Goal: Task Accomplishment & Management: Use online tool/utility

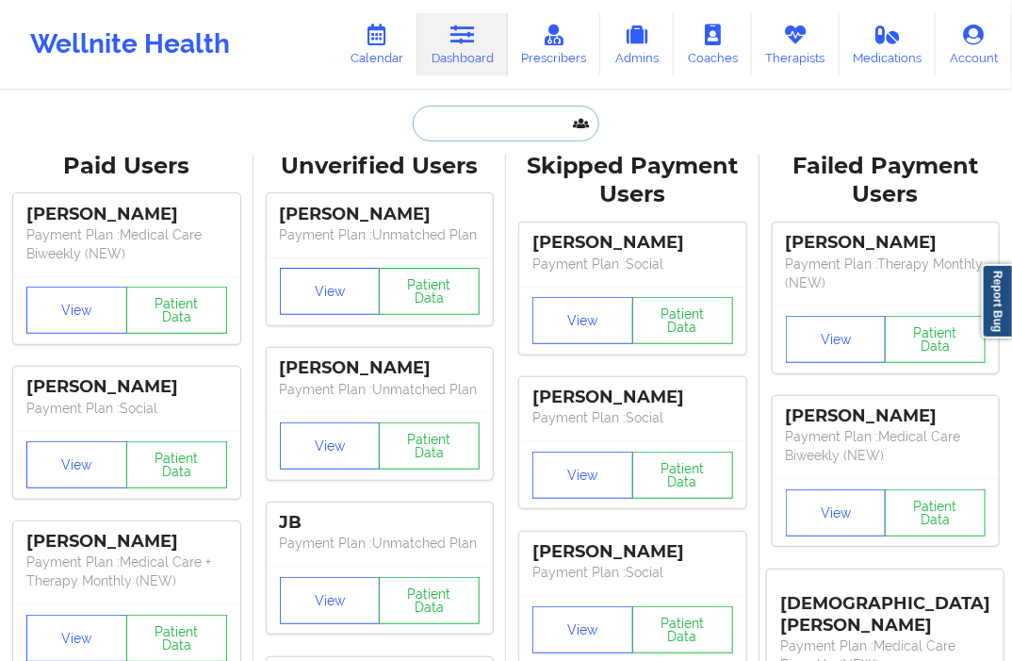
click at [464, 132] on input "text" at bounding box center [506, 124] width 187 height 36
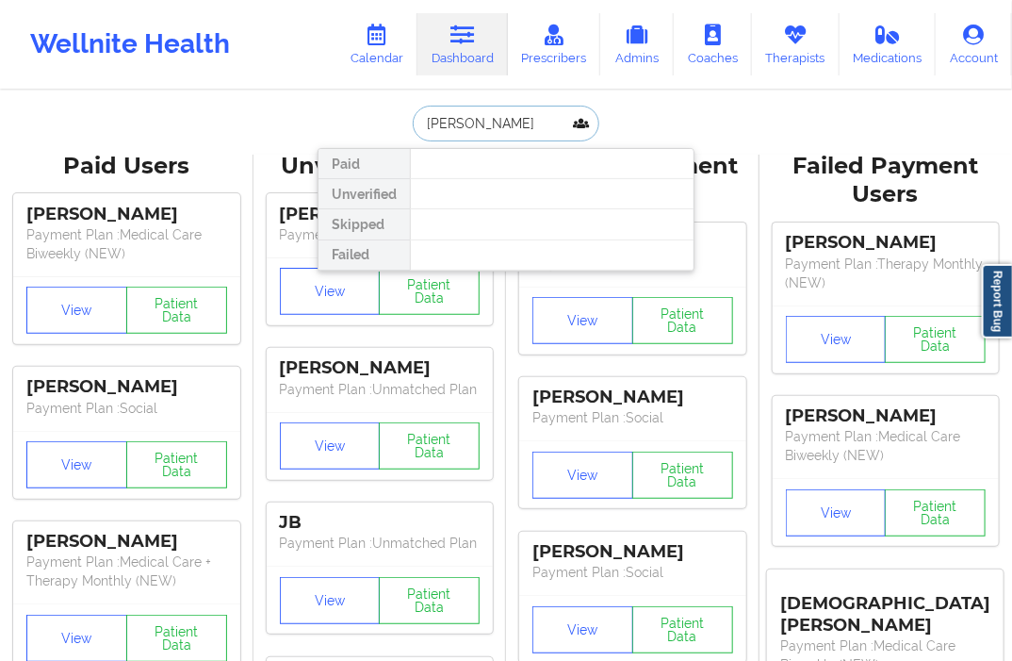
click at [458, 123] on input "[PERSON_NAME]" at bounding box center [506, 124] width 187 height 36
click at [432, 130] on input "[PERSON_NAME]" at bounding box center [506, 124] width 187 height 36
click at [462, 130] on input "stneve morea" at bounding box center [506, 124] width 187 height 36
click at [463, 127] on input "stneve morea" at bounding box center [506, 124] width 187 height 36
click at [466, 124] on input "stneve morea" at bounding box center [506, 124] width 187 height 36
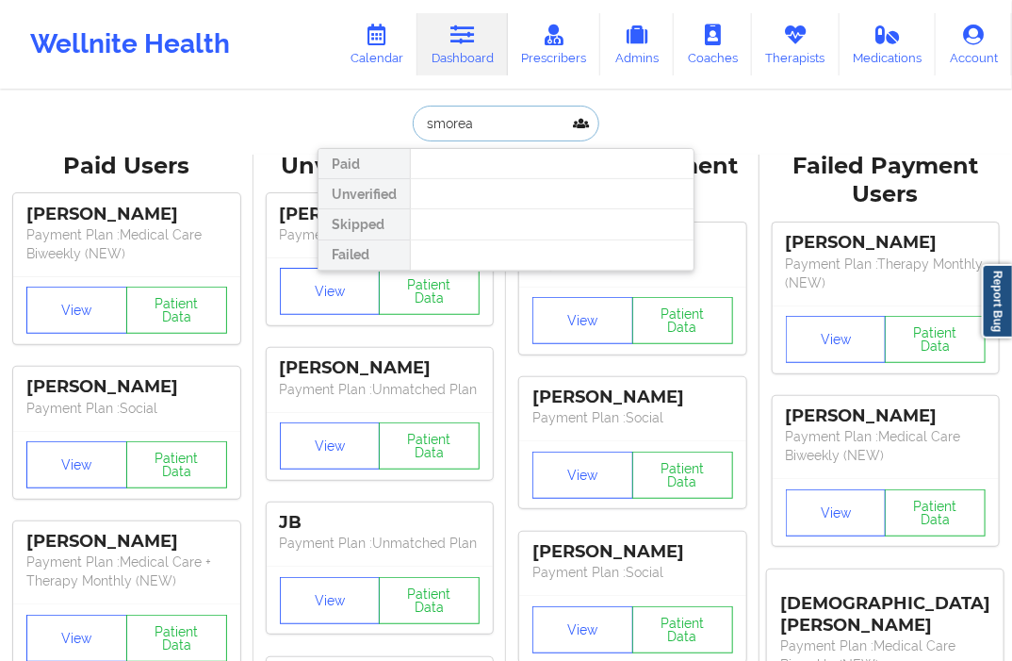
type input "morea"
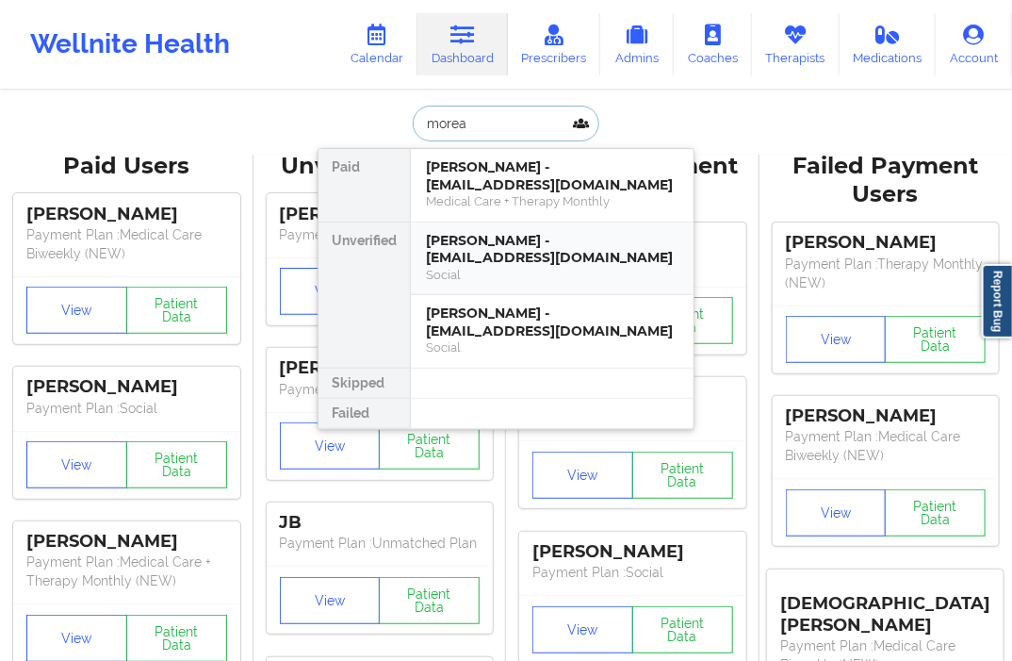
click at [471, 243] on div "[PERSON_NAME] - [EMAIL_ADDRESS][DOMAIN_NAME]" at bounding box center [552, 249] width 253 height 35
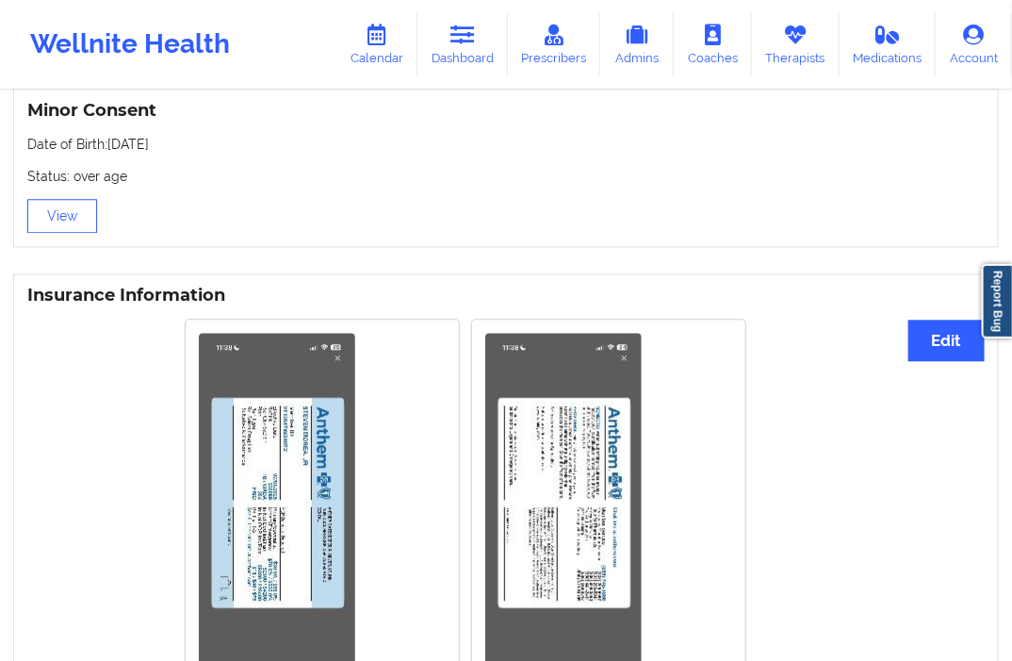
scroll to position [1263, 0]
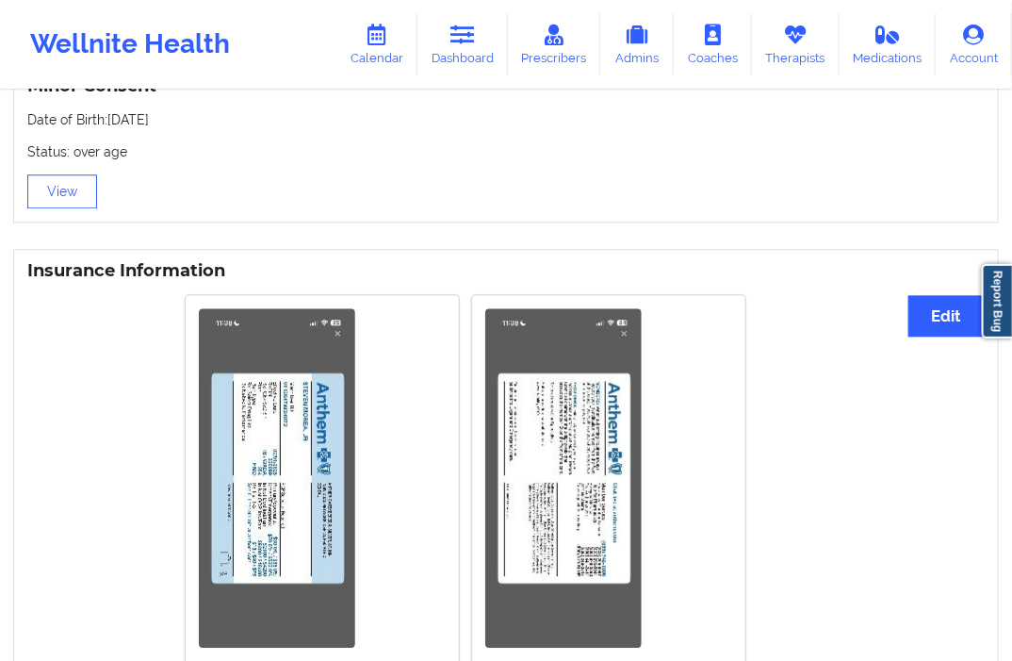
click at [295, 459] on img at bounding box center [277, 477] width 156 height 339
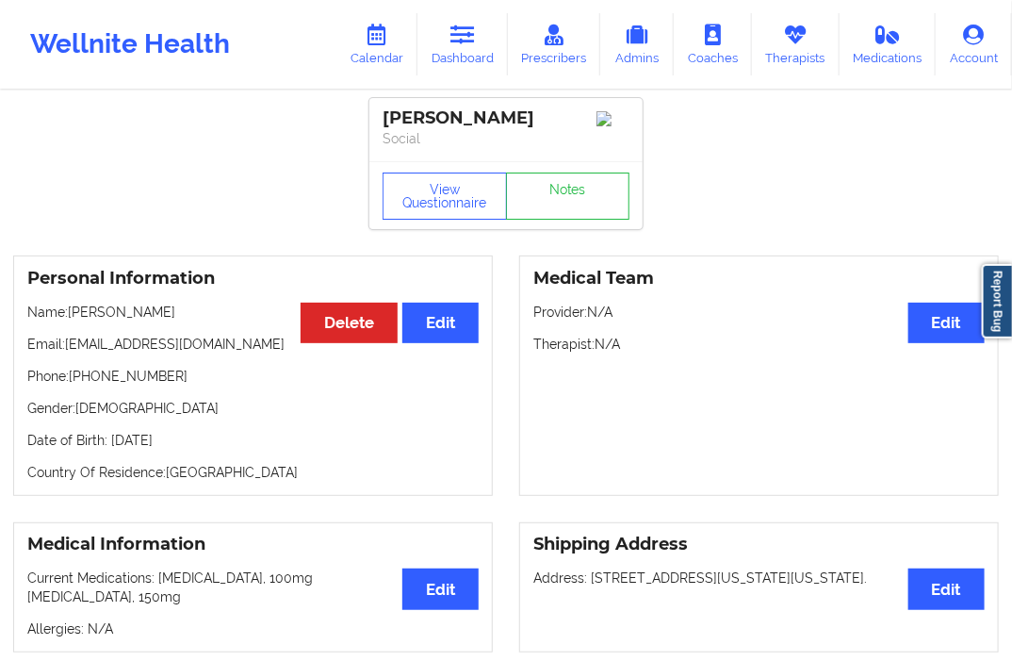
scroll to position [0, 0]
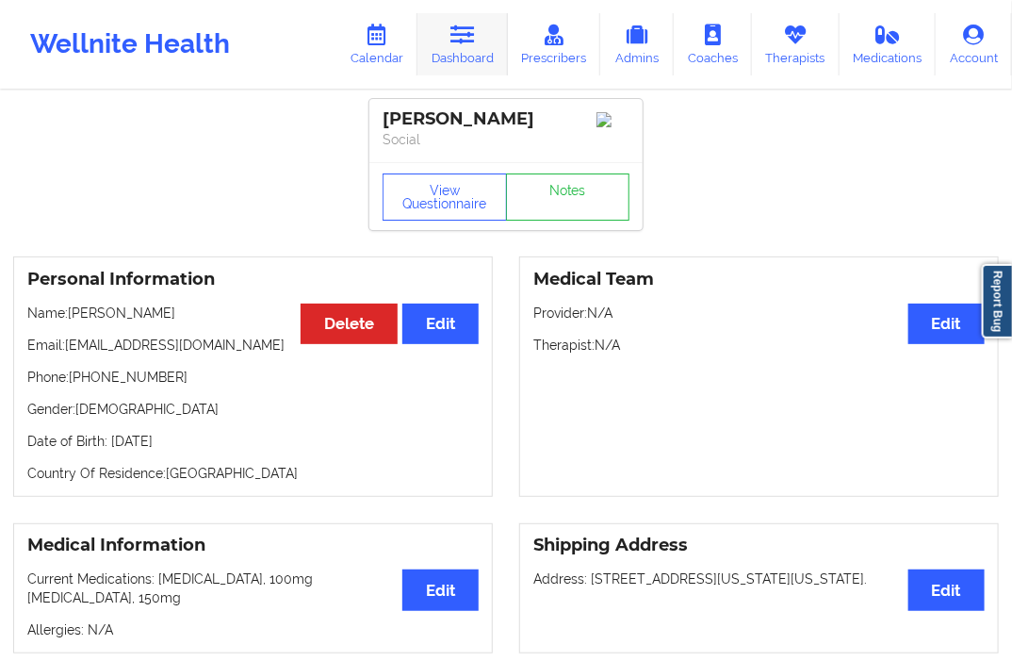
click at [473, 43] on icon at bounding box center [463, 35] width 25 height 21
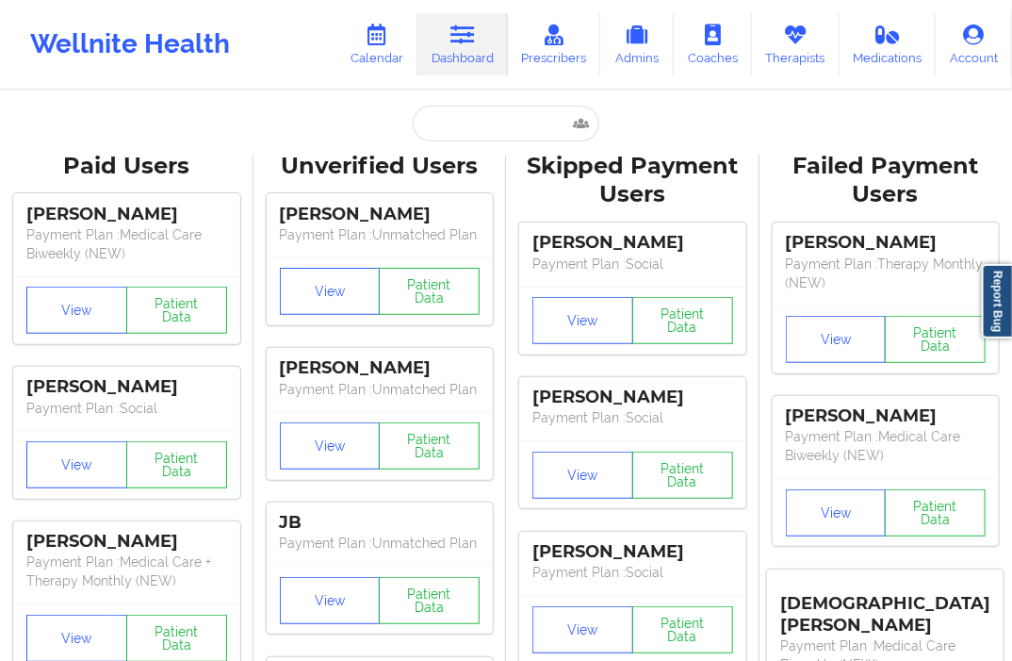
click at [447, 117] on input "text" at bounding box center [506, 124] width 187 height 36
click at [448, 123] on input "text" at bounding box center [506, 124] width 187 height 36
paste input "[PERSON_NAME]"
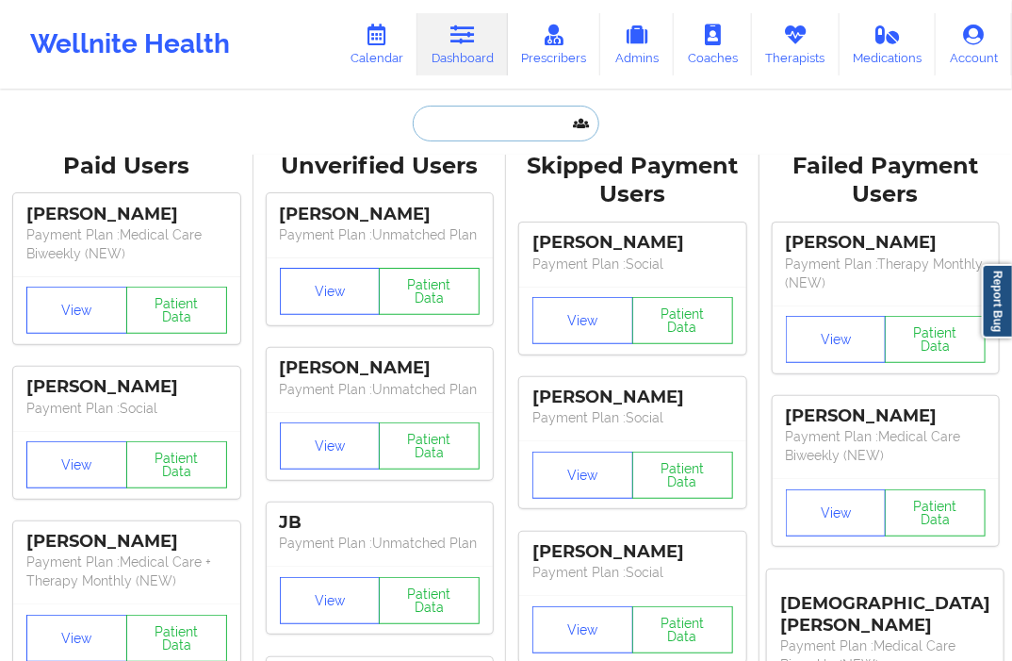
type input "[PERSON_NAME]"
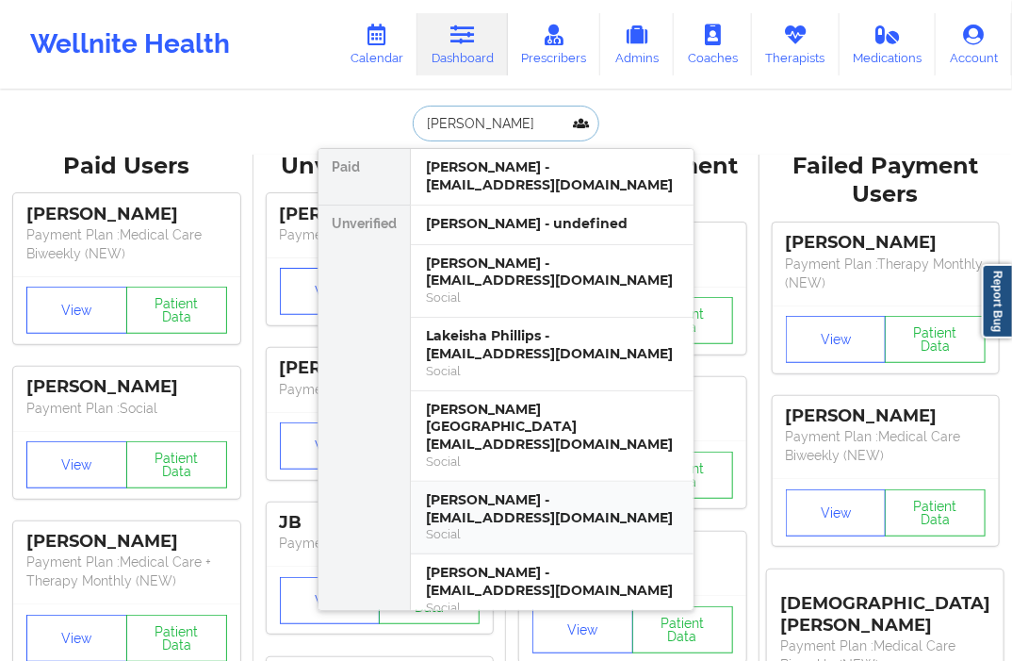
click at [466, 501] on div "[PERSON_NAME] - [EMAIL_ADDRESS][DOMAIN_NAME]" at bounding box center [552, 508] width 253 height 35
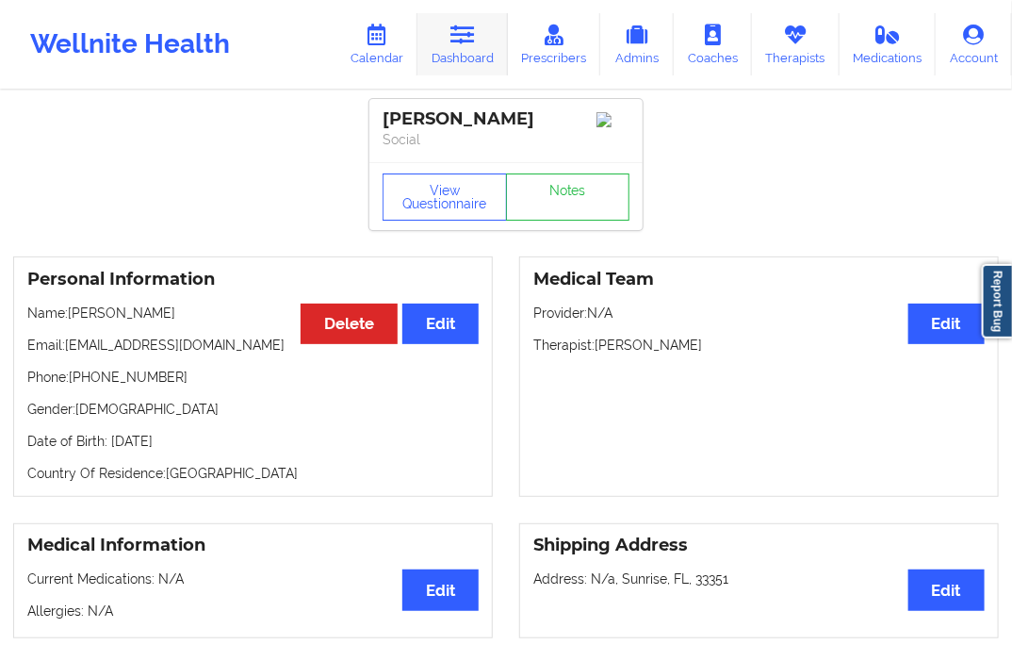
click at [452, 54] on link "Dashboard" at bounding box center [463, 44] width 90 height 62
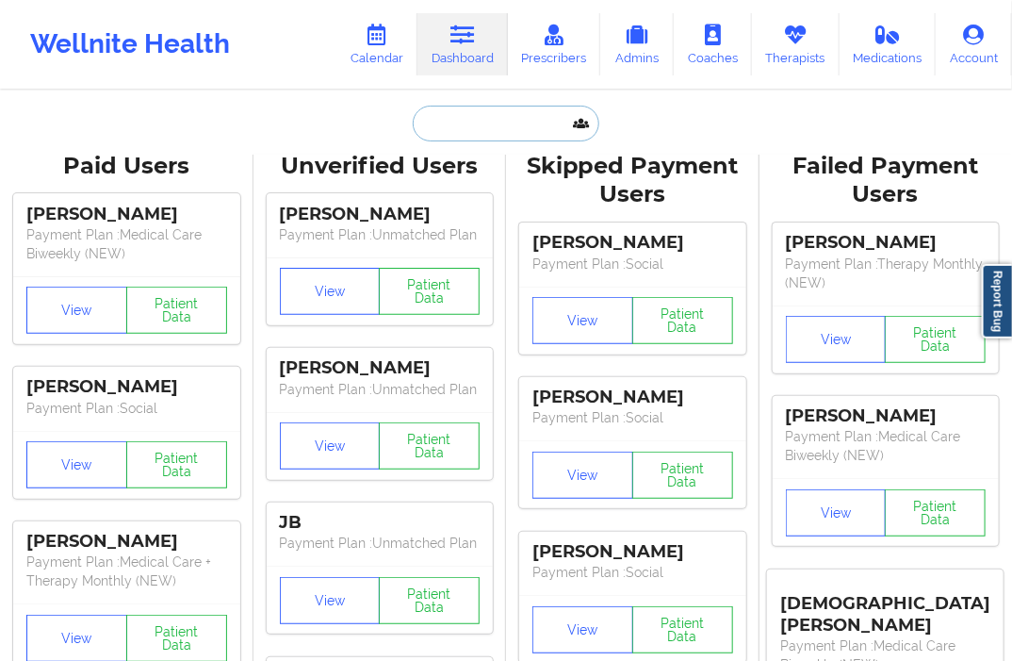
click at [467, 120] on input "text" at bounding box center [506, 124] width 187 height 36
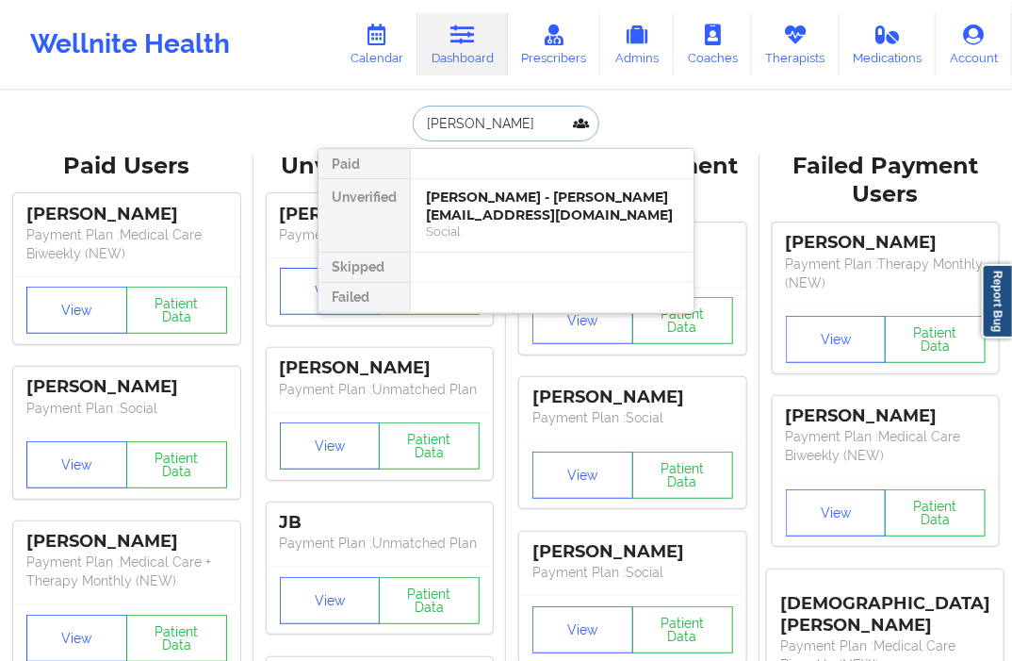
type input "[PERSON_NAME]"
click at [498, 183] on div "[PERSON_NAME] - [PERSON_NAME][EMAIL_ADDRESS][DOMAIN_NAME] Social" at bounding box center [552, 215] width 283 height 73
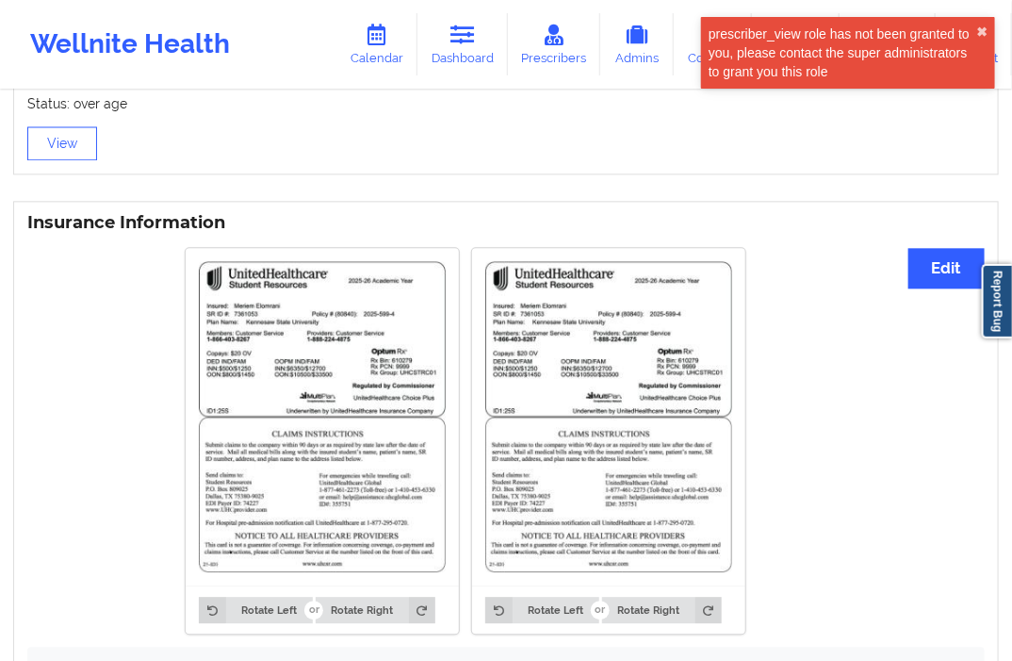
scroll to position [1302, 0]
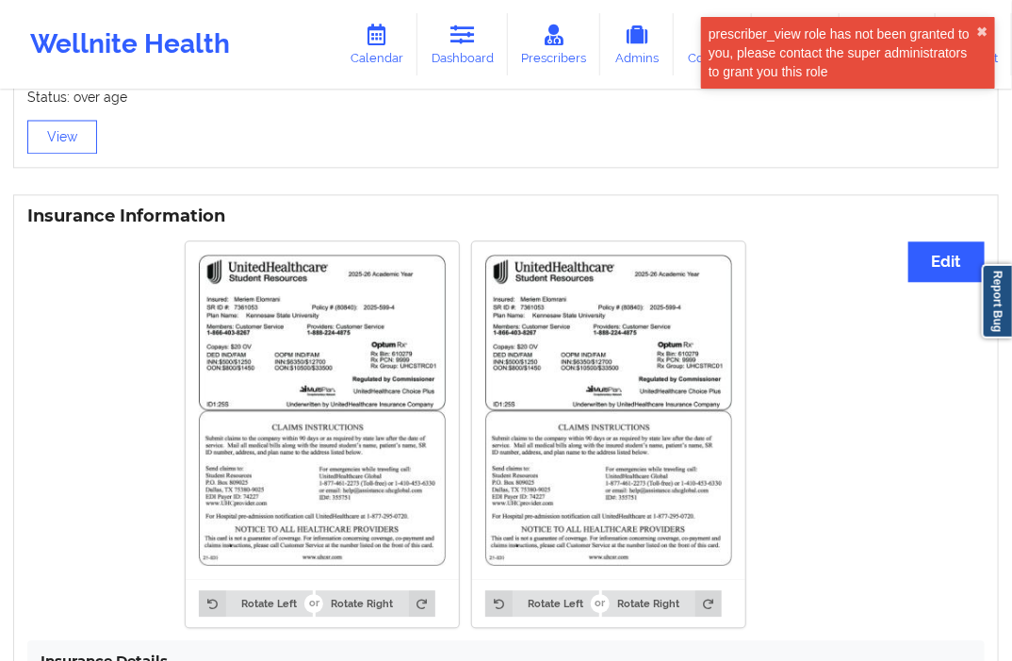
click at [352, 374] on img at bounding box center [322, 410] width 247 height 312
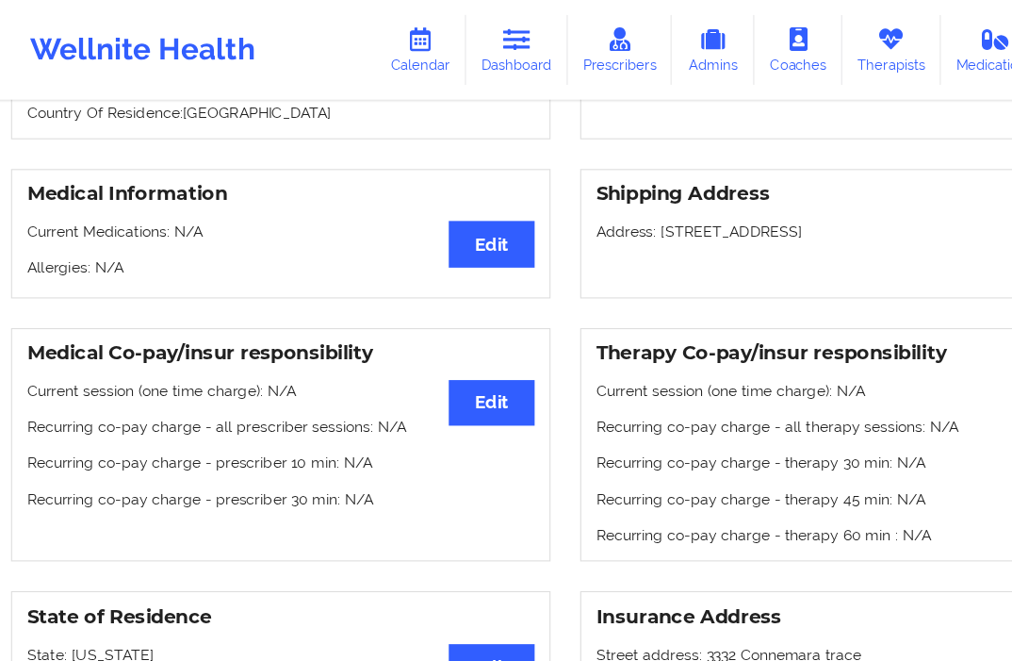
scroll to position [371, 0]
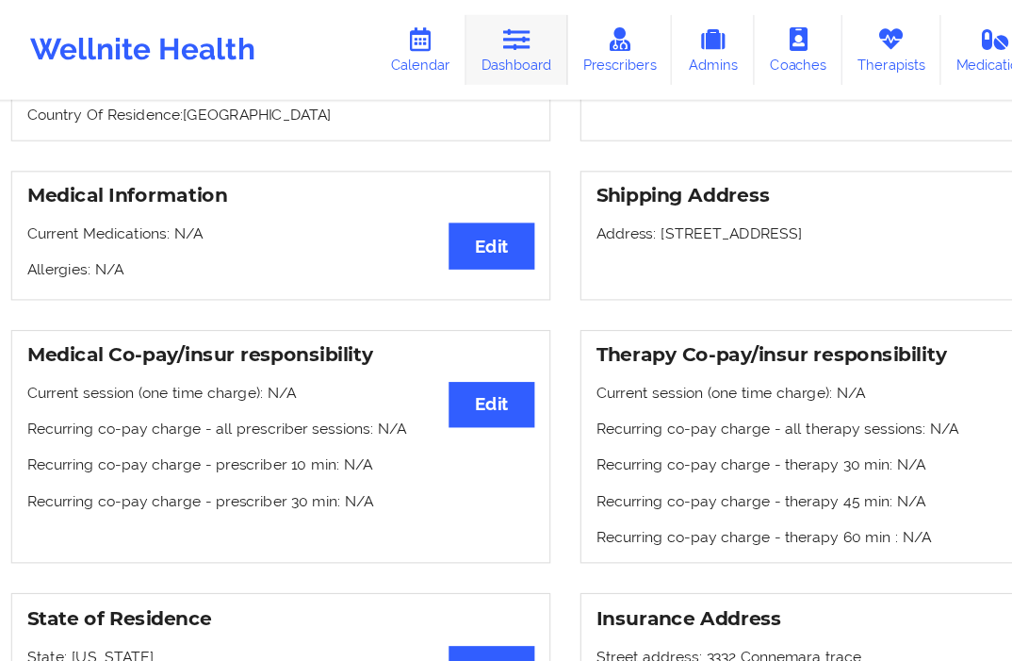
click at [457, 25] on icon at bounding box center [463, 35] width 25 height 21
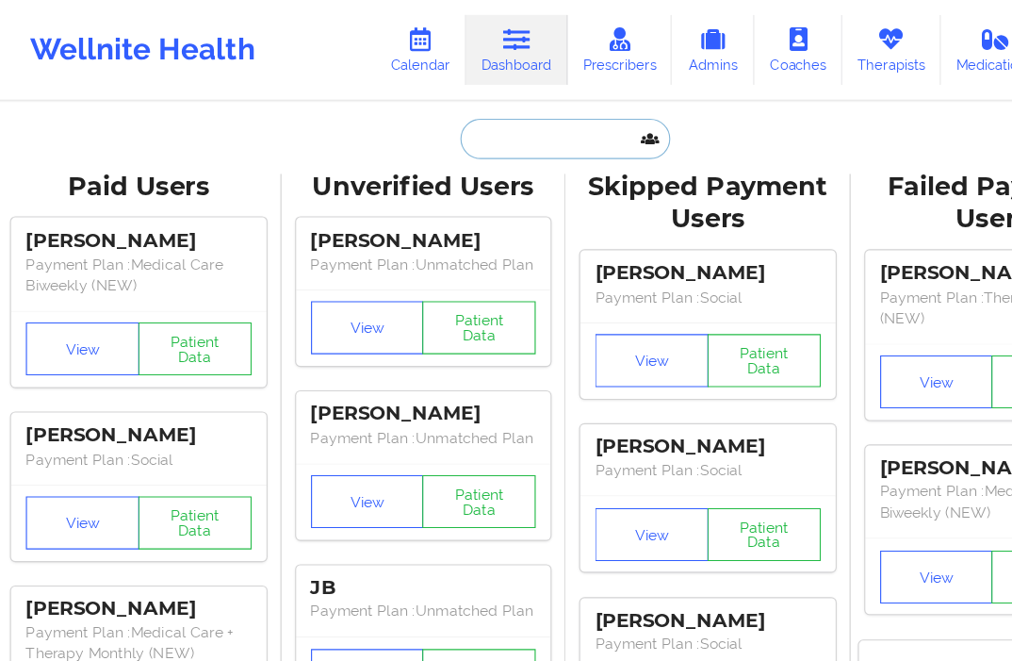
click at [486, 113] on input "text" at bounding box center [506, 124] width 187 height 36
paste input "[PERSON_NAME]"
type input "[PERSON_NAME]"
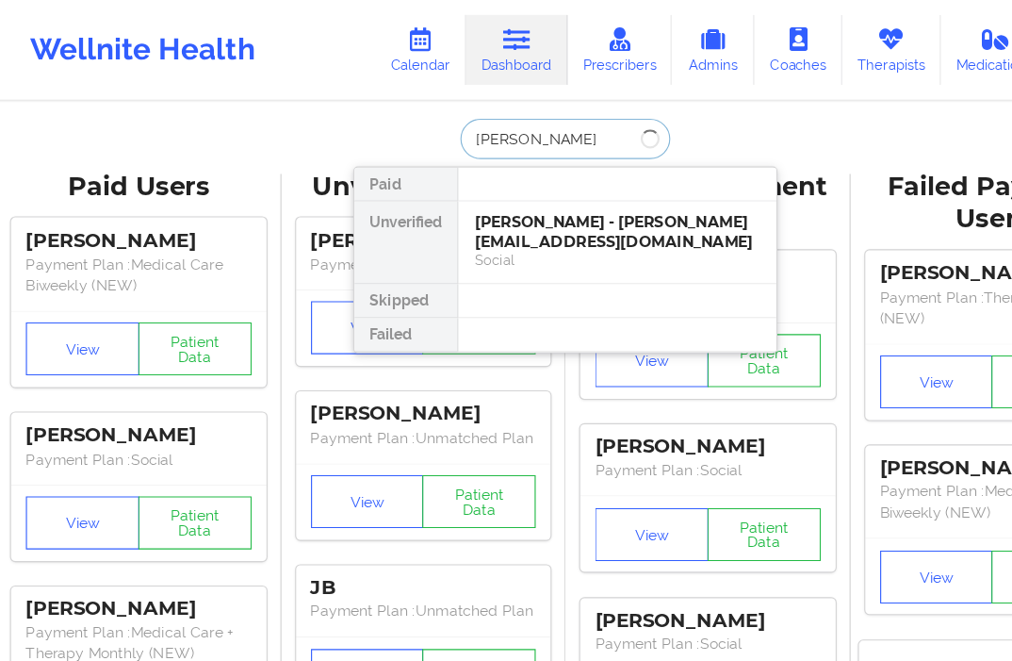
drag, startPoint x: 517, startPoint y: 125, endPoint x: 446, endPoint y: 123, distance: 70.7
click at [370, 111] on div "[PERSON_NAME] Unverified [PERSON_NAME] - [PERSON_NAME][EMAIL_ADDRESS][DOMAIN_NA…" at bounding box center [506, 124] width 377 height 36
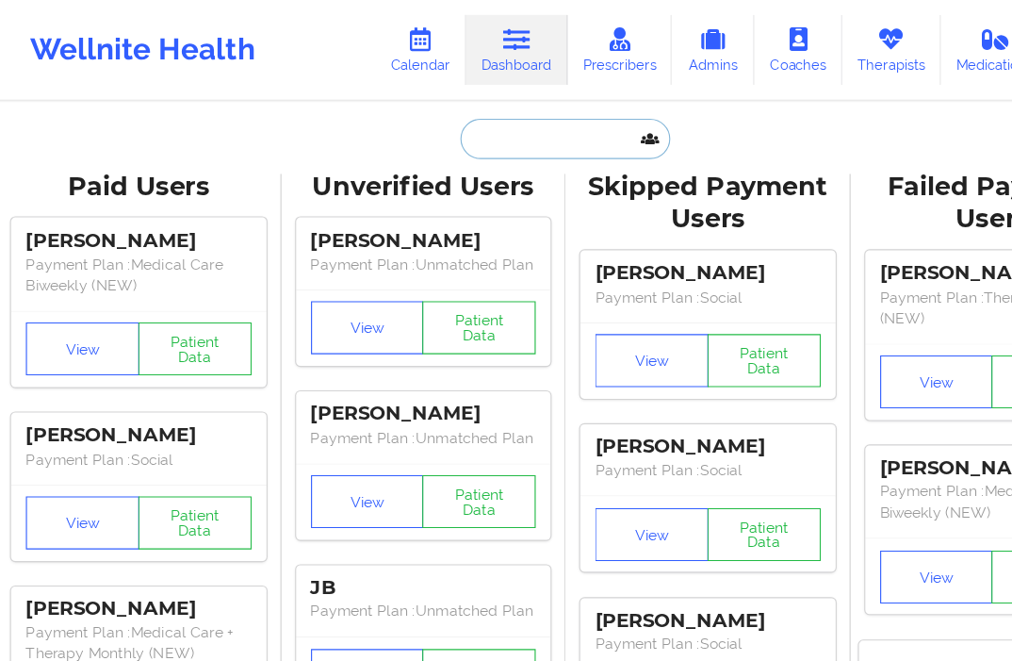
click at [453, 127] on input "text" at bounding box center [506, 124] width 187 height 36
paste input "[PERSON_NAME]"
click at [515, 125] on input "[PERSON_NAME]" at bounding box center [506, 124] width 187 height 36
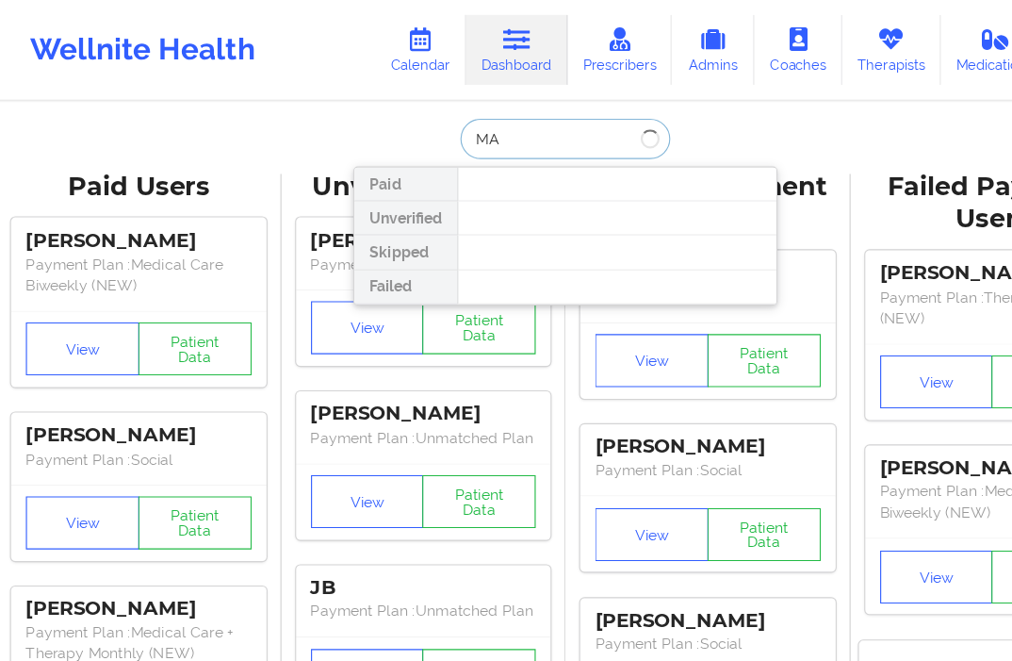
type input "M"
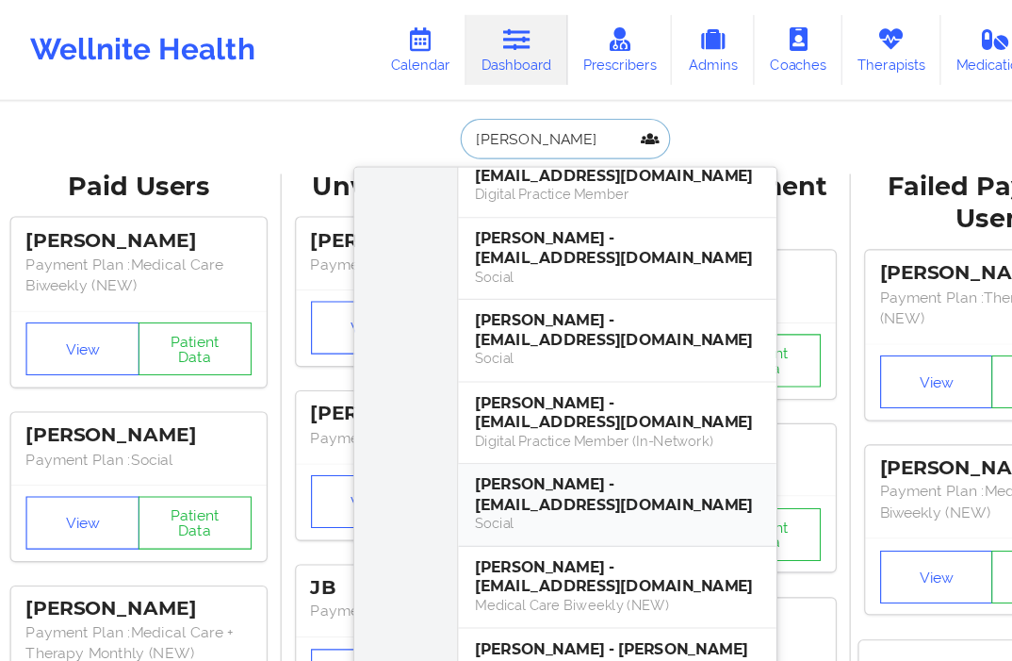
scroll to position [1582, 0]
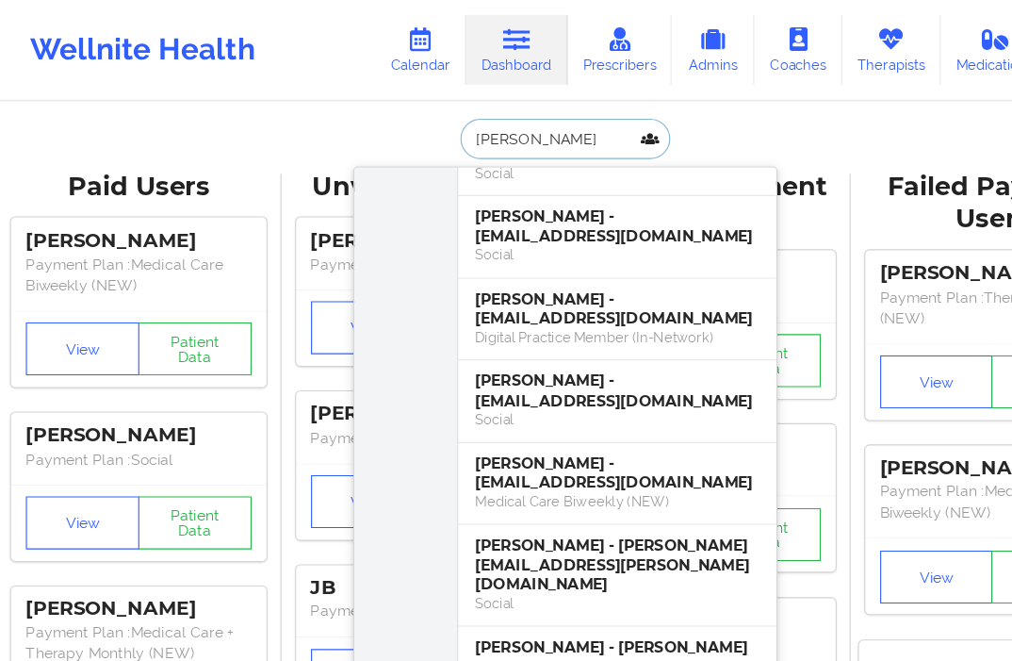
type input "[PERSON_NAME]"
drag, startPoint x: 401, startPoint y: 125, endPoint x: 442, endPoint y: 115, distance: 42.7
click at [367, 126] on div "[PERSON_NAME] [PERSON_NAME] - [EMAIL_ADDRESS][DOMAIN_NAME] Medical Care Biweekl…" at bounding box center [506, 124] width 377 height 36
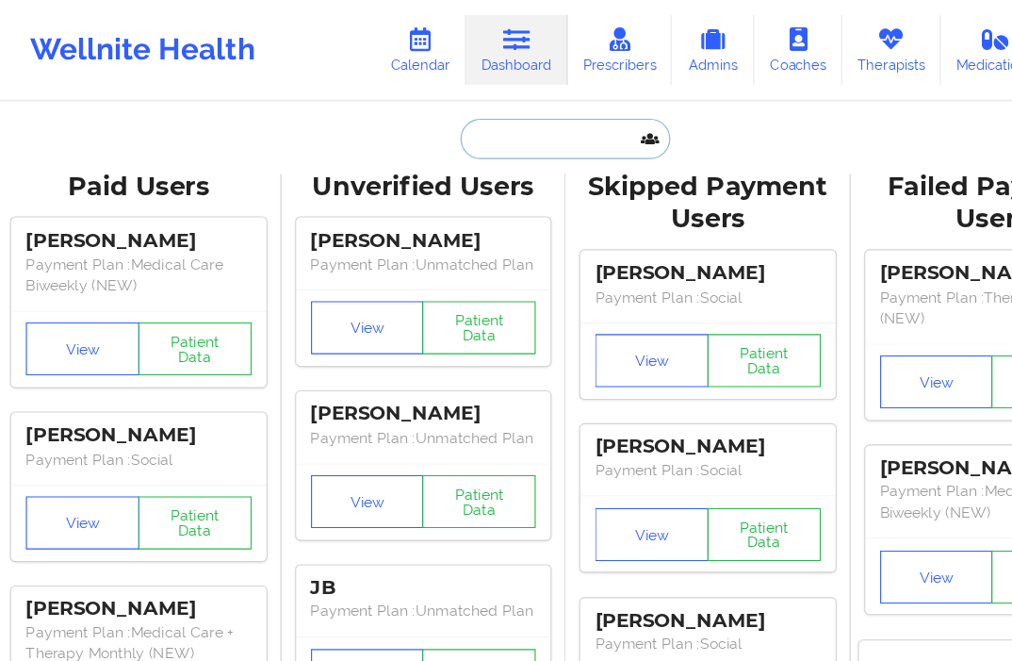
paste input "[PERSON_NAME][EMAIL_ADDRESS][PERSON_NAME][DOMAIN_NAME]"
type input "[PERSON_NAME][EMAIL_ADDRESS][PERSON_NAME][DOMAIN_NAME]"
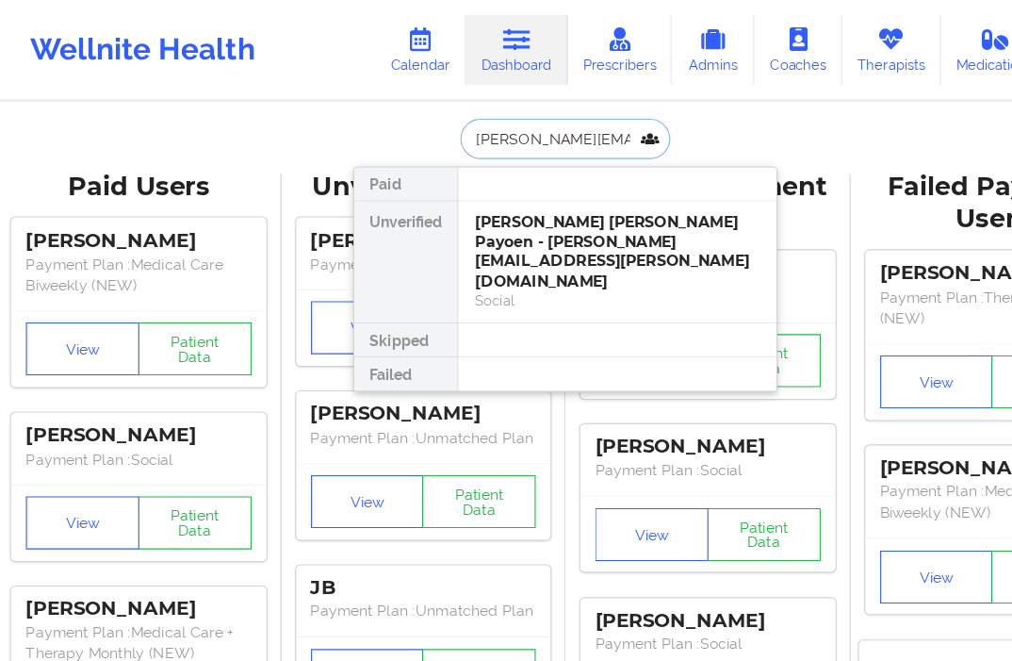
scroll to position [0, 0]
click at [492, 259] on div "Social" at bounding box center [552, 267] width 253 height 16
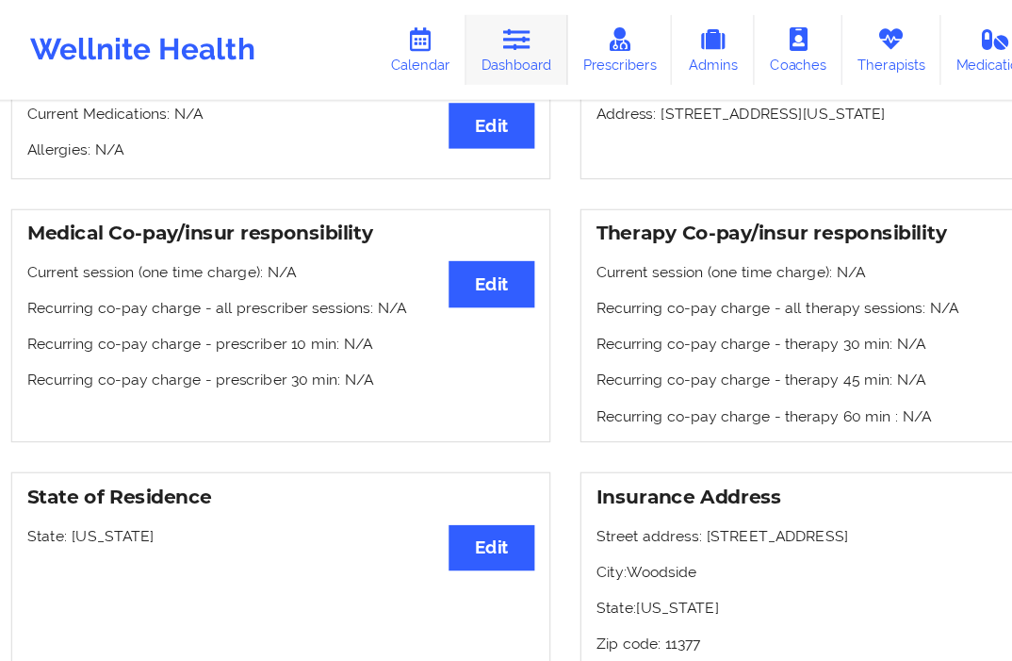
scroll to position [472, 0]
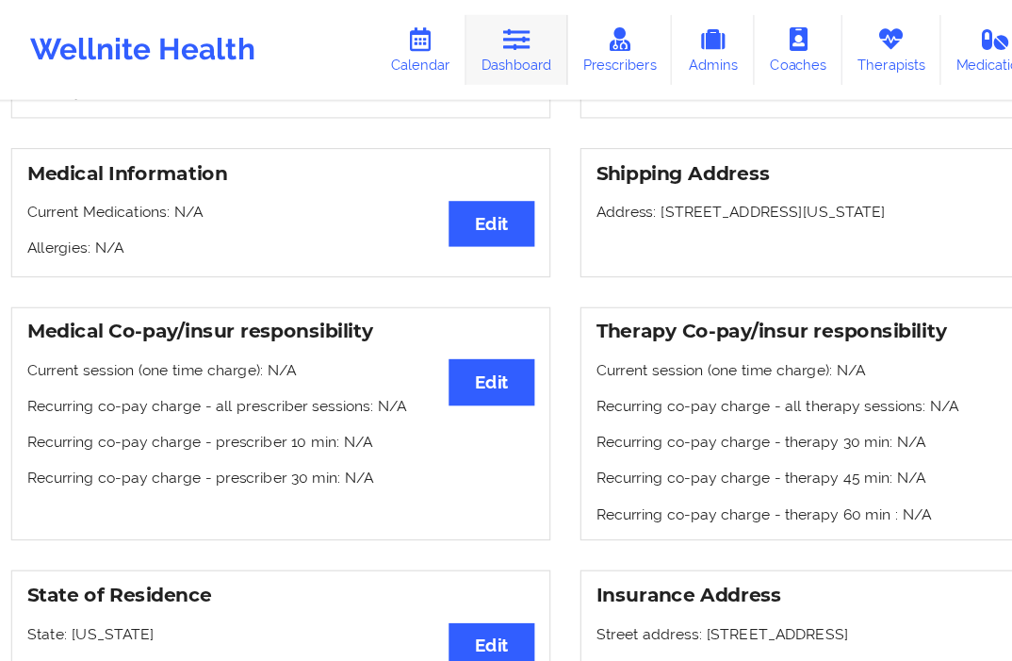
click at [472, 35] on icon at bounding box center [463, 35] width 25 height 21
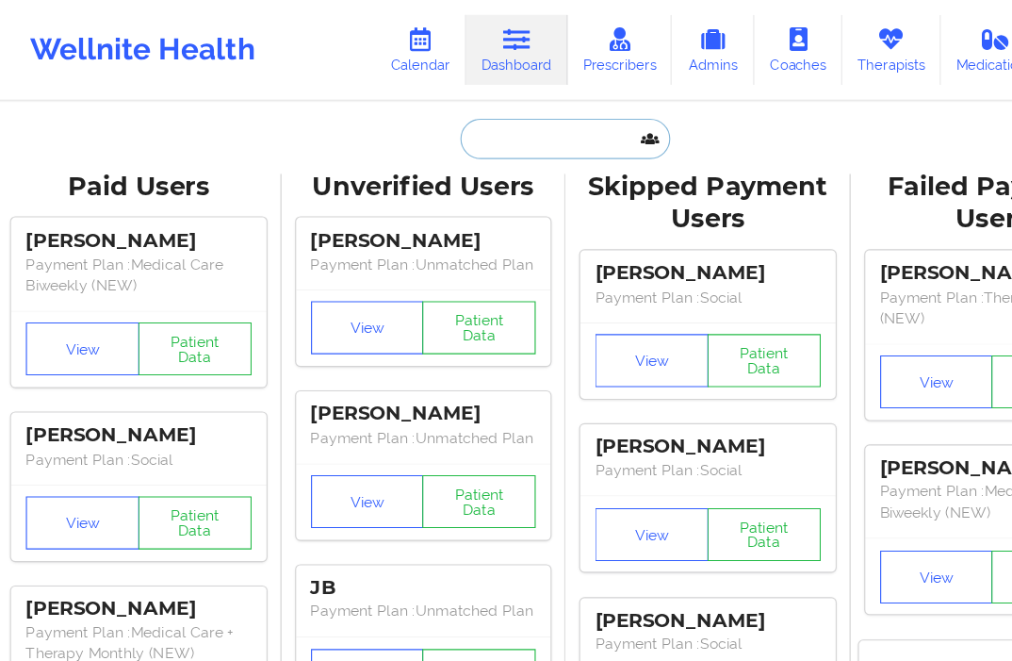
click at [467, 133] on input "text" at bounding box center [506, 124] width 187 height 36
paste input "[PERSON_NAME][EMAIL_ADDRESS][PERSON_NAME][DOMAIN_NAME]"
type input "[PERSON_NAME][EMAIL_ADDRESS][PERSON_NAME][DOMAIN_NAME]"
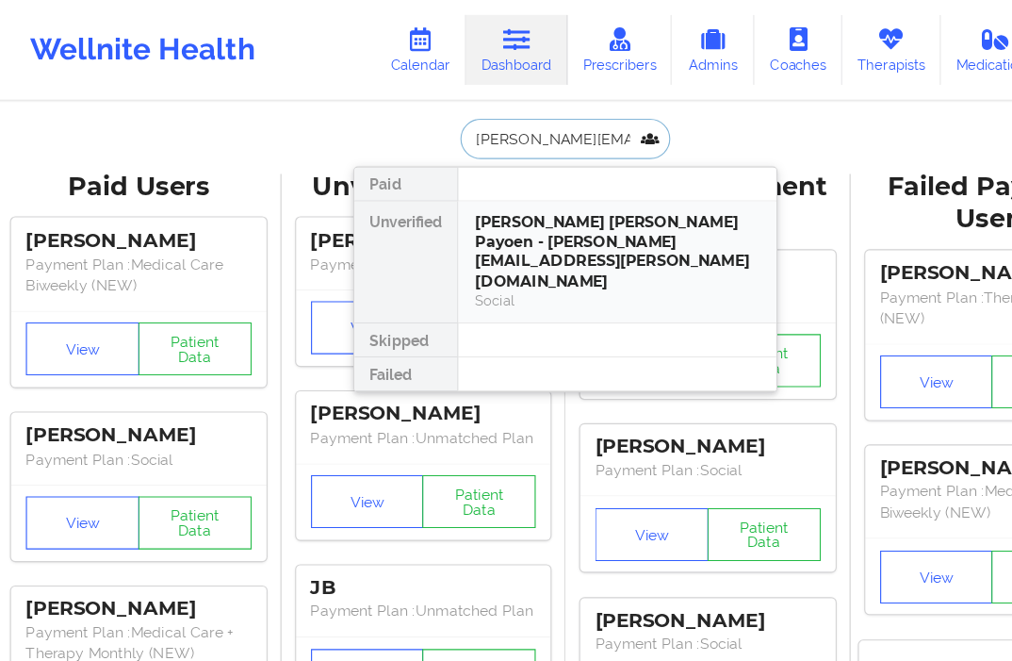
click at [507, 200] on div "[PERSON_NAME] [PERSON_NAME] Payoen - [PERSON_NAME][EMAIL_ADDRESS][PERSON_NAME][…" at bounding box center [552, 224] width 253 height 70
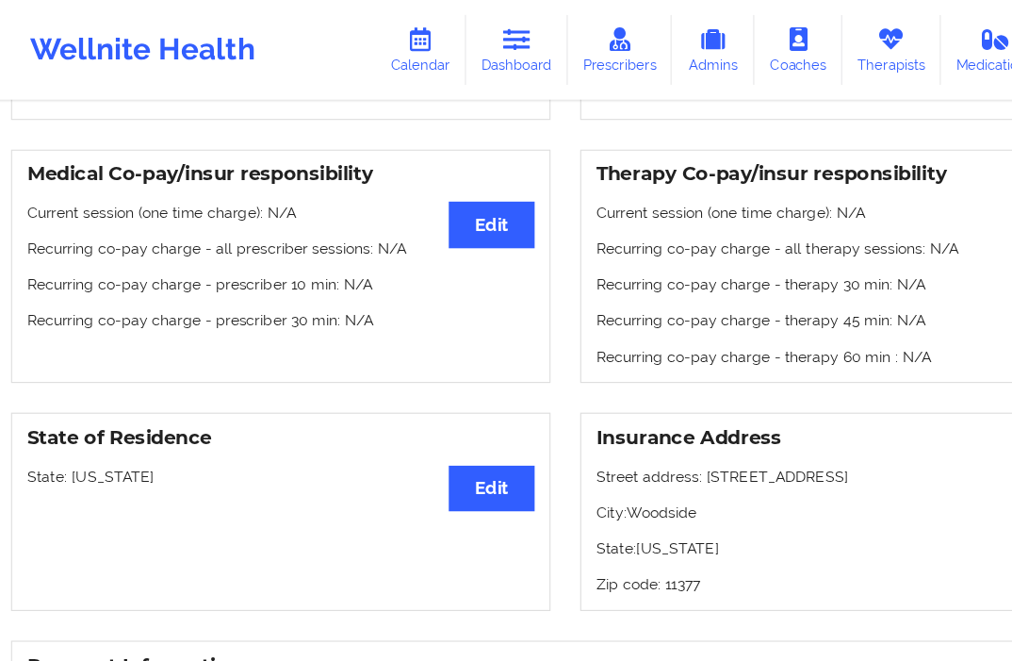
scroll to position [465, 0]
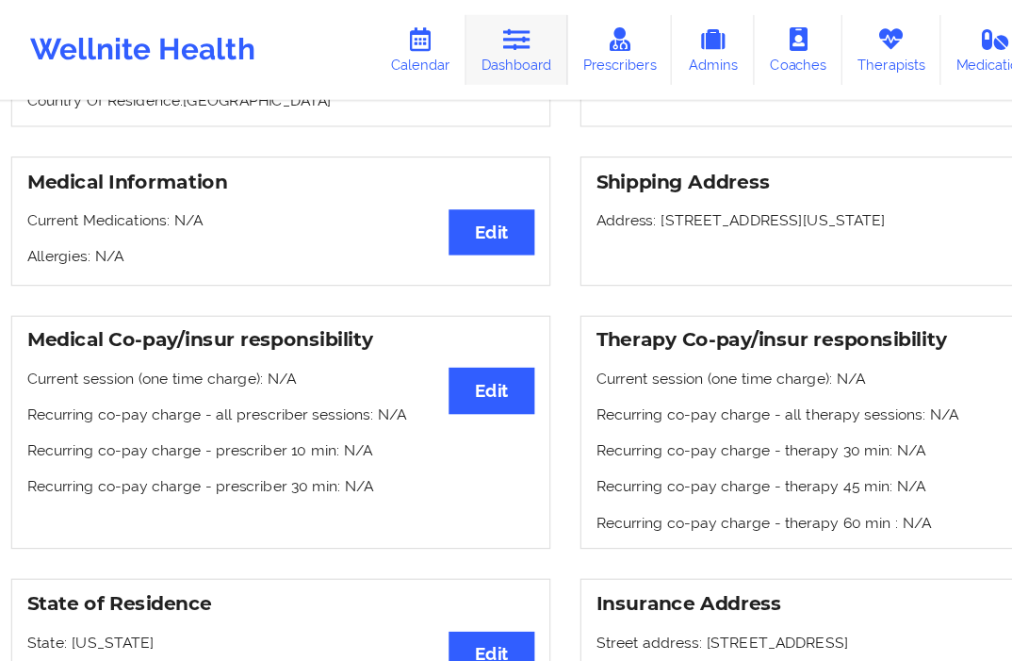
click at [484, 41] on link "Dashboard" at bounding box center [463, 44] width 90 height 62
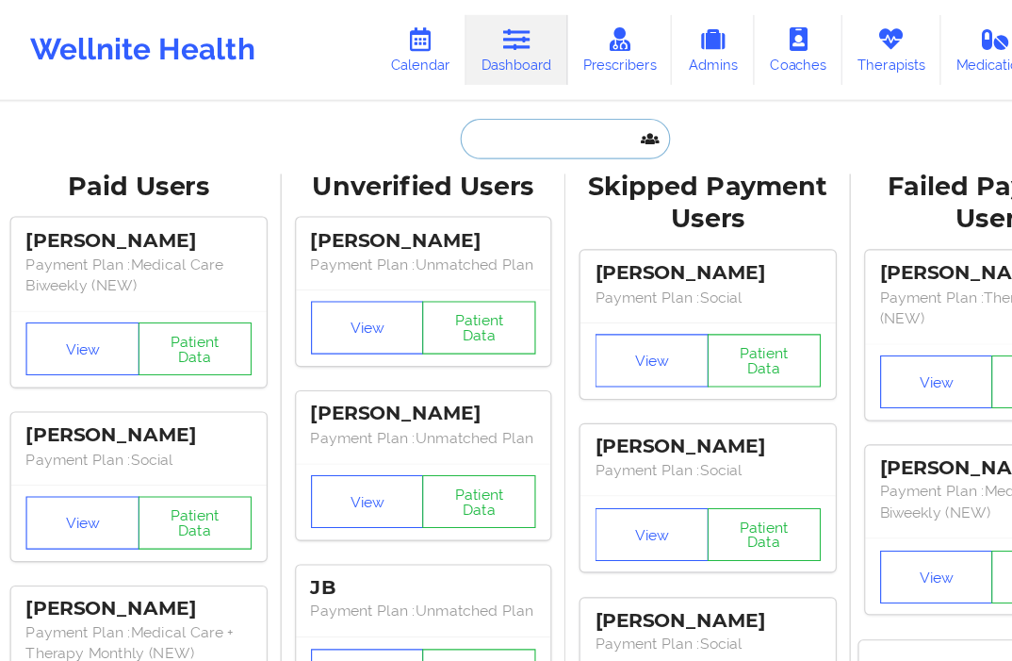
click at [448, 130] on input "text" at bounding box center [506, 124] width 187 height 36
paste input "[PERSON_NAME][EMAIL_ADDRESS][DOMAIN_NAME]"
type input "[PERSON_NAME][EMAIL_ADDRESS][DOMAIN_NAME]"
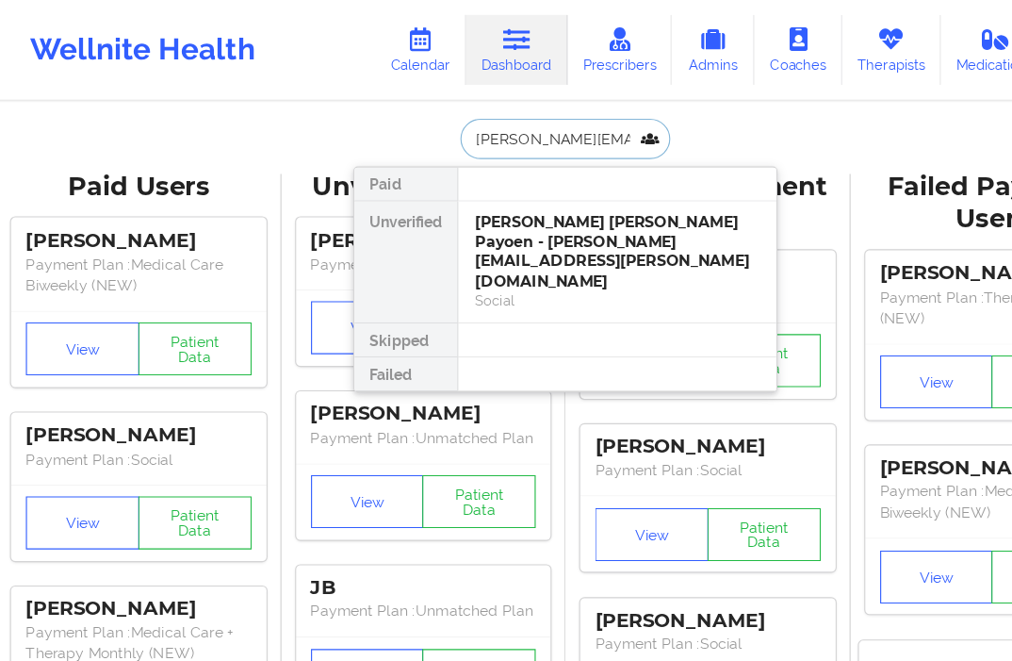
scroll to position [0, 7]
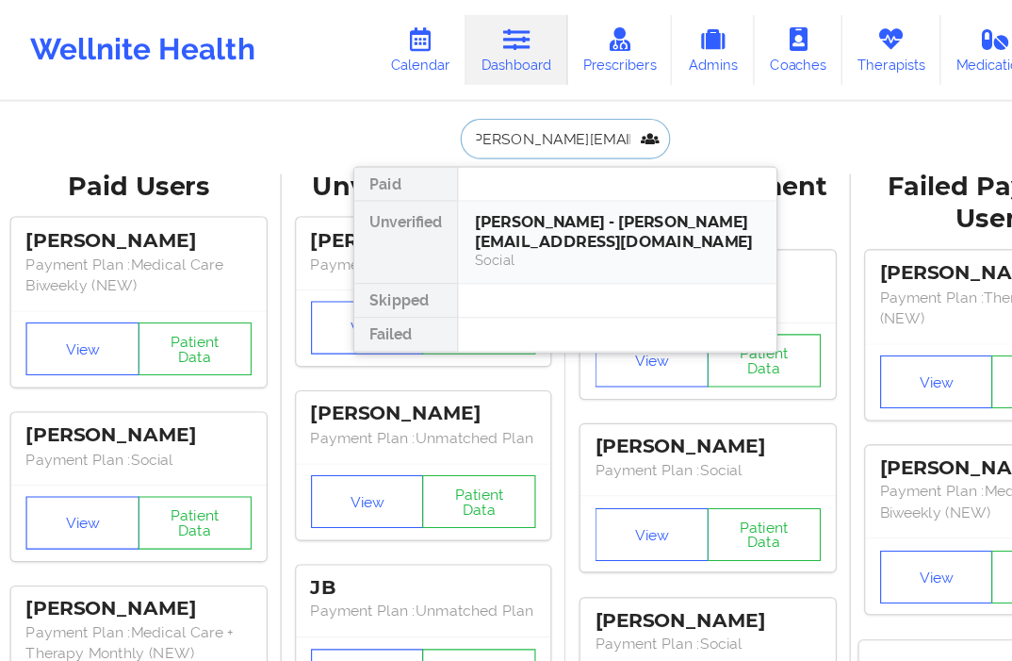
click at [449, 202] on div "[PERSON_NAME] - [PERSON_NAME][EMAIL_ADDRESS][DOMAIN_NAME]" at bounding box center [552, 206] width 253 height 35
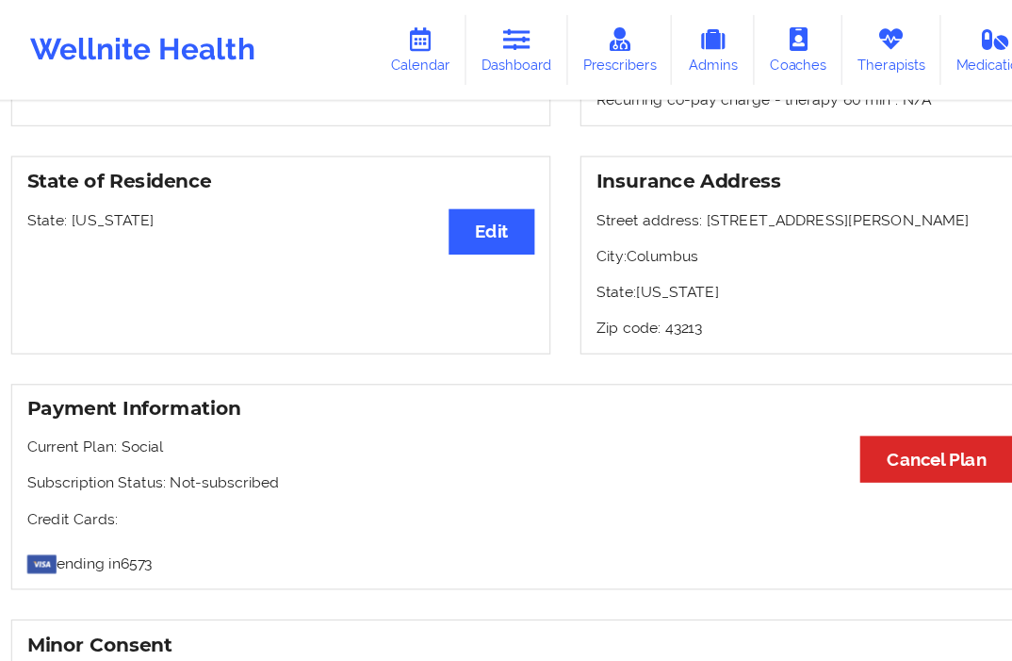
scroll to position [538, 0]
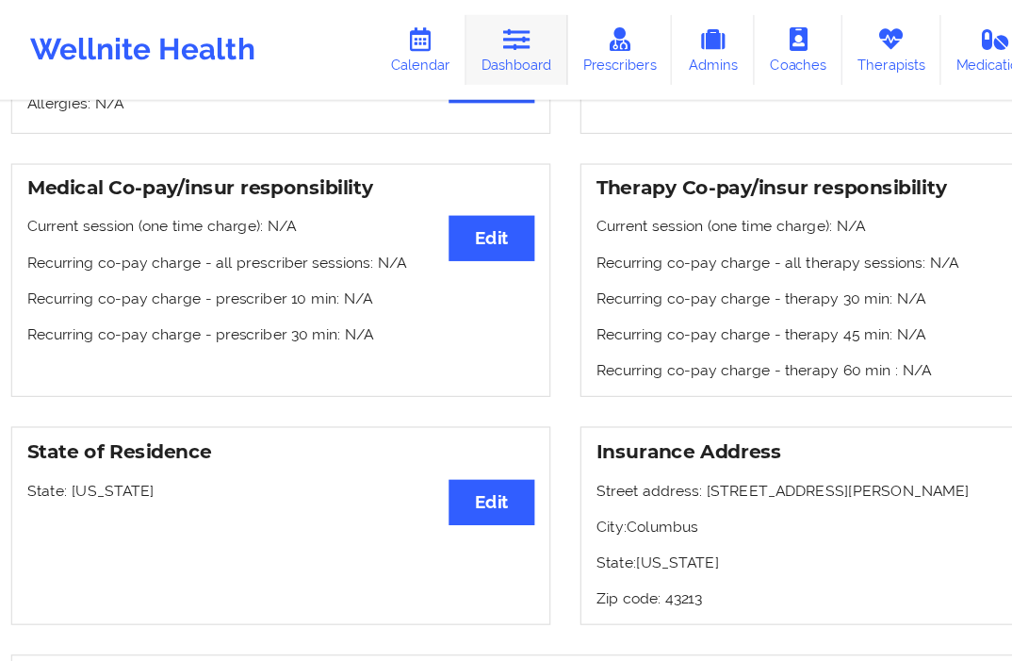
click at [440, 22] on link "Dashboard" at bounding box center [463, 44] width 90 height 62
click at [460, 56] on link "Dashboard" at bounding box center [463, 44] width 90 height 62
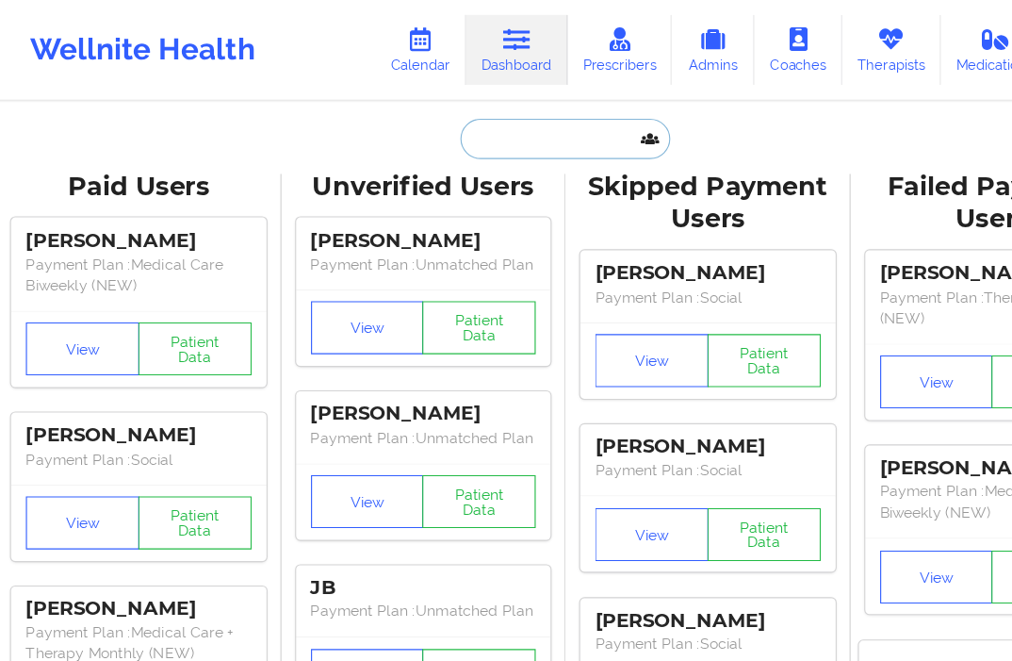
click at [454, 134] on input "text" at bounding box center [506, 124] width 187 height 36
paste input "[EMAIL_ADDRESS][DOMAIN_NAME]"
type input "[EMAIL_ADDRESS][DOMAIN_NAME]"
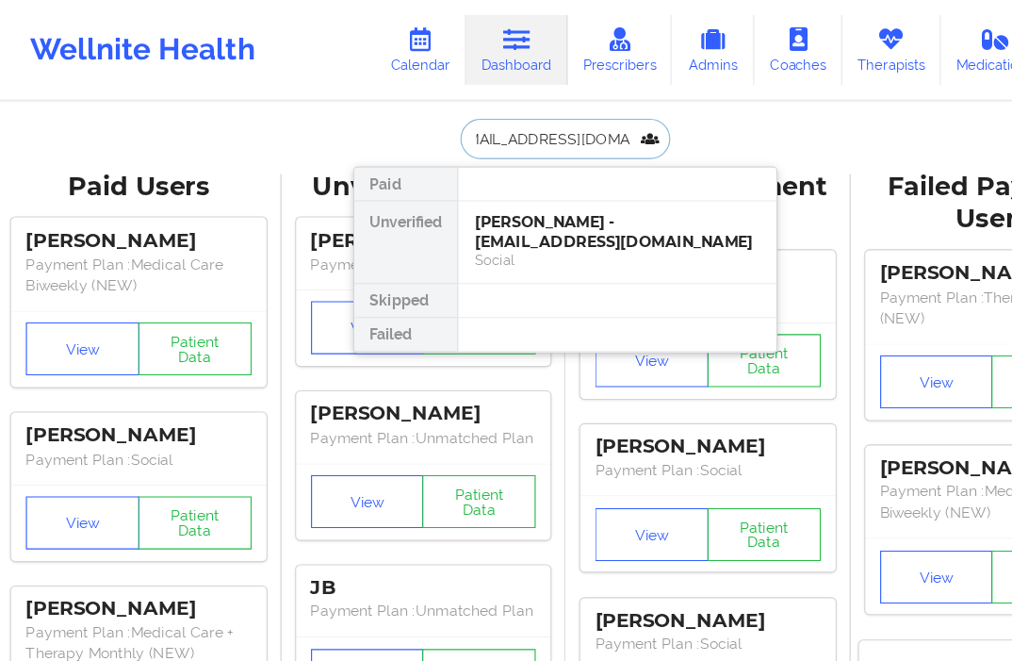
click at [473, 202] on div "[PERSON_NAME] - [EMAIL_ADDRESS][DOMAIN_NAME]" at bounding box center [552, 206] width 253 height 35
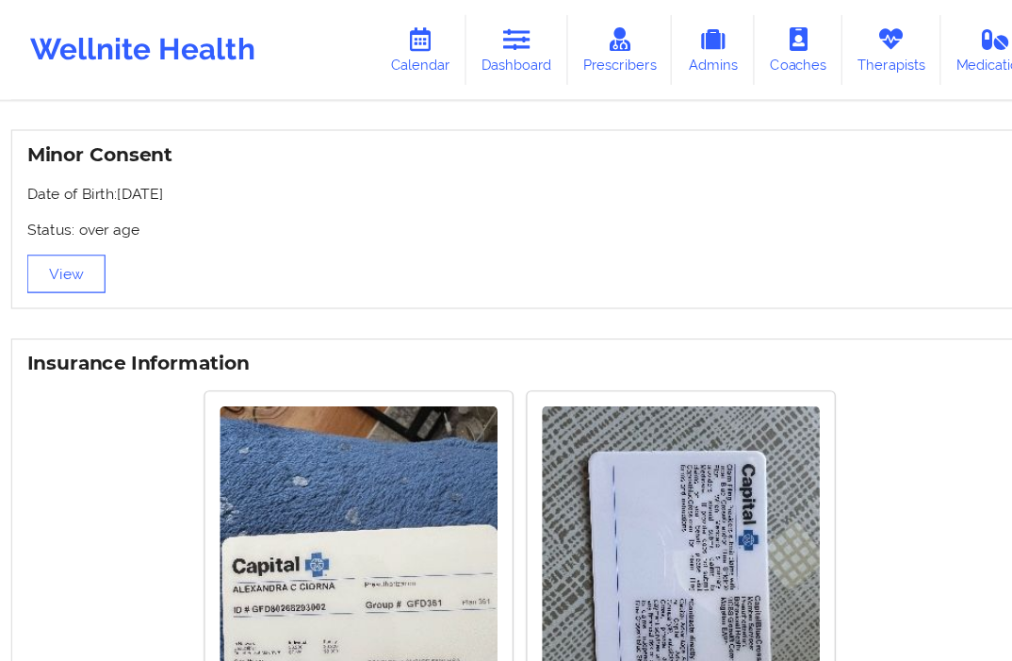
scroll to position [1024, 0]
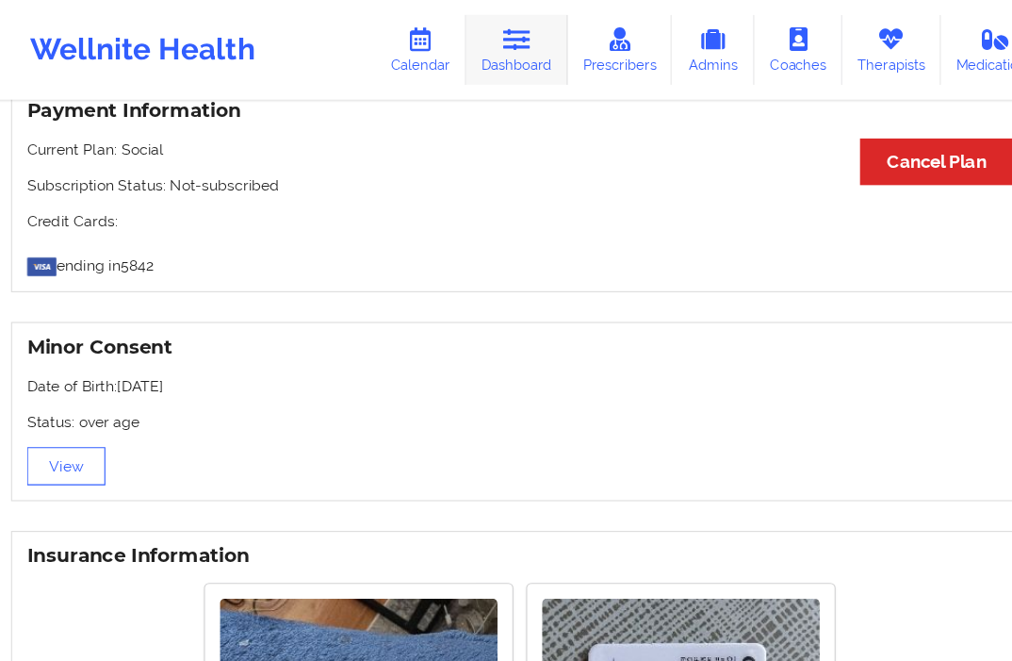
click at [456, 52] on link "Dashboard" at bounding box center [463, 44] width 90 height 62
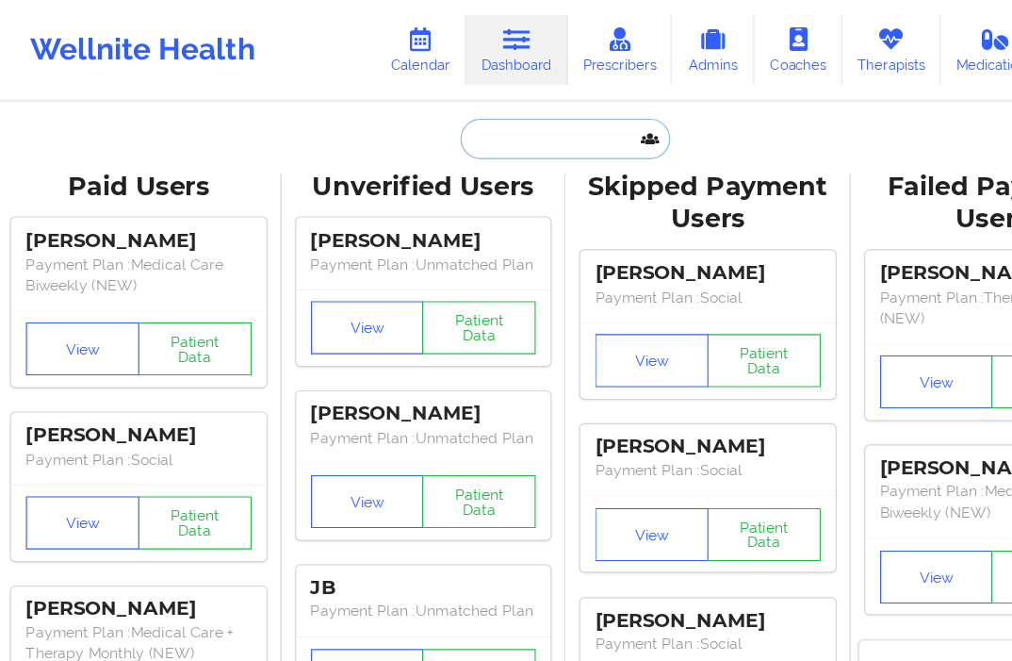
click at [441, 123] on input "text" at bounding box center [506, 124] width 187 height 36
paste input "[EMAIL_ADDRESS][DOMAIN_NAME]"
type input "[EMAIL_ADDRESS][DOMAIN_NAME]"
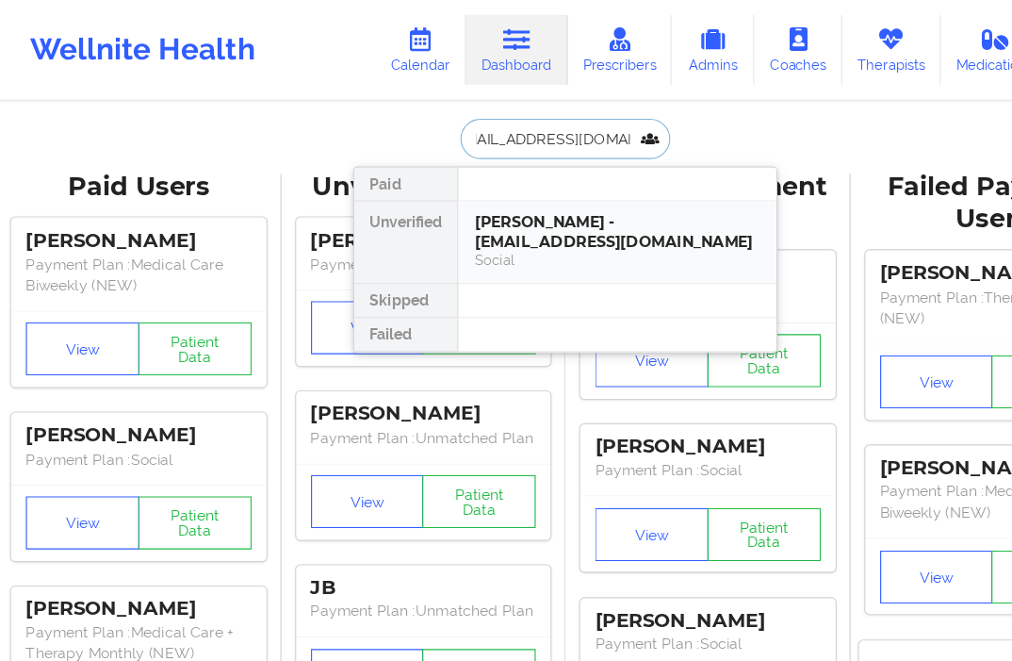
click at [446, 206] on div "[PERSON_NAME] - [EMAIL_ADDRESS][DOMAIN_NAME]" at bounding box center [552, 206] width 253 height 35
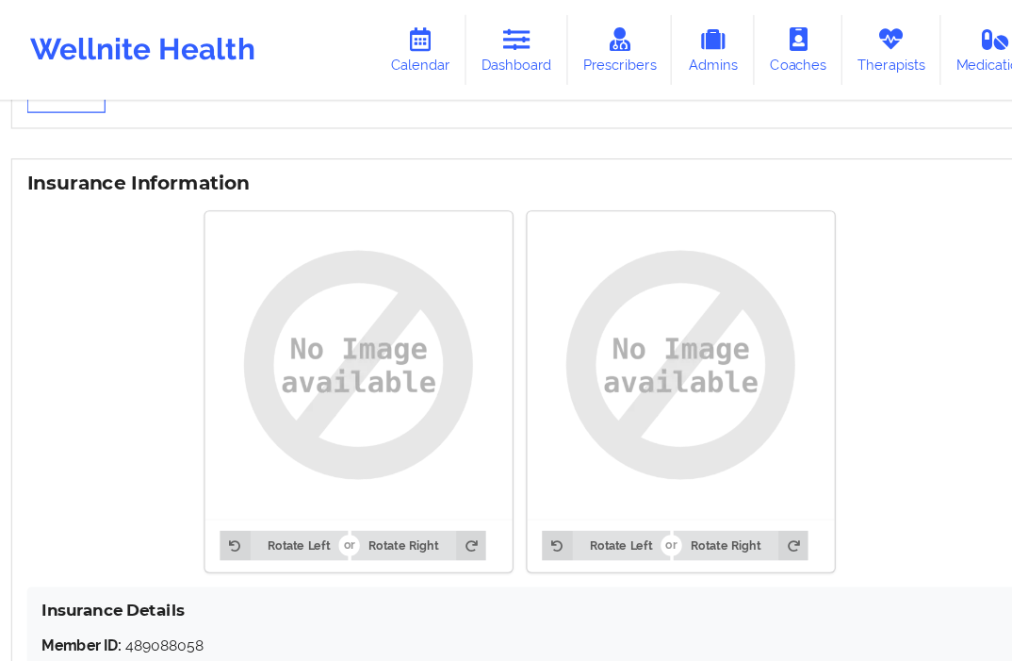
scroll to position [1324, 0]
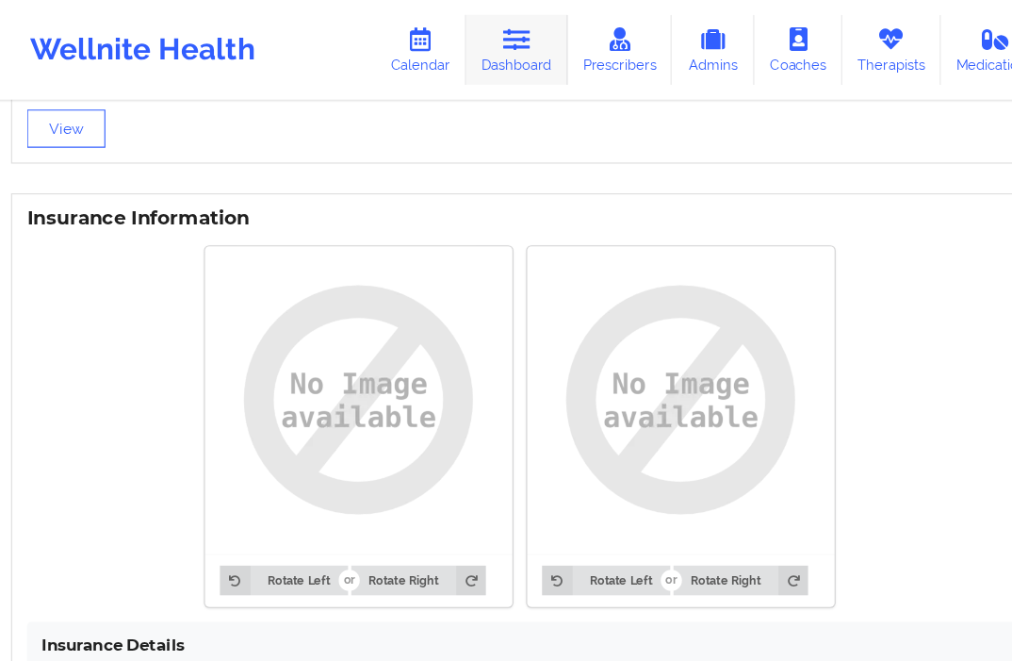
click at [490, 46] on link "Dashboard" at bounding box center [463, 44] width 90 height 62
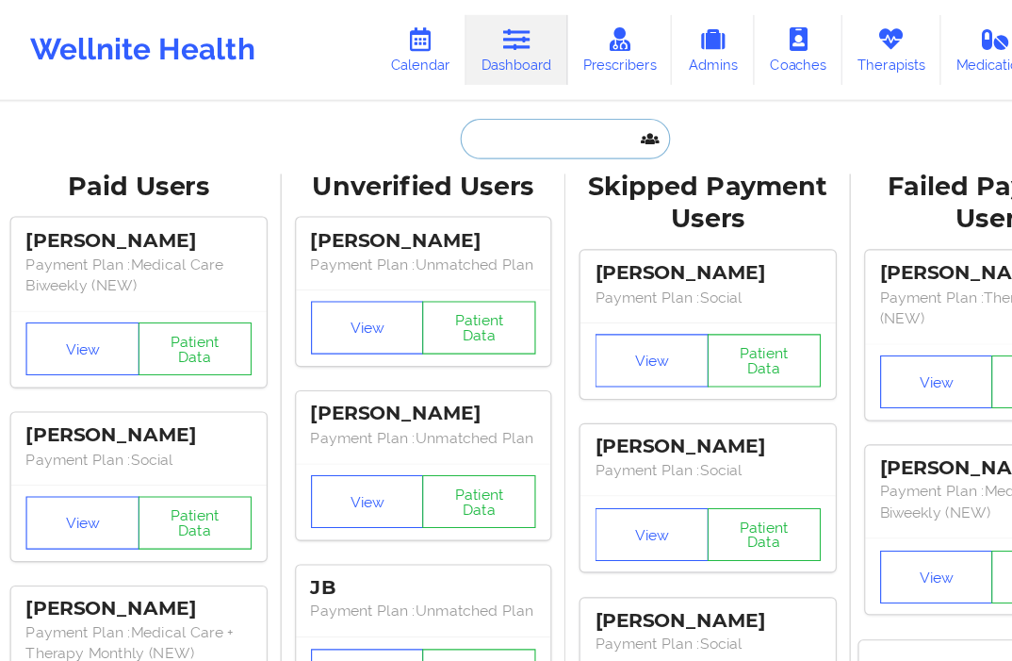
click at [444, 124] on input "text" at bounding box center [506, 124] width 187 height 36
paste input "[PERSON_NAME][EMAIL_ADDRESS][DOMAIN_NAME]"
type input "[PERSON_NAME][EMAIL_ADDRESS][DOMAIN_NAME]"
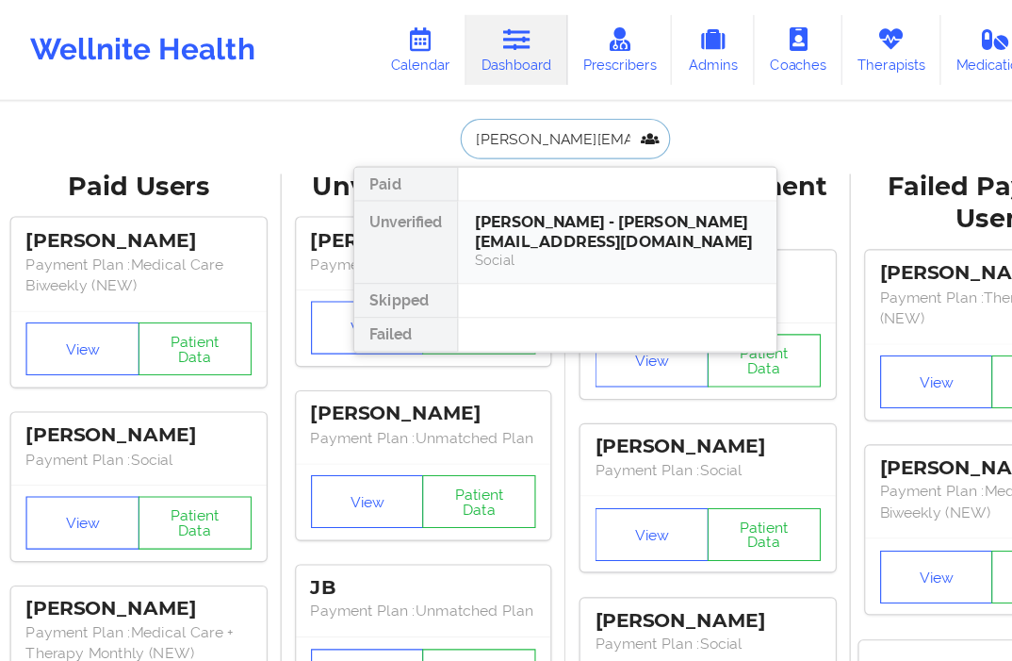
click at [452, 201] on div "[PERSON_NAME] - [PERSON_NAME][EMAIL_ADDRESS][DOMAIN_NAME]" at bounding box center [552, 206] width 253 height 35
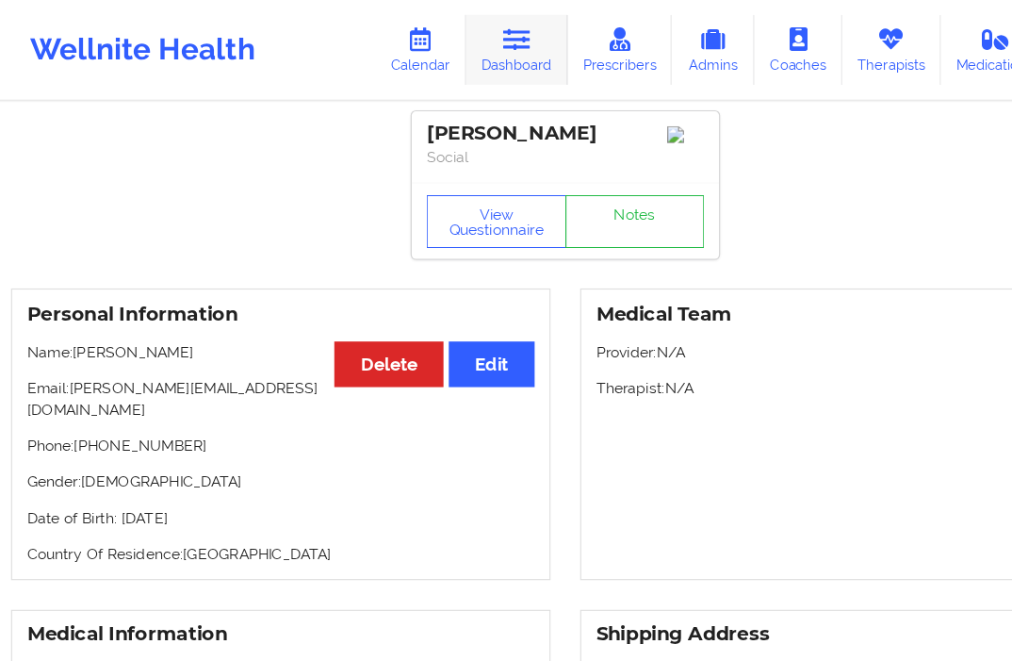
click at [481, 47] on link "Dashboard" at bounding box center [463, 44] width 90 height 62
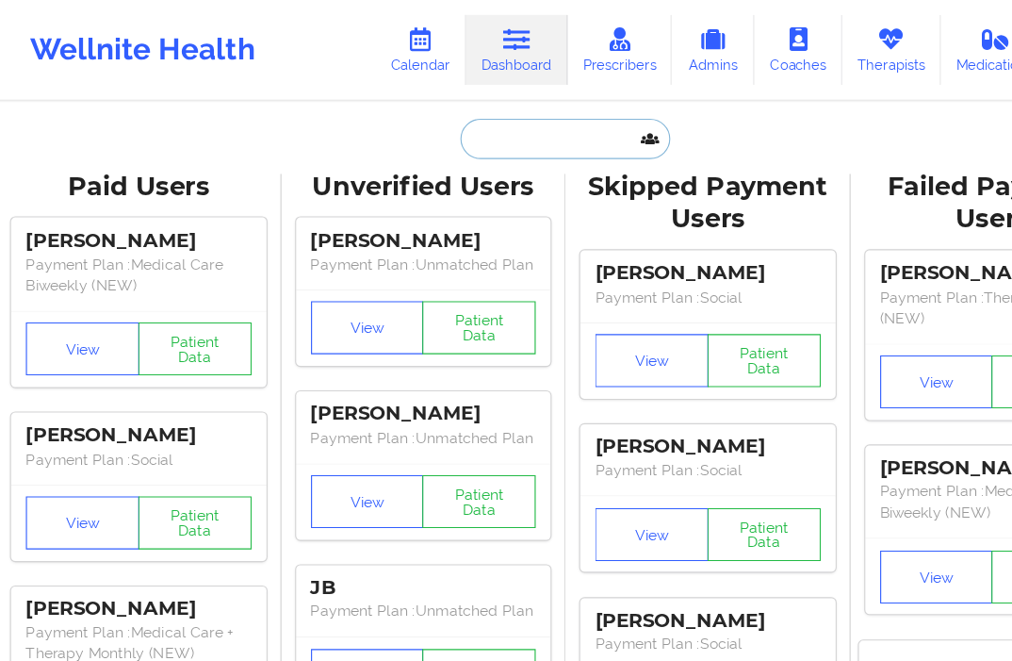
click at [463, 129] on input "text" at bounding box center [506, 124] width 187 height 36
paste input "[EMAIL_ADDRESS][DOMAIN_NAME]"
type input "[EMAIL_ADDRESS][DOMAIN_NAME]"
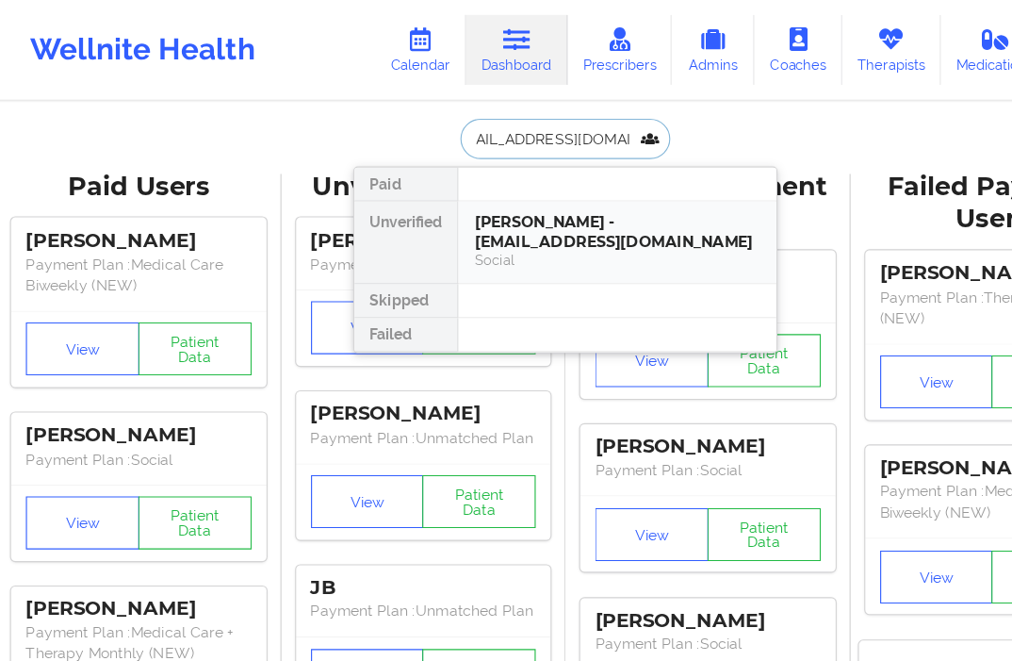
click at [460, 201] on div "[PERSON_NAME] - [EMAIL_ADDRESS][DOMAIN_NAME]" at bounding box center [552, 206] width 253 height 35
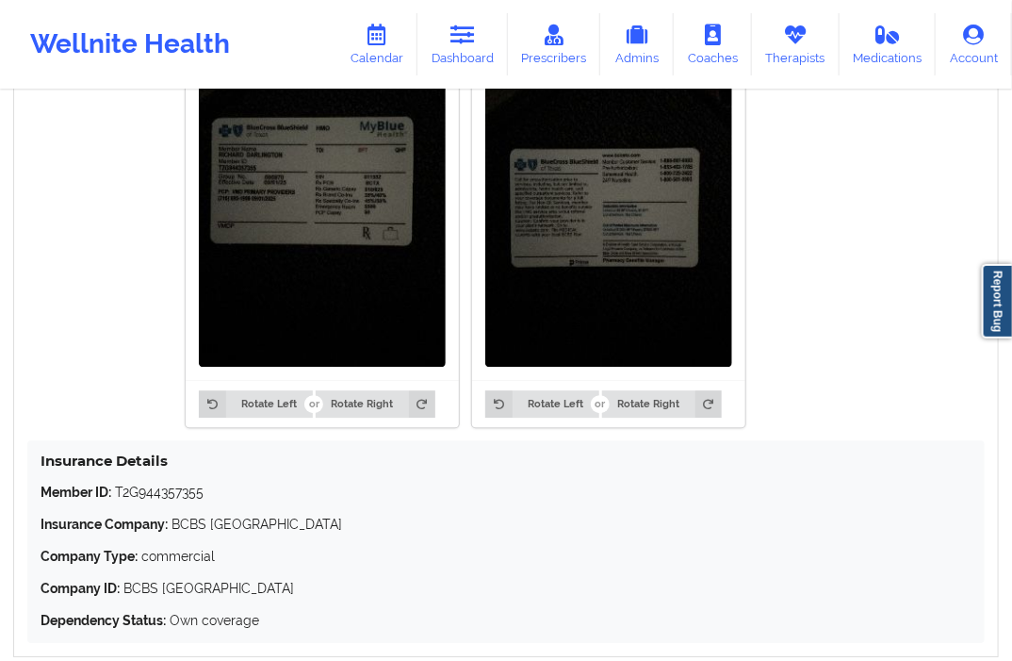
scroll to position [1612, 0]
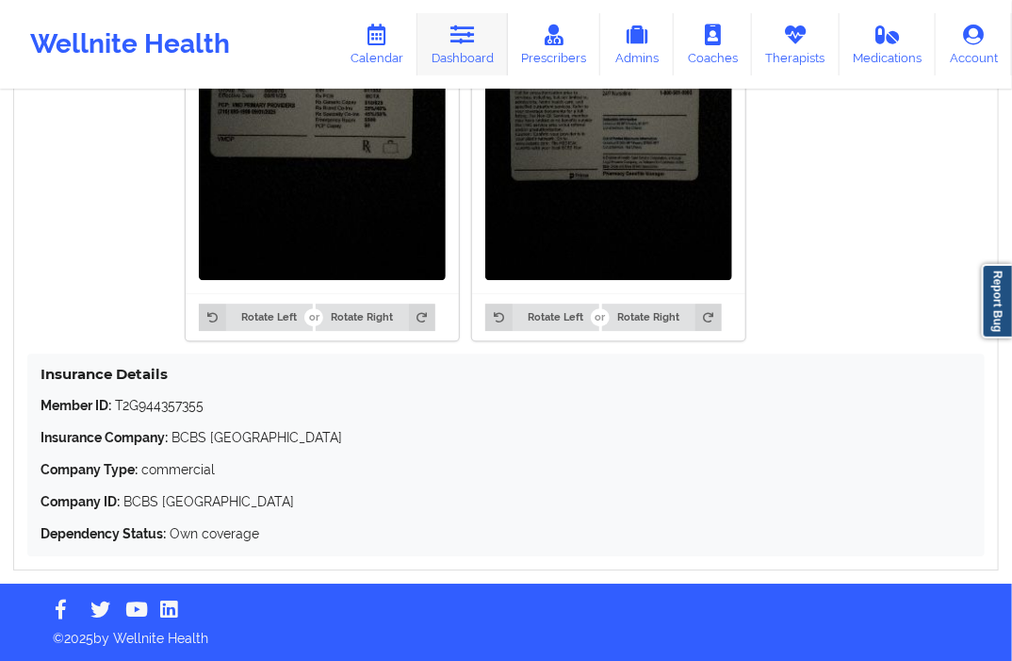
click at [456, 60] on link "Dashboard" at bounding box center [463, 44] width 90 height 62
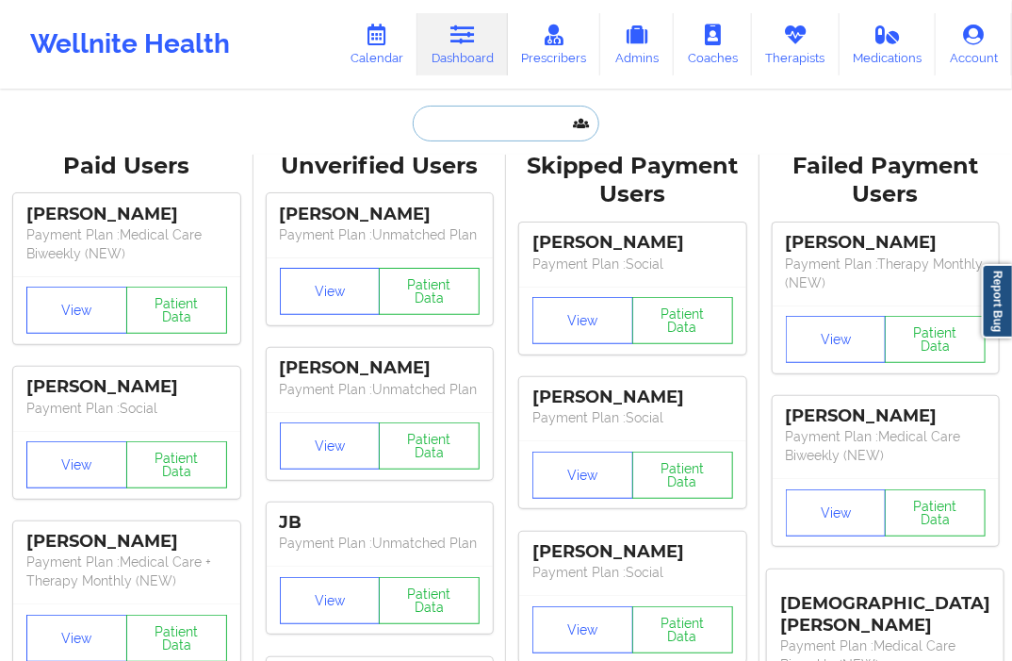
click at [458, 114] on input "text" at bounding box center [506, 124] width 187 height 36
paste input "[EMAIL_ADDRESS][DOMAIN_NAME]"
type input "[EMAIL_ADDRESS][DOMAIN_NAME]"
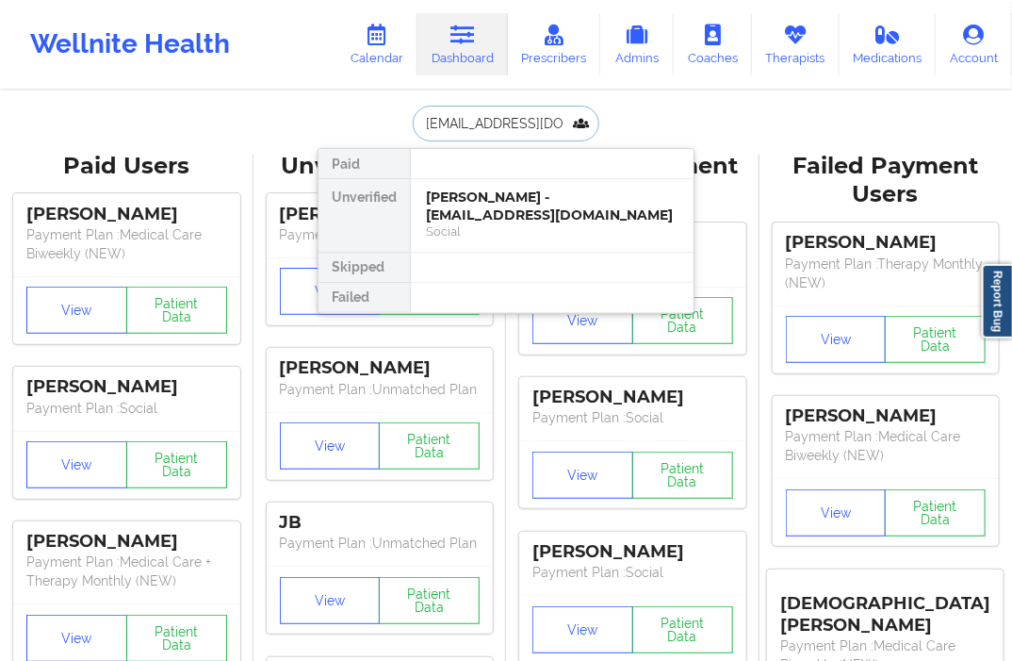
click at [469, 194] on div "[PERSON_NAME] - [EMAIL_ADDRESS][DOMAIN_NAME]" at bounding box center [552, 206] width 253 height 35
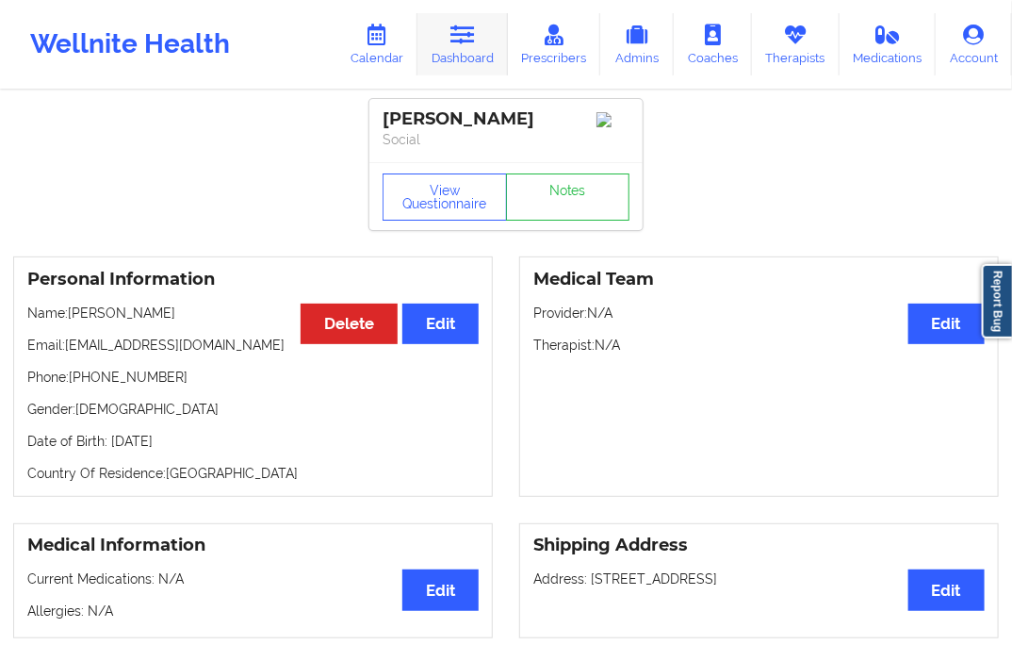
click at [467, 62] on link "Dashboard" at bounding box center [463, 44] width 90 height 62
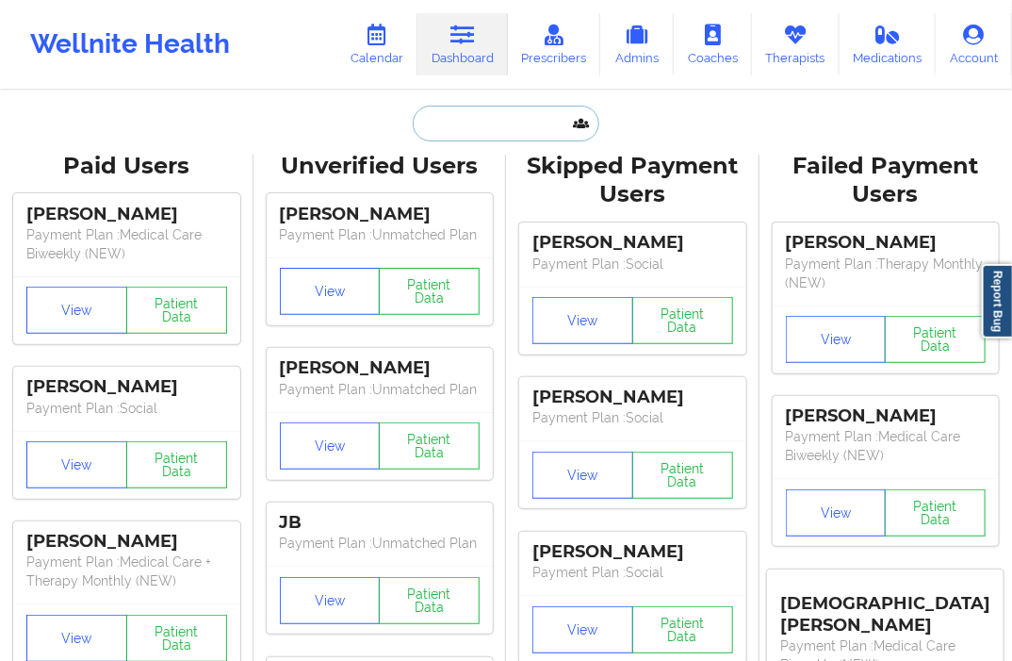
click at [475, 134] on input "text" at bounding box center [506, 124] width 187 height 36
paste input "[EMAIL_ADDRESS][DOMAIN_NAME]"
type input "[EMAIL_ADDRESS][DOMAIN_NAME]"
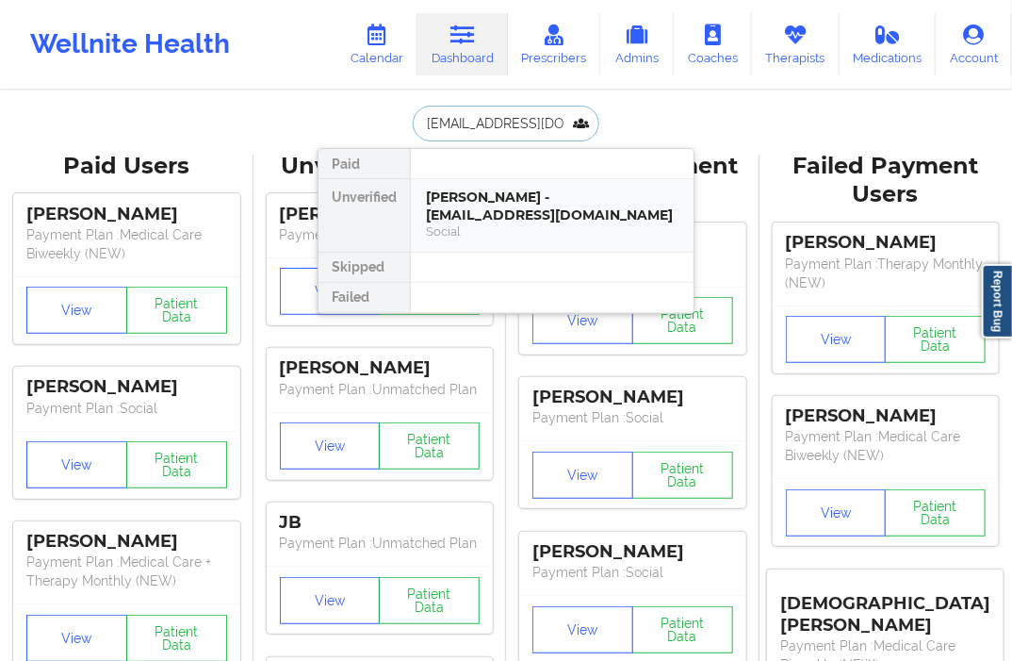
click at [479, 220] on div "[PERSON_NAME] - [EMAIL_ADDRESS][DOMAIN_NAME]" at bounding box center [552, 206] width 253 height 35
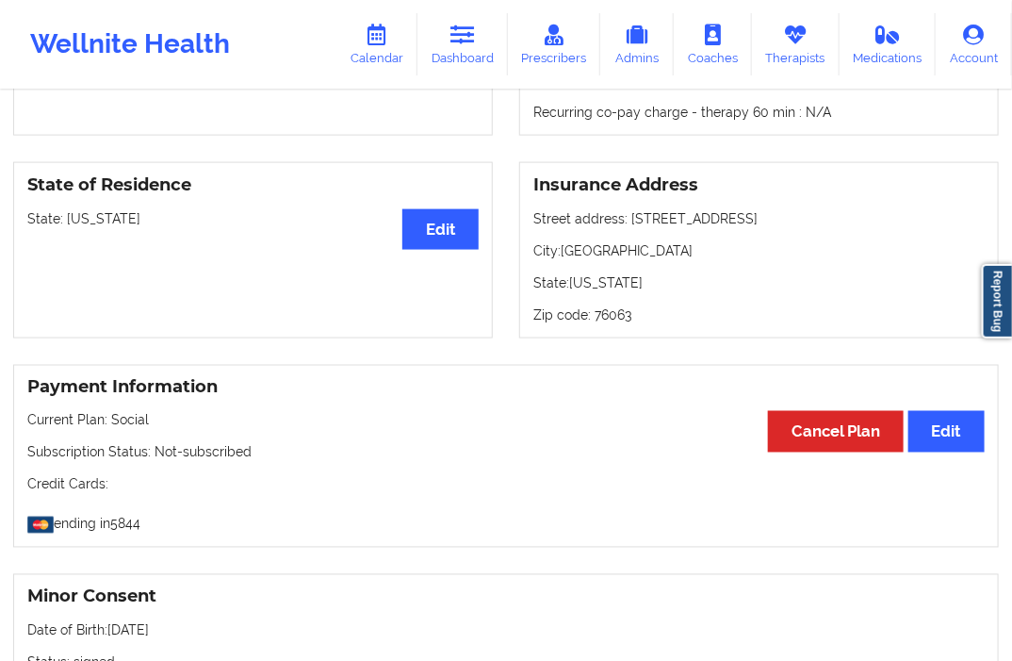
scroll to position [720, 0]
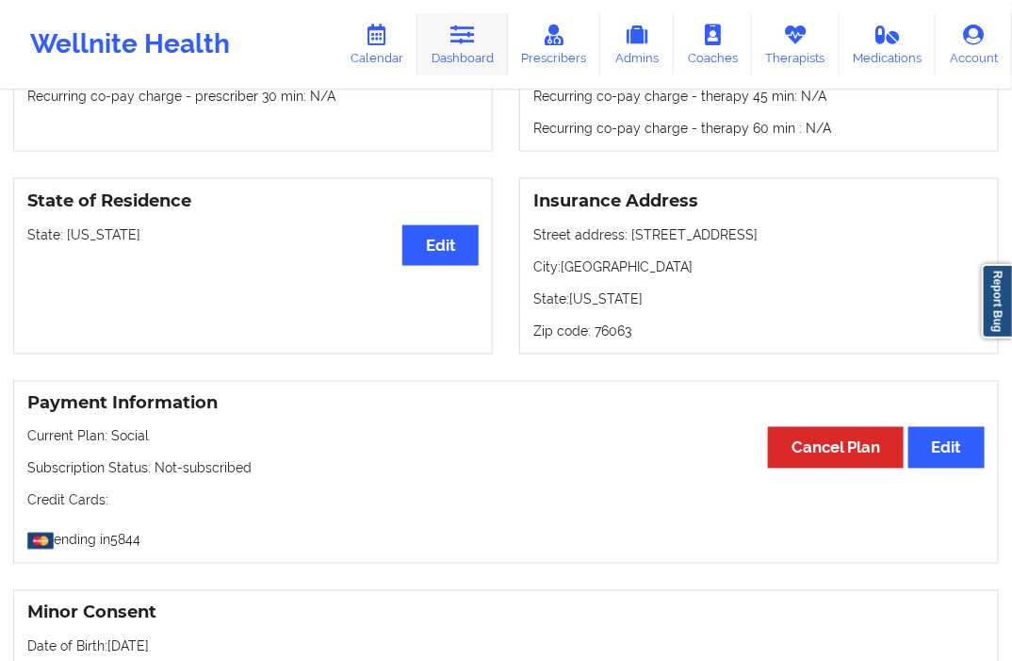
click at [455, 61] on link "Dashboard" at bounding box center [463, 44] width 90 height 62
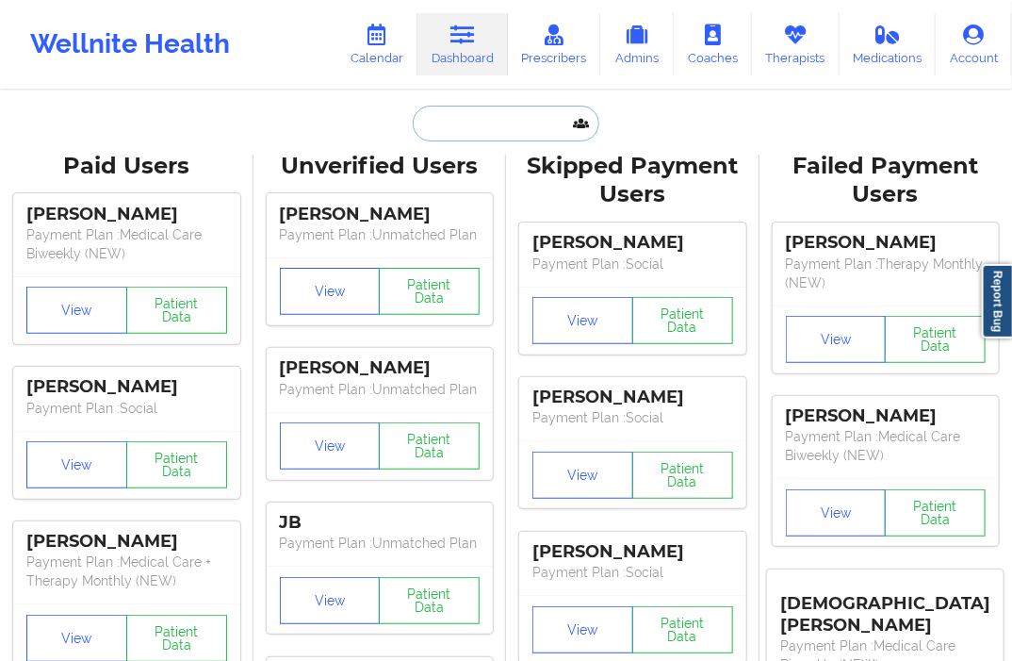
click at [441, 136] on input "text" at bounding box center [506, 124] width 187 height 36
paste input "[EMAIL_ADDRESS][DOMAIN_NAME]"
type input "[EMAIL_ADDRESS][DOMAIN_NAME]"
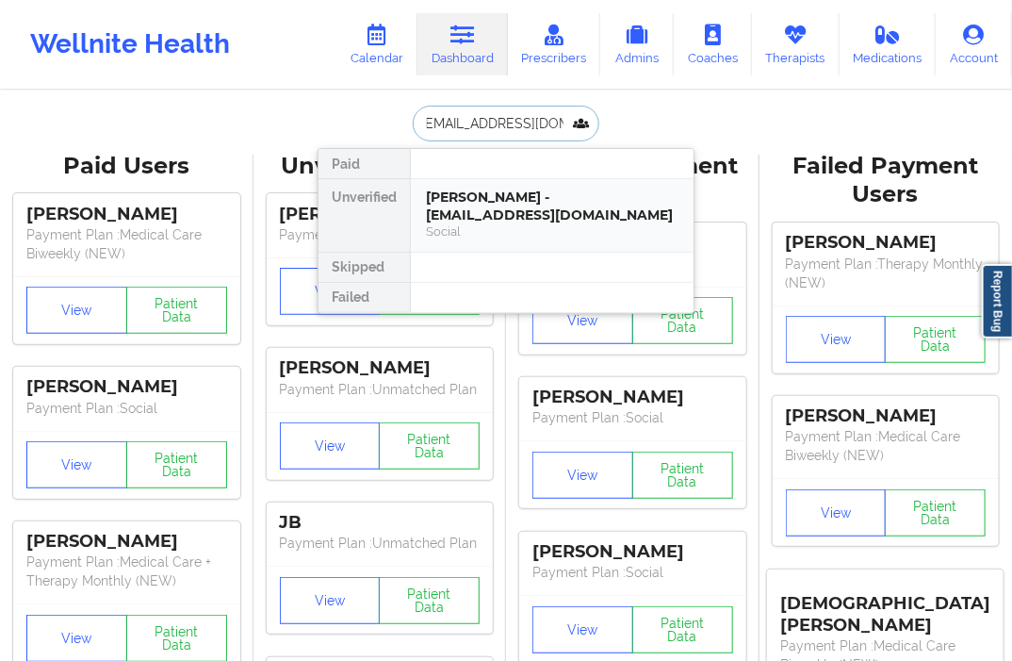
click at [469, 205] on div "[PERSON_NAME] - [EMAIL_ADDRESS][DOMAIN_NAME]" at bounding box center [552, 206] width 253 height 35
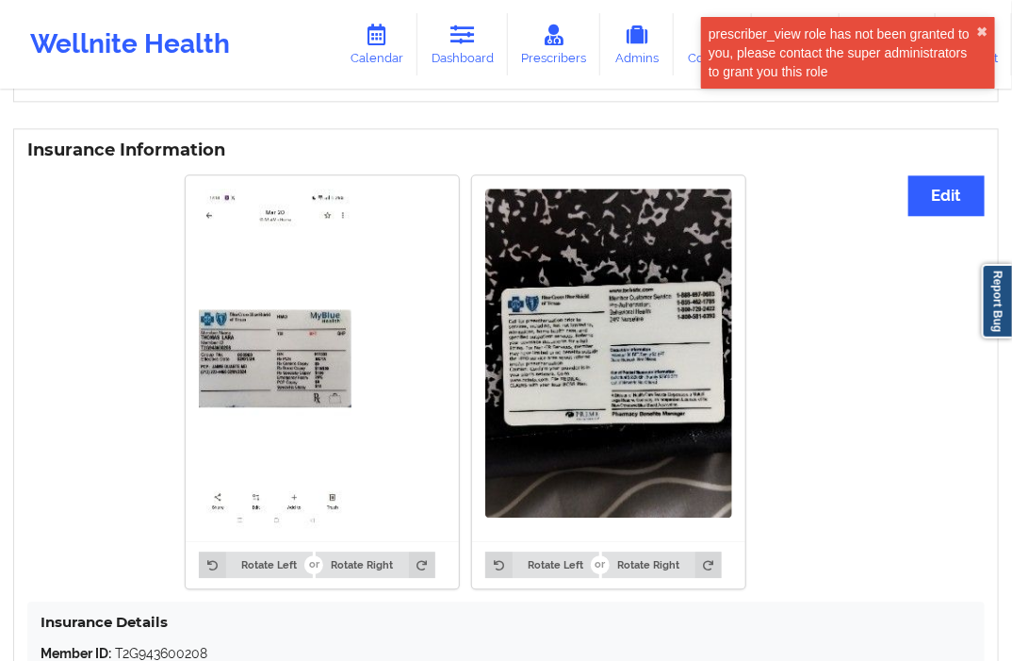
scroll to position [1622, 0]
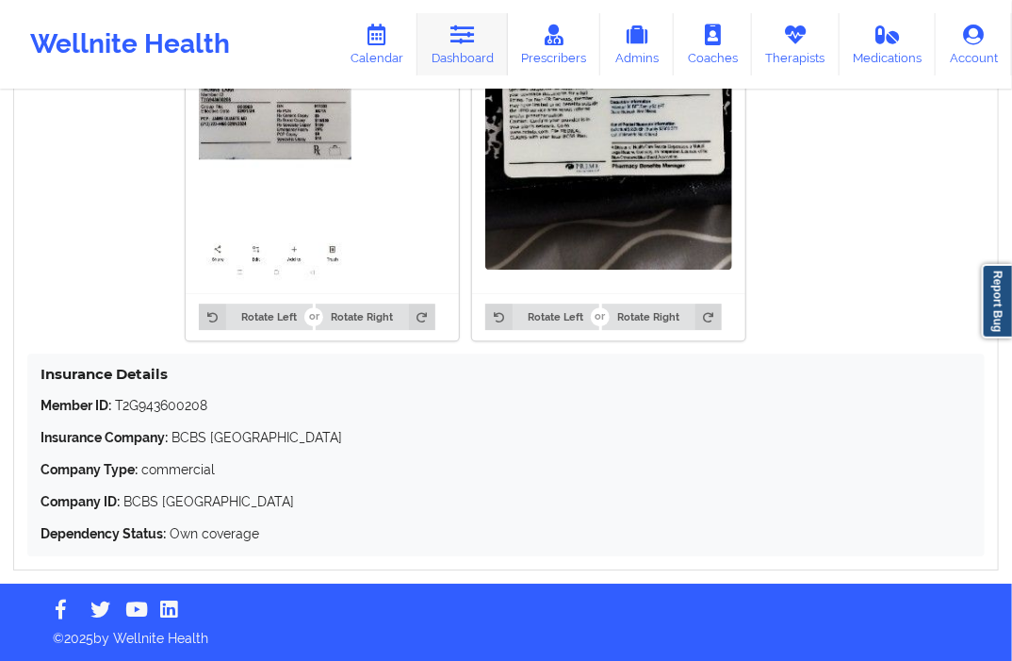
click at [478, 53] on link "Dashboard" at bounding box center [463, 44] width 90 height 62
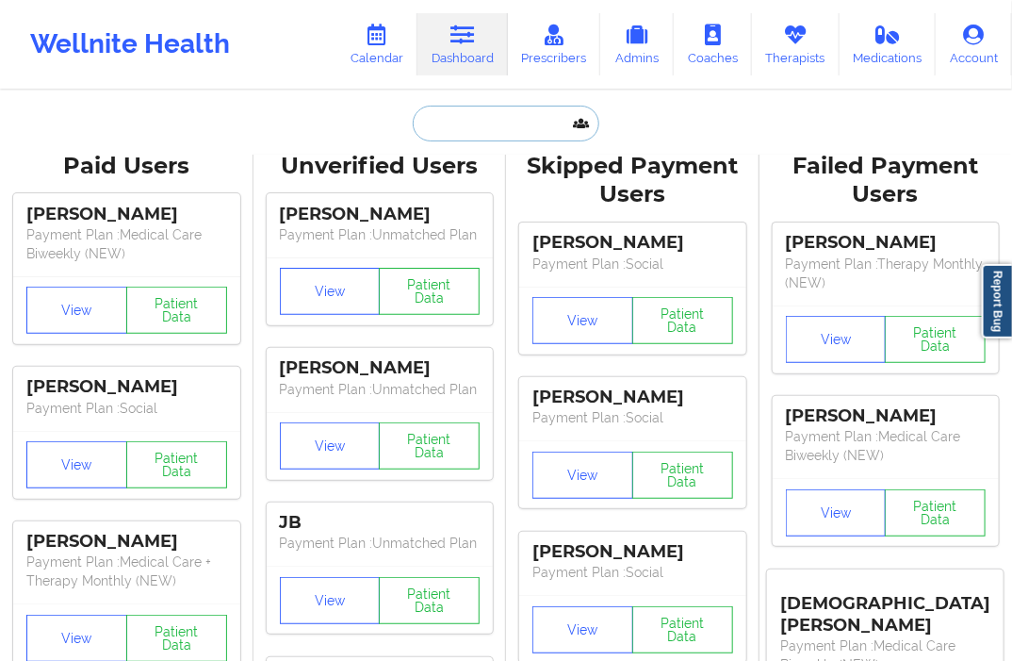
click at [448, 137] on input "text" at bounding box center [506, 124] width 187 height 36
paste input "[PERSON_NAME][EMAIL_ADDRESS][PERSON_NAME][DOMAIN_NAME]"
type input "[PERSON_NAME][EMAIL_ADDRESS][PERSON_NAME][DOMAIN_NAME]"
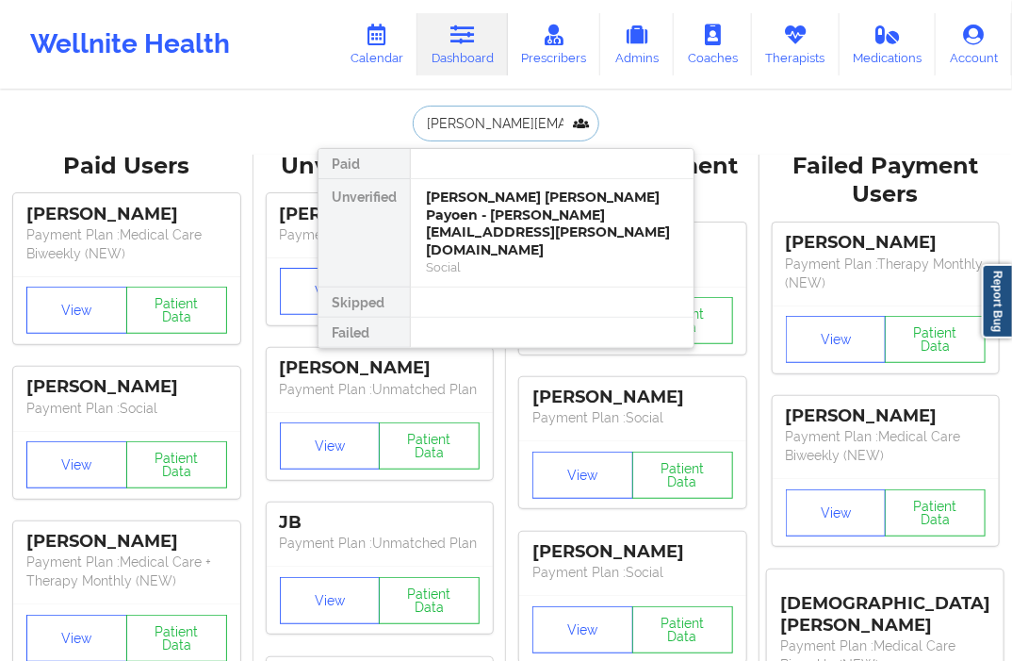
click at [491, 198] on div "[PERSON_NAME] [PERSON_NAME] Payoen - [PERSON_NAME][EMAIL_ADDRESS][PERSON_NAME][…" at bounding box center [552, 224] width 253 height 70
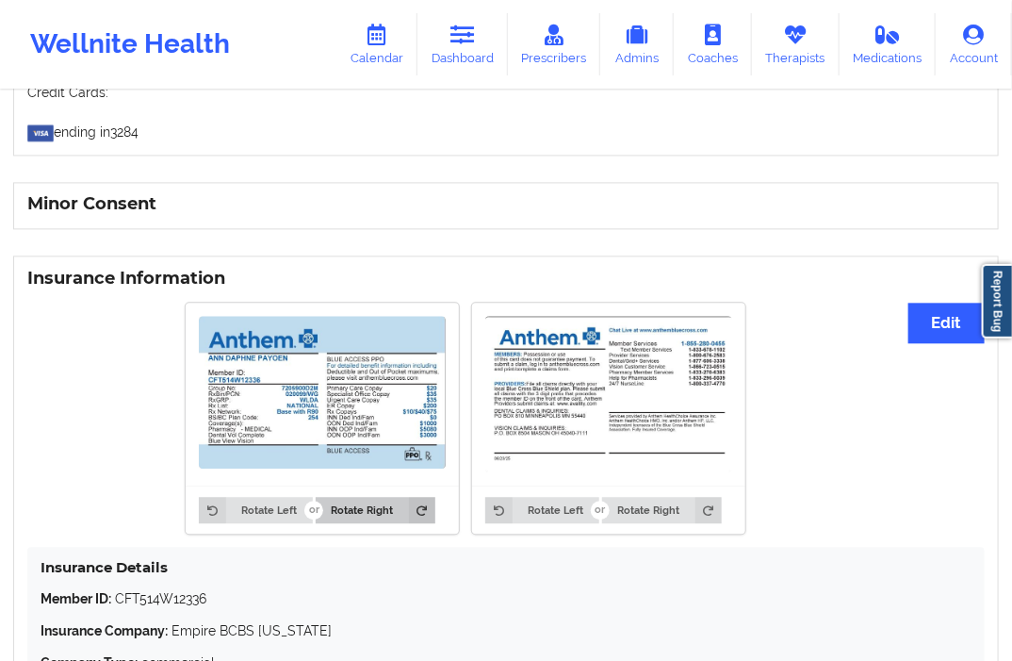
scroll to position [1256, 0]
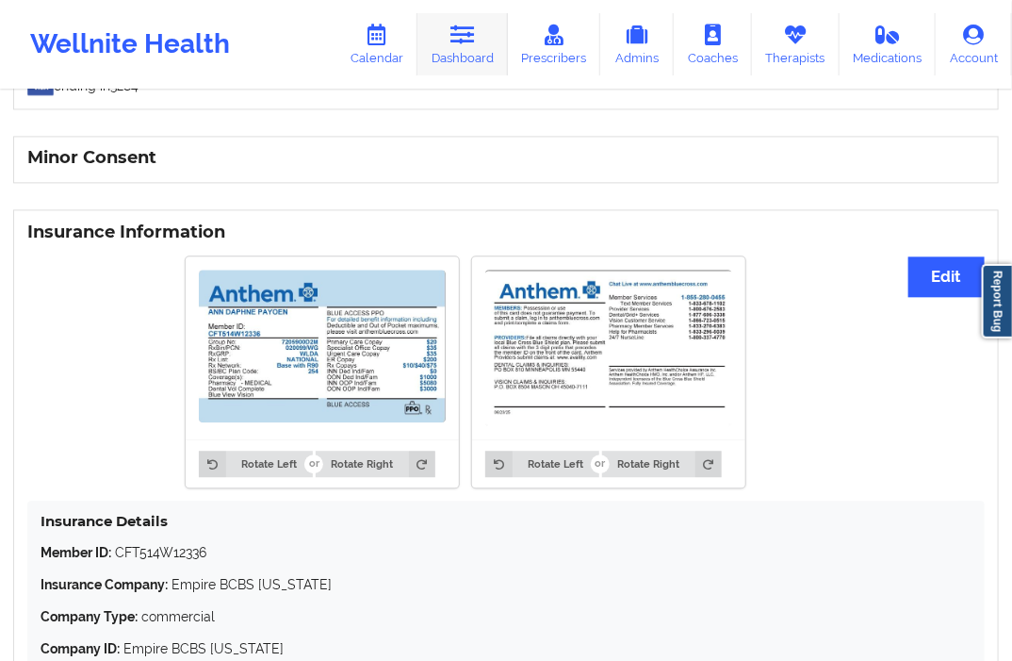
click at [475, 32] on icon at bounding box center [463, 35] width 25 height 21
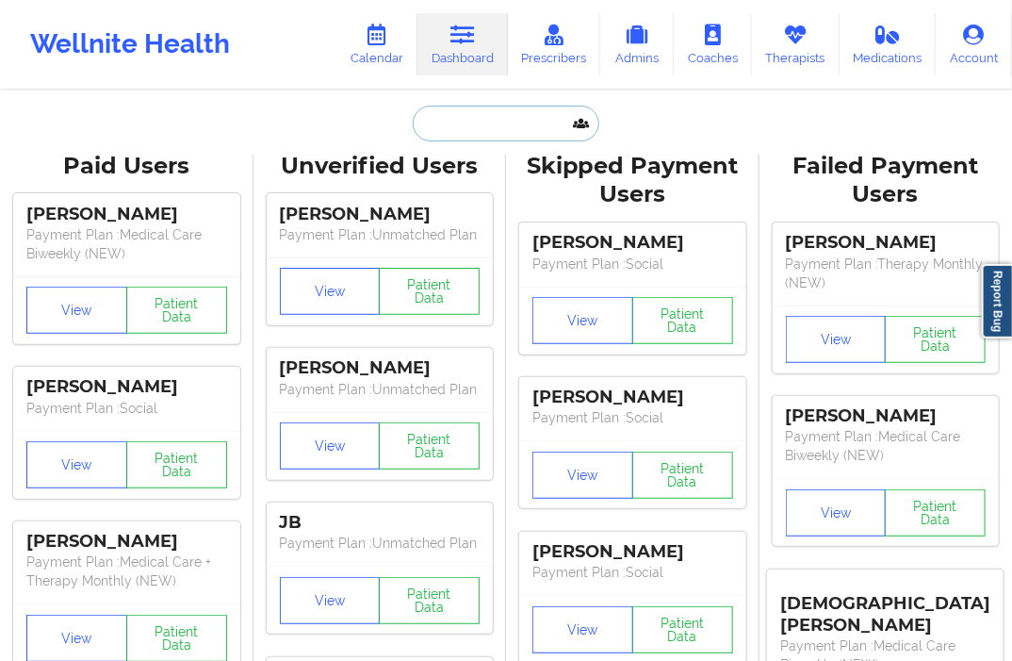
click at [477, 136] on input "text" at bounding box center [506, 124] width 187 height 36
click at [473, 132] on input "text" at bounding box center [506, 124] width 187 height 36
type input "V"
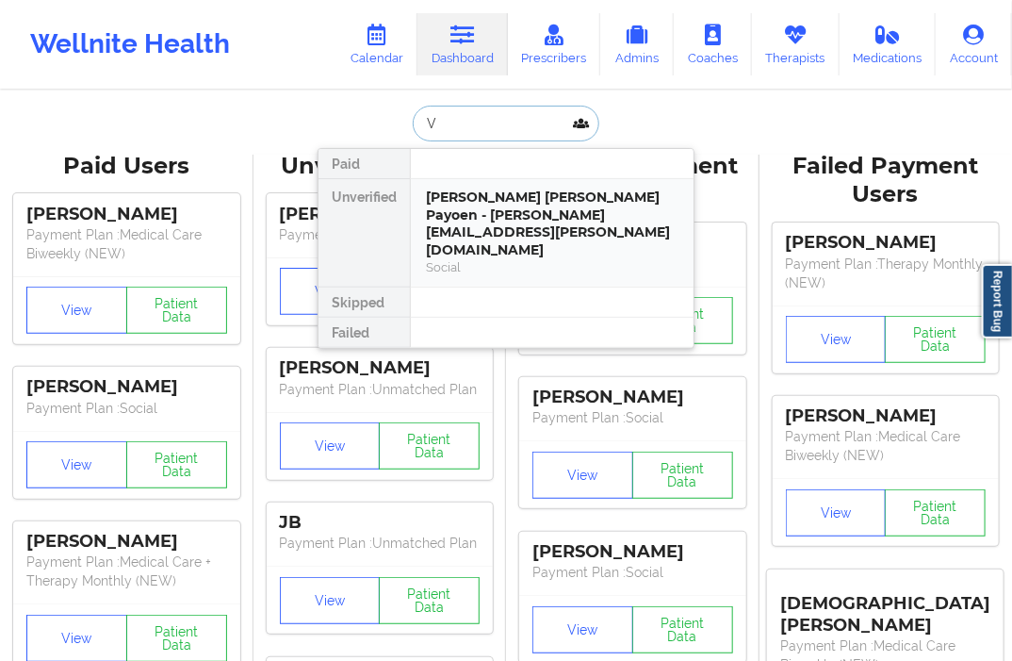
click at [477, 199] on div "[PERSON_NAME] [PERSON_NAME] Payoen - [PERSON_NAME][EMAIL_ADDRESS][PERSON_NAME][…" at bounding box center [552, 224] width 253 height 70
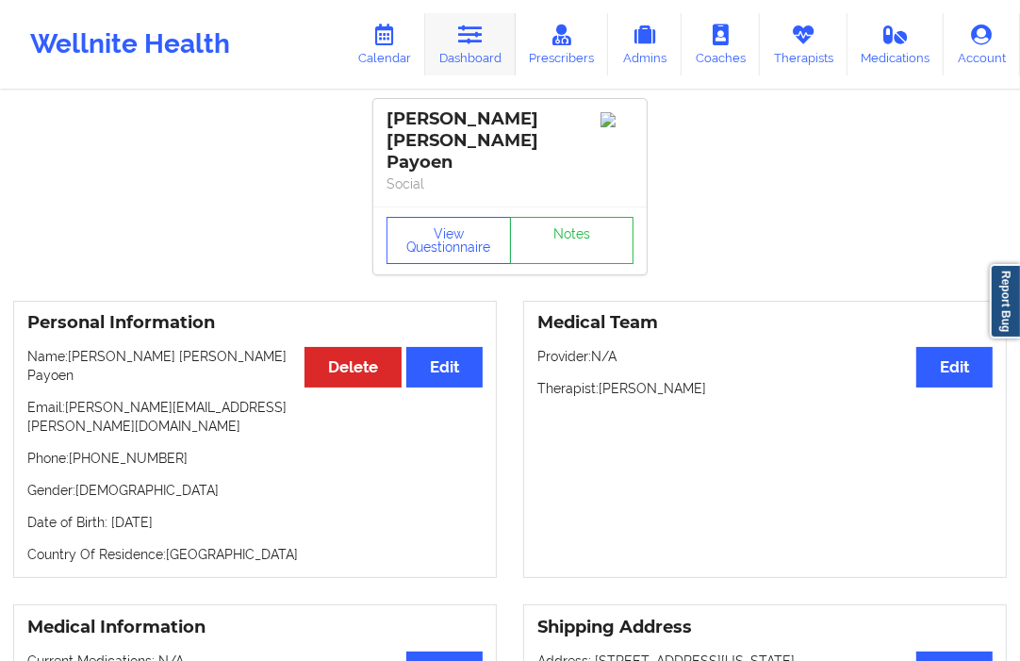
click at [485, 45] on link "Dashboard" at bounding box center [470, 44] width 90 height 62
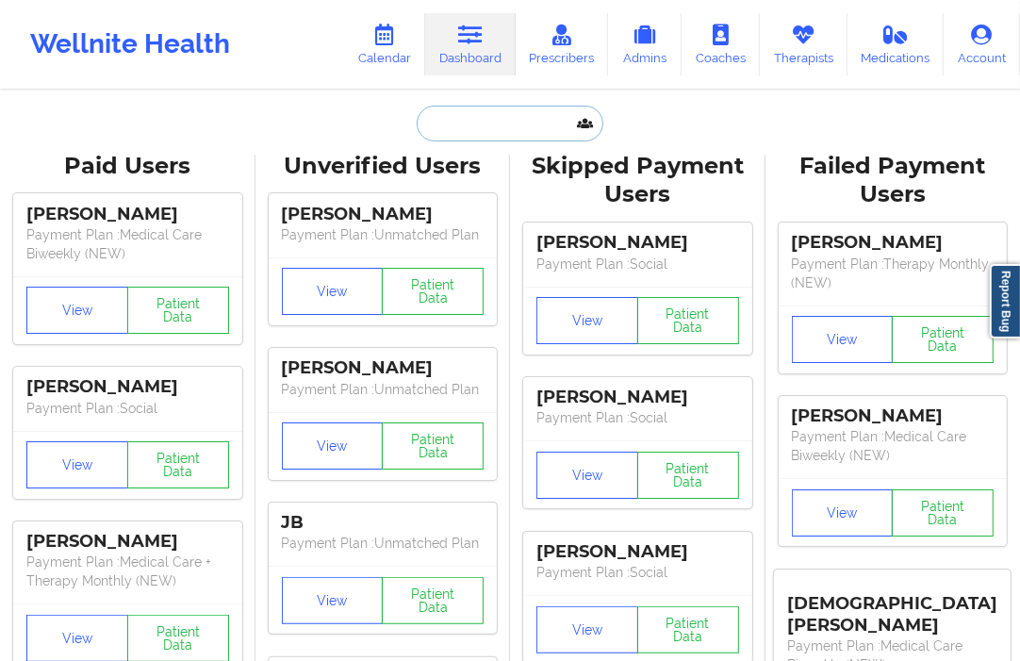
click at [453, 124] on input "text" at bounding box center [510, 124] width 187 height 36
paste input "[EMAIL_ADDRESS][DOMAIN_NAME]"
type input "[EMAIL_ADDRESS][DOMAIN_NAME]"
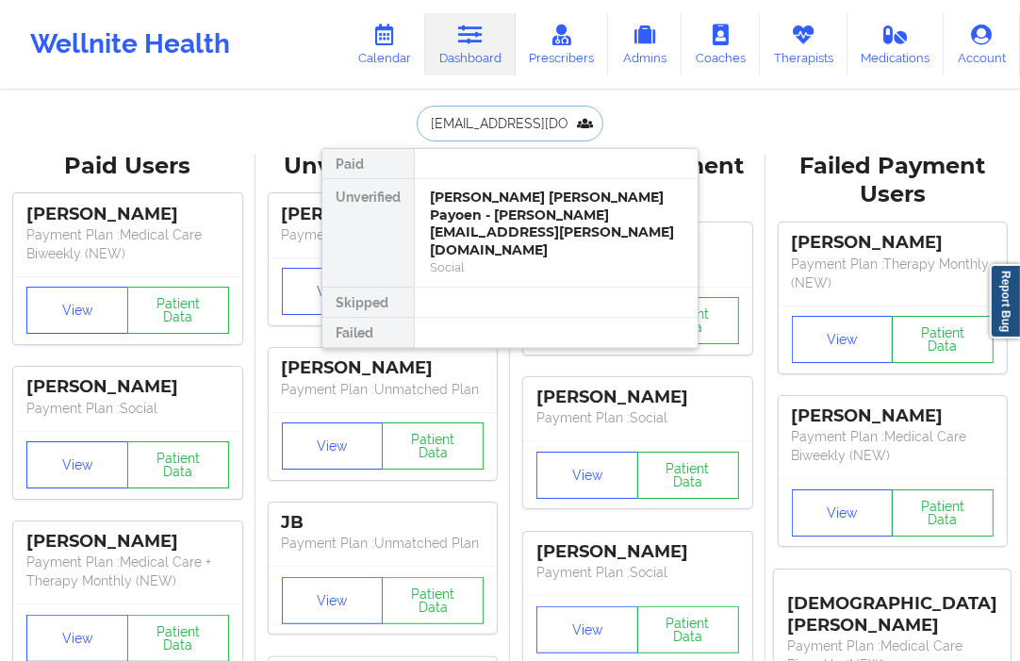
scroll to position [0, 21]
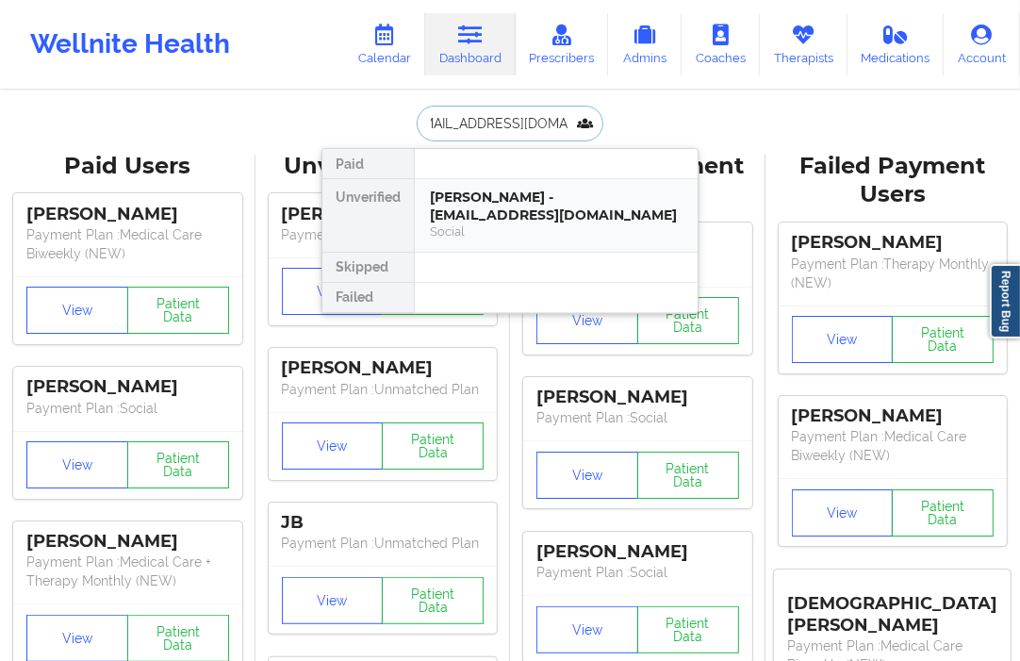
click at [474, 205] on div "[PERSON_NAME] - [EMAIL_ADDRESS][DOMAIN_NAME]" at bounding box center [556, 206] width 253 height 35
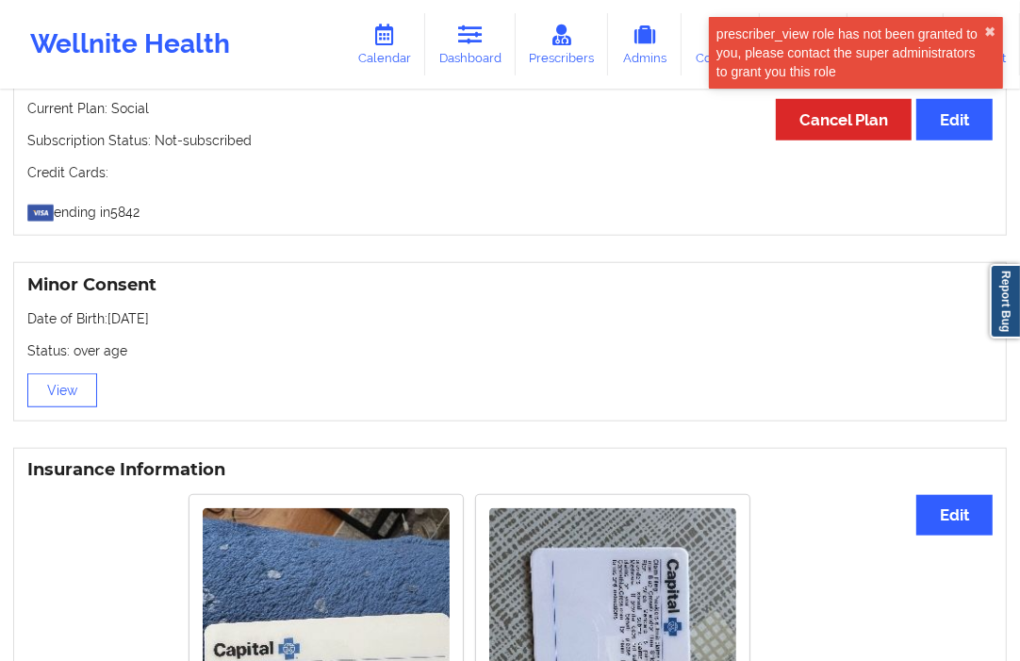
scroll to position [1047, 0]
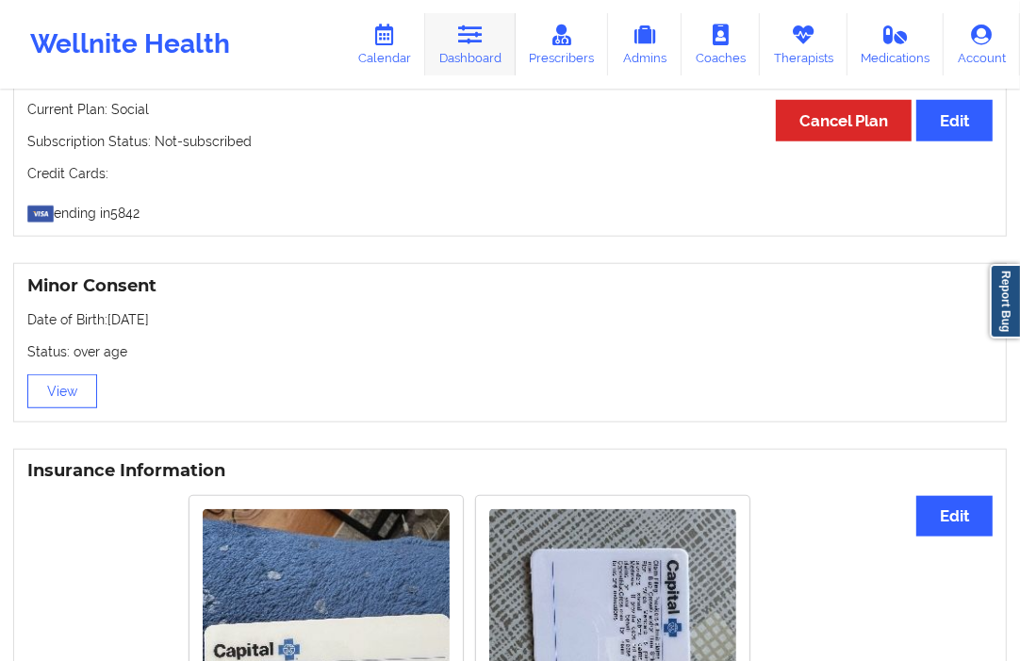
click at [445, 48] on link "Dashboard" at bounding box center [470, 44] width 90 height 62
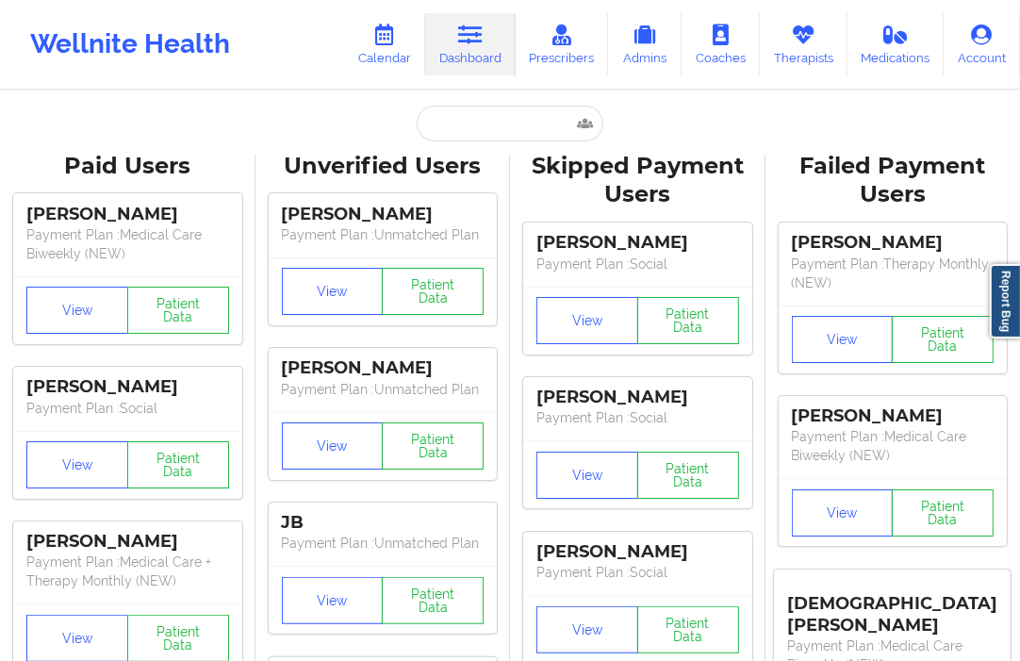
click at [443, 130] on input "text" at bounding box center [510, 124] width 187 height 36
paste input "[EMAIL_ADDRESS][DOMAIN_NAME]"
type input "[EMAIL_ADDRESS][DOMAIN_NAME]"
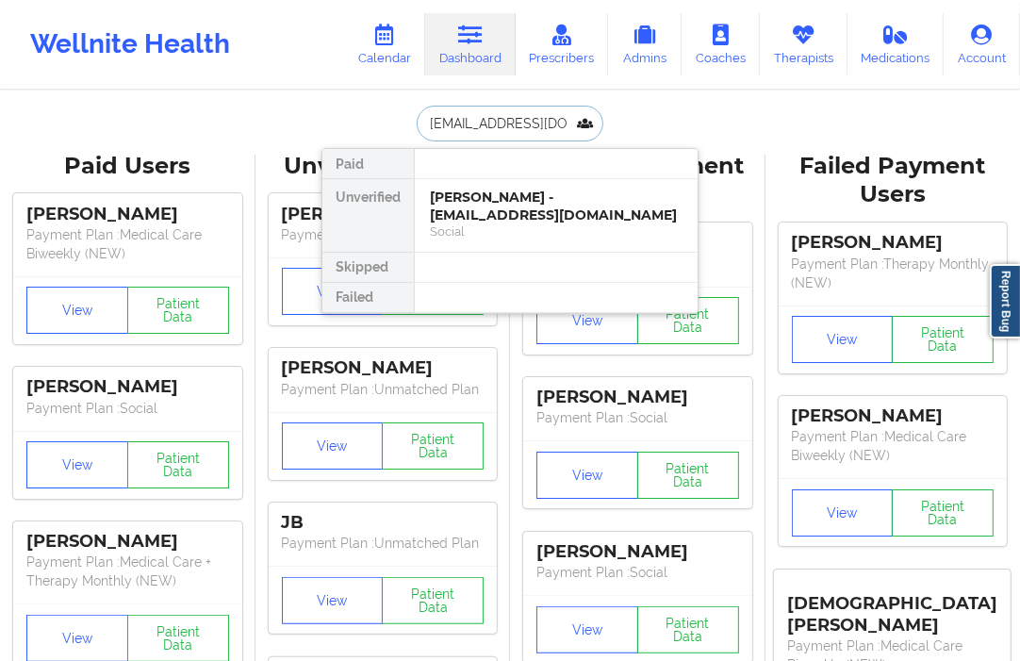
click at [460, 195] on div "[PERSON_NAME] - [EMAIL_ADDRESS][DOMAIN_NAME]" at bounding box center [556, 206] width 253 height 35
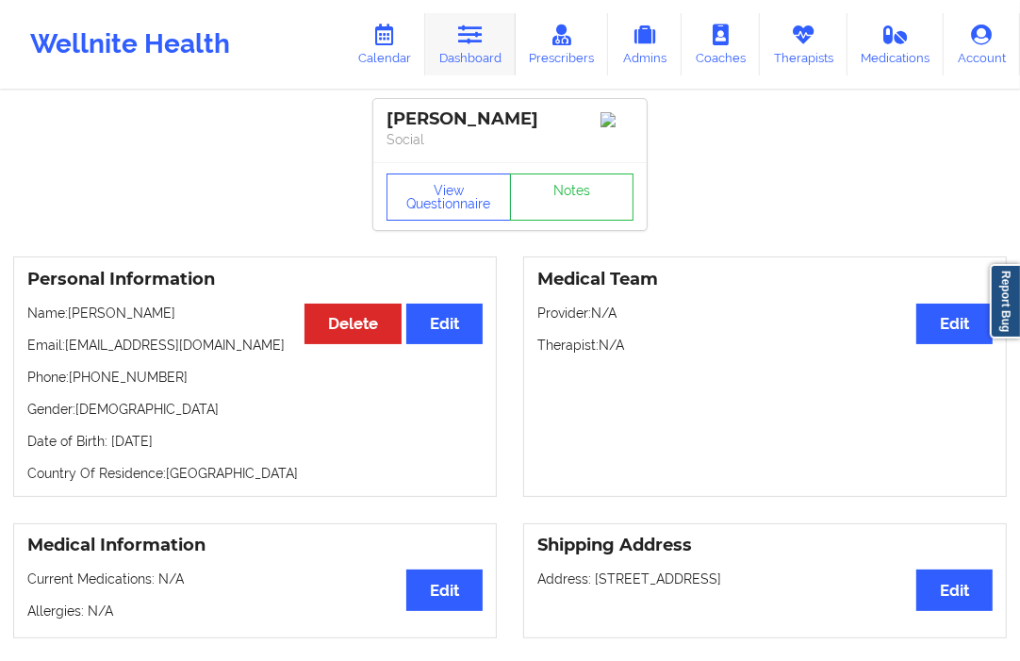
click at [492, 57] on link "Dashboard" at bounding box center [470, 44] width 90 height 62
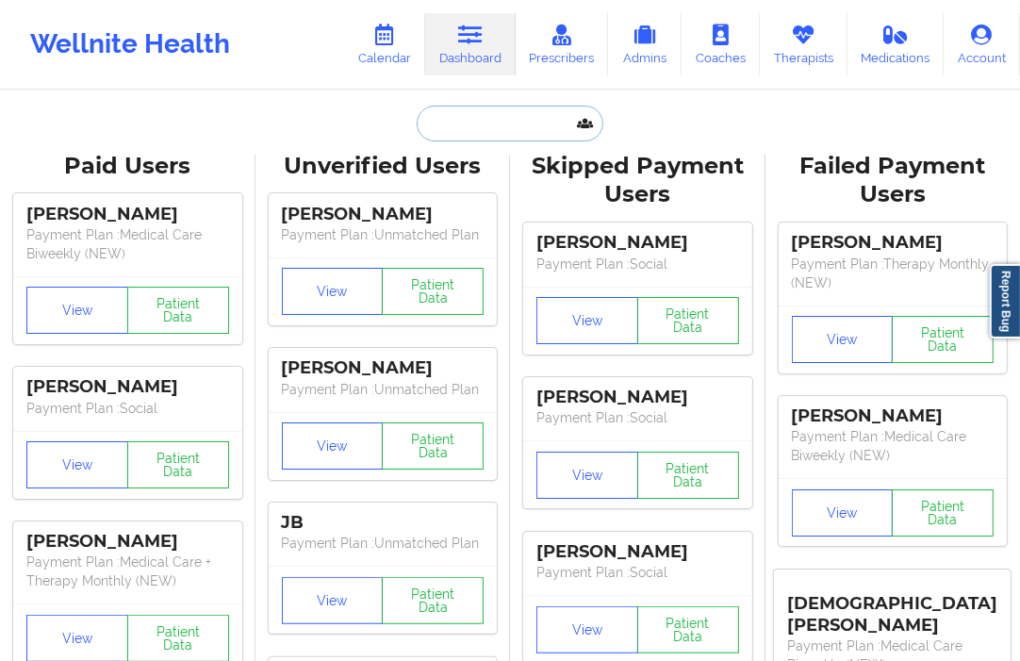
click at [451, 126] on input "text" at bounding box center [510, 124] width 187 height 36
paste input "[PERSON_NAME]"
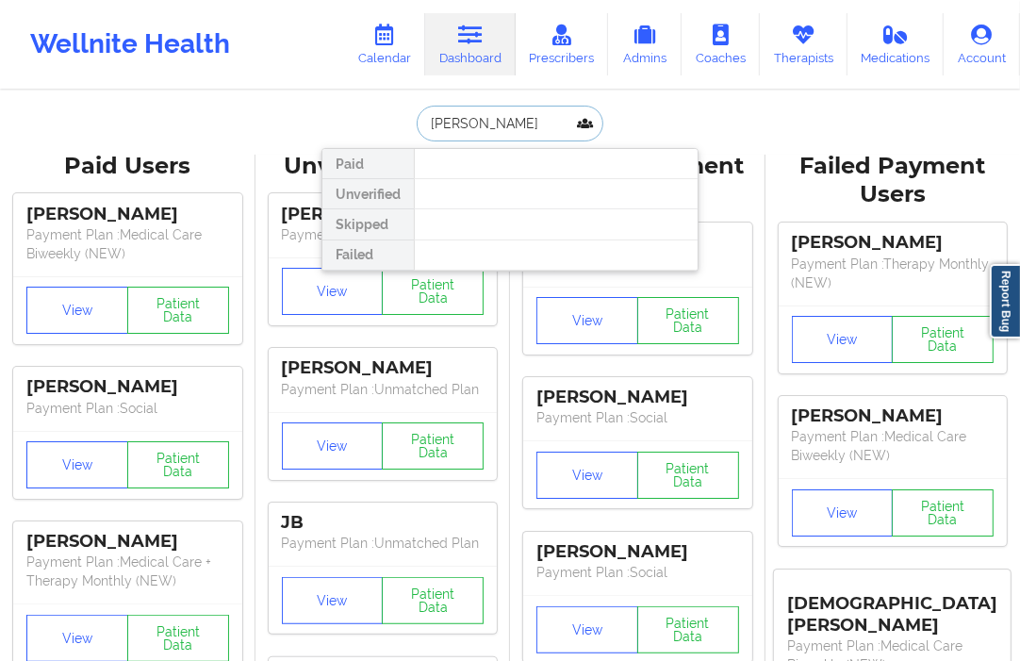
click at [459, 124] on input "[PERSON_NAME]" at bounding box center [510, 124] width 187 height 36
type input "[PERSON_NAME]"
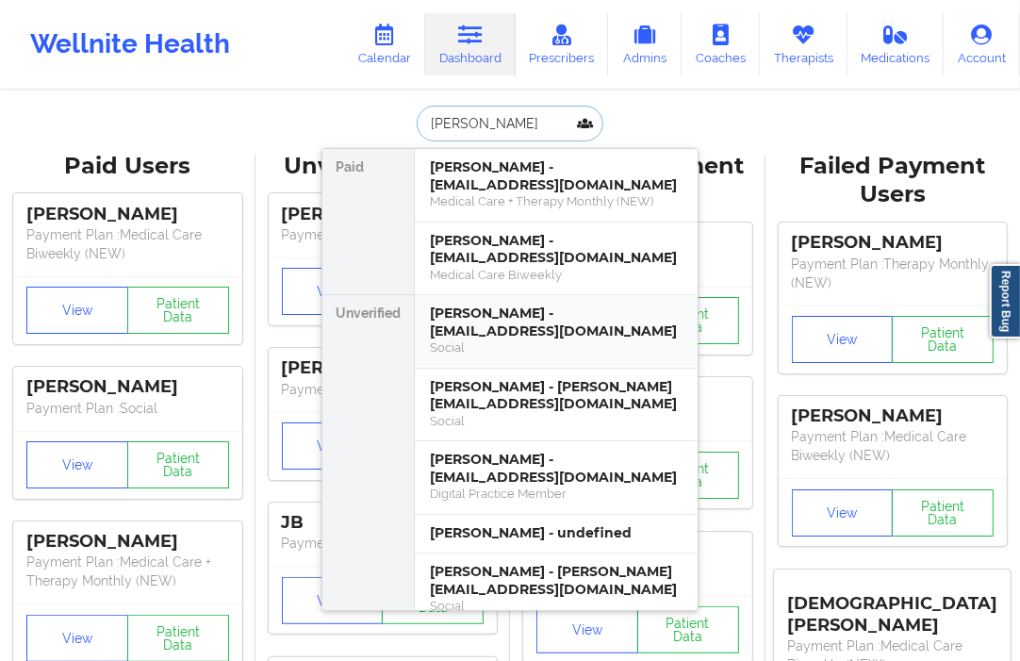
scroll to position [105, 0]
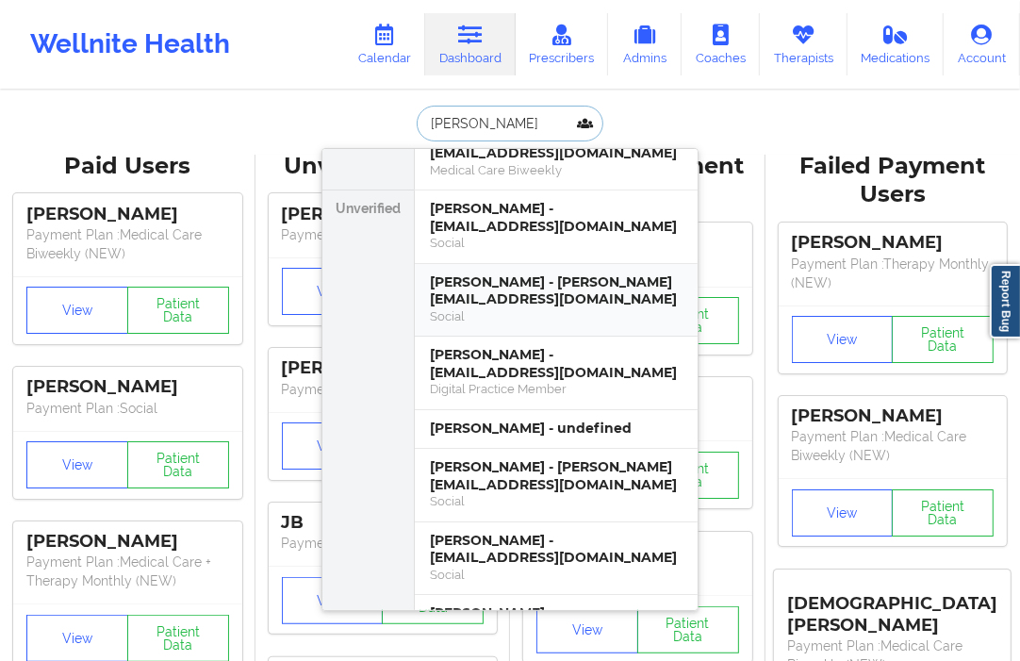
click at [501, 280] on div "[PERSON_NAME] - [PERSON_NAME][EMAIL_ADDRESS][DOMAIN_NAME]" at bounding box center [556, 290] width 253 height 35
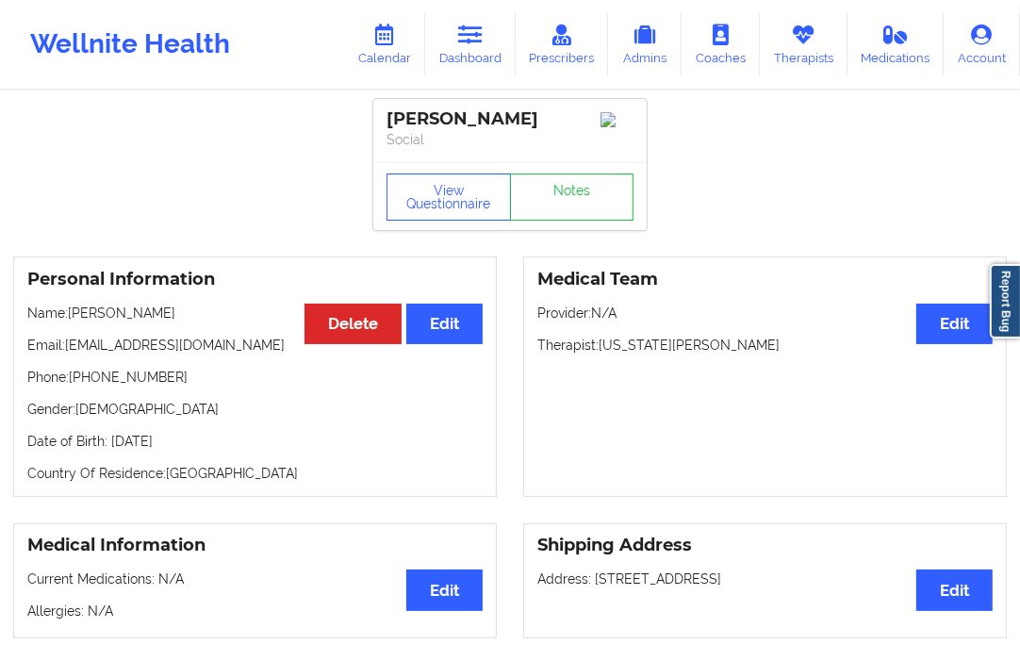
drag, startPoint x: 531, startPoint y: 117, endPoint x: 436, endPoint y: 123, distance: 94.5
click at [436, 123] on div "[PERSON_NAME]" at bounding box center [509, 119] width 247 height 22
copy div "[PERSON_NAME]"
drag, startPoint x: 69, startPoint y: 320, endPoint x: 101, endPoint y: 322, distance: 32.1
click at [101, 322] on p "Name: [PERSON_NAME]" at bounding box center [254, 312] width 455 height 19
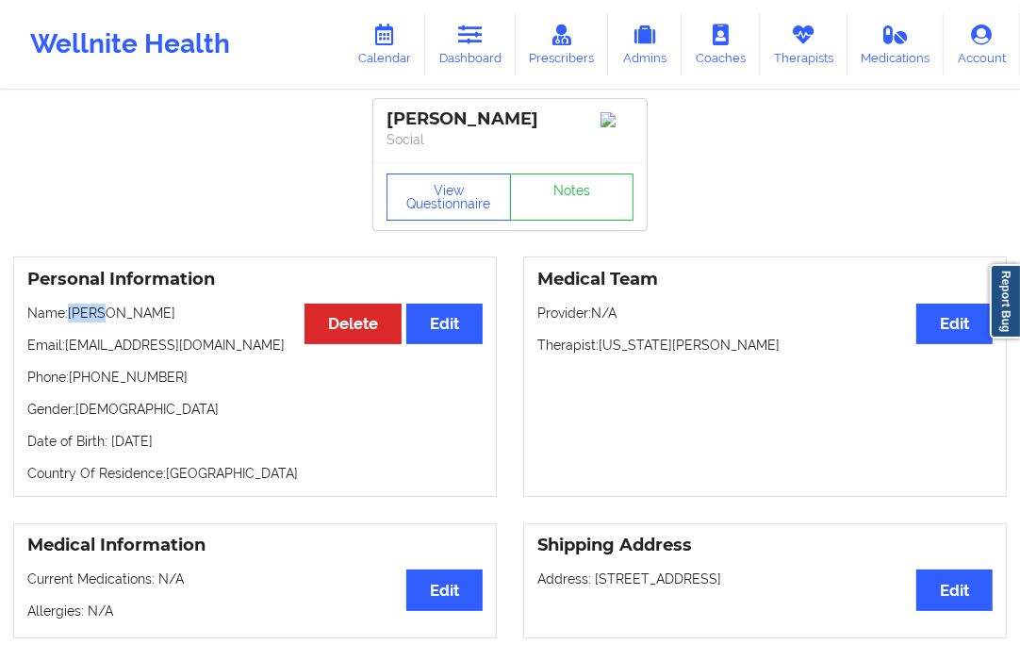
copy p "[PERSON_NAME]"
drag, startPoint x: 172, startPoint y: 319, endPoint x: 104, endPoint y: 322, distance: 68.9
click at [102, 322] on p "Name: [PERSON_NAME]" at bounding box center [254, 312] width 455 height 19
copy p "[PERSON_NAME]"
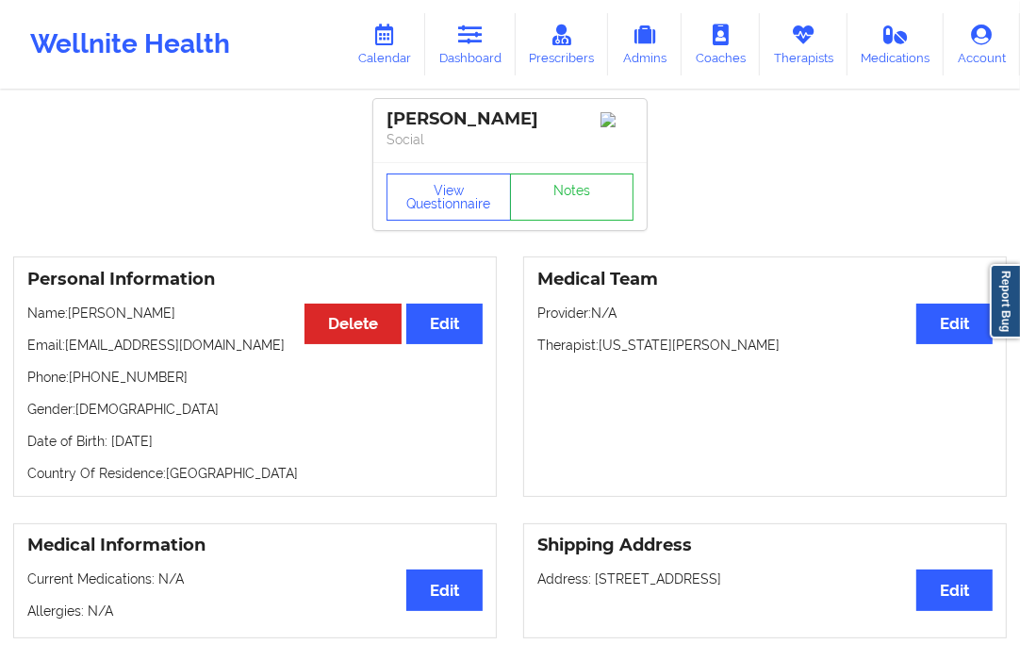
click at [730, 262] on div "Medical Team Edit Provider: N/A Therapist: [US_STATE][PERSON_NAME]" at bounding box center [765, 376] width 484 height 240
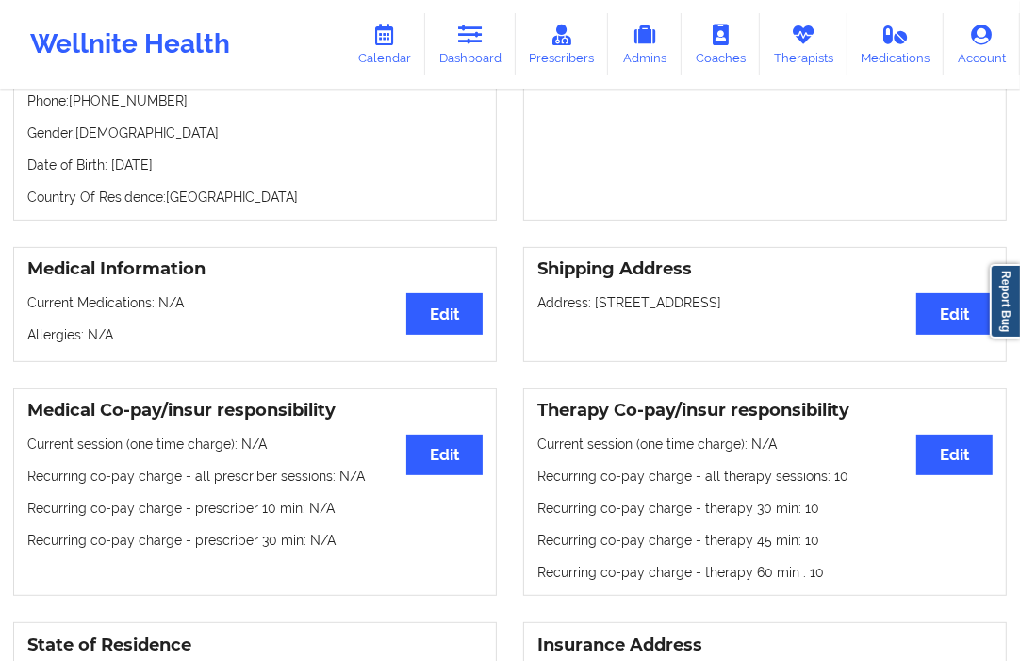
scroll to position [314, 0]
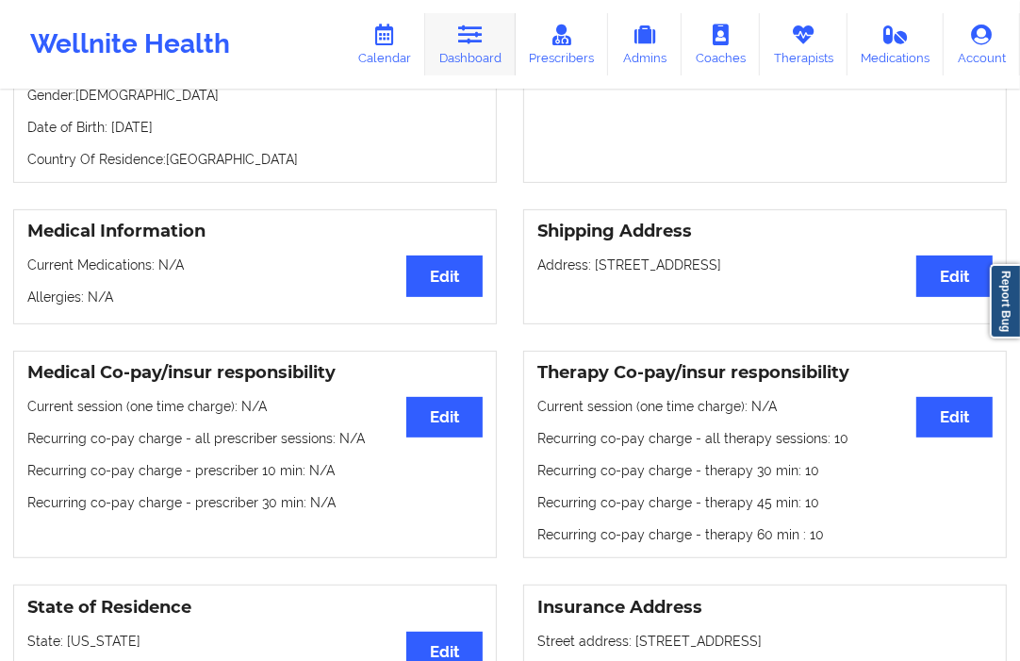
click at [484, 48] on link "Dashboard" at bounding box center [470, 44] width 90 height 62
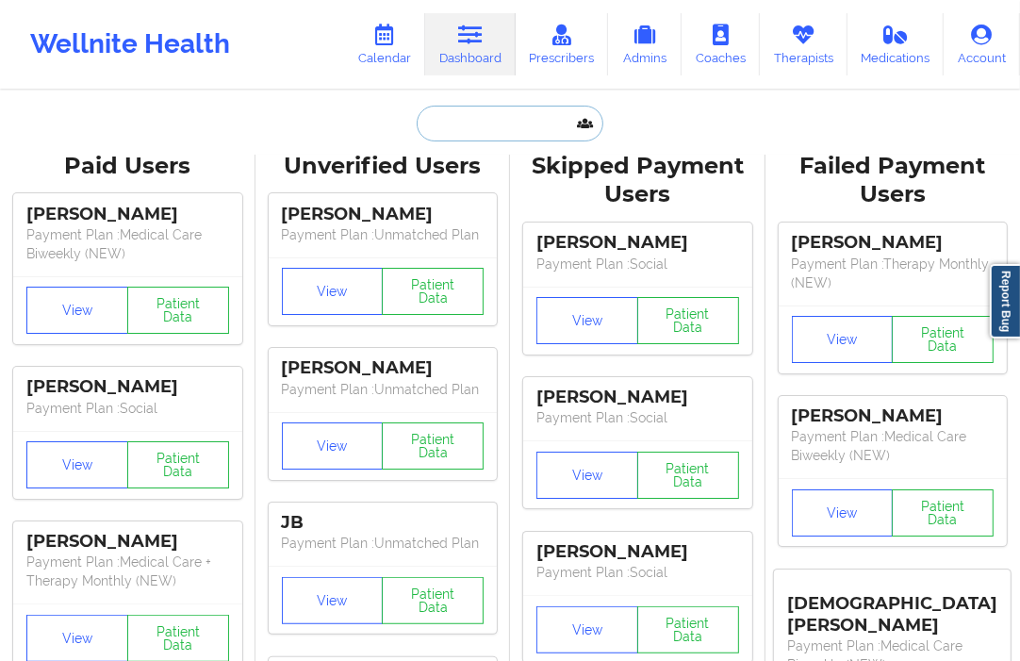
click at [456, 124] on input "text" at bounding box center [510, 124] width 187 height 36
paste input "[EMAIL_ADDRESS][DOMAIN_NAME]"
type input "[EMAIL_ADDRESS][DOMAIN_NAME]"
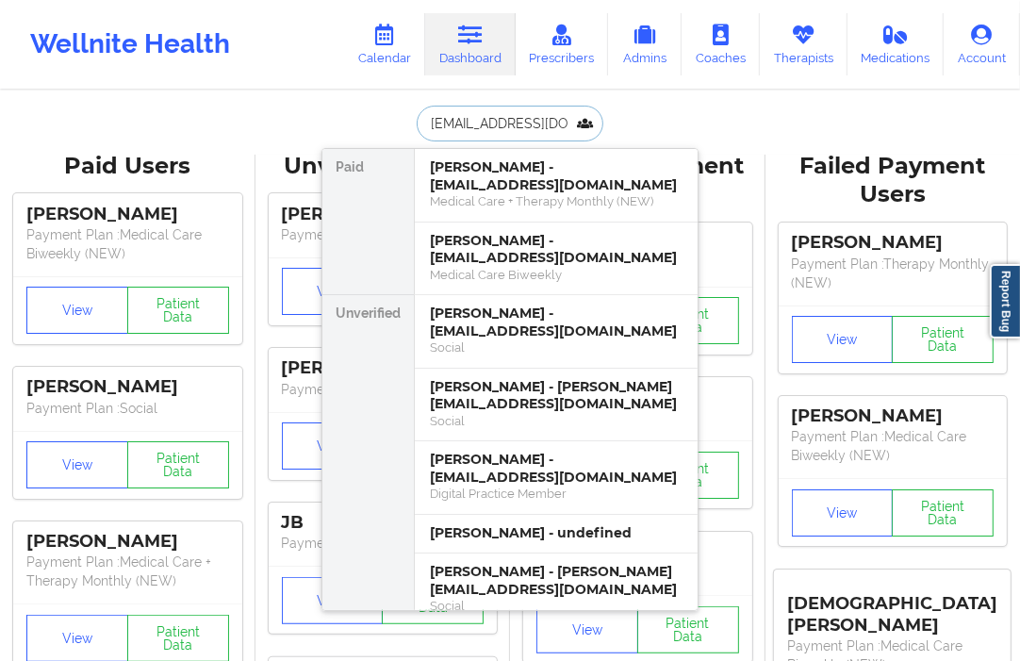
scroll to position [0, 21]
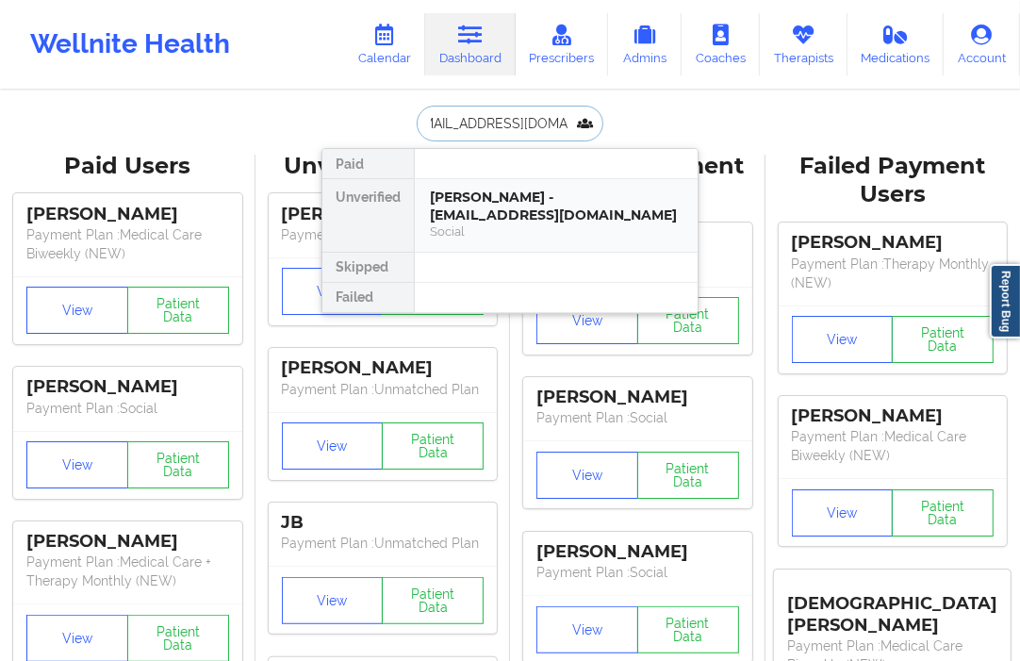
click at [502, 219] on div "[PERSON_NAME] - [EMAIL_ADDRESS][DOMAIN_NAME]" at bounding box center [556, 206] width 253 height 35
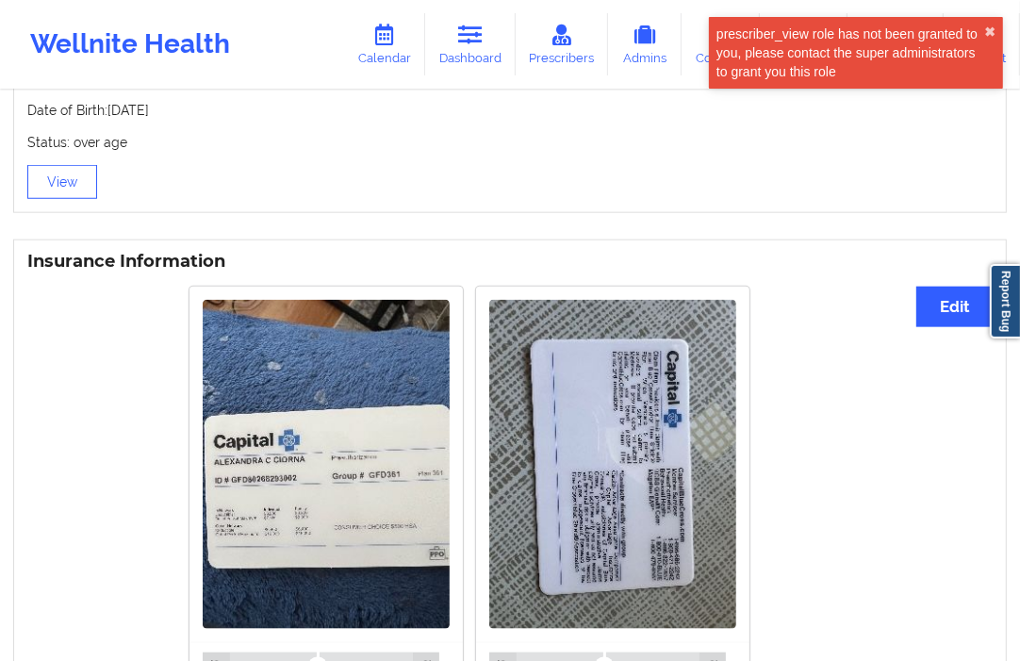
scroll to position [1361, 0]
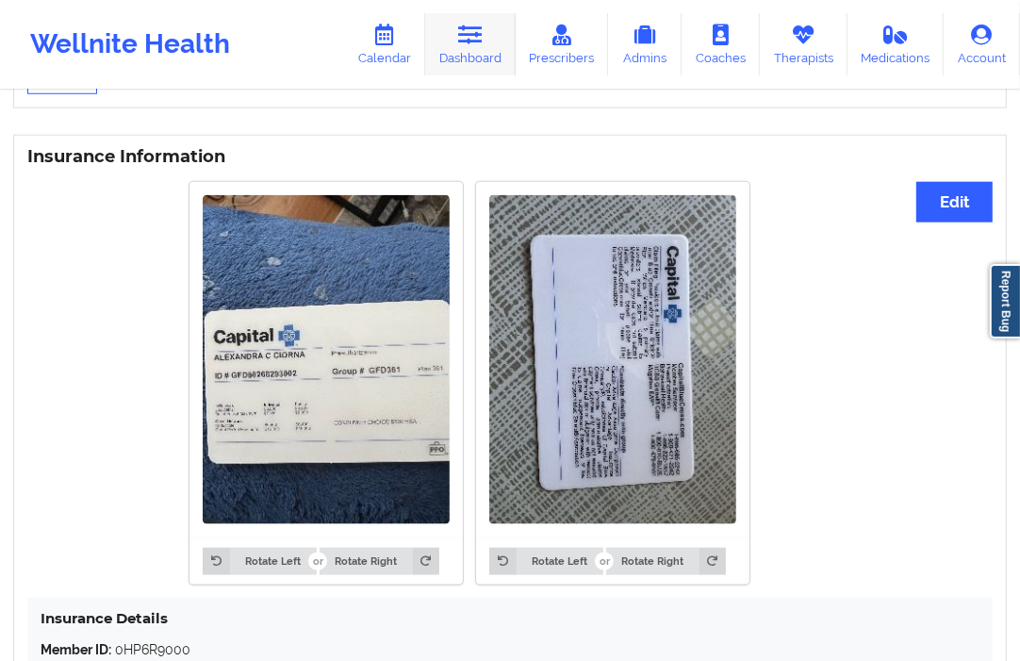
click at [467, 30] on icon at bounding box center [470, 35] width 25 height 21
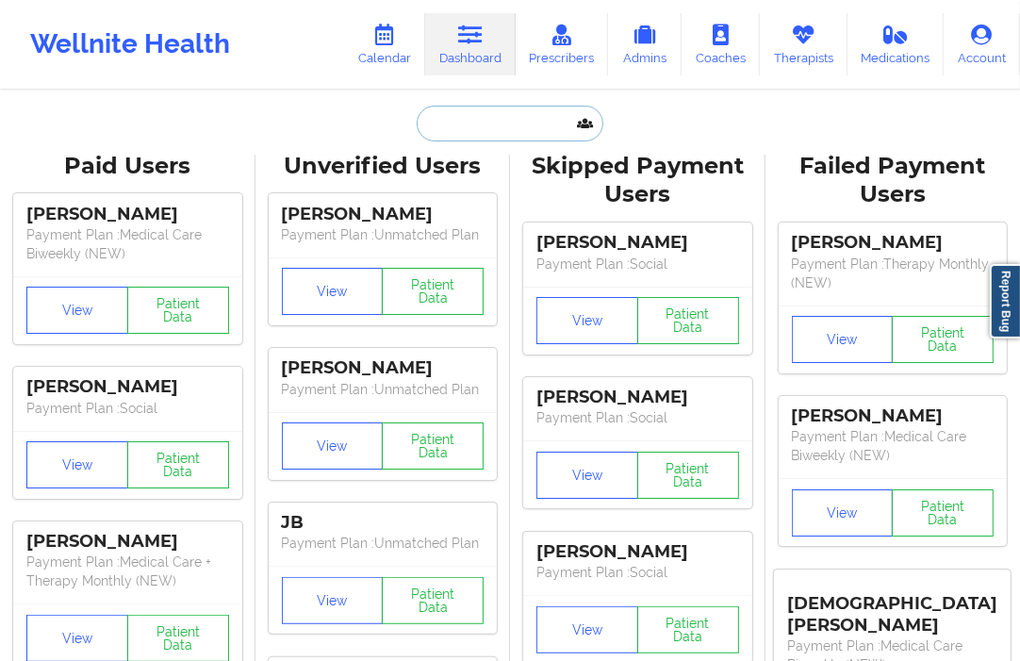
click at [458, 132] on input "text" at bounding box center [510, 124] width 187 height 36
paste input "[PERSON_NAME][EMAIL_ADDRESS][DOMAIN_NAME]"
type input "[PERSON_NAME][EMAIL_ADDRESS][DOMAIN_NAME]"
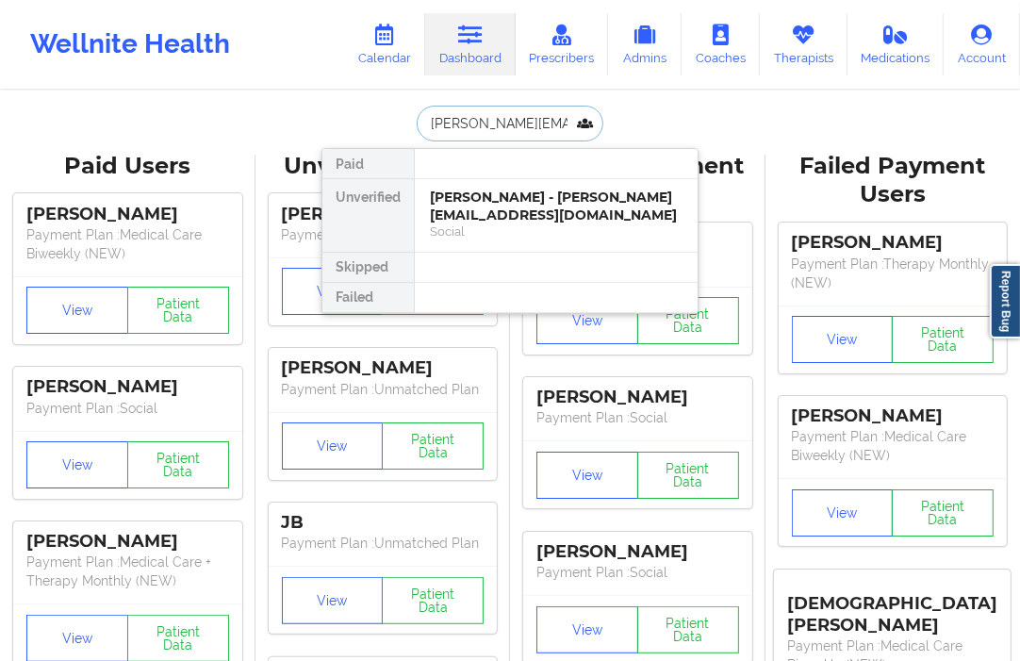
click at [460, 193] on div "[PERSON_NAME] - [PERSON_NAME][EMAIL_ADDRESS][DOMAIN_NAME]" at bounding box center [556, 206] width 253 height 35
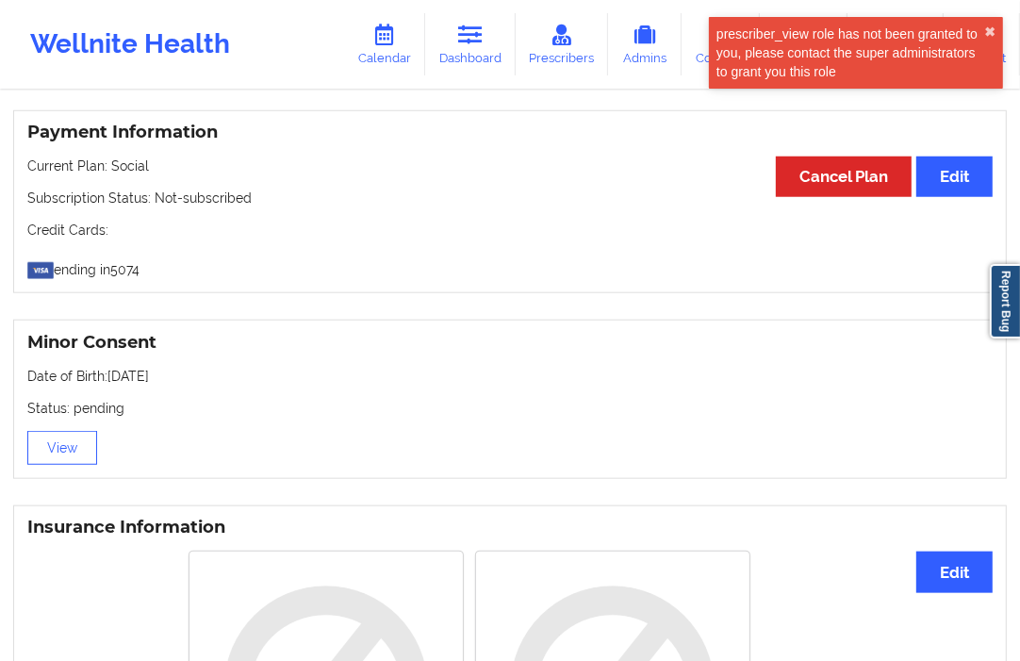
scroll to position [1059, 0]
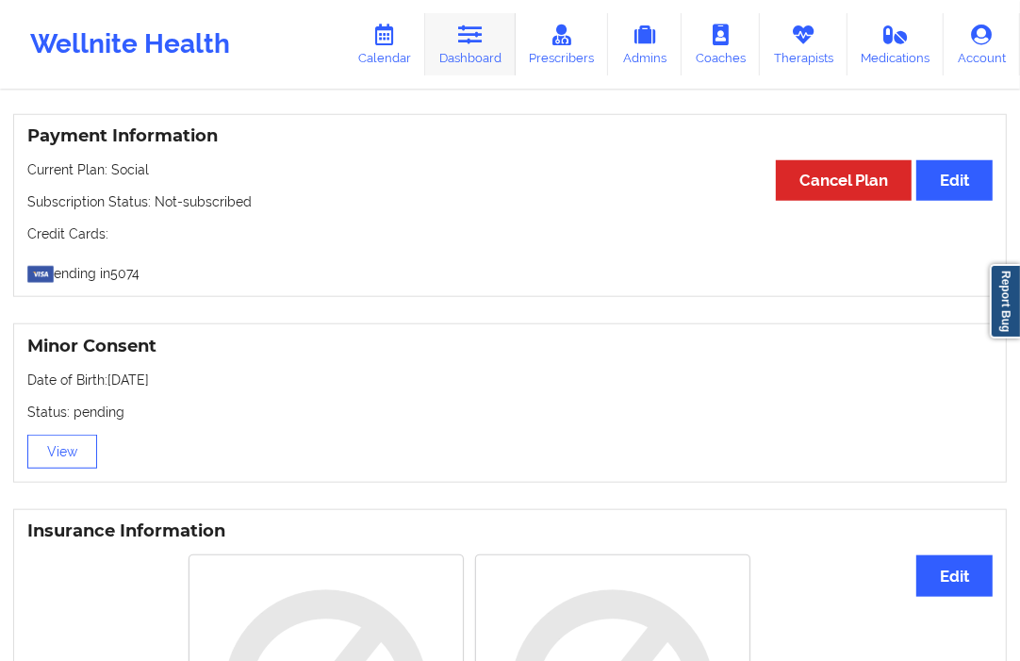
click at [458, 41] on link "Dashboard" at bounding box center [470, 44] width 90 height 62
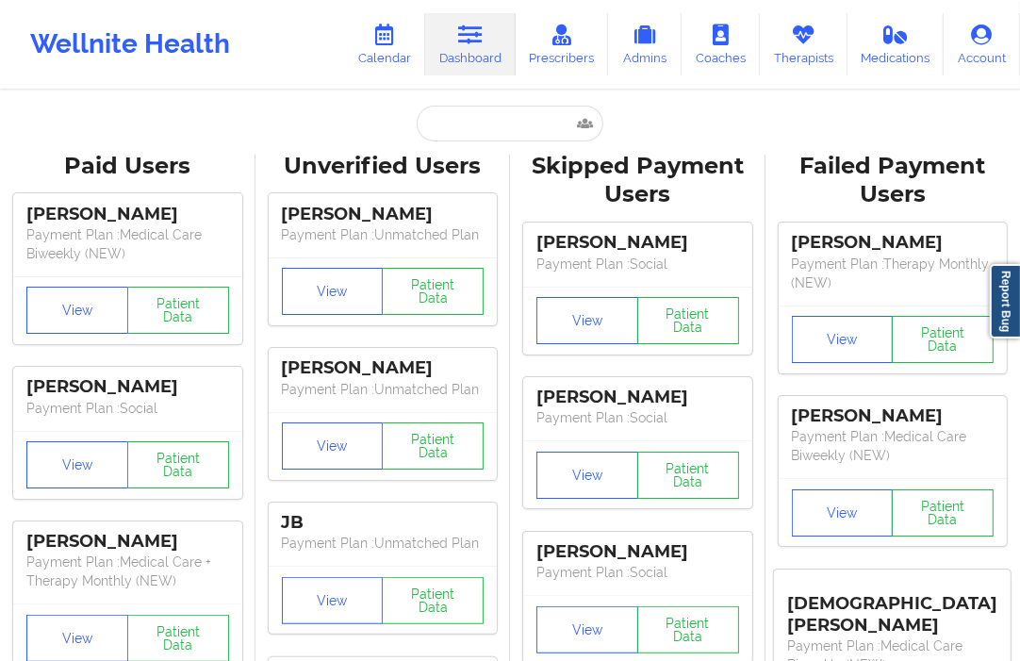
click at [437, 135] on input "text" at bounding box center [510, 124] width 187 height 36
paste input "[PERSON_NAME][EMAIL_ADDRESS][DOMAIN_NAME]"
type input "[PERSON_NAME][EMAIL_ADDRESS][DOMAIN_NAME]"
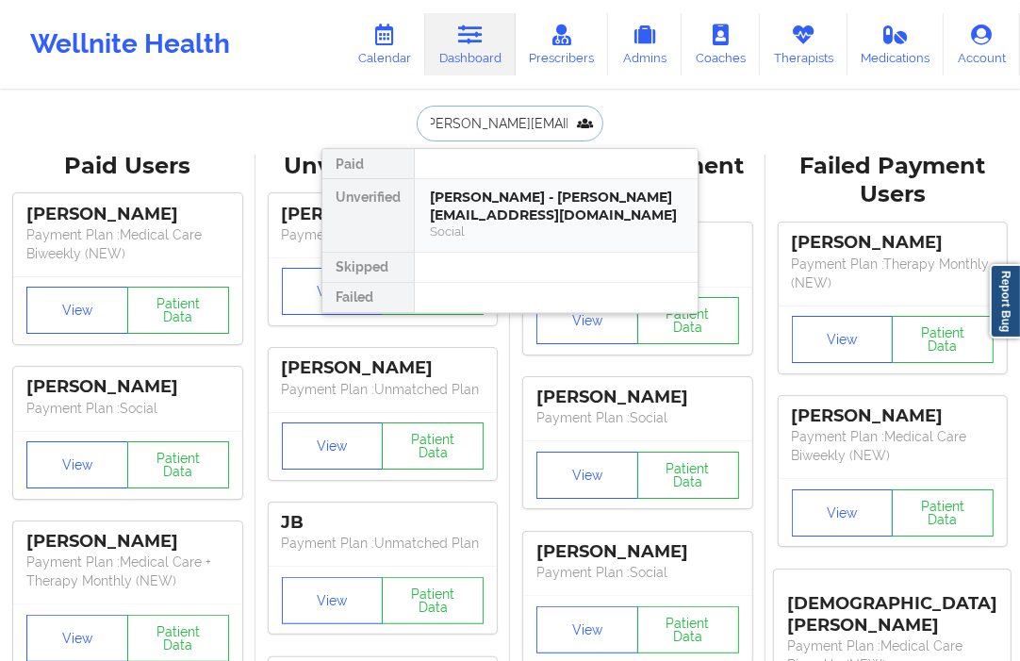
click at [468, 194] on div "[PERSON_NAME] - [PERSON_NAME][EMAIL_ADDRESS][DOMAIN_NAME]" at bounding box center [556, 206] width 253 height 35
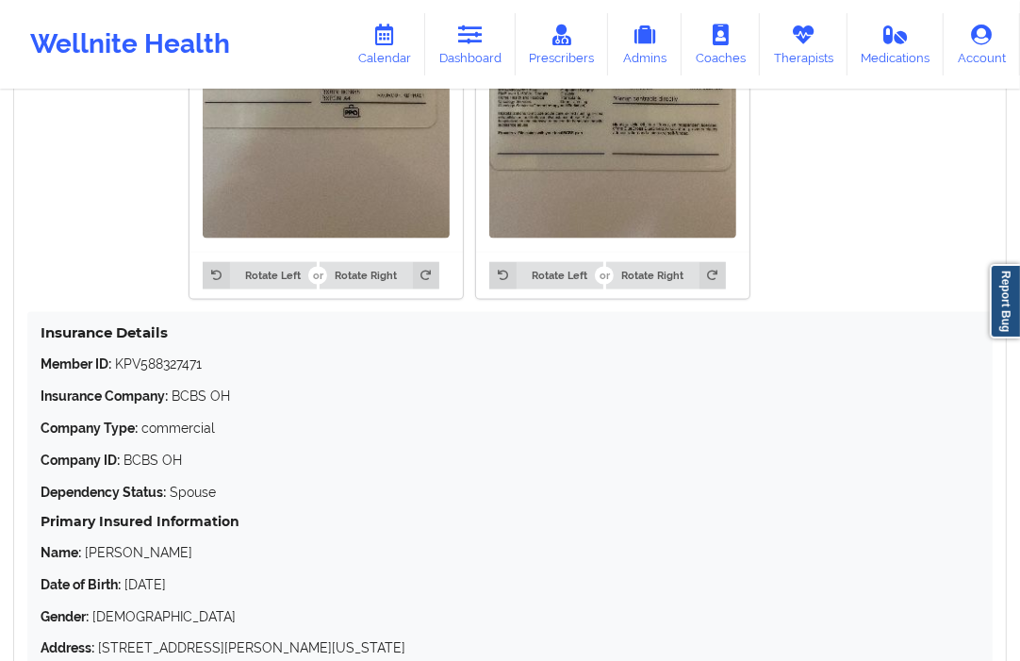
scroll to position [1675, 0]
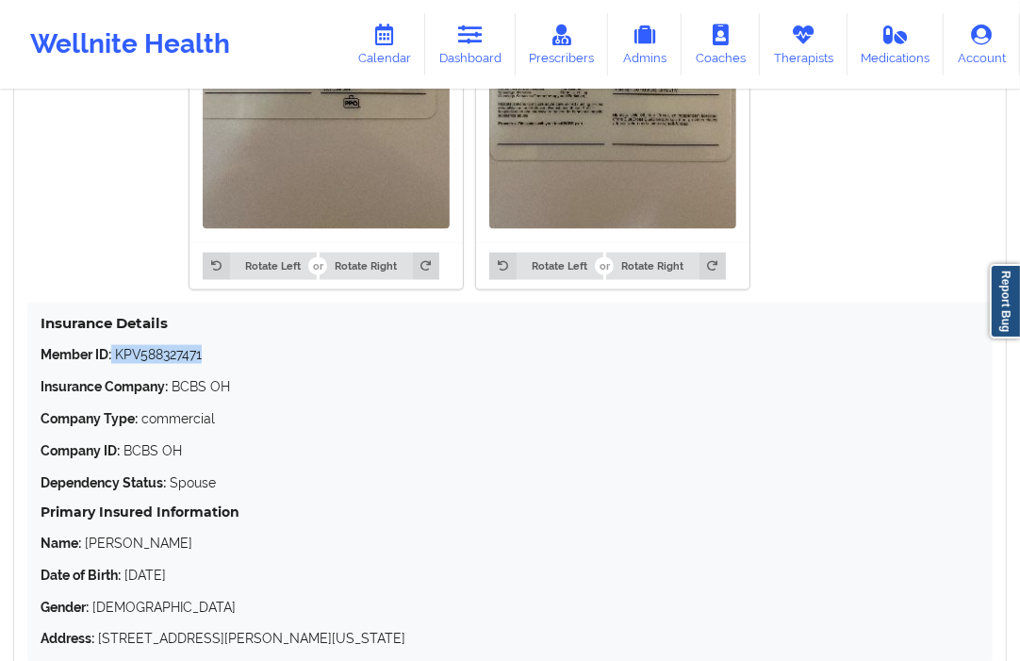
drag, startPoint x: 111, startPoint y: 342, endPoint x: 204, endPoint y: 344, distance: 92.4
click at [204, 345] on p "Member ID: KPV588327471" at bounding box center [510, 354] width 939 height 19
copy p "KPV588327471"
drag, startPoint x: 172, startPoint y: 374, endPoint x: 238, endPoint y: 370, distance: 66.1
click at [238, 377] on p "Insurance Company: BCBS [GEOGRAPHIC_DATA]" at bounding box center [510, 386] width 939 height 19
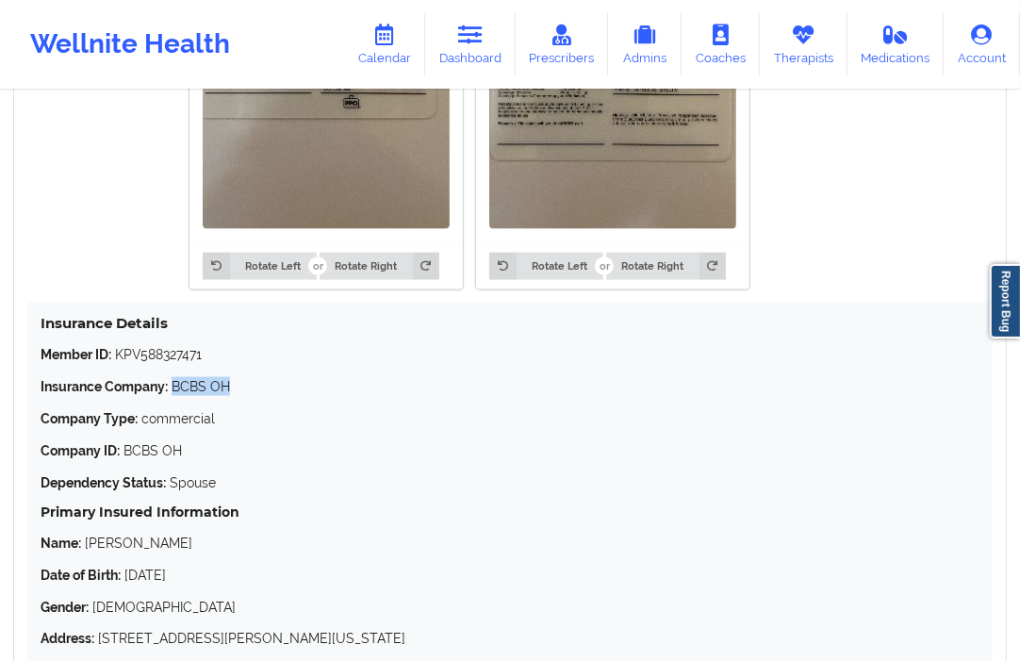
copy p "BCBS OH"
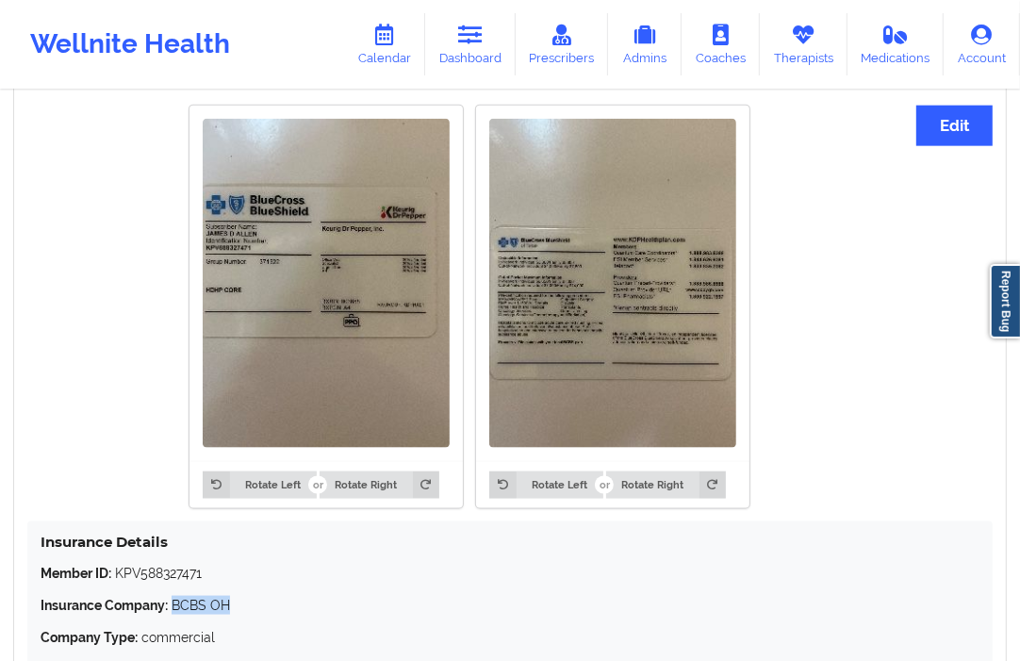
scroll to position [1466, 0]
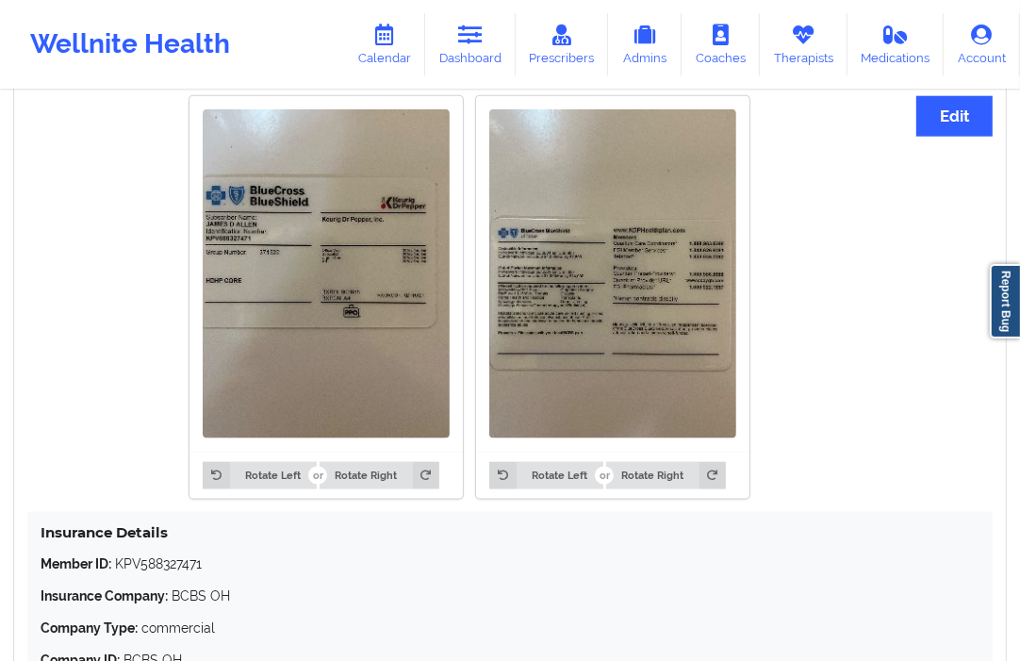
click at [134, 290] on div "Rotate Left Rotate Right Rotate Left Rotate Right" at bounding box center [469, 297] width 884 height 426
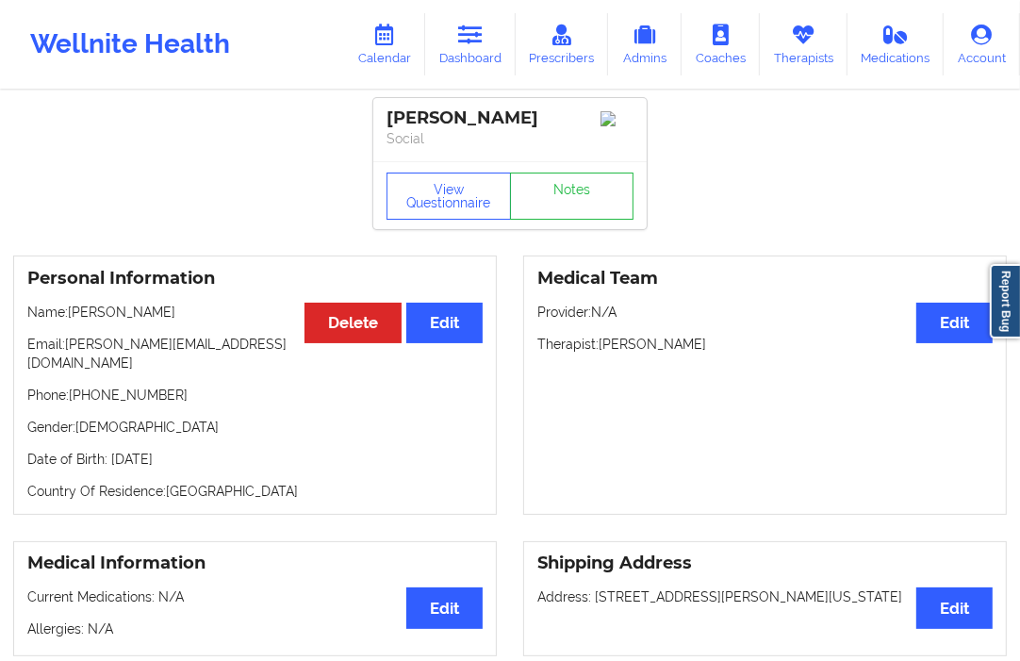
scroll to position [0, 0]
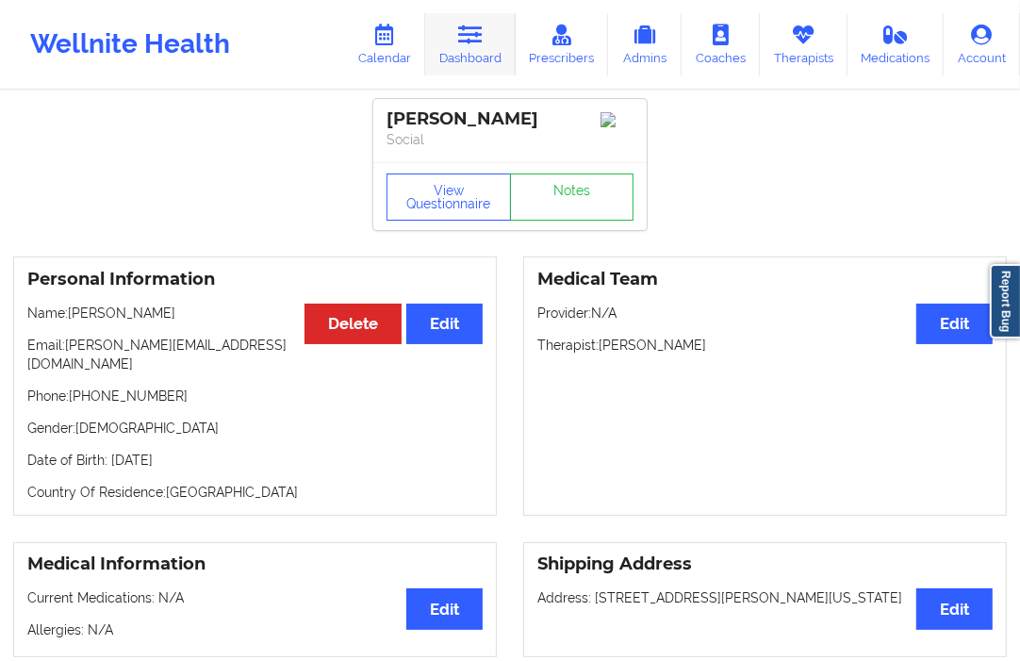
click at [501, 47] on link "Dashboard" at bounding box center [470, 44] width 90 height 62
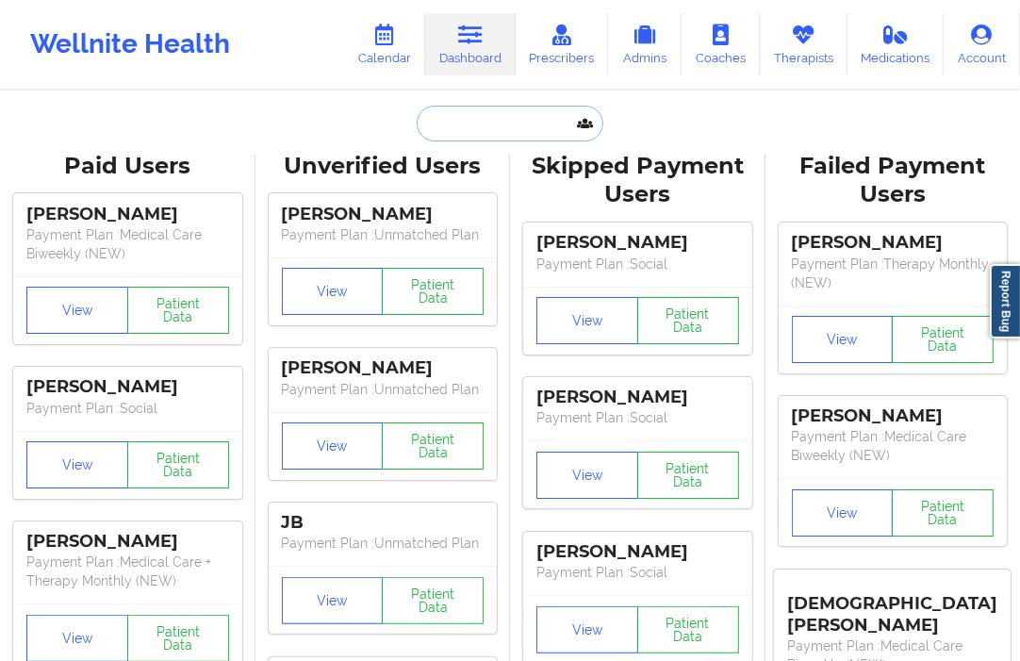
click at [469, 123] on input "text" at bounding box center [510, 124] width 187 height 36
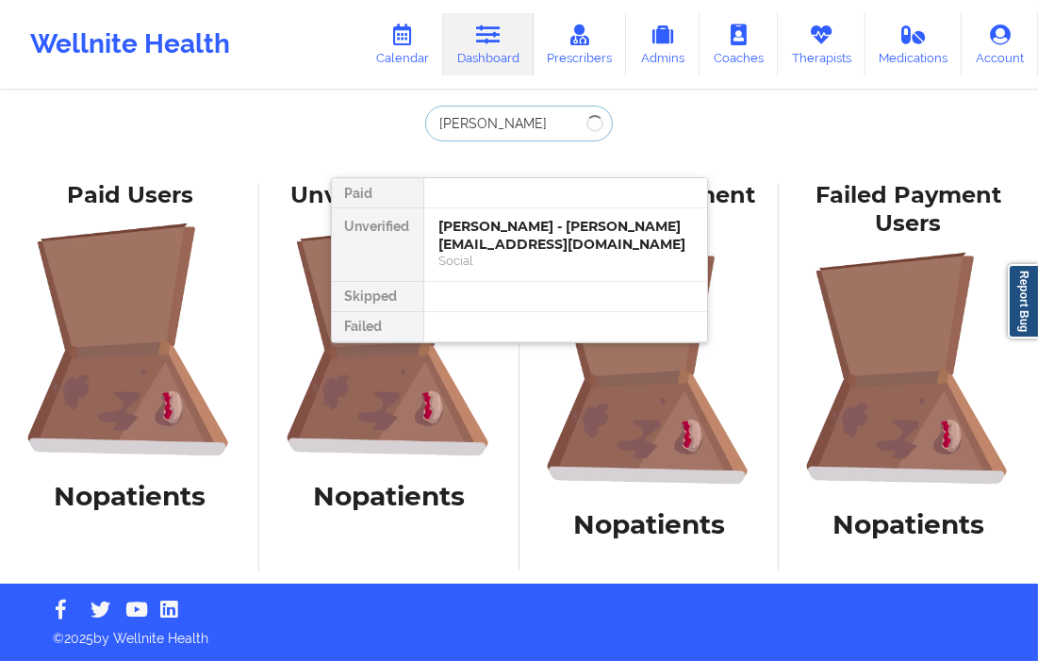
type input "[PERSON_NAME]"
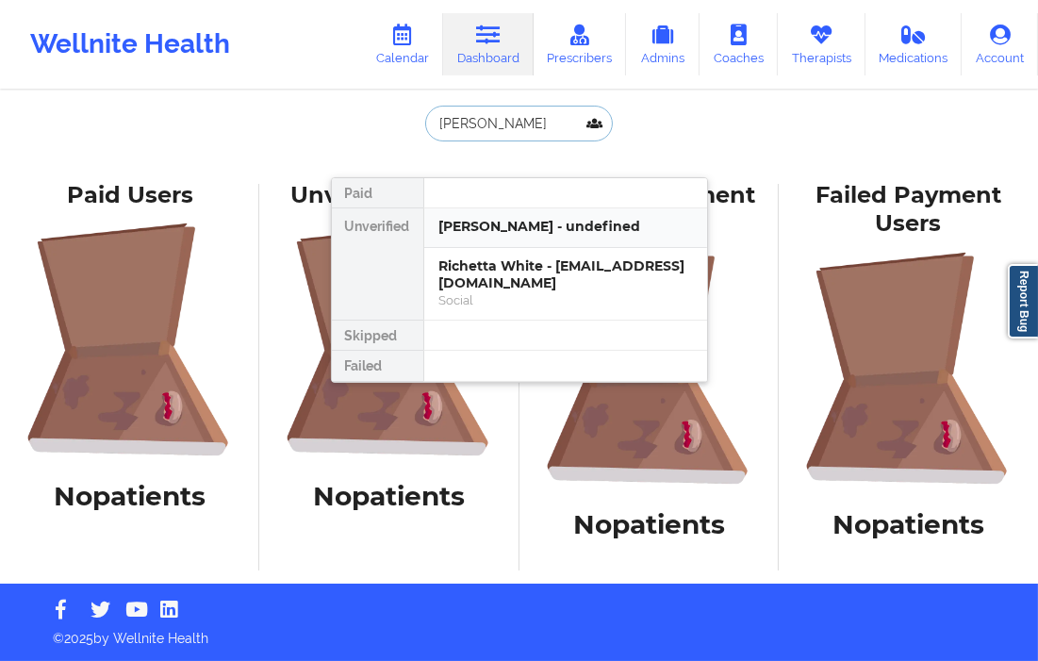
click at [481, 234] on div "[PERSON_NAME] - undefined" at bounding box center [565, 227] width 253 height 18
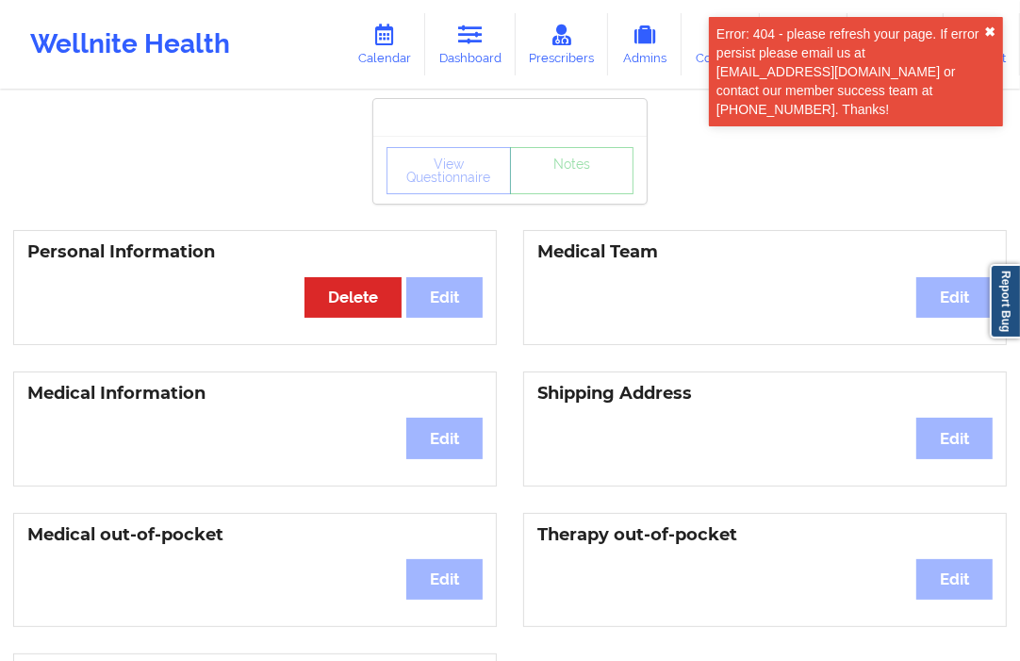
click at [985, 38] on button "✖︎" at bounding box center [989, 32] width 11 height 15
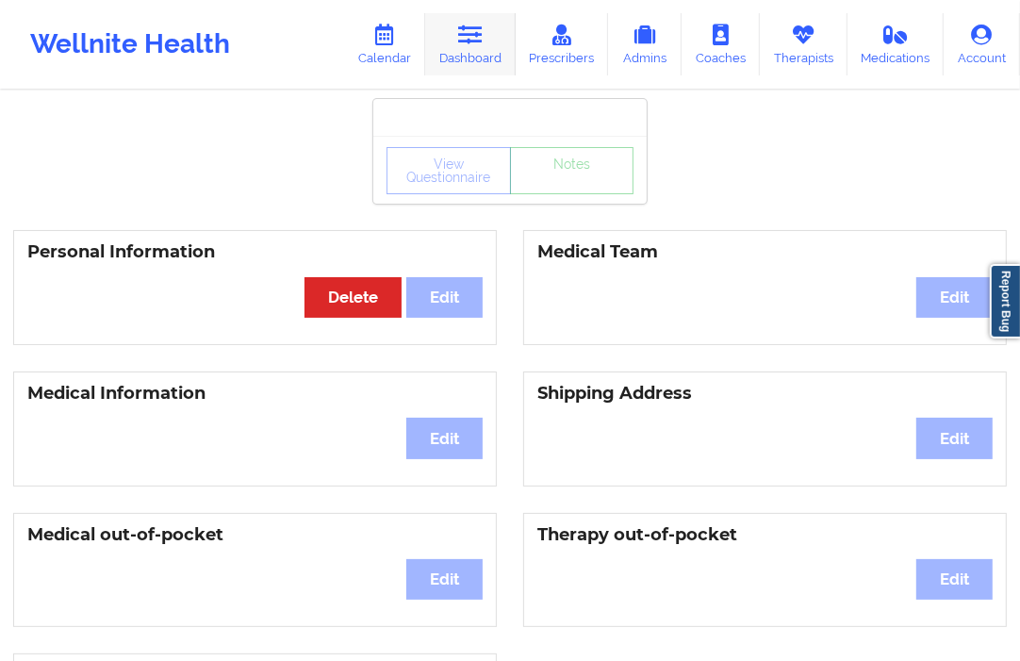
click at [484, 63] on link "Dashboard" at bounding box center [470, 44] width 90 height 62
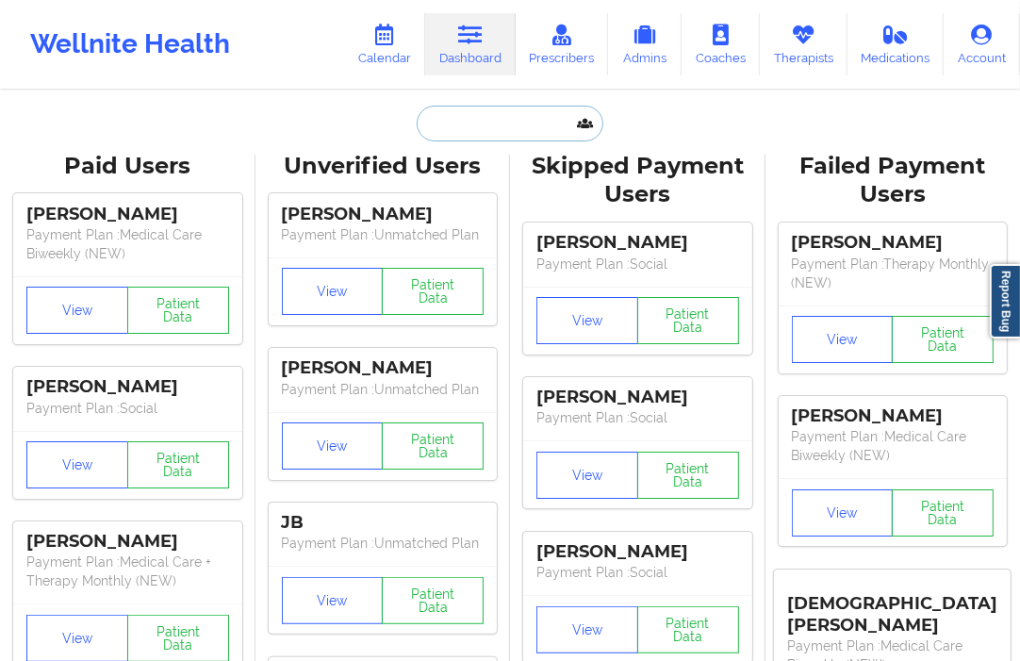
click at [485, 121] on input "text" at bounding box center [510, 124] width 187 height 36
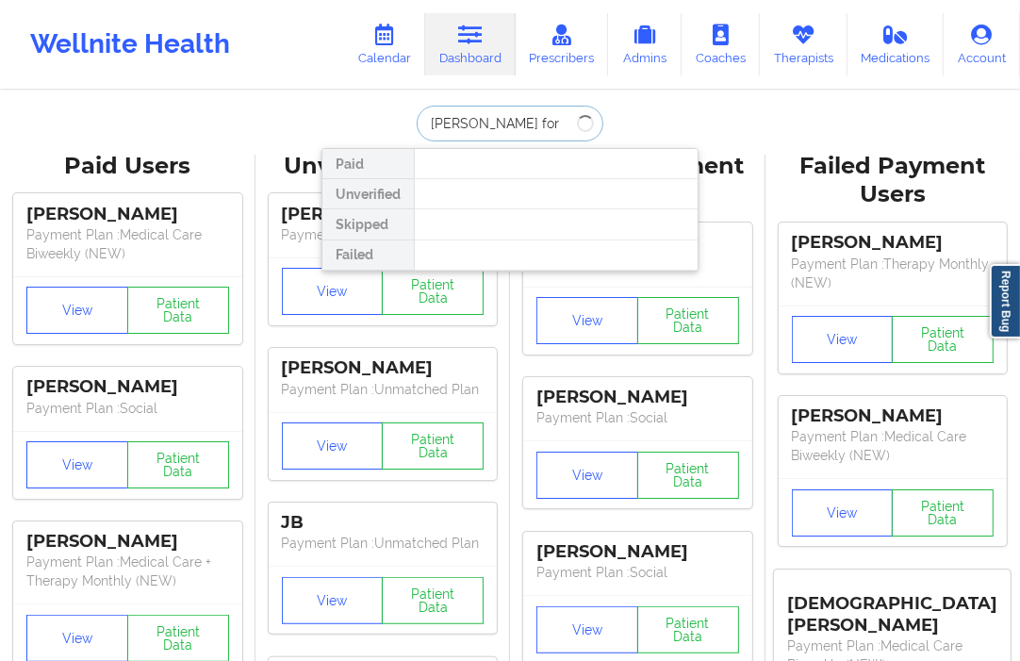
type input "[PERSON_NAME]"
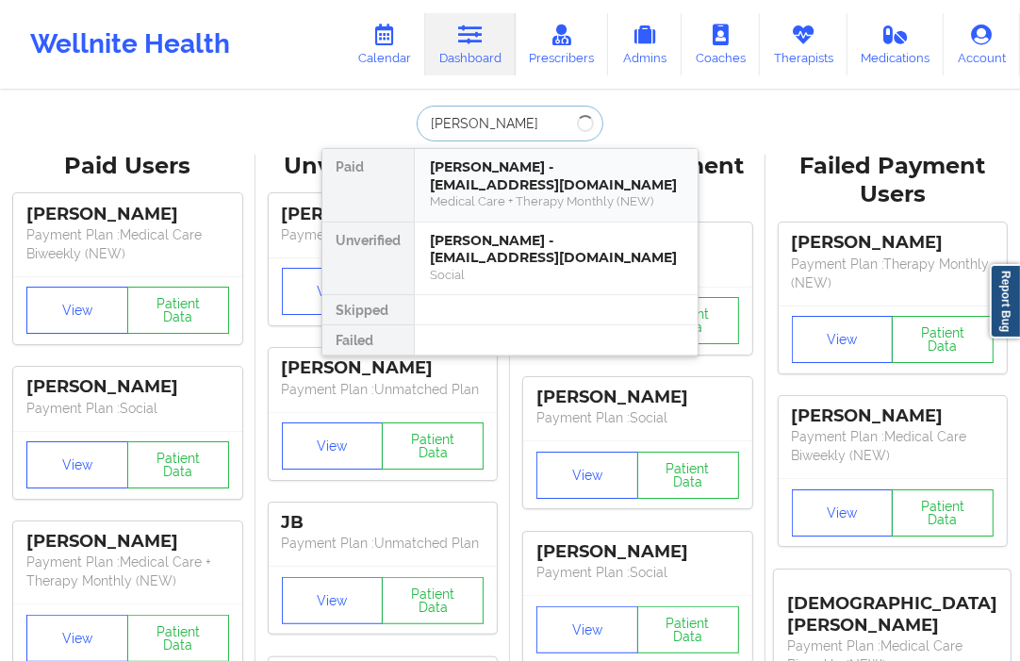
click at [498, 179] on div "[PERSON_NAME] - [EMAIL_ADDRESS][DOMAIN_NAME]" at bounding box center [556, 175] width 253 height 35
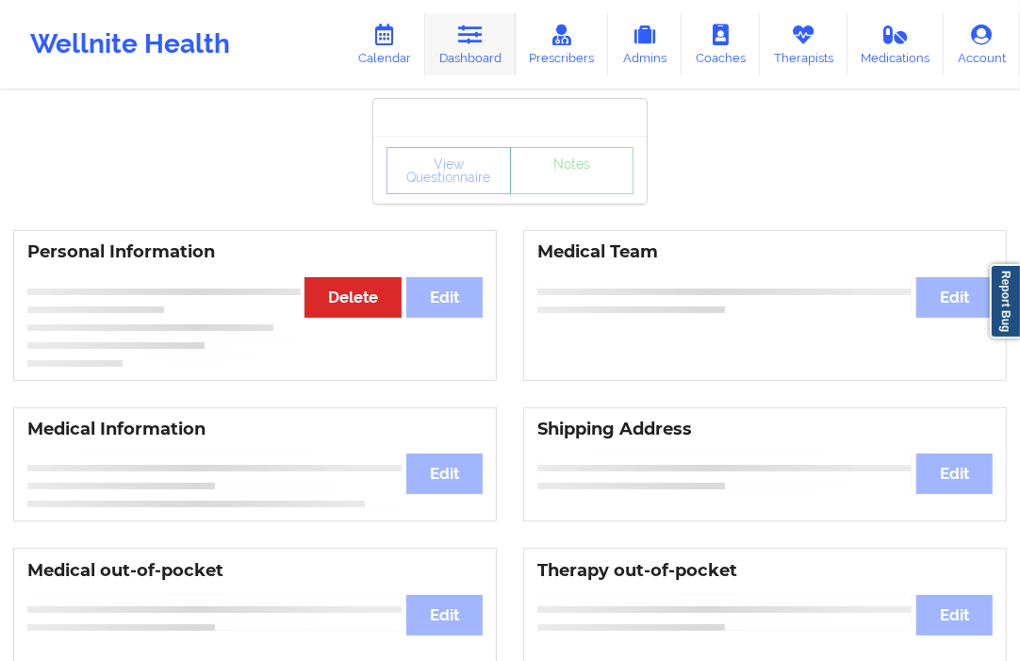
click at [484, 50] on link "Dashboard" at bounding box center [470, 44] width 90 height 62
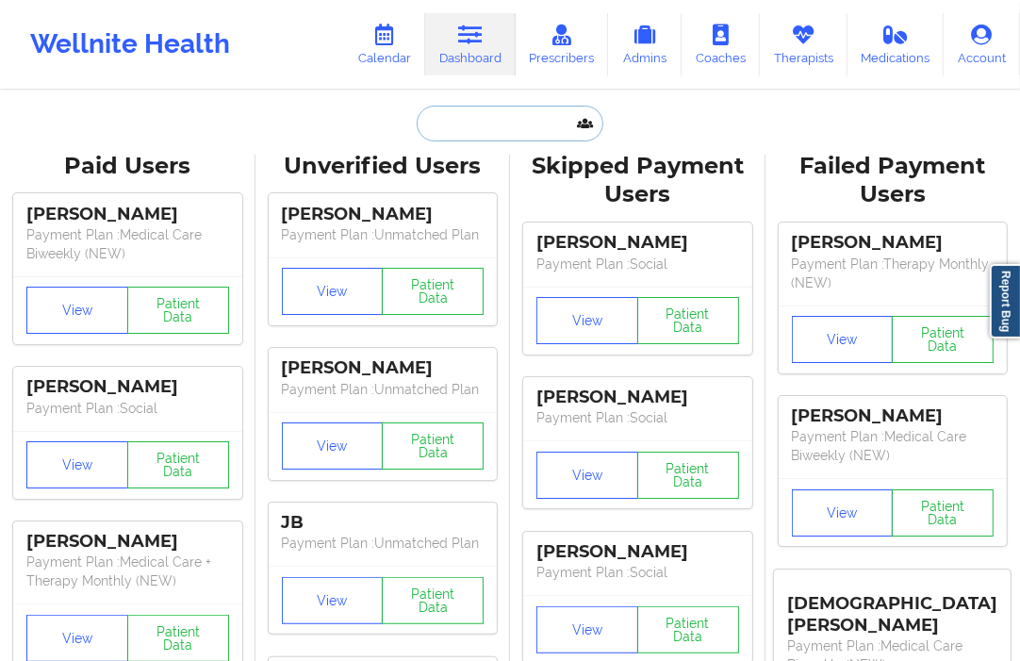
click at [474, 118] on input "text" at bounding box center [510, 124] width 187 height 36
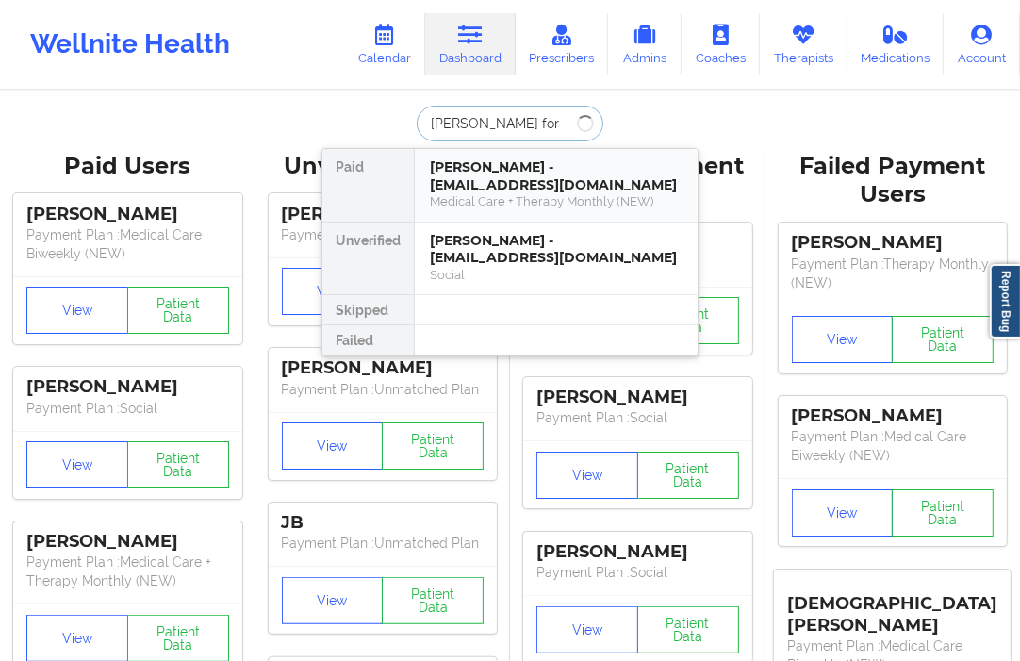
type input "[PERSON_NAME]"
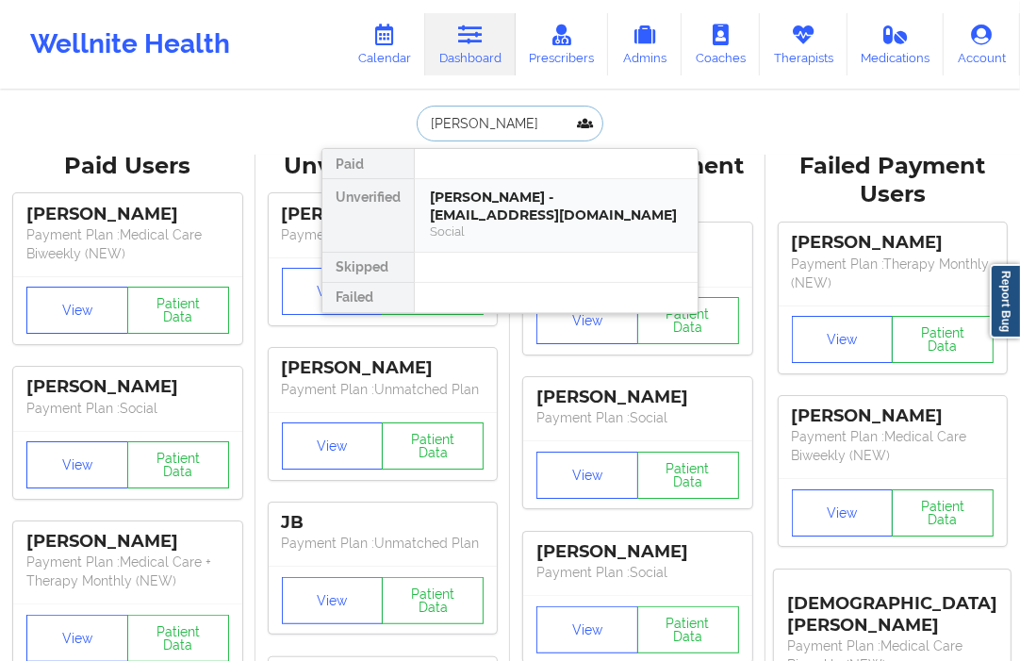
click at [487, 189] on div "[PERSON_NAME] - [EMAIL_ADDRESS][DOMAIN_NAME]" at bounding box center [556, 206] width 253 height 35
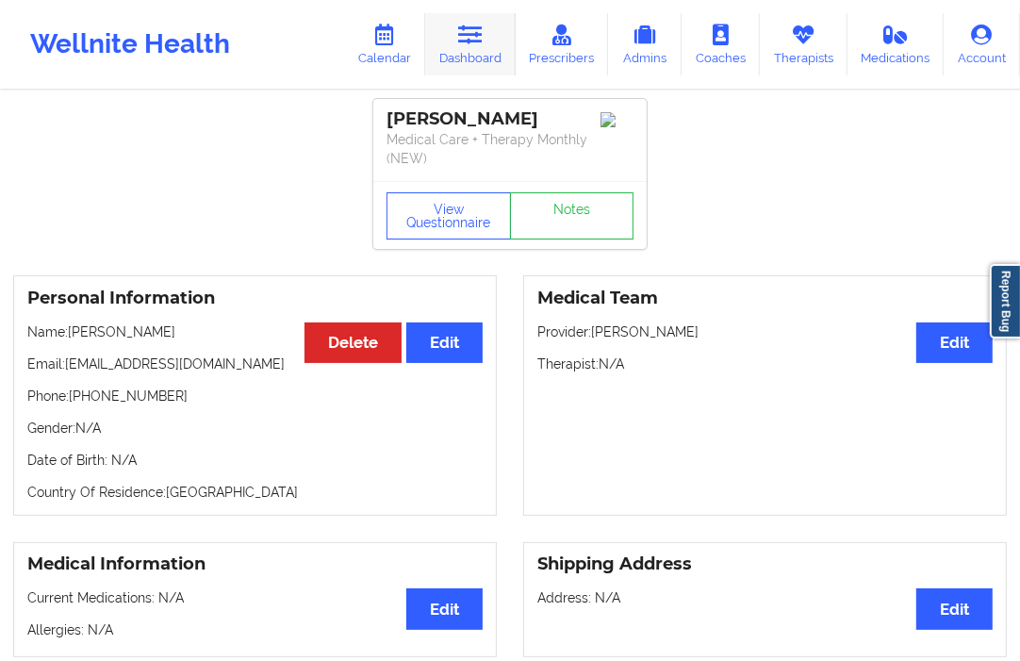
click at [468, 63] on link "Dashboard" at bounding box center [470, 44] width 90 height 62
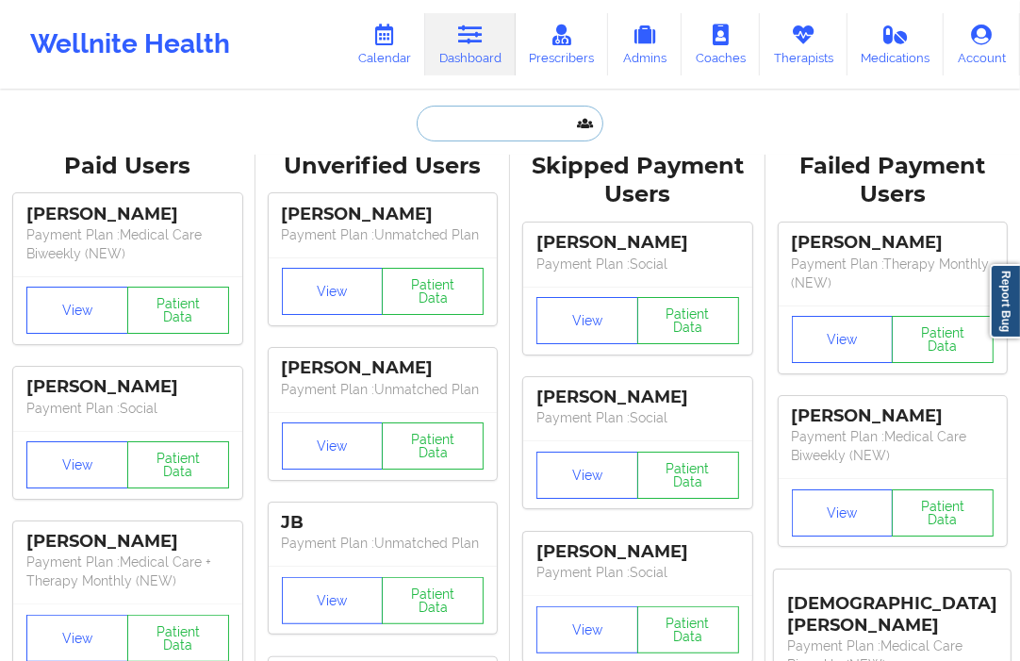
click at [455, 132] on input "text" at bounding box center [510, 124] width 187 height 36
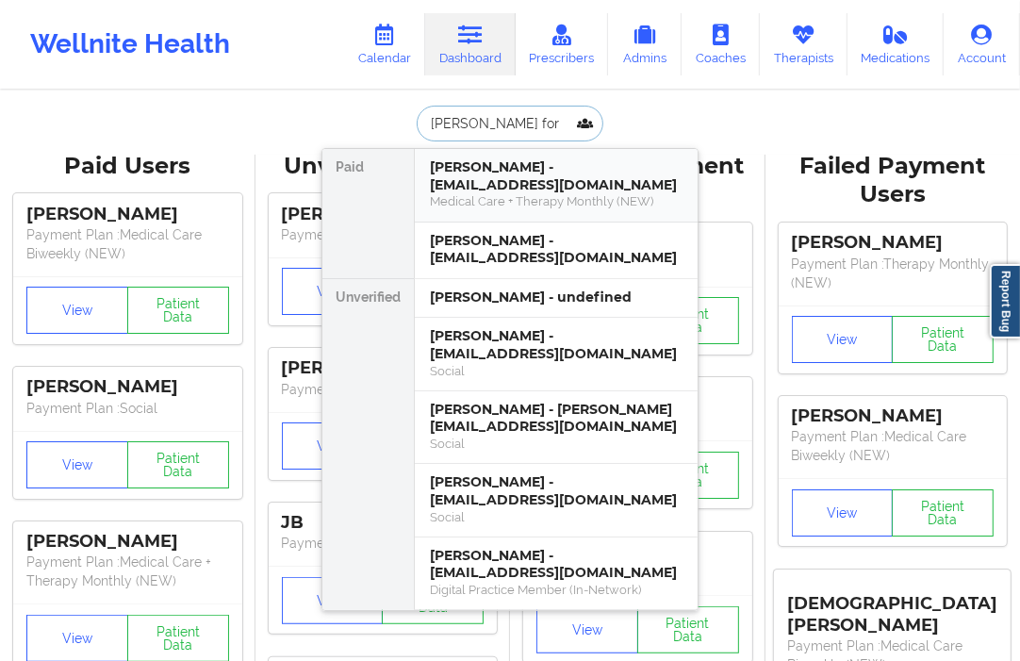
type input "[PERSON_NAME]"
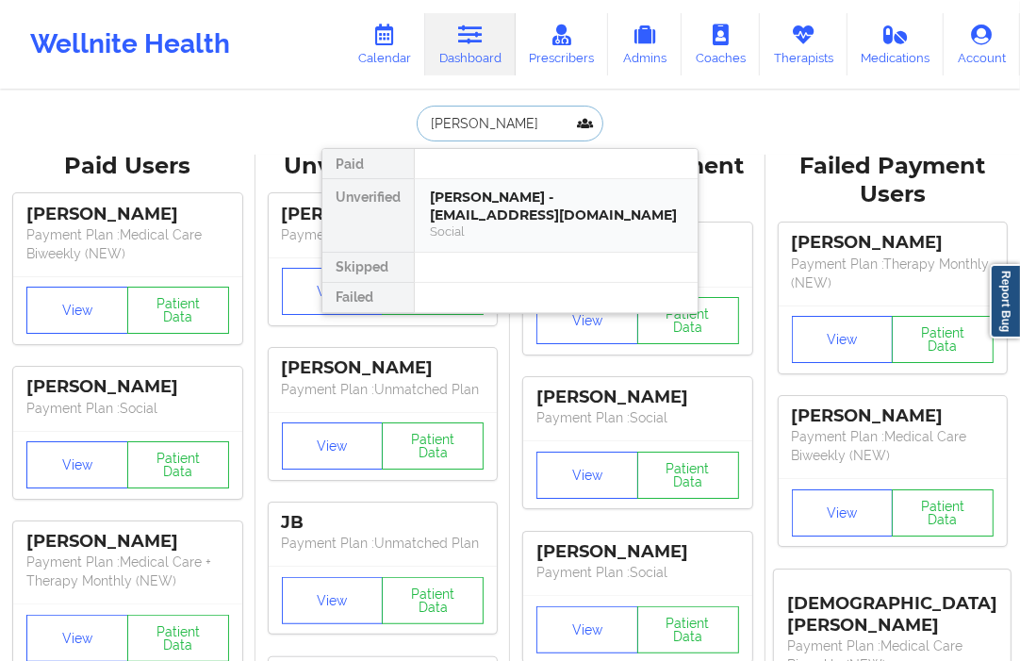
click at [468, 223] on div "Social" at bounding box center [556, 231] width 253 height 16
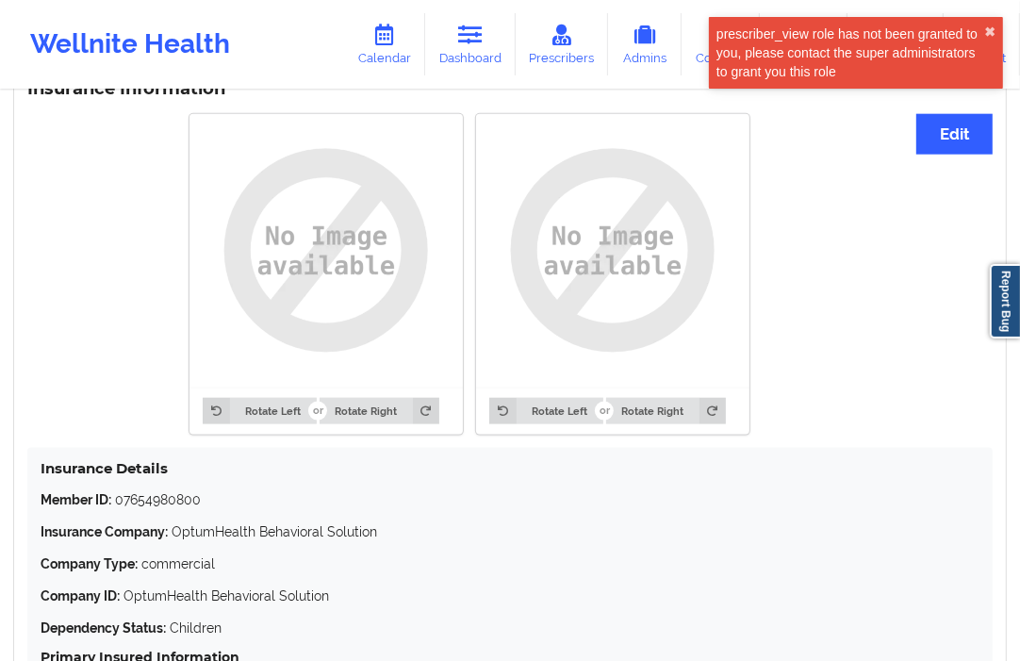
scroll to position [1457, 0]
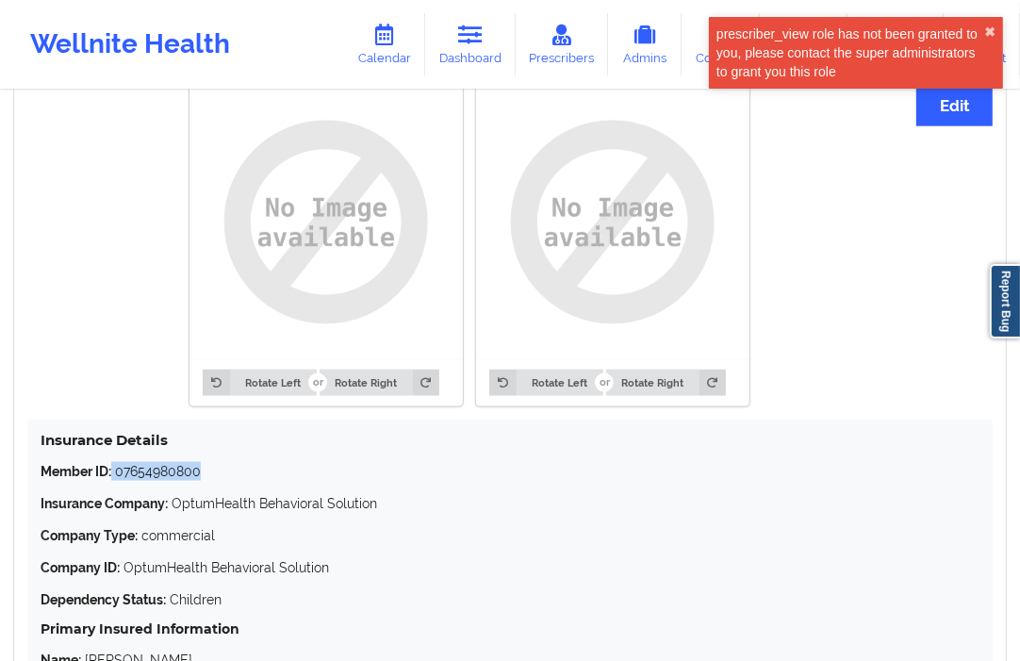
drag, startPoint x: 205, startPoint y: 472, endPoint x: 114, endPoint y: 475, distance: 91.5
click at [114, 475] on p "Member ID: 07654980800" at bounding box center [510, 471] width 939 height 19
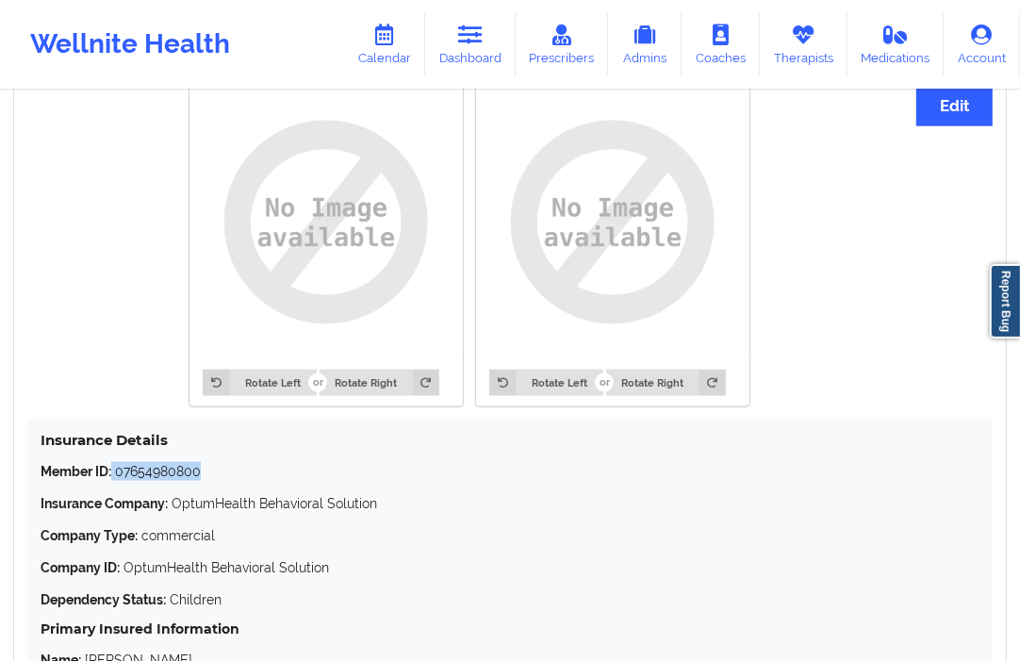
copy p "07654980800"
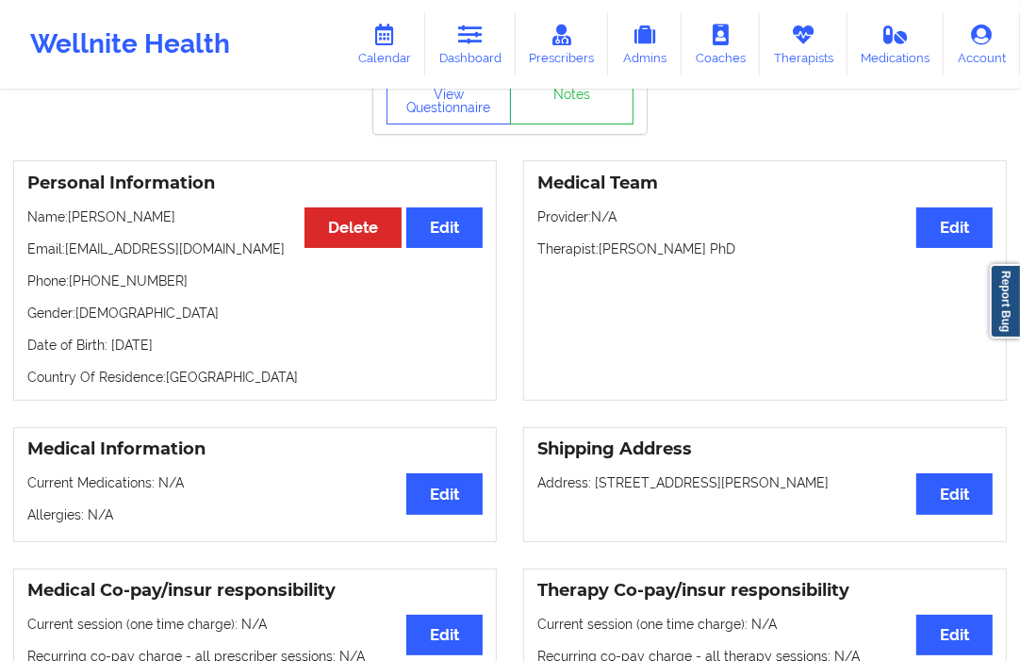
scroll to position [0, 0]
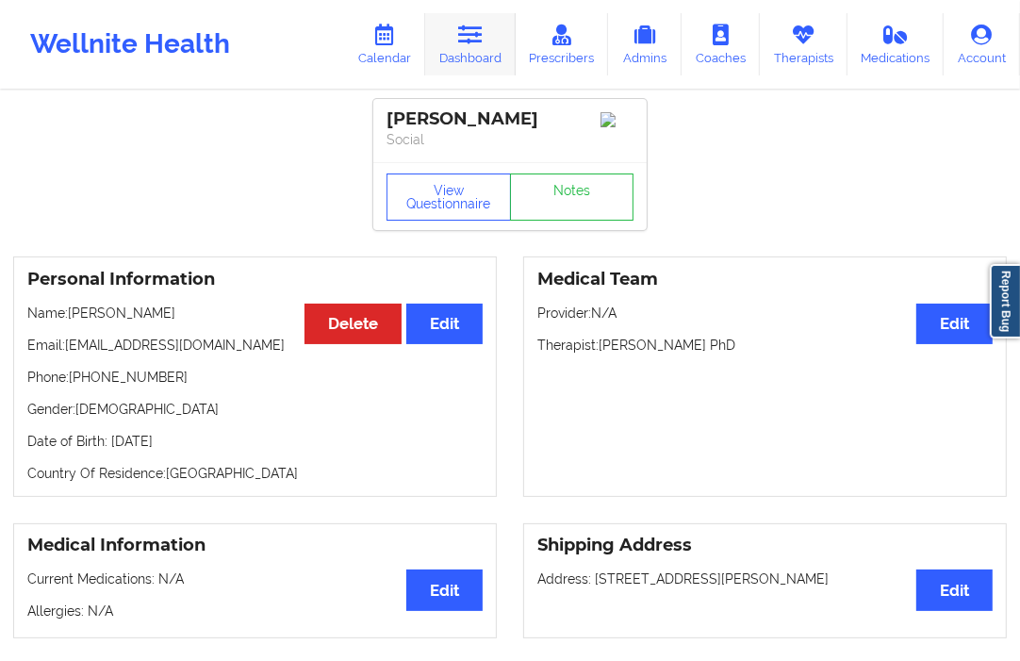
click at [472, 51] on link "Dashboard" at bounding box center [470, 44] width 90 height 62
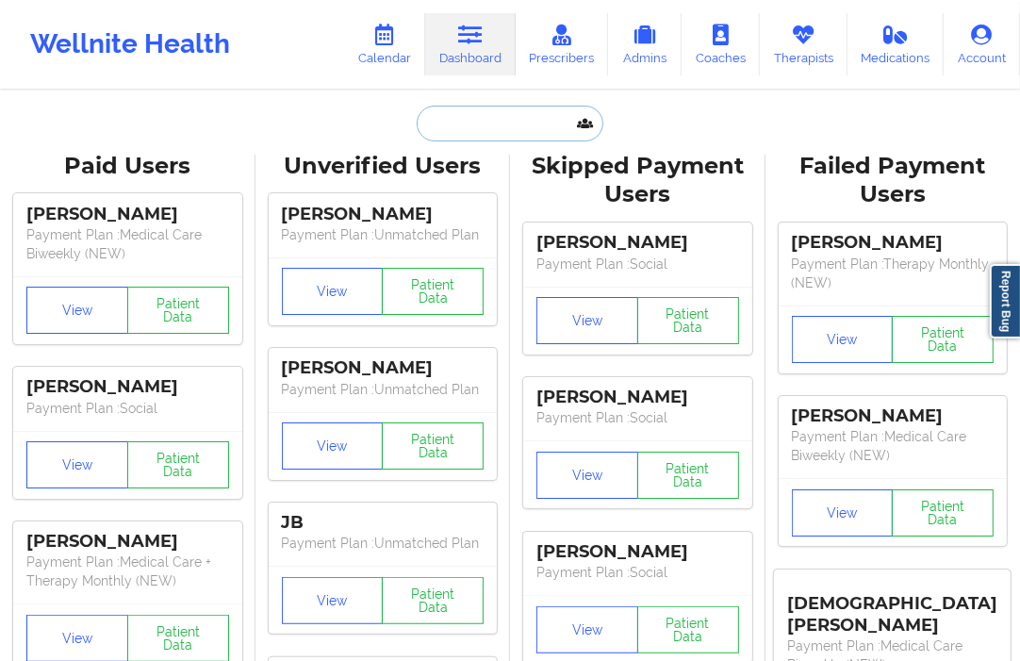
click at [474, 118] on input "text" at bounding box center [510, 124] width 187 height 36
paste input "aleshiamcclinton16@yahoo.com"
type input "aleshiamcclinton16@yahoo.com"
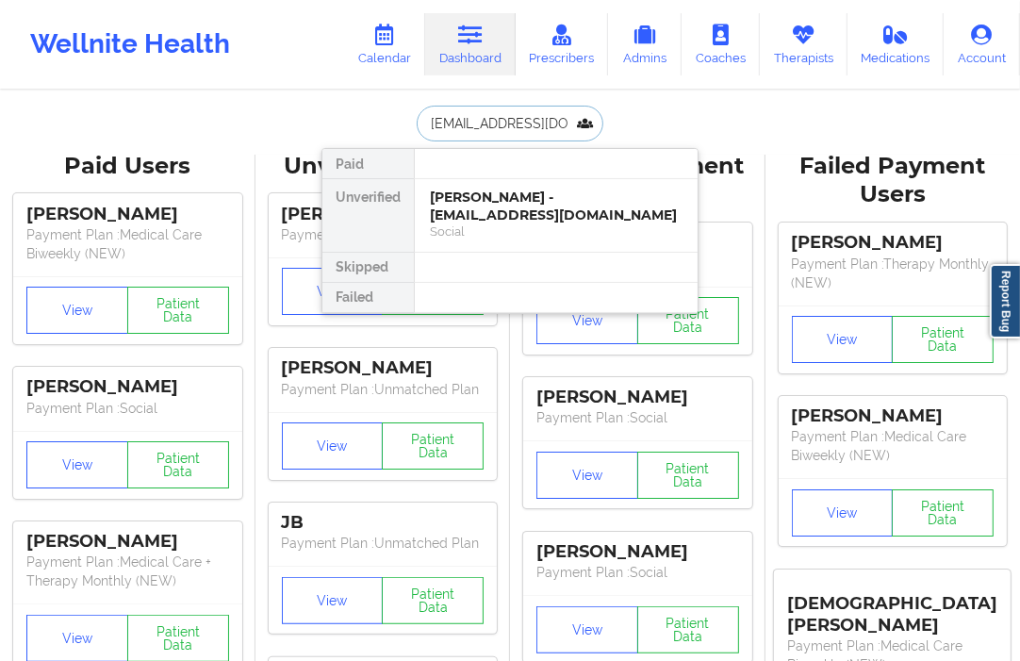
scroll to position [0, 48]
click at [502, 224] on div "Social" at bounding box center [556, 231] width 253 height 16
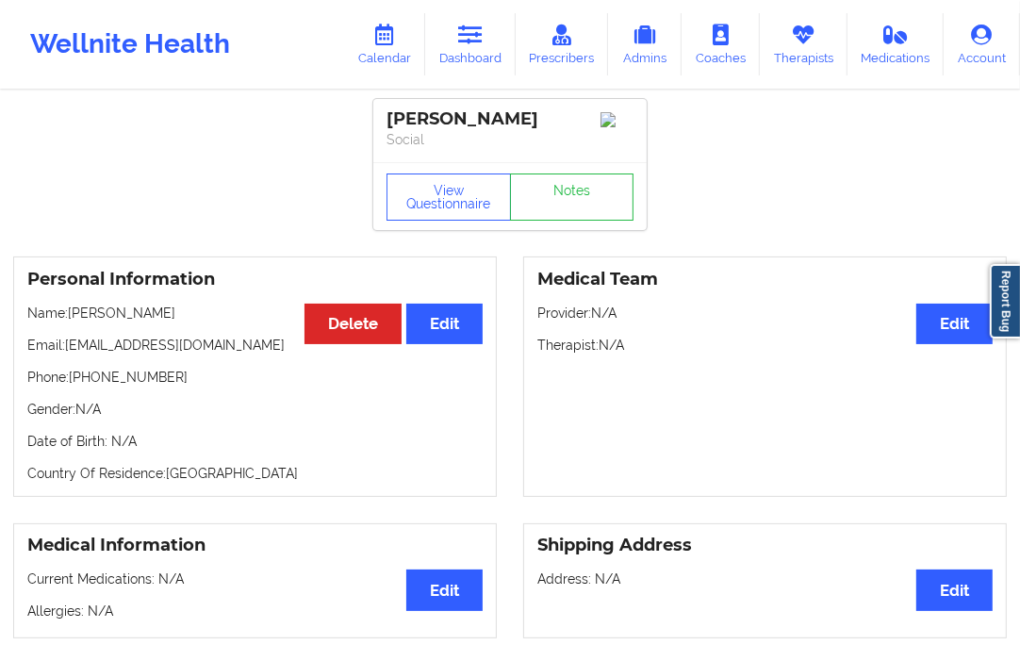
drag, startPoint x: 459, startPoint y: 119, endPoint x: 563, endPoint y: 119, distance: 103.7
click at [563, 119] on div "[PERSON_NAME]" at bounding box center [509, 119] width 247 height 22
click at [488, 41] on link "Dashboard" at bounding box center [470, 44] width 90 height 62
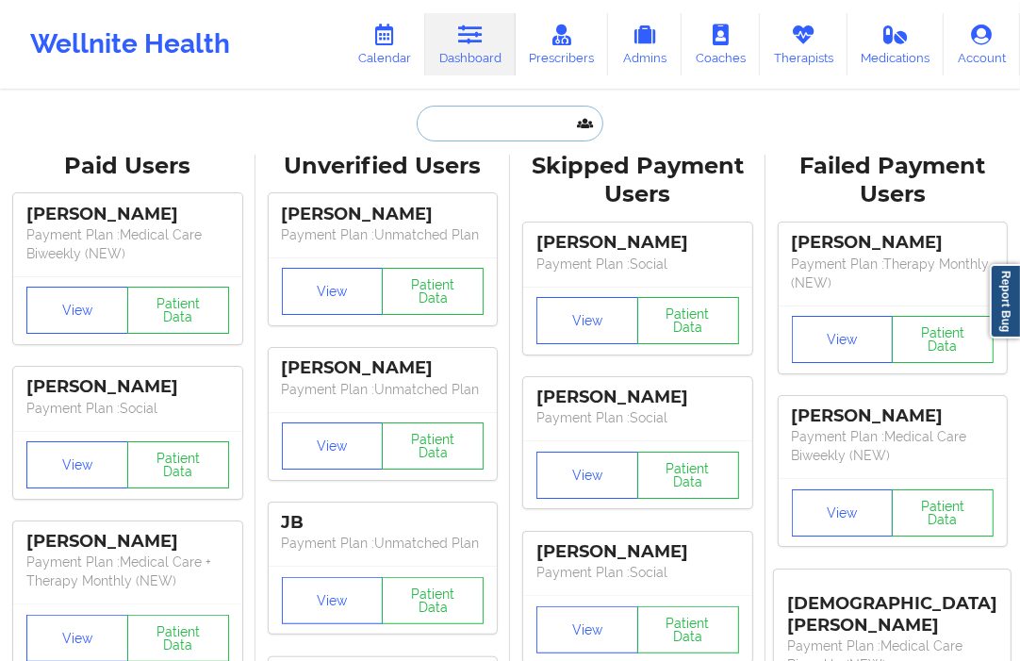
click at [463, 118] on input "text" at bounding box center [510, 124] width 187 height 36
paste input "angelina71905@gmail.com"
type input "angelina71905@gmail.com"
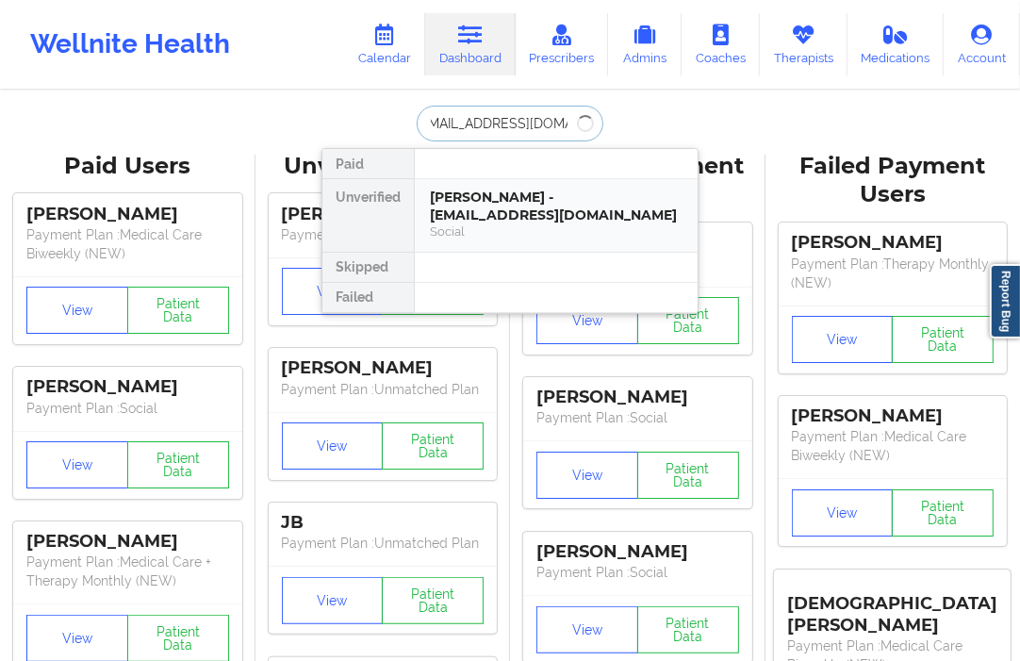
click at [484, 192] on div "Aleshia McClinton - aleshiamcclinton16@yahoo.com" at bounding box center [556, 206] width 253 height 35
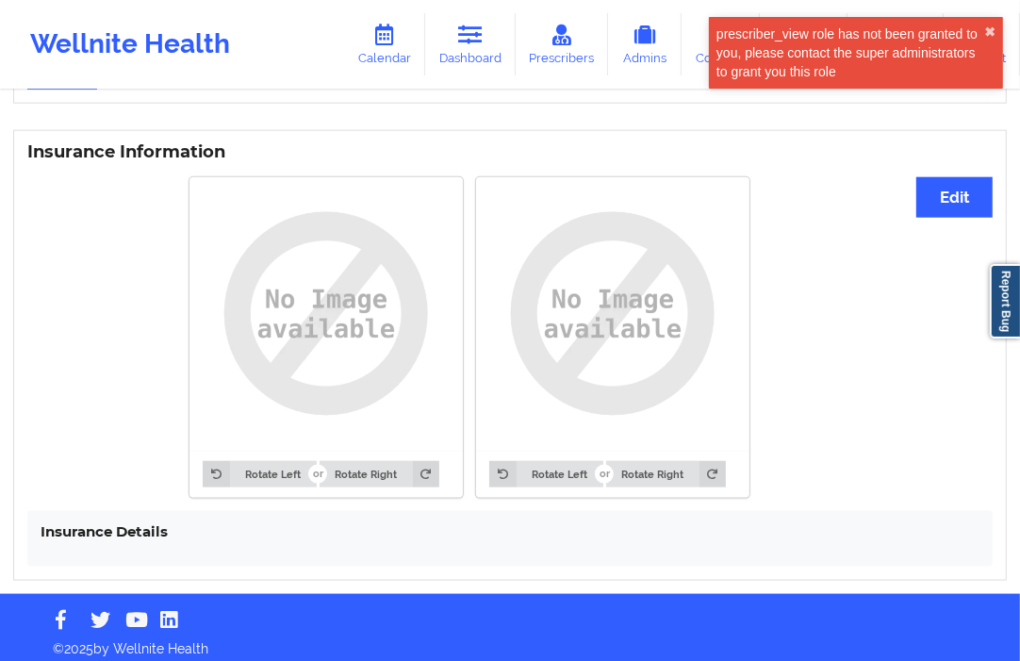
scroll to position [1165, 0]
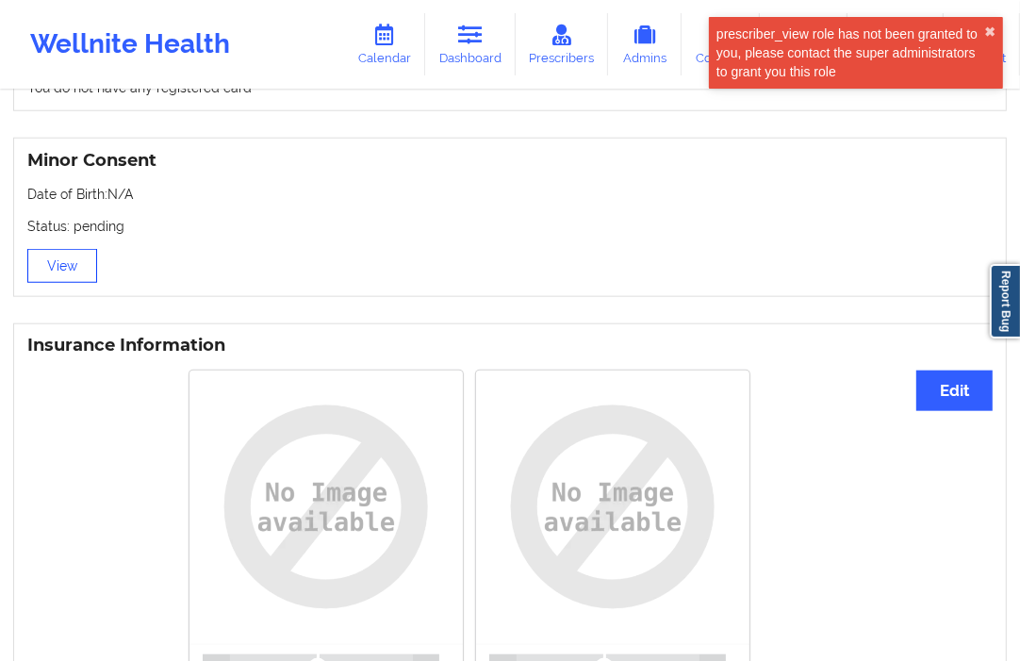
click at [63, 260] on button "View" at bounding box center [62, 266] width 70 height 34
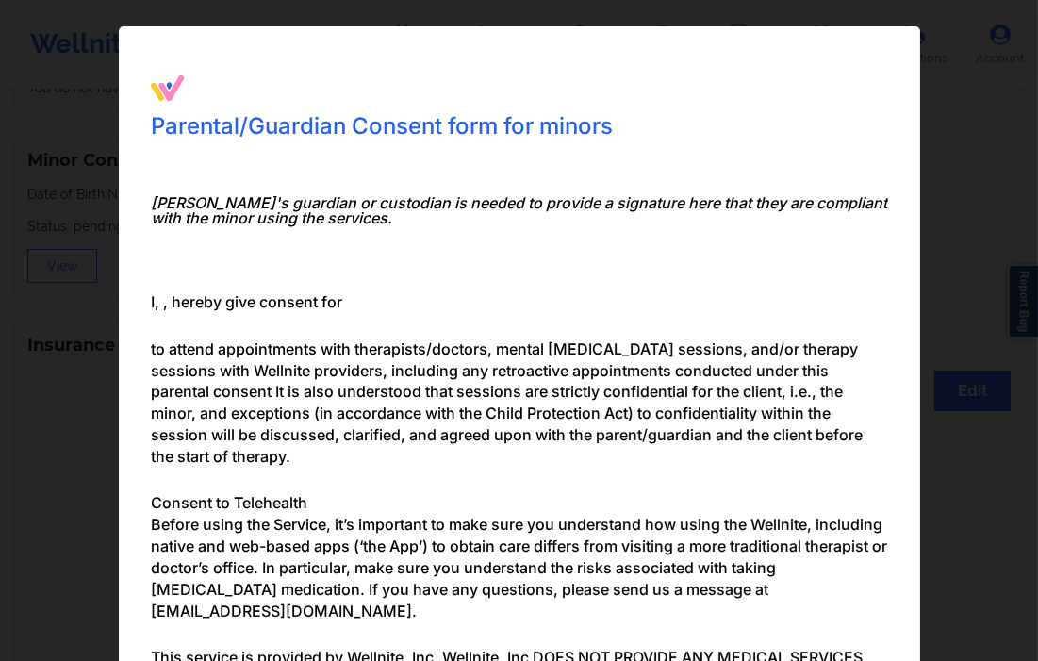
click at [884, 55] on icon at bounding box center [882, 55] width 30 height 30
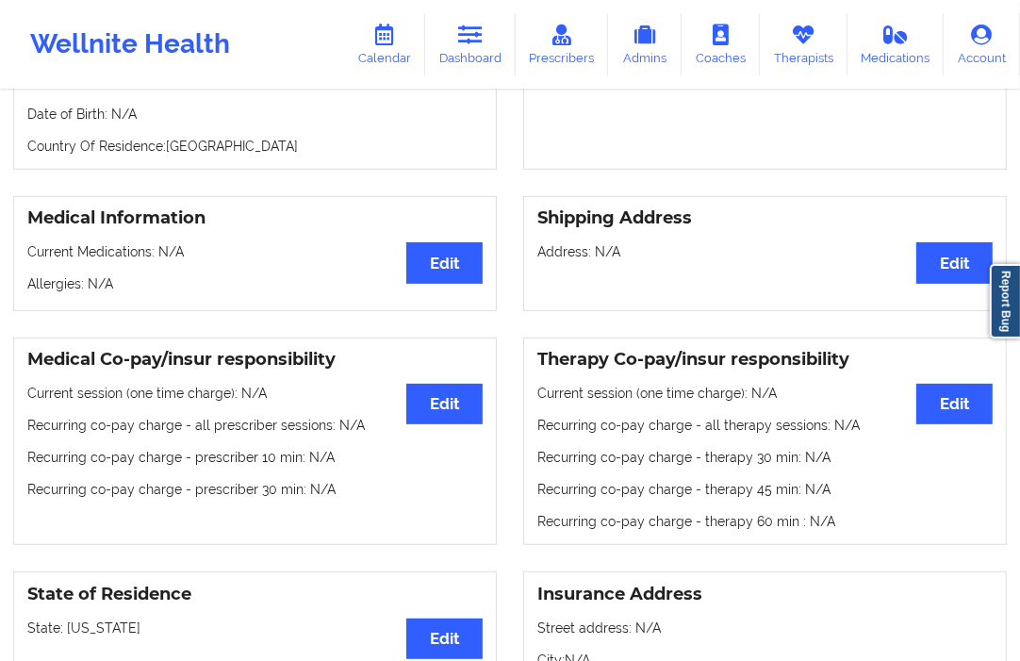
scroll to position [0, 0]
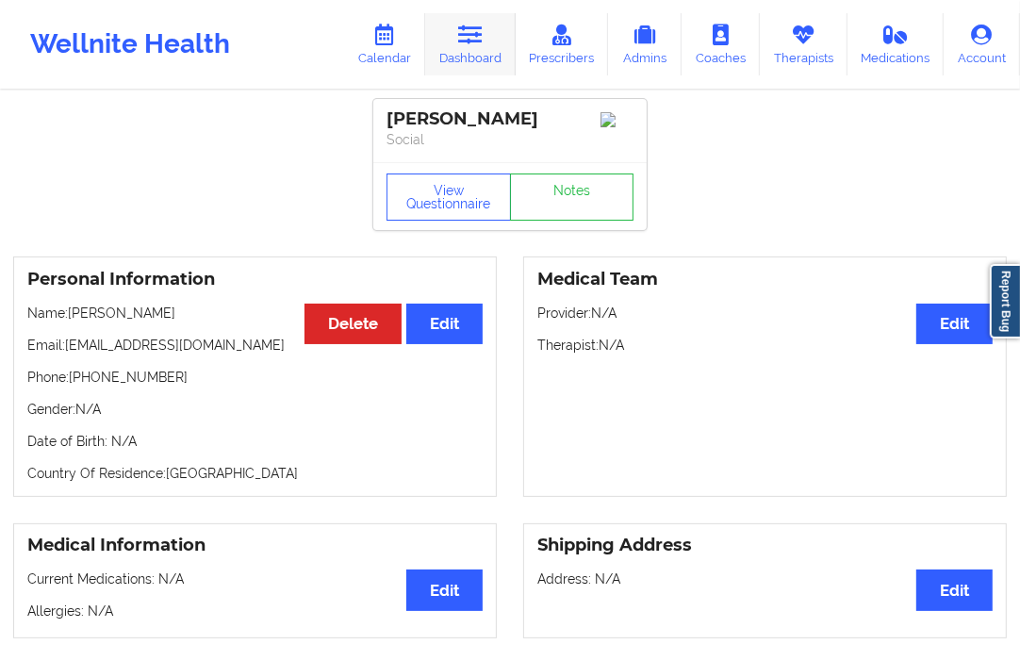
click at [509, 43] on link "Dashboard" at bounding box center [470, 44] width 90 height 62
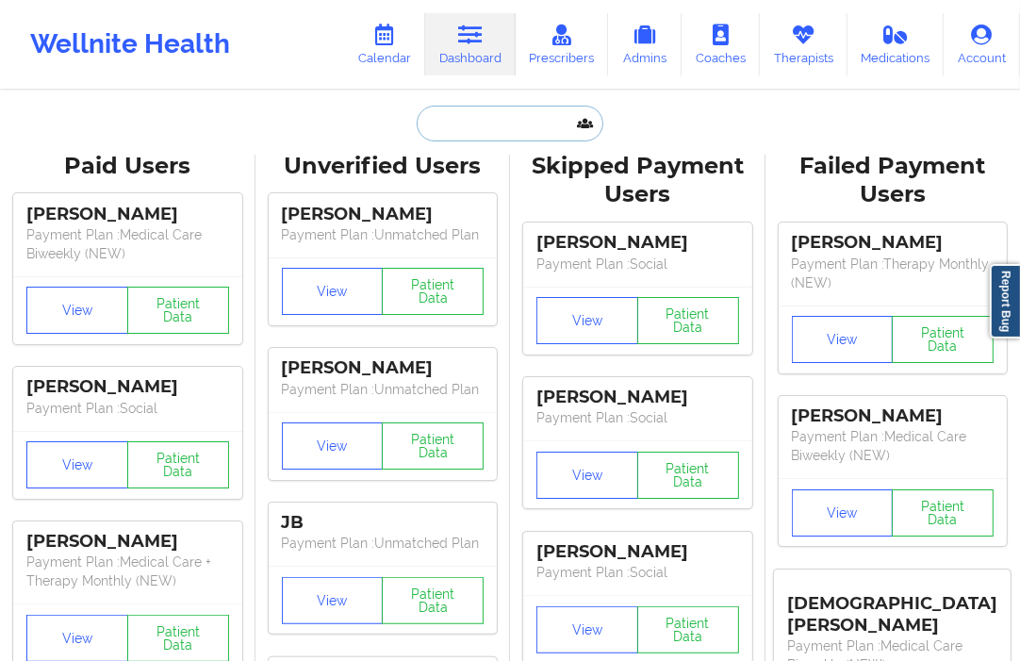
click at [456, 129] on input "text" at bounding box center [510, 124] width 187 height 36
paste input "angelina71905@gmail.com"
type input "angelina71905@gmail.com"
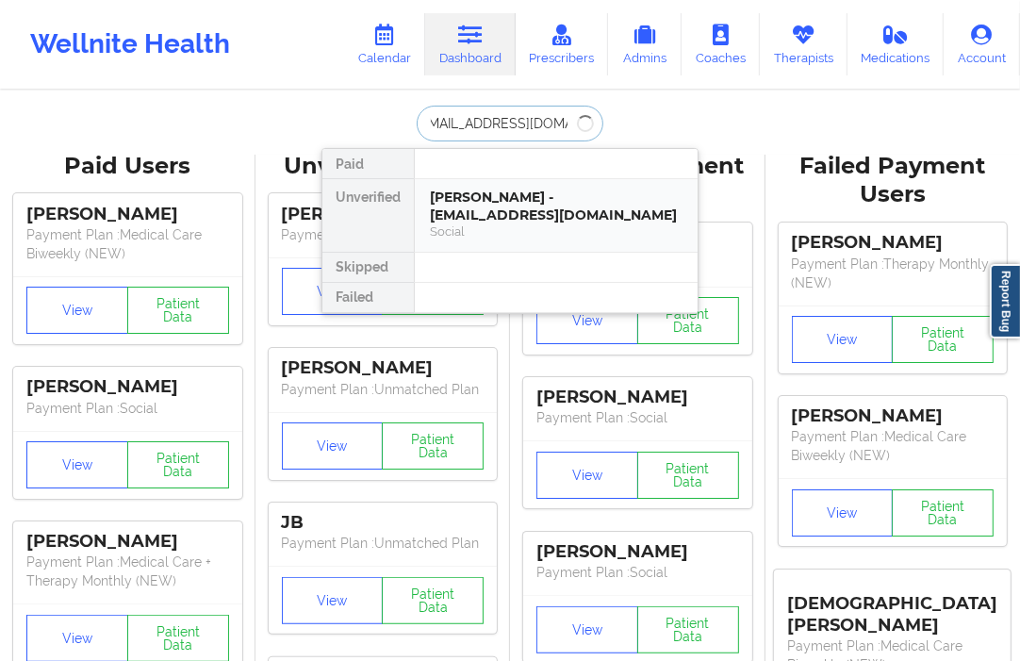
click at [466, 190] on div "Angelina Hall - angelina71905@gmail.com" at bounding box center [556, 206] width 253 height 35
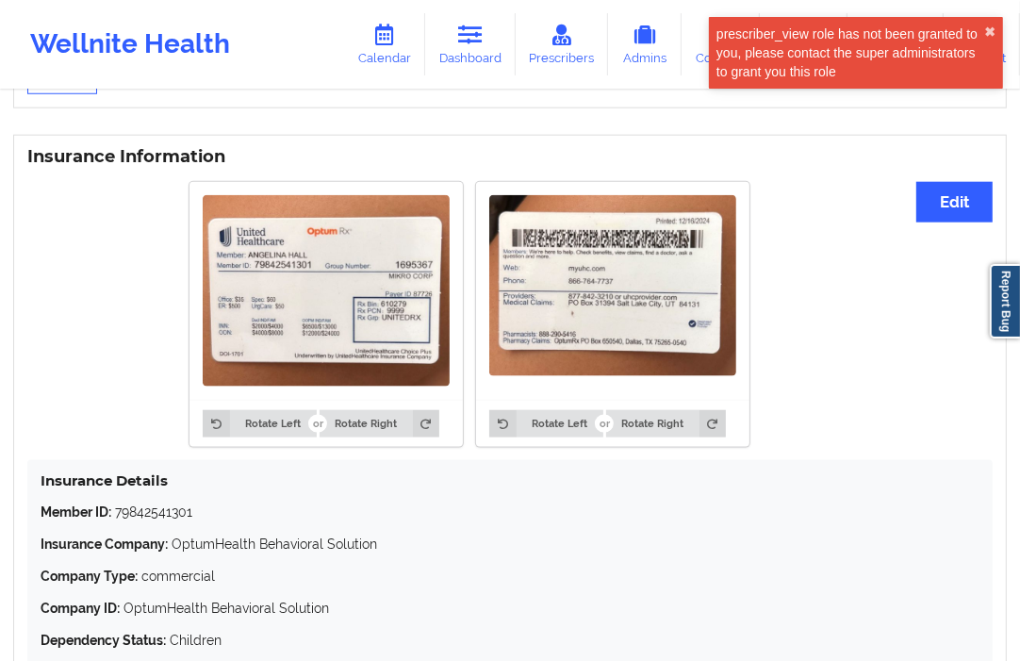
scroll to position [1457, 0]
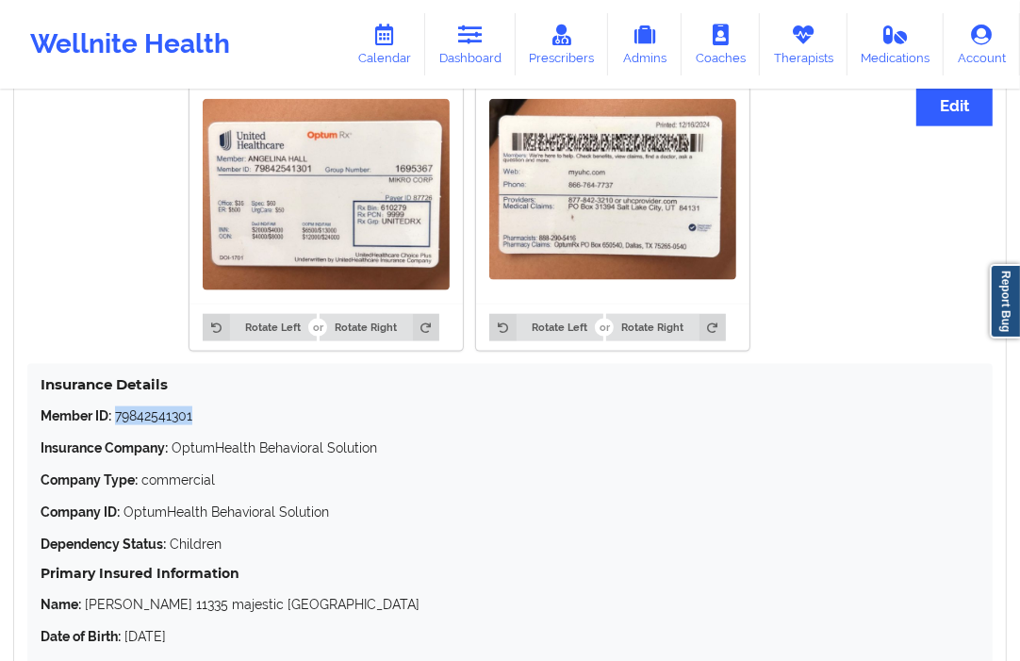
drag, startPoint x: 171, startPoint y: 428, endPoint x: 115, endPoint y: 427, distance: 55.6
click at [115, 425] on p "Member ID: 79842541301" at bounding box center [510, 415] width 939 height 19
copy p "79842541301"
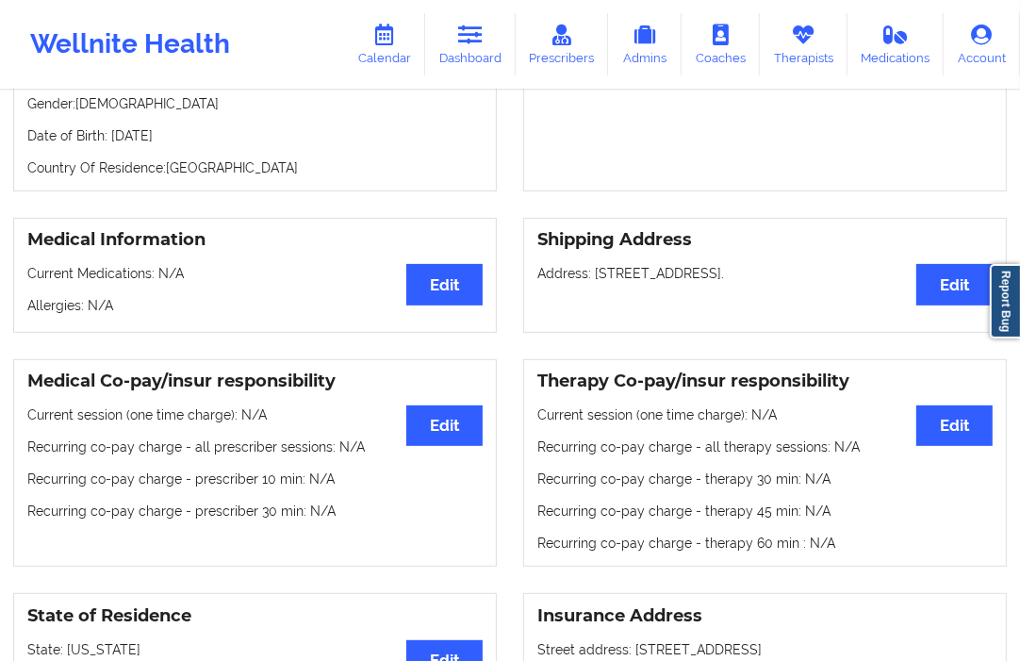
scroll to position [0, 0]
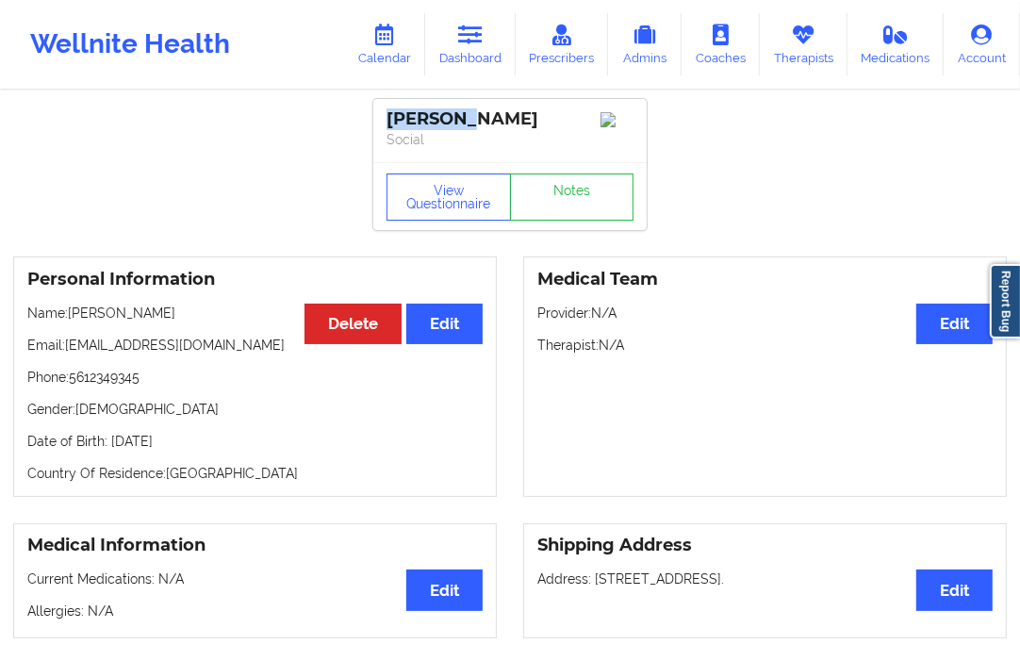
drag, startPoint x: 466, startPoint y: 121, endPoint x: 381, endPoint y: 119, distance: 84.8
click at [381, 119] on div "Angelina Hall Social" at bounding box center [509, 130] width 273 height 63
copy div "Angelina"
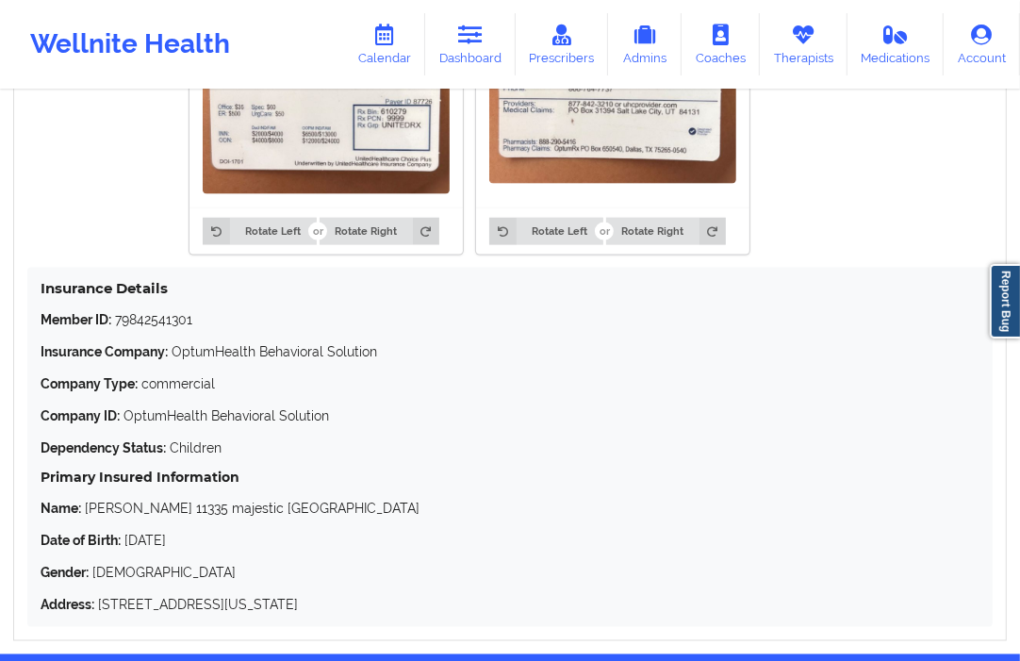
scroll to position [1631, 0]
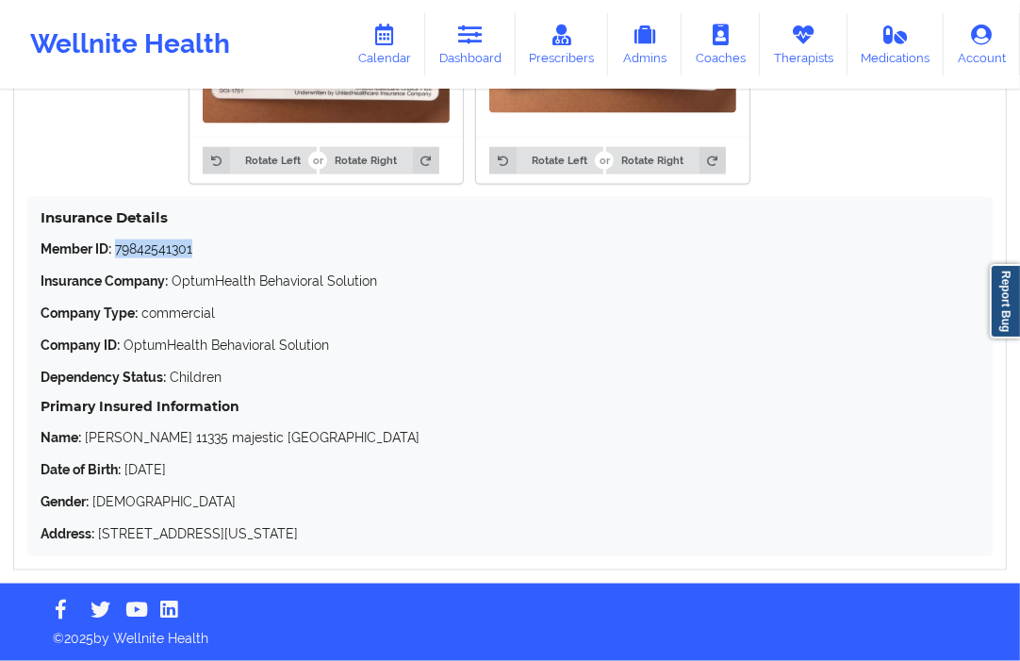
drag, startPoint x: 201, startPoint y: 253, endPoint x: 116, endPoint y: 253, distance: 84.8
click at [116, 253] on p "Member ID: 79842541301" at bounding box center [510, 248] width 939 height 19
copy p "79842541301"
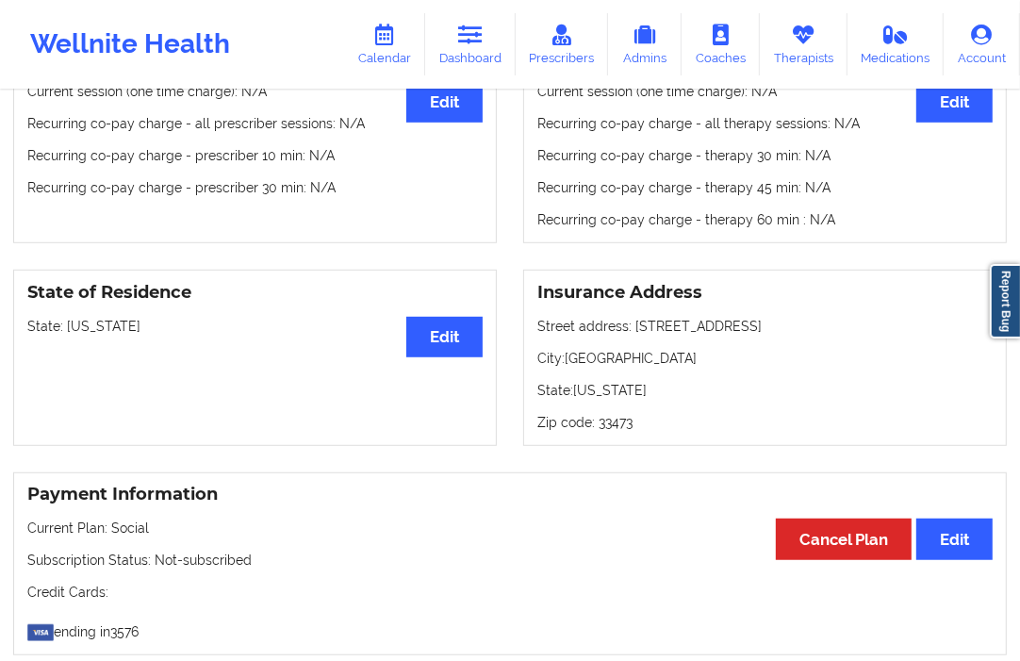
scroll to position [628, 0]
click at [471, 57] on link "Dashboard" at bounding box center [470, 44] width 90 height 62
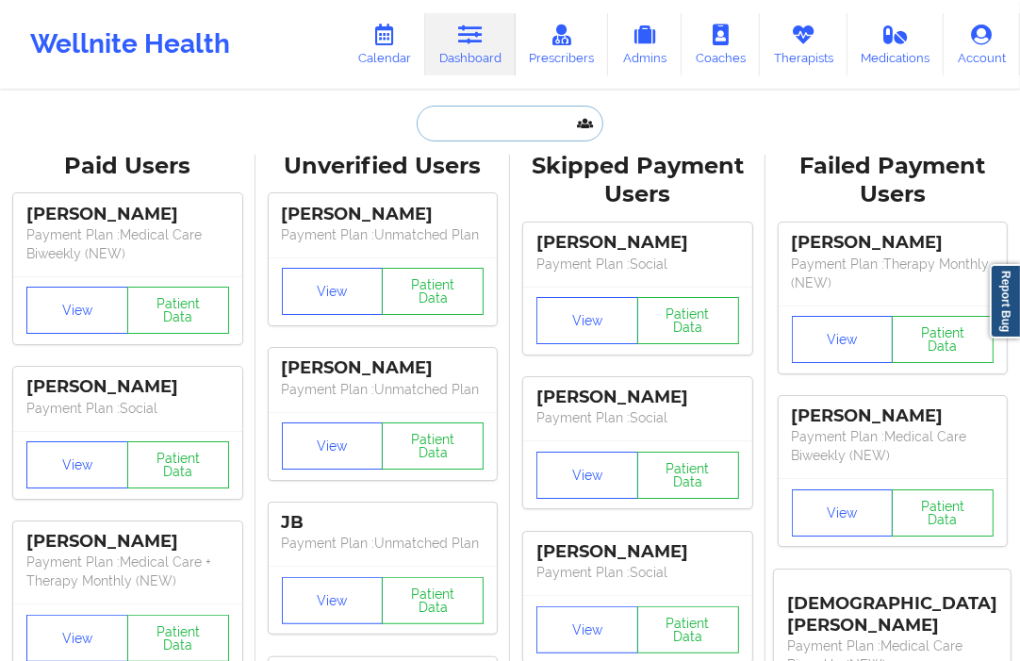
click at [448, 136] on input "text" at bounding box center [510, 124] width 187 height 36
paste input "chairexpert@hotmail.com"
type input "chairexpert@hotmail.com"
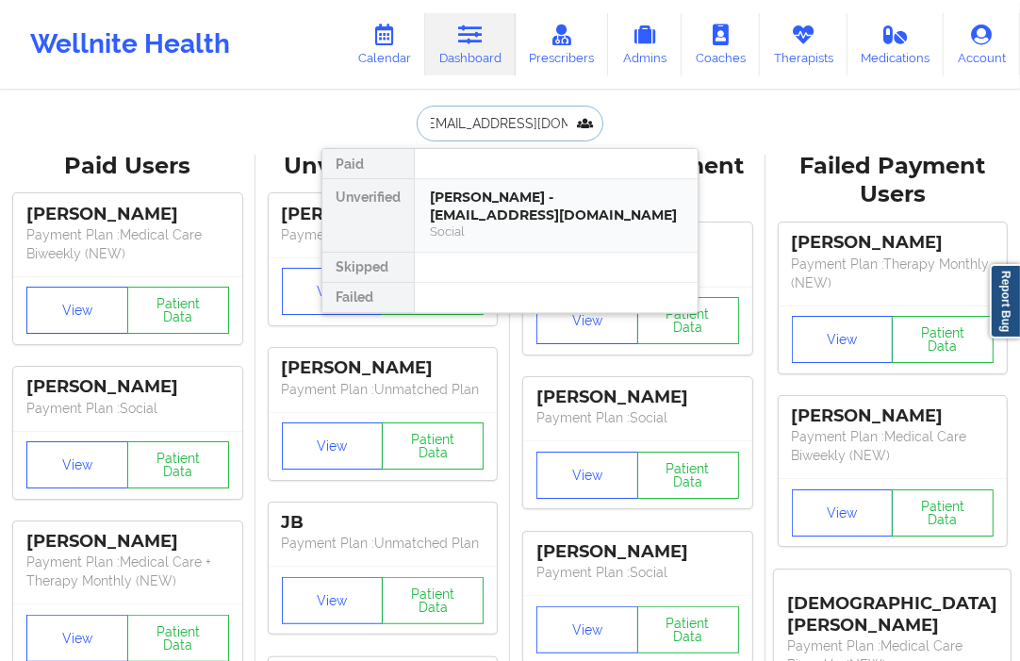
click at [478, 219] on div "gabe rounds - chairexpert@hotmail.com" at bounding box center [556, 206] width 253 height 35
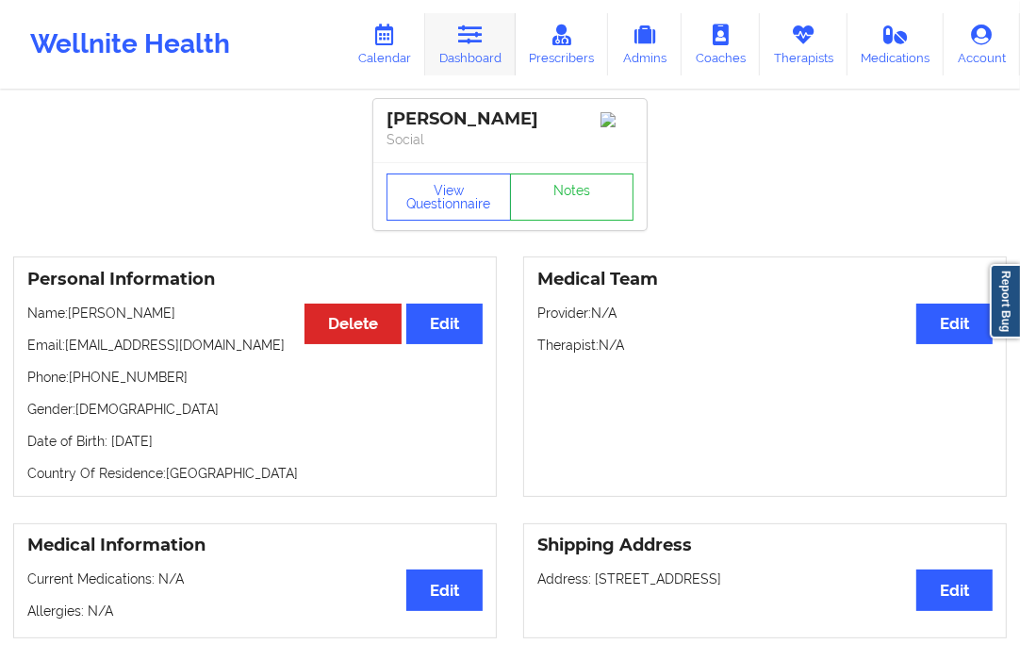
click at [464, 43] on icon at bounding box center [470, 35] width 25 height 21
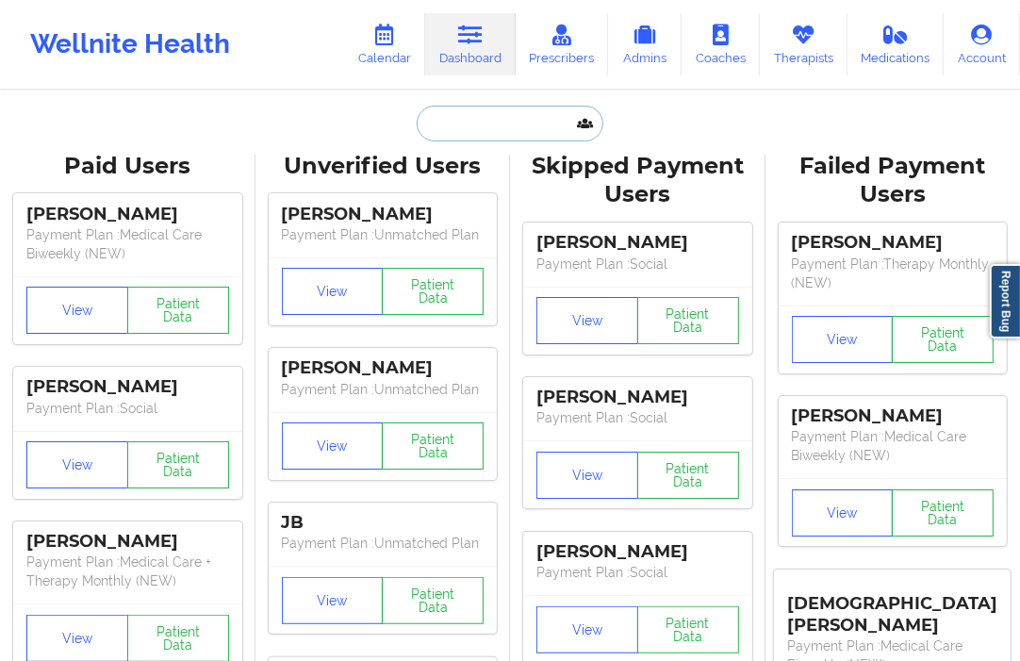
click at [479, 113] on input "text" at bounding box center [510, 124] width 187 height 36
paste input "dwightcates@aol.com"
type input "dwightcates@aol.com"
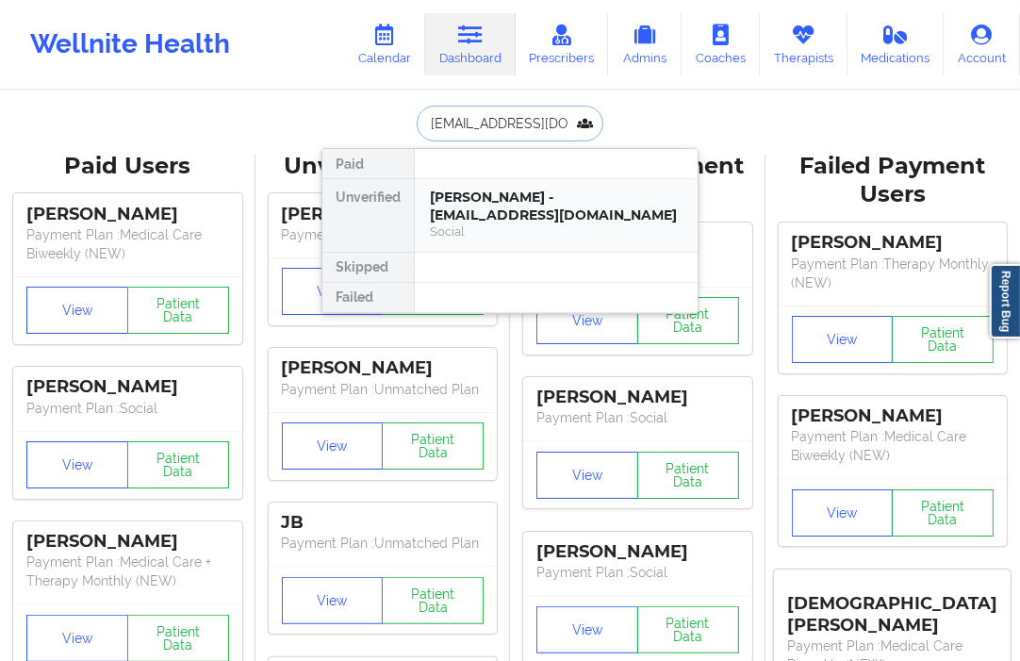
click at [511, 205] on div "Kiera Cates - dwightcates@aol.com" at bounding box center [556, 206] width 253 height 35
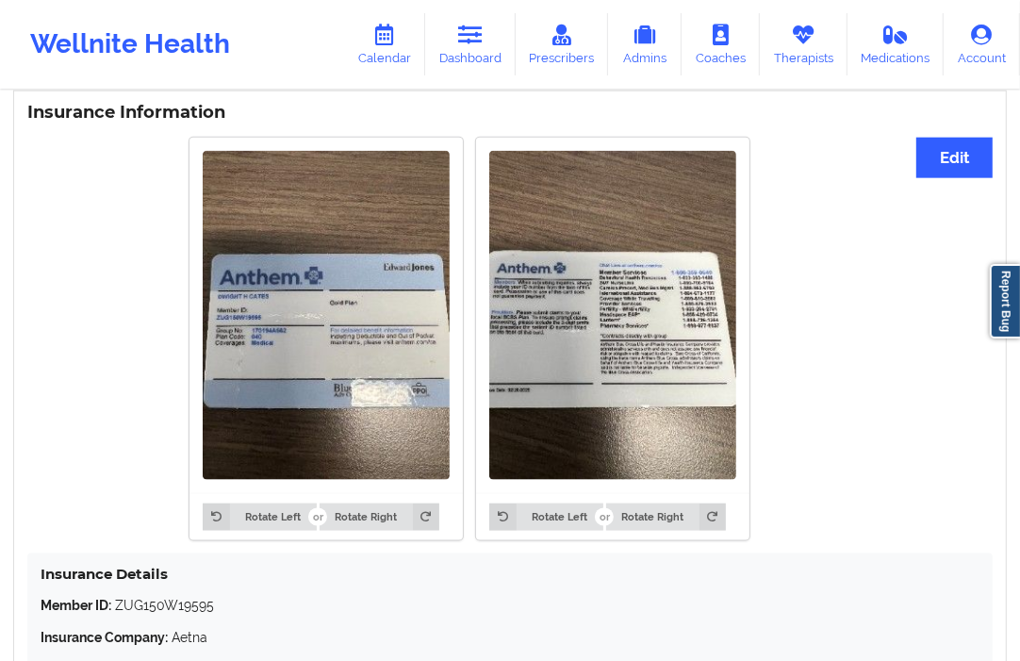
scroll to position [1570, 0]
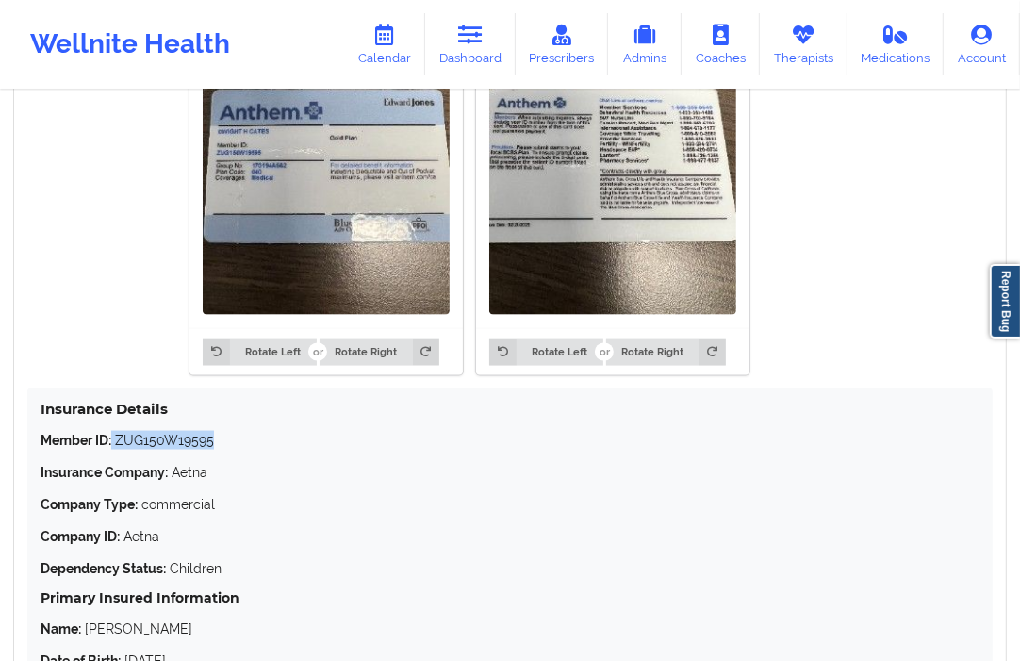
drag, startPoint x: 113, startPoint y: 445, endPoint x: 211, endPoint y: 450, distance: 98.1
click at [211, 450] on p "Member ID: ZUG150W19595" at bounding box center [510, 440] width 939 height 19
copy p "ZUG150W19595"
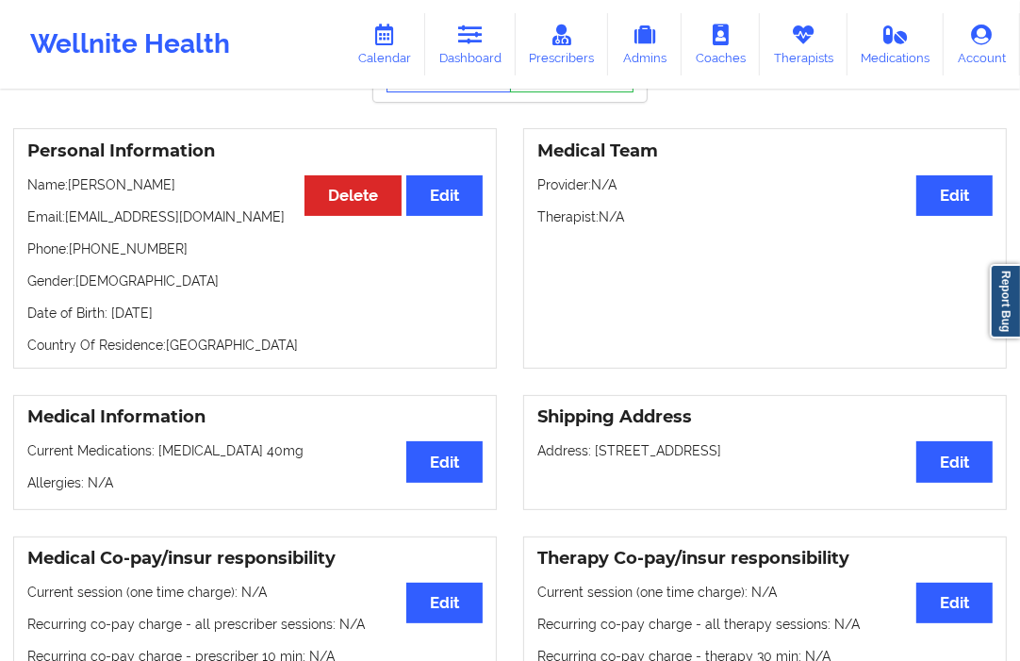
scroll to position [314, 0]
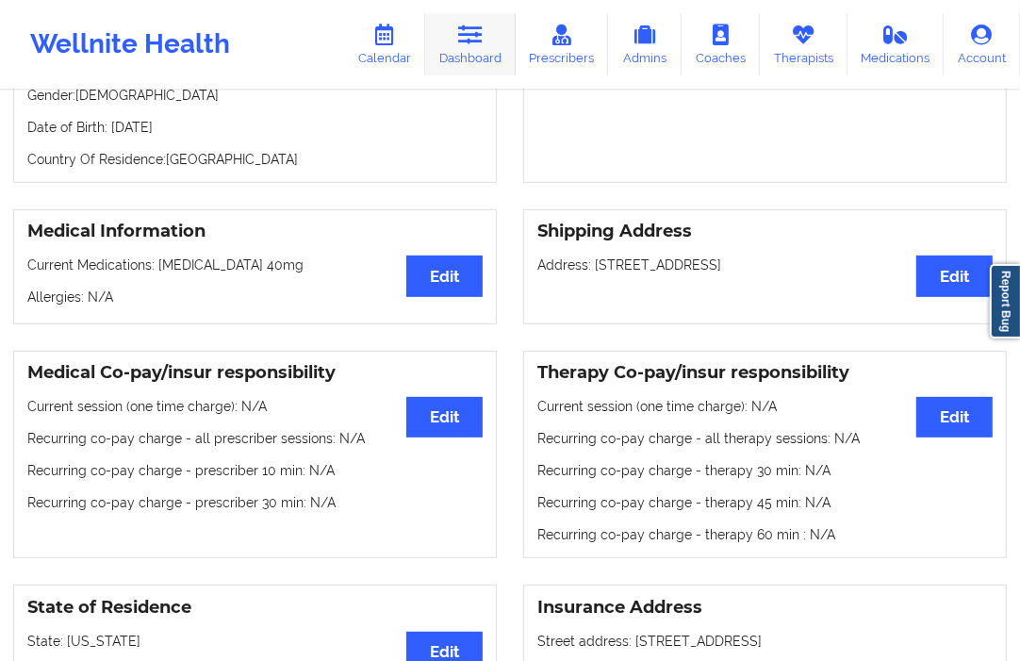
click at [476, 39] on icon at bounding box center [470, 35] width 25 height 21
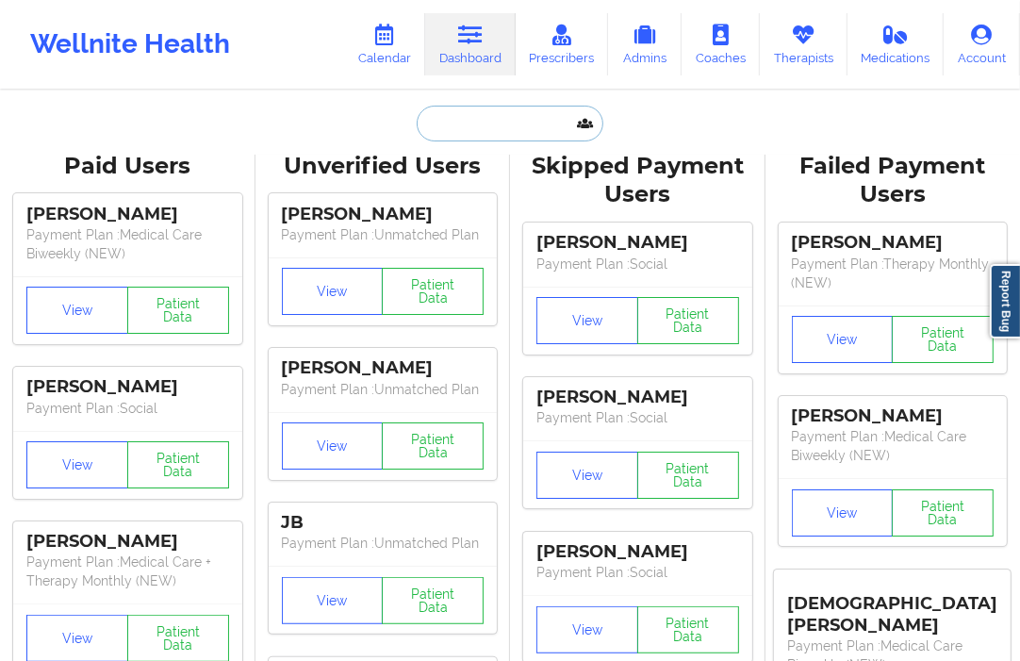
click at [430, 117] on input "text" at bounding box center [510, 124] width 187 height 36
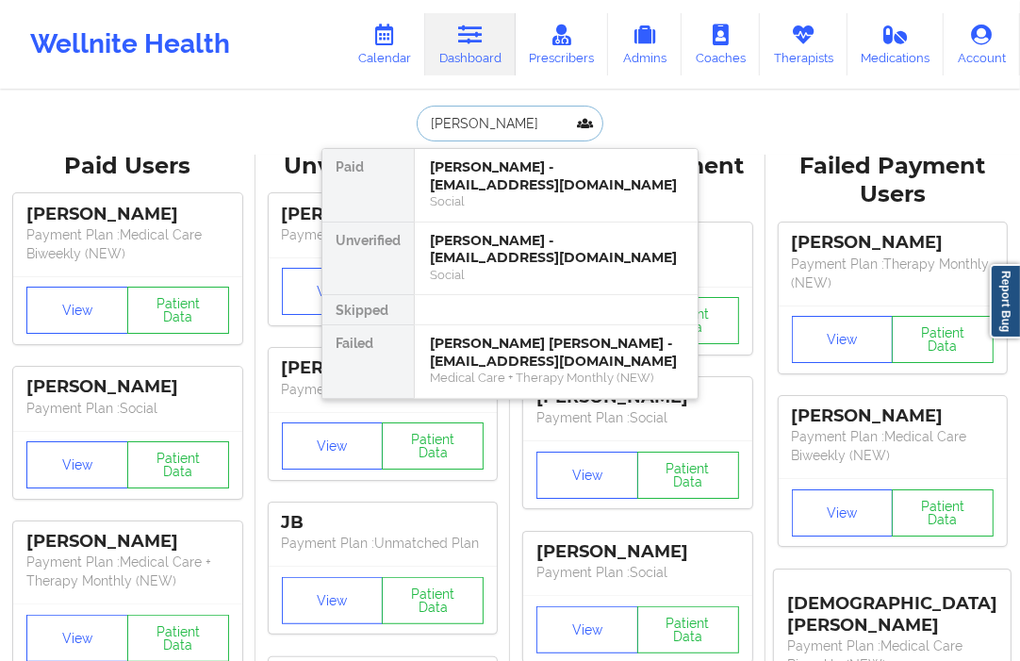
type input "ALYSSA JOHN"
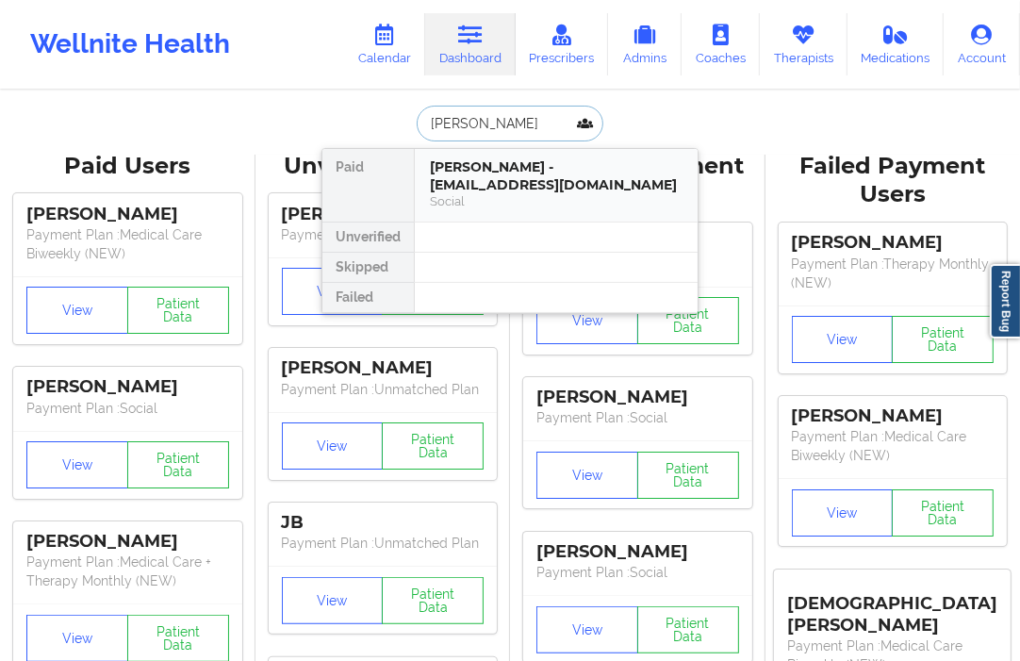
click at [473, 193] on div "Social" at bounding box center [556, 201] width 253 height 16
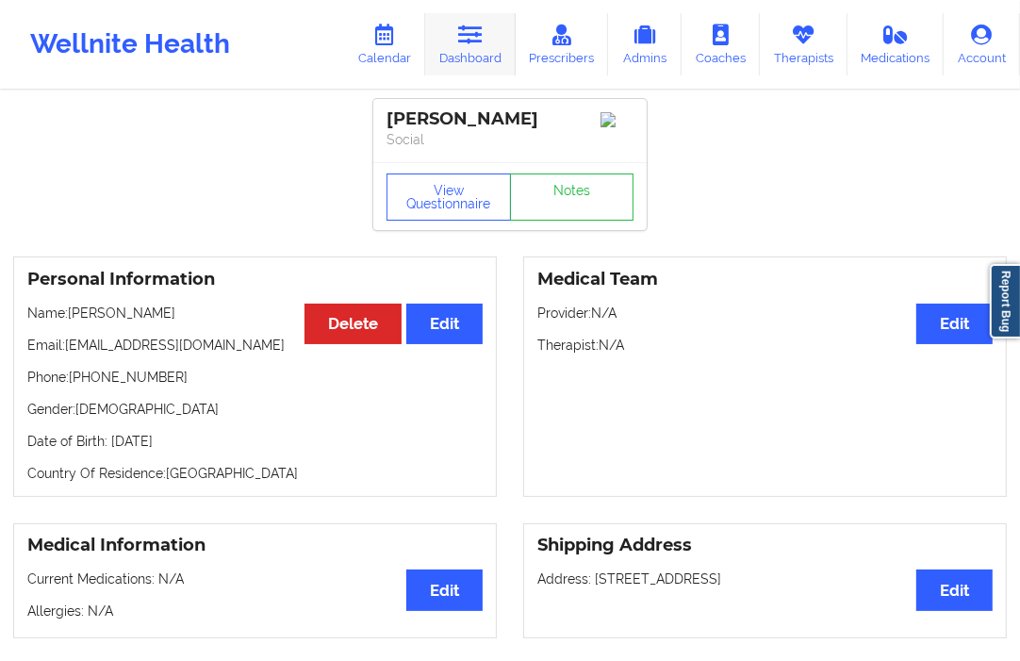
click at [502, 32] on link "Dashboard" at bounding box center [470, 44] width 90 height 62
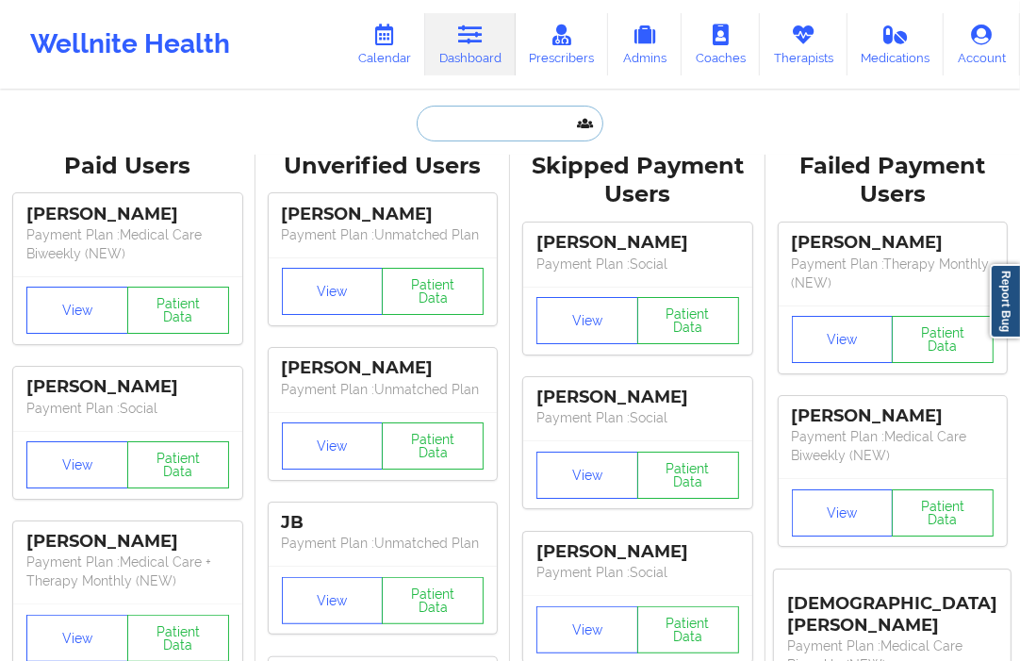
click at [455, 136] on input "text" at bounding box center [510, 124] width 187 height 36
paste input "dwightcates@aol.com"
type input "dwightcates@aol.com"
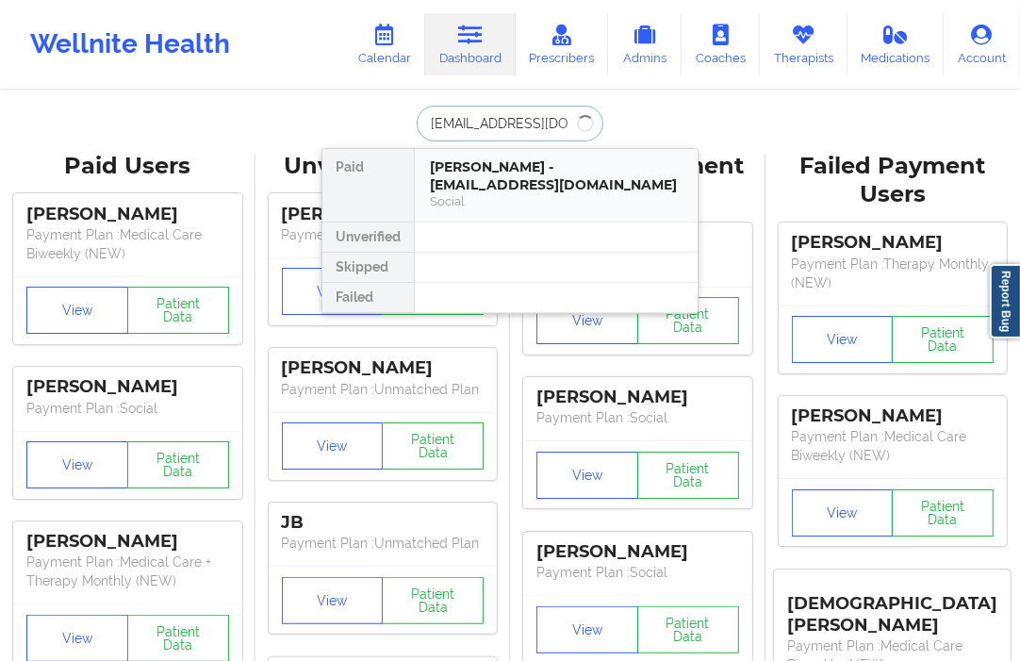
click at [451, 193] on div "Social" at bounding box center [556, 201] width 253 height 16
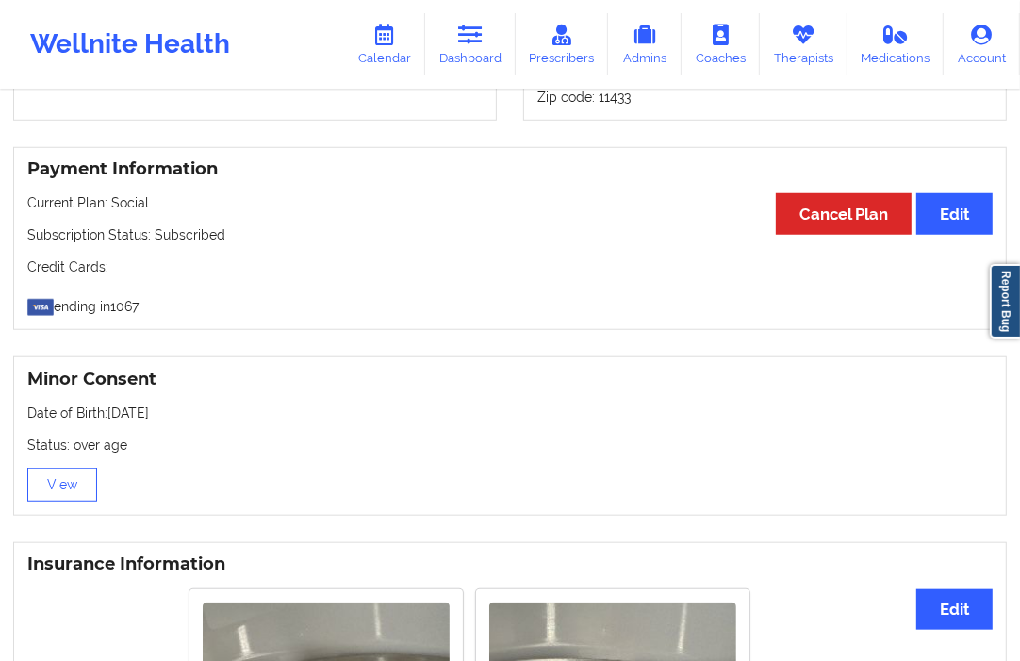
scroll to position [1152, 0]
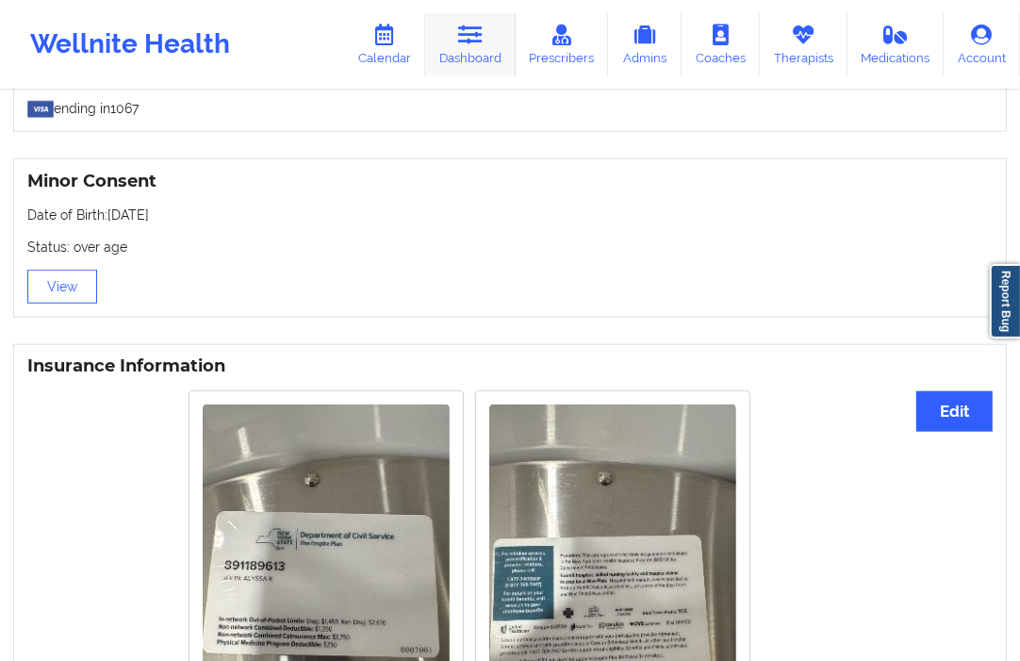
click at [465, 57] on link "Dashboard" at bounding box center [470, 44] width 90 height 62
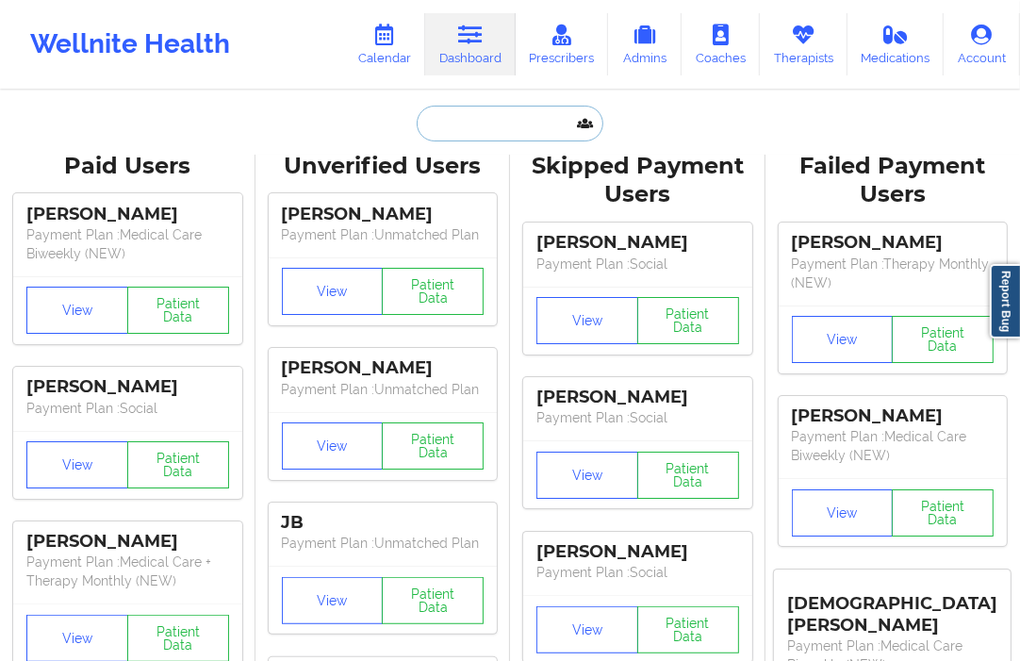
click at [458, 127] on input "text" at bounding box center [510, 124] width 187 height 36
paste input "dwightcates@aol.com"
type input "dwightcates@aol.com"
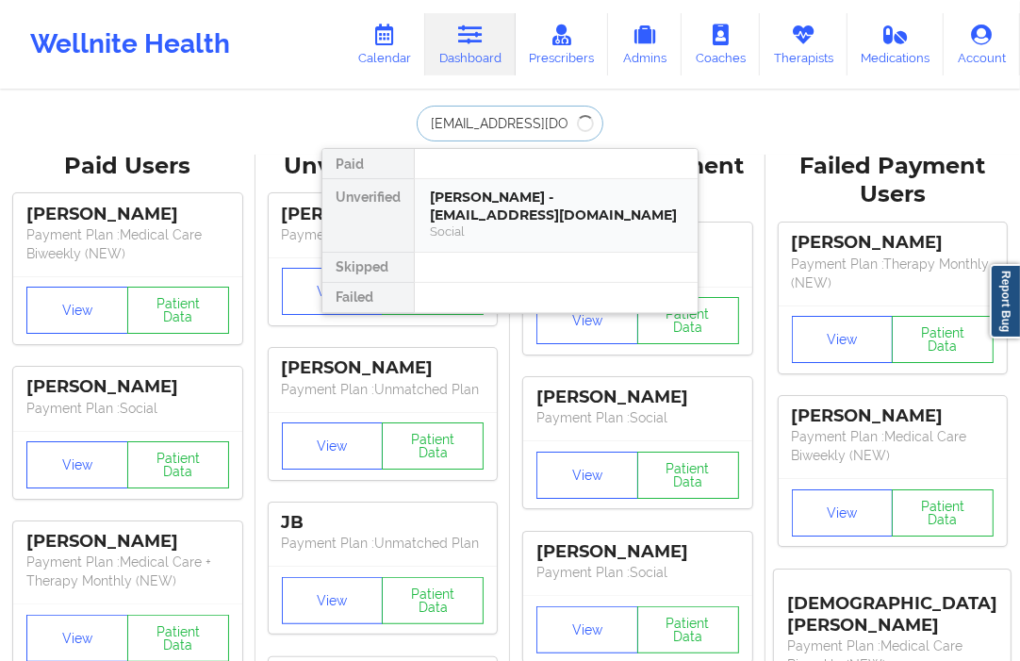
click at [447, 202] on div "Kiera Cates - dwightcates@aol.com" at bounding box center [556, 206] width 253 height 35
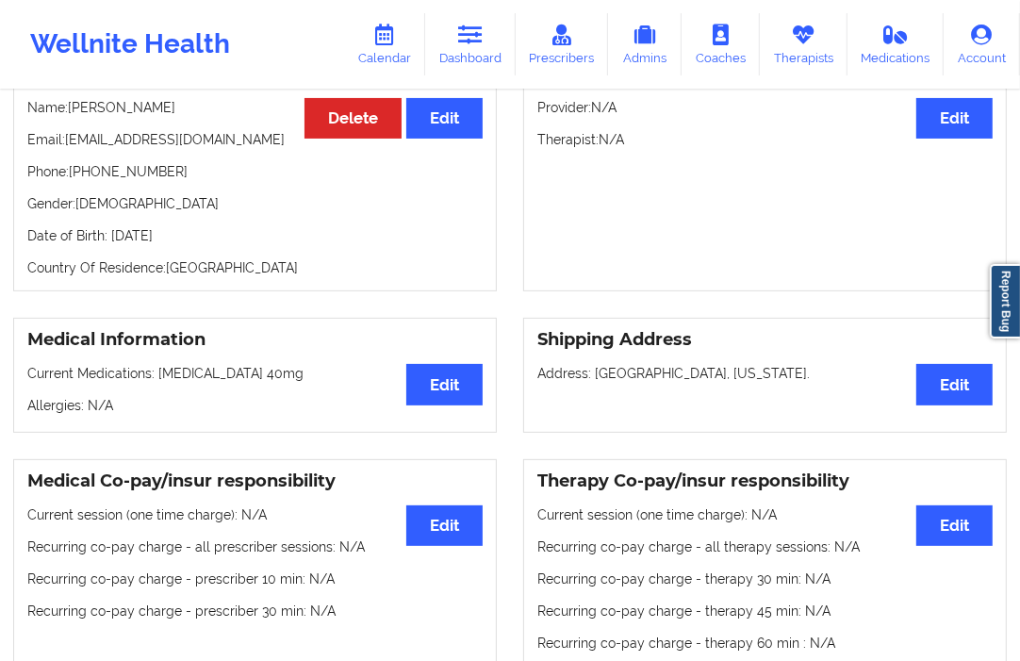
scroll to position [209, 0]
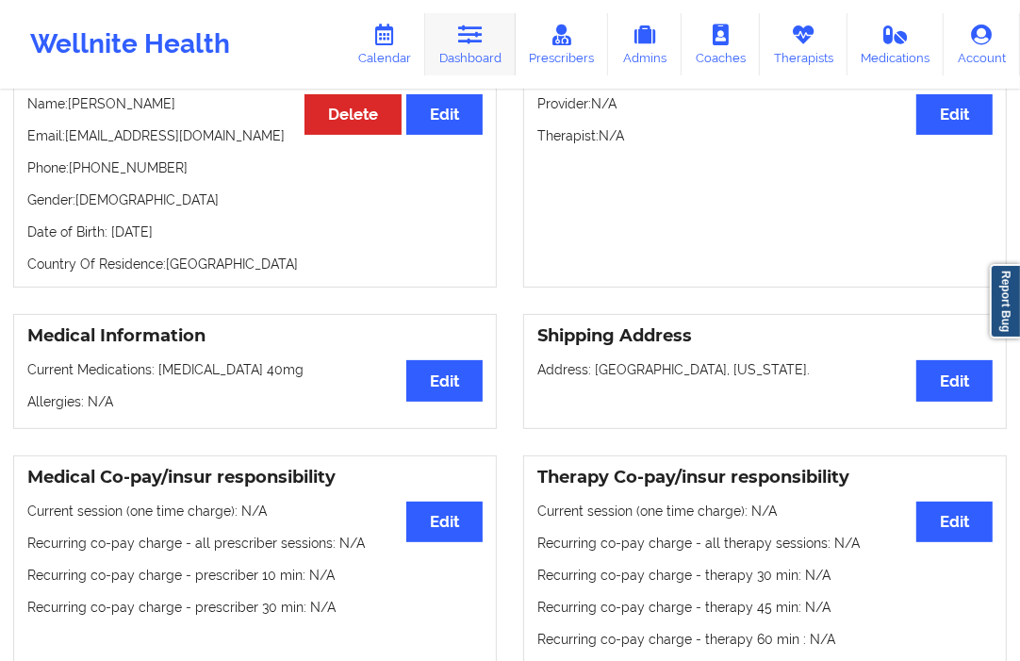
click at [471, 41] on icon at bounding box center [470, 35] width 25 height 21
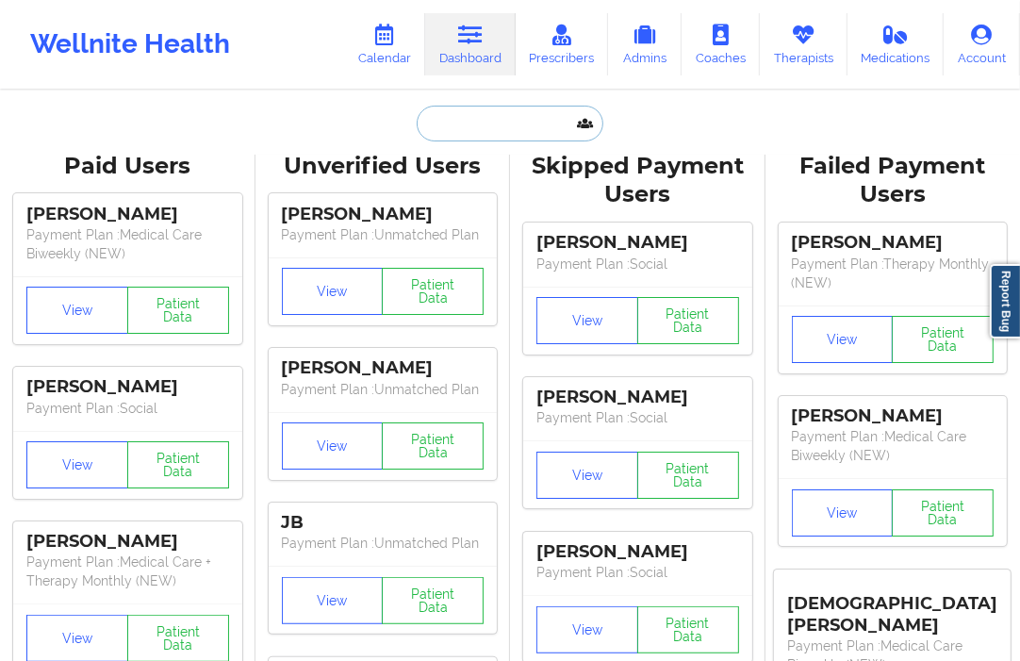
click at [494, 127] on input "text" at bounding box center [510, 124] width 187 height 36
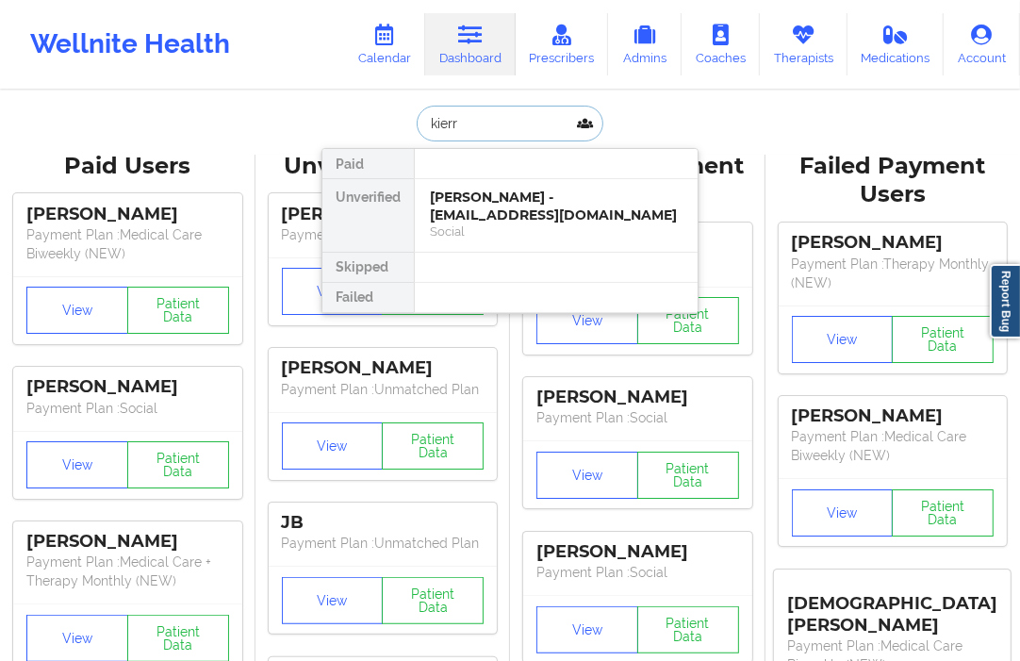
type input "kierra"
click at [456, 223] on div "Social" at bounding box center [556, 231] width 253 height 16
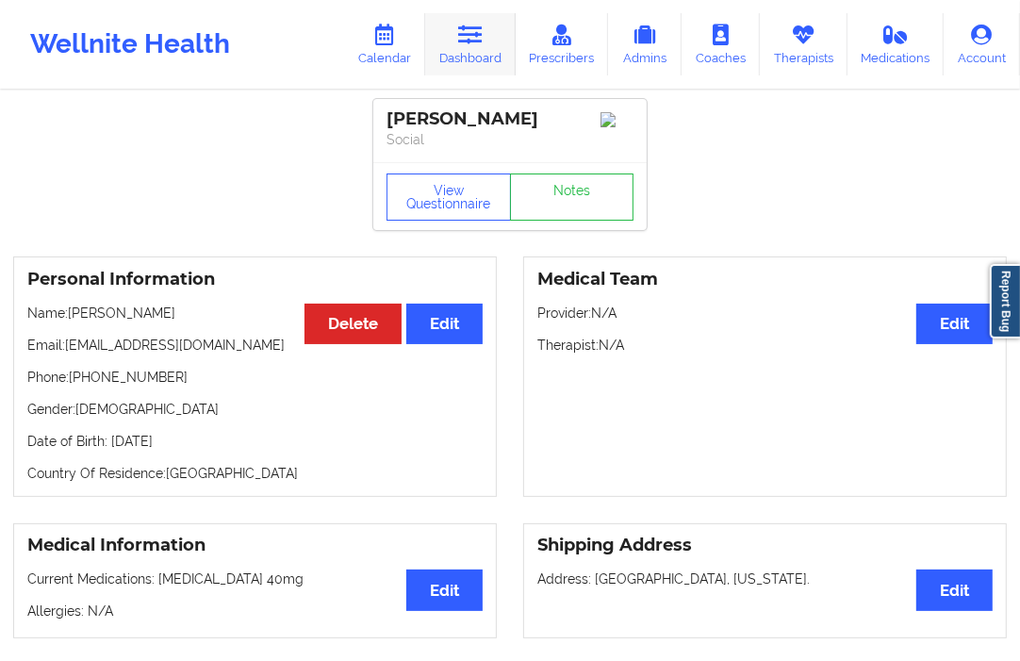
click at [516, 26] on link "Dashboard" at bounding box center [470, 44] width 90 height 62
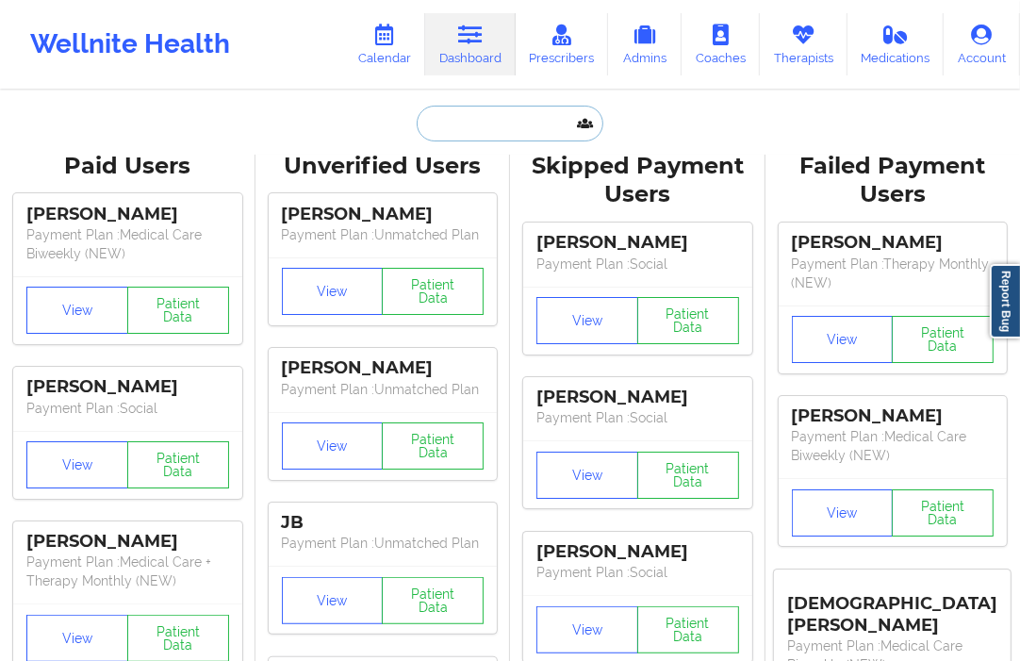
click at [453, 123] on input "text" at bounding box center [510, 124] width 187 height 36
click at [454, 135] on input "text" at bounding box center [510, 124] width 187 height 36
click at [90, 215] on div "[PERSON_NAME]" at bounding box center [127, 215] width 203 height 22
click at [476, 108] on input "text" at bounding box center [510, 124] width 187 height 36
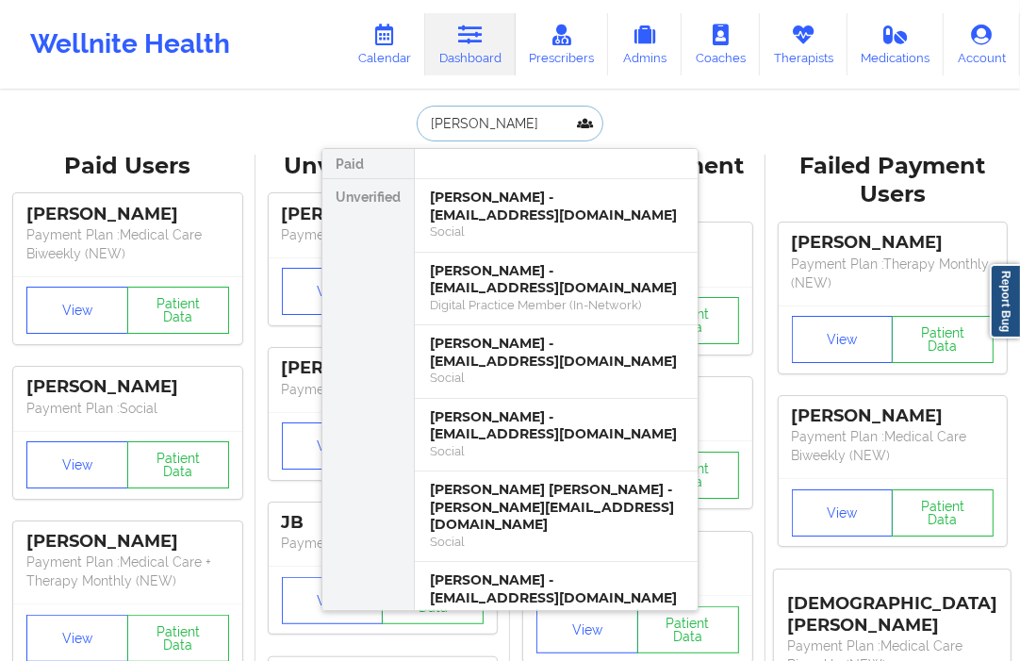
type input "kates"
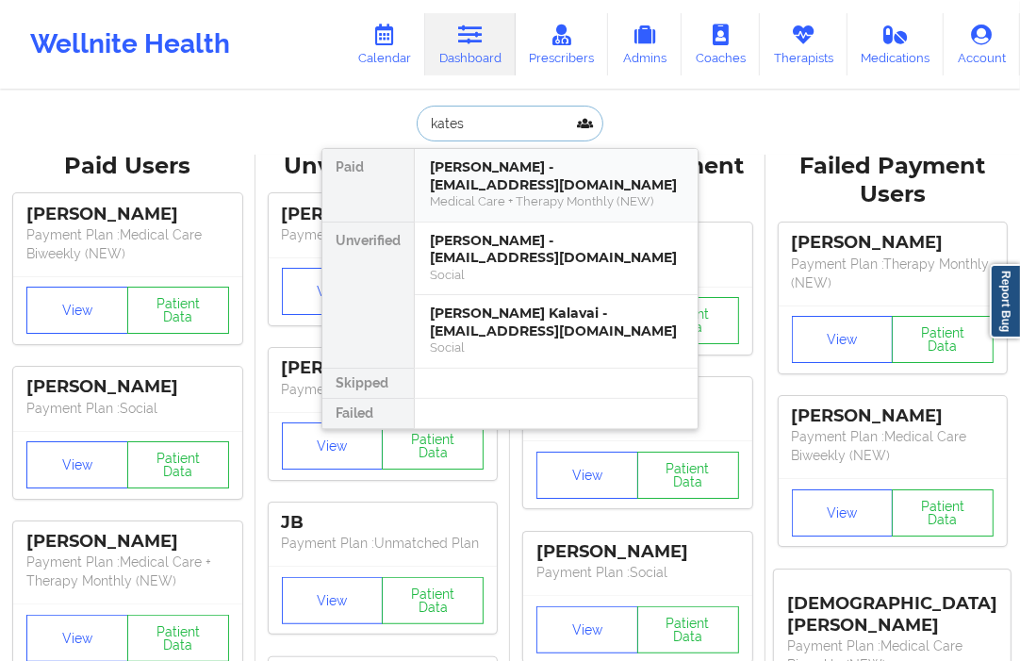
click at [467, 190] on div "Tanish Venkatesh - tanrichven@gmail.com" at bounding box center [556, 175] width 253 height 35
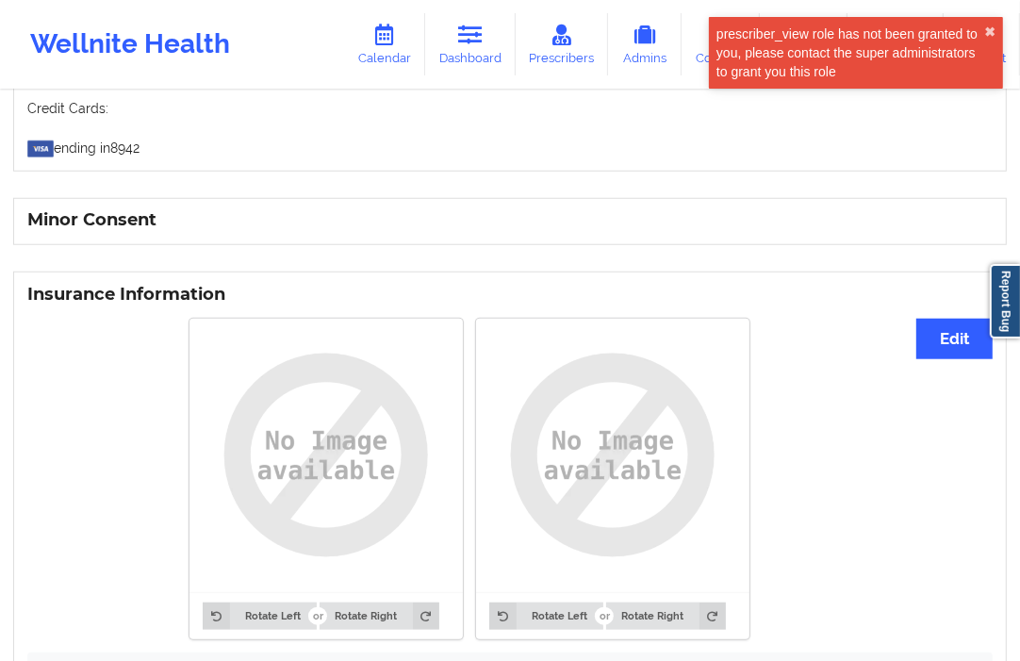
scroll to position [1129, 0]
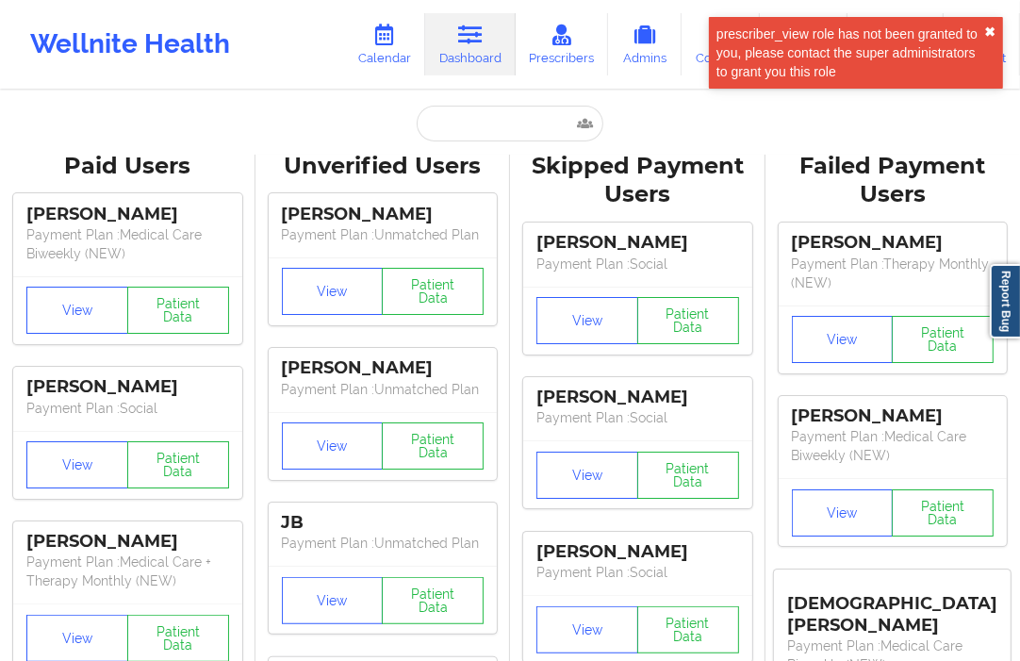
click at [985, 28] on button "✖︎" at bounding box center [989, 32] width 11 height 15
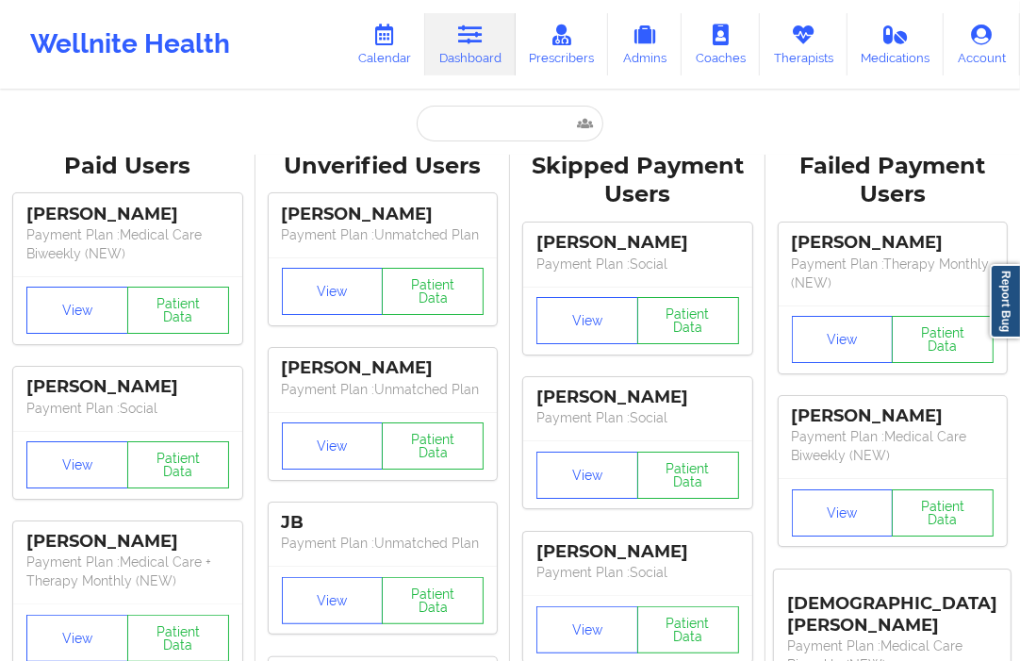
click at [460, 136] on input "text" at bounding box center [510, 124] width 187 height 36
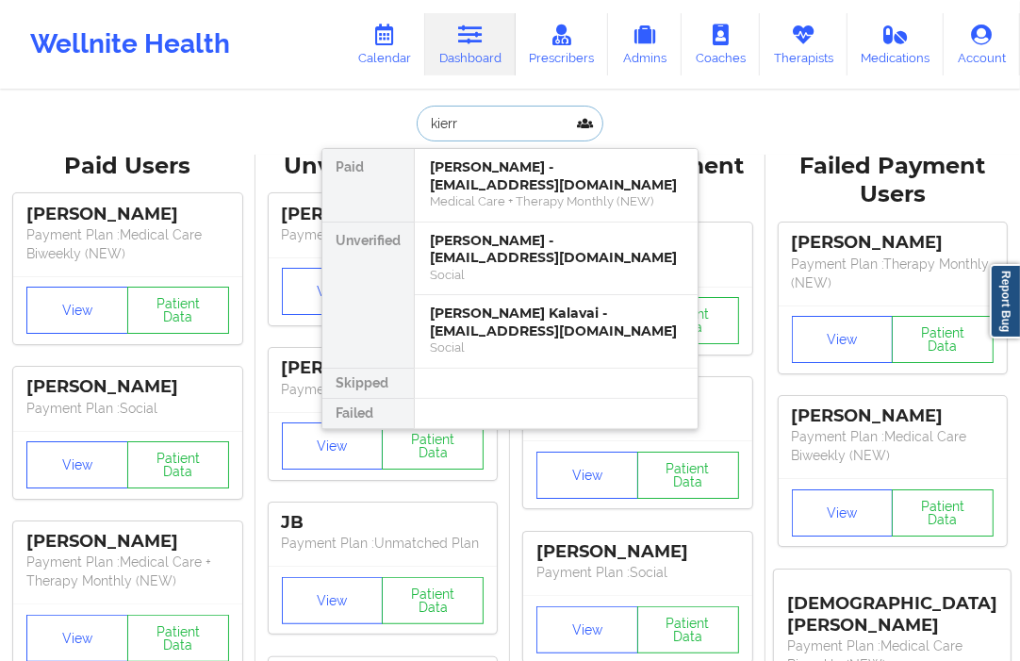
type input "kierr"
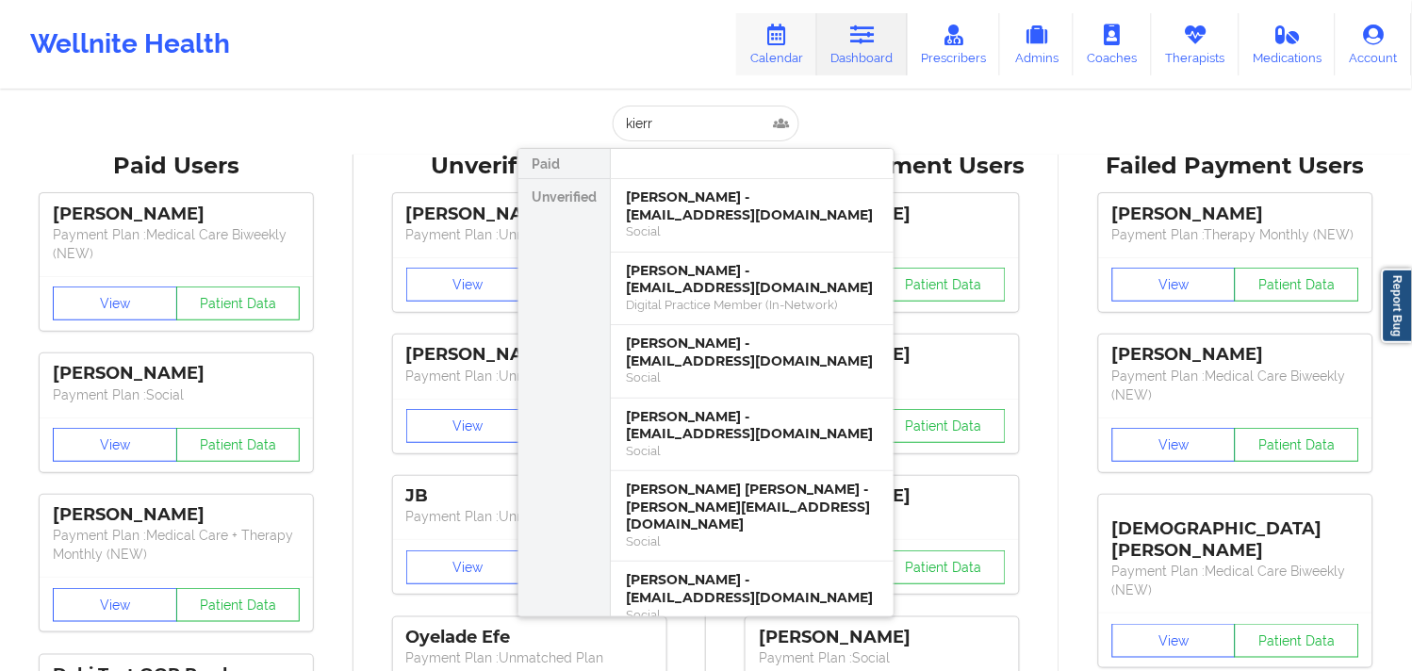
click at [782, 59] on link "Calendar" at bounding box center [776, 44] width 81 height 62
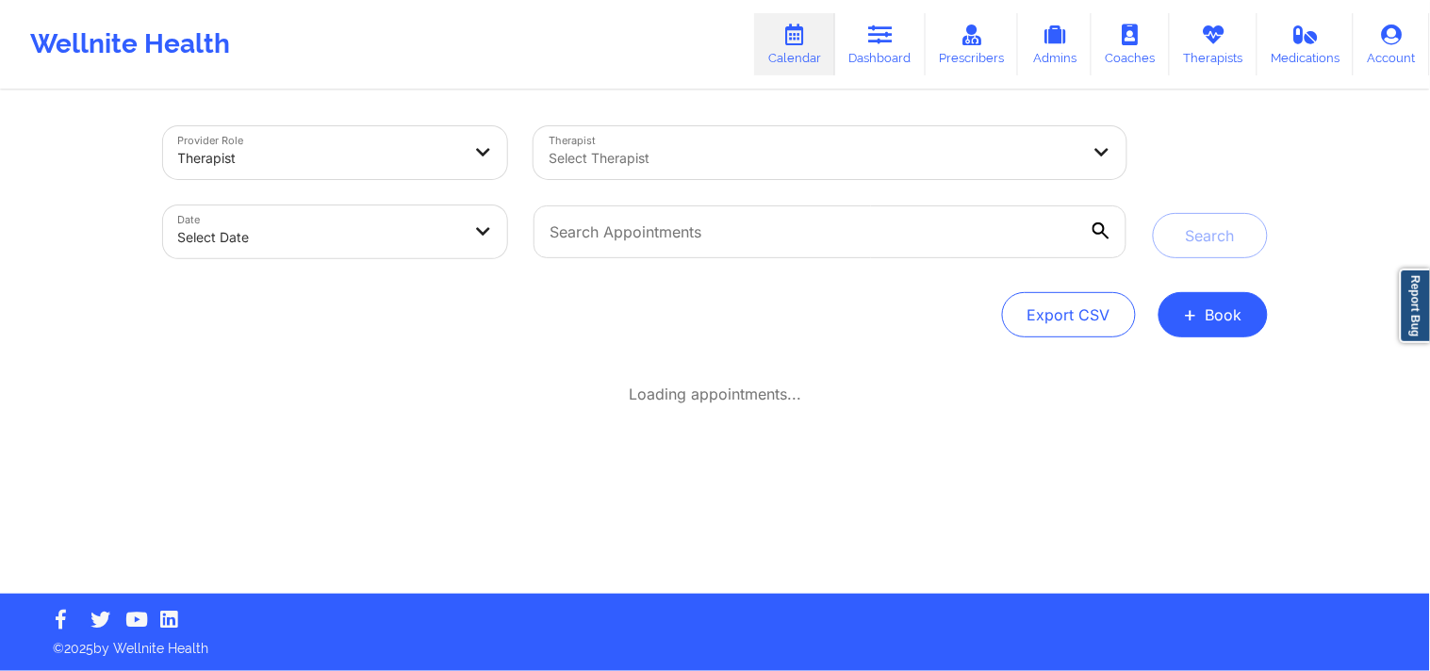
click at [634, 160] on div at bounding box center [814, 158] width 531 height 23
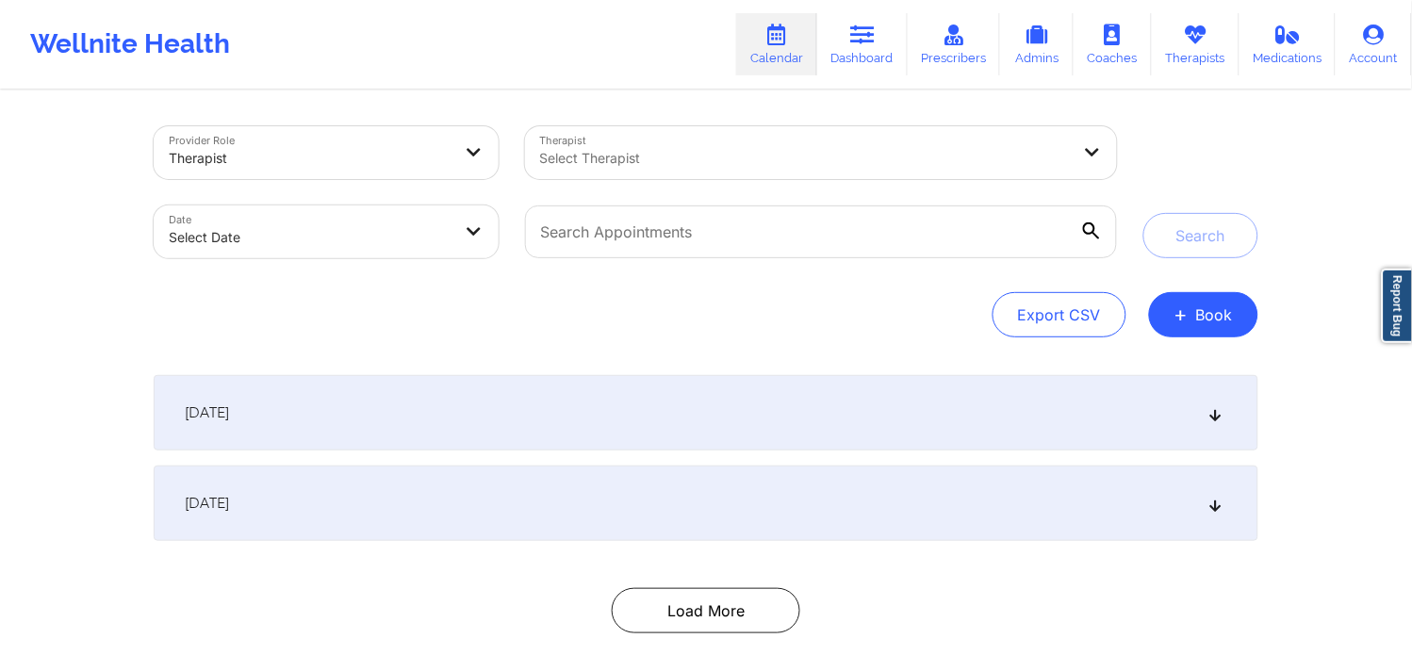
click at [653, 163] on div at bounding box center [805, 158] width 531 height 23
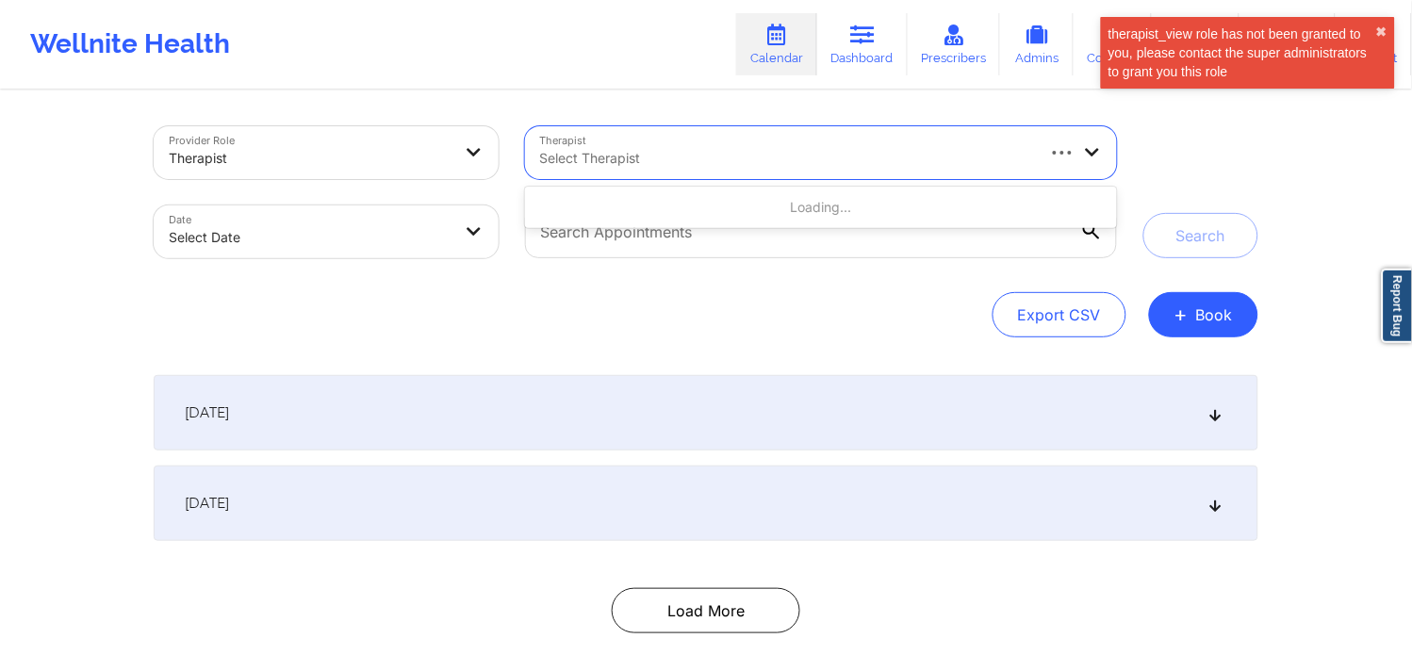
click at [804, 26] on link "Calendar" at bounding box center [776, 44] width 81 height 62
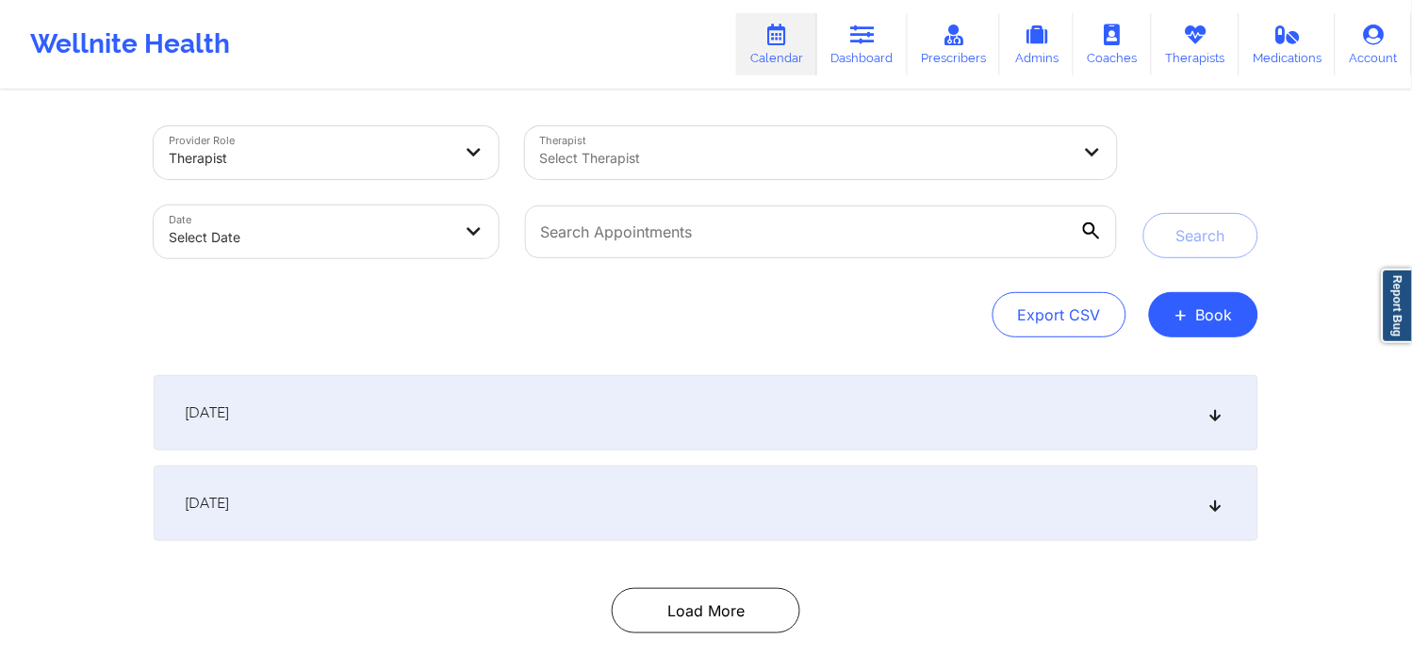
select select "2025-8"
select select "2025-9"
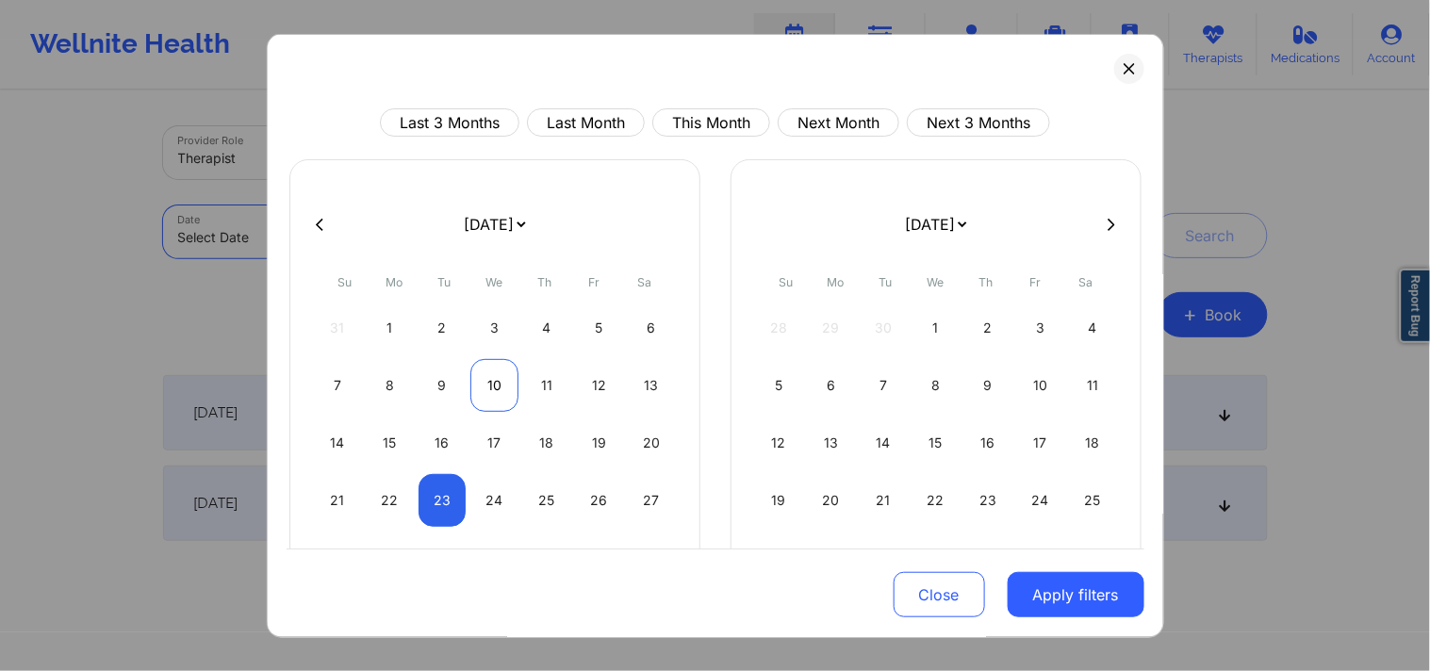
click at [484, 392] on div "10" at bounding box center [494, 385] width 48 height 53
select select "2025-8"
select select "2025-9"
select select "2025-8"
select select "2025-9"
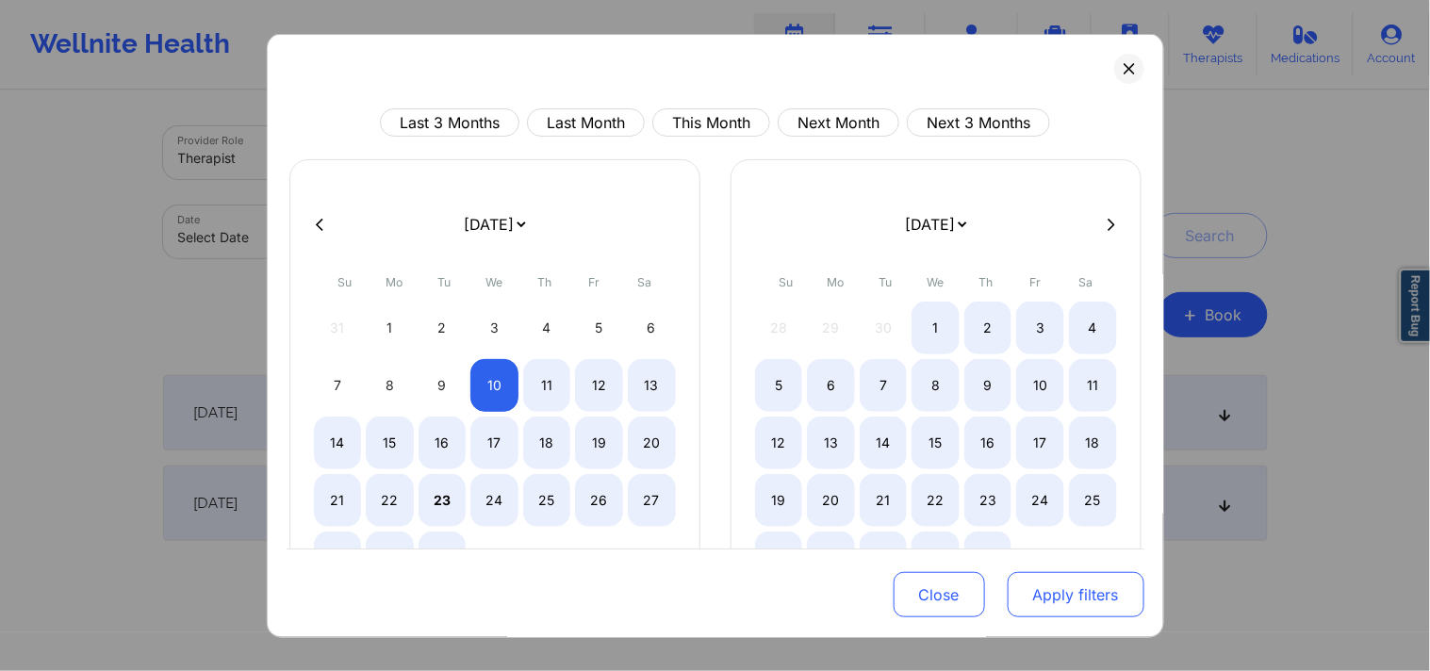
click at [1032, 588] on button "Apply filters" at bounding box center [1076, 594] width 137 height 45
click at [1037, 586] on button "Apply filters" at bounding box center [1076, 594] width 137 height 45
select select "2025-8"
select select "2025-9"
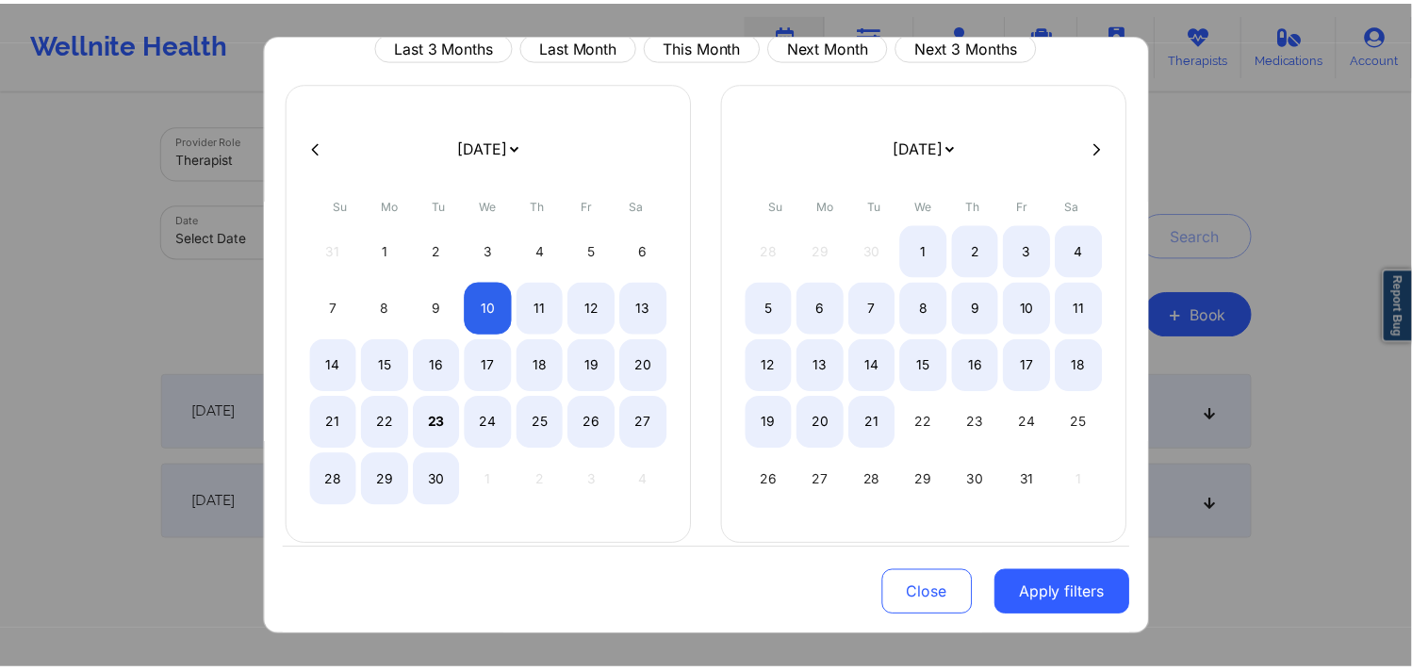
scroll to position [97, 0]
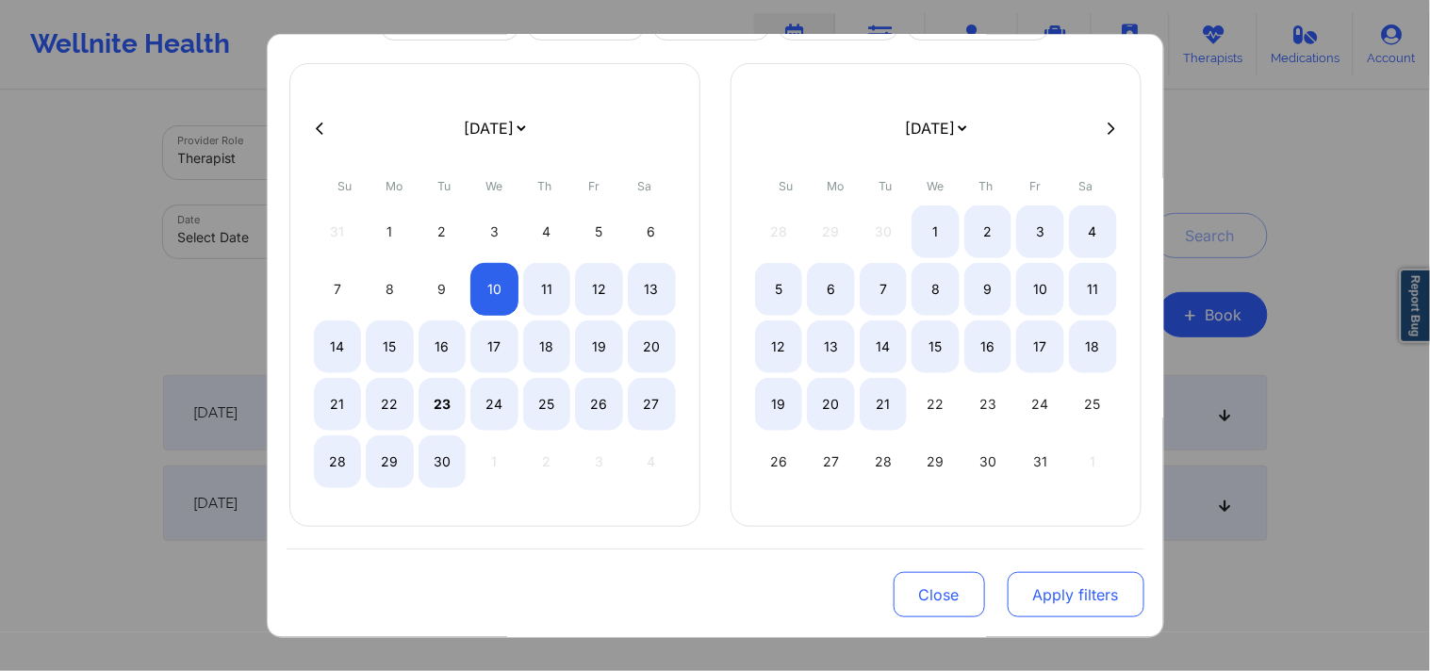
click at [1037, 605] on button "Apply filters" at bounding box center [1076, 594] width 137 height 45
select select "2025-8"
select select "2025-9"
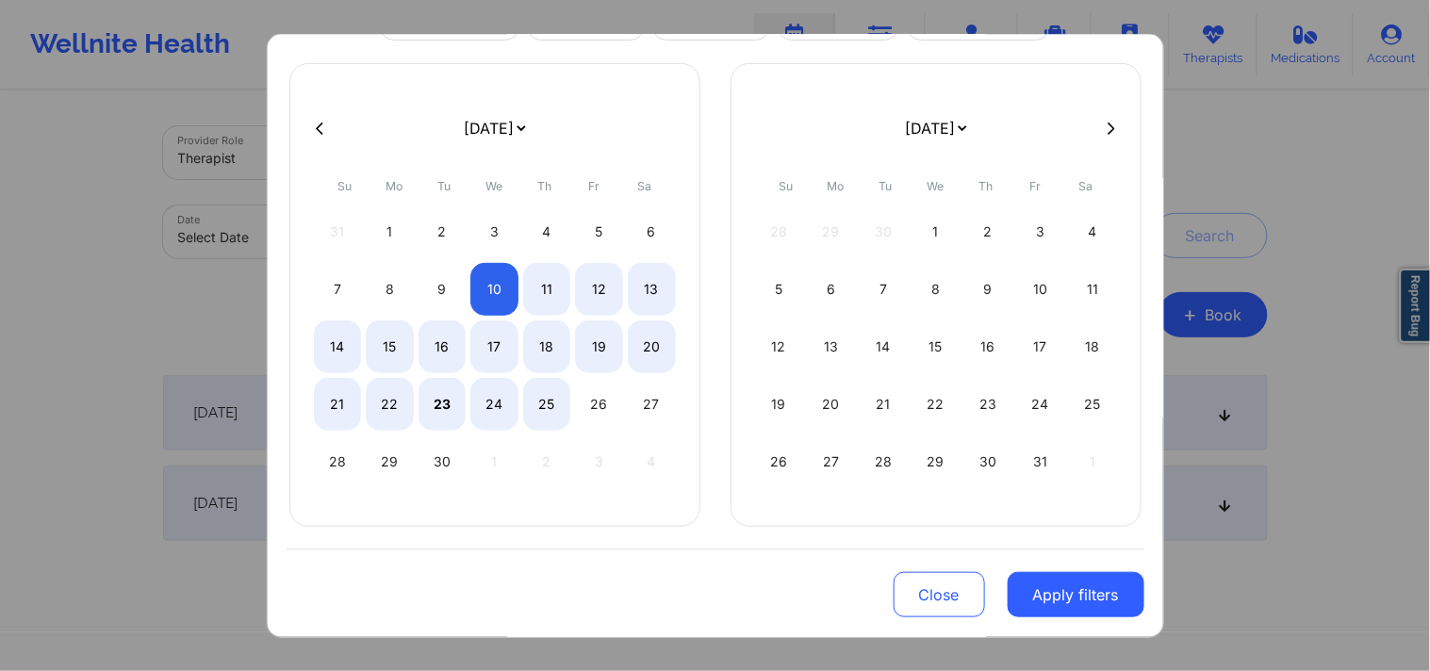
select select "2025-8"
select select "2025-9"
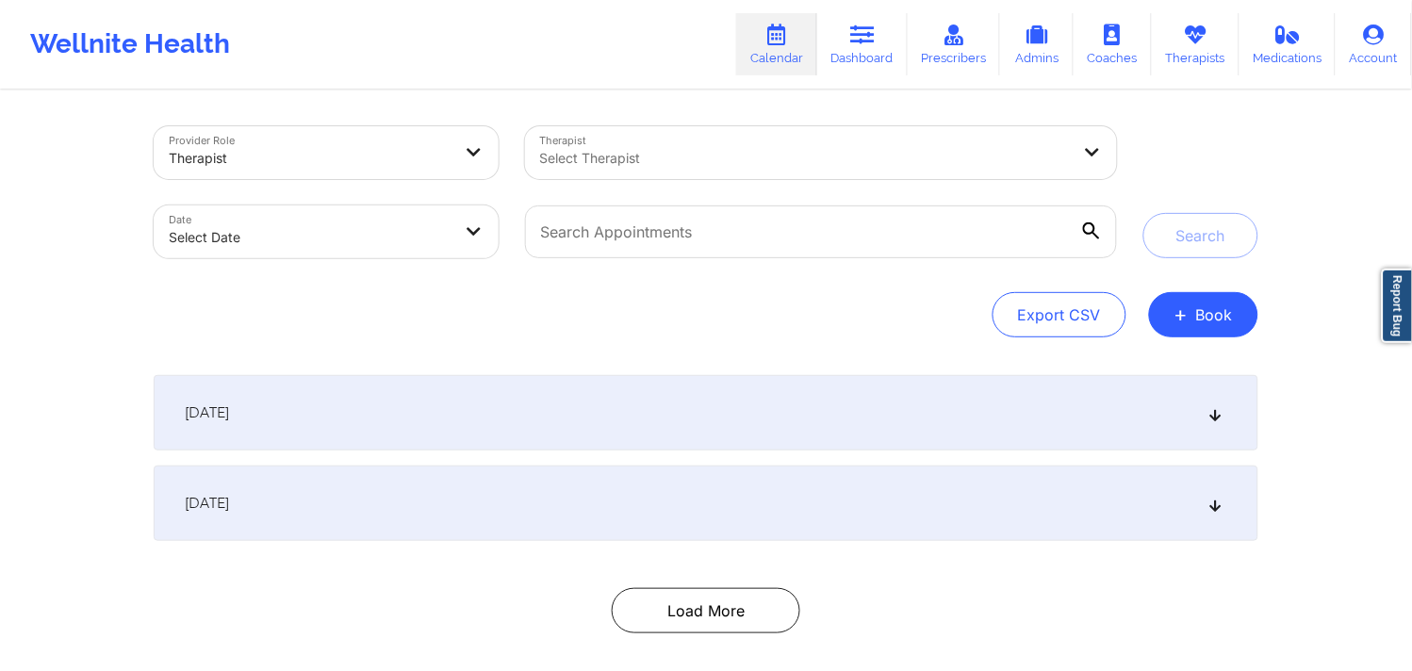
click at [569, 436] on div "September 21, 2025" at bounding box center [706, 412] width 1105 height 75
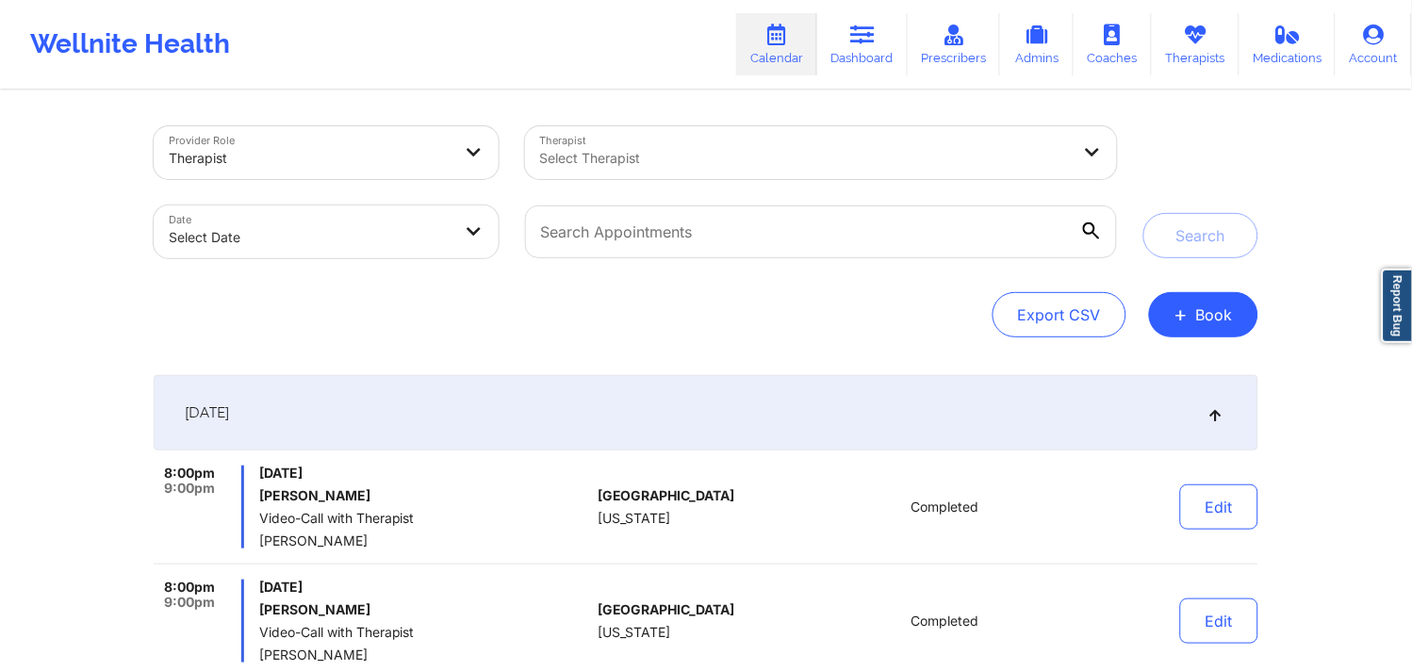
click at [363, 156] on div at bounding box center [310, 158] width 283 height 23
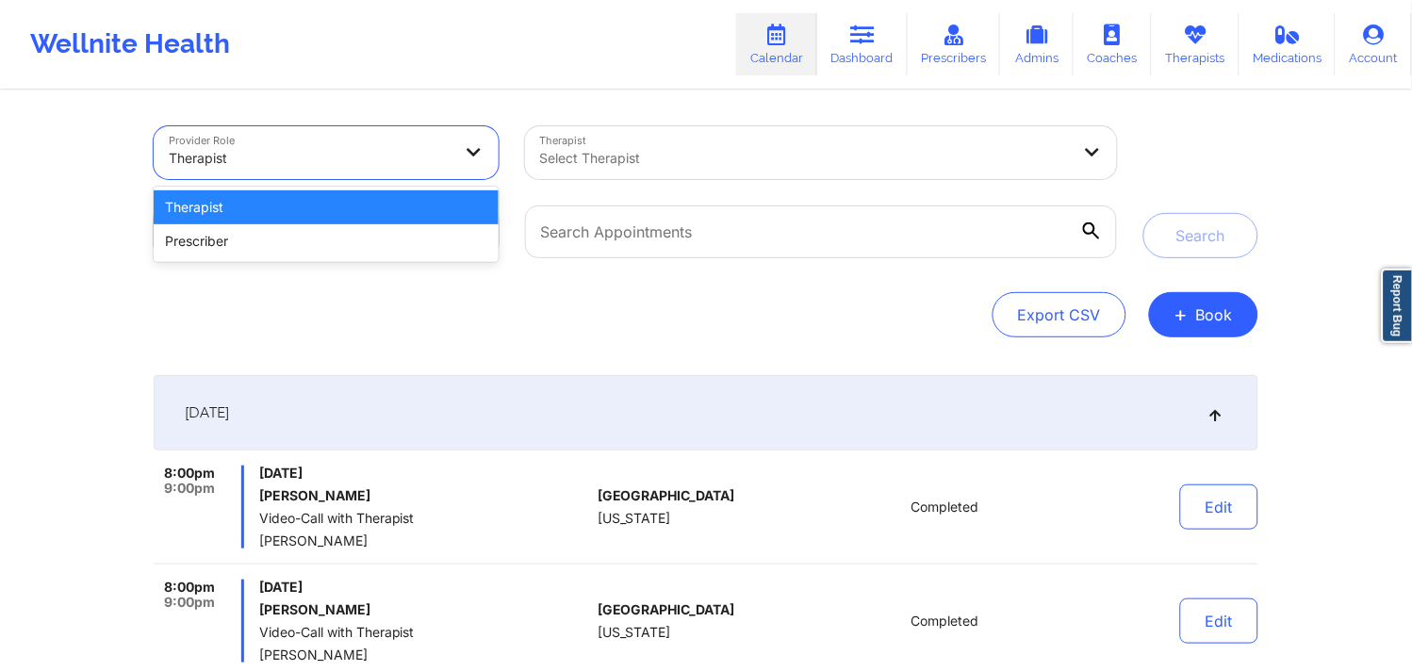
click at [443, 139] on div "Therapist" at bounding box center [310, 158] width 283 height 41
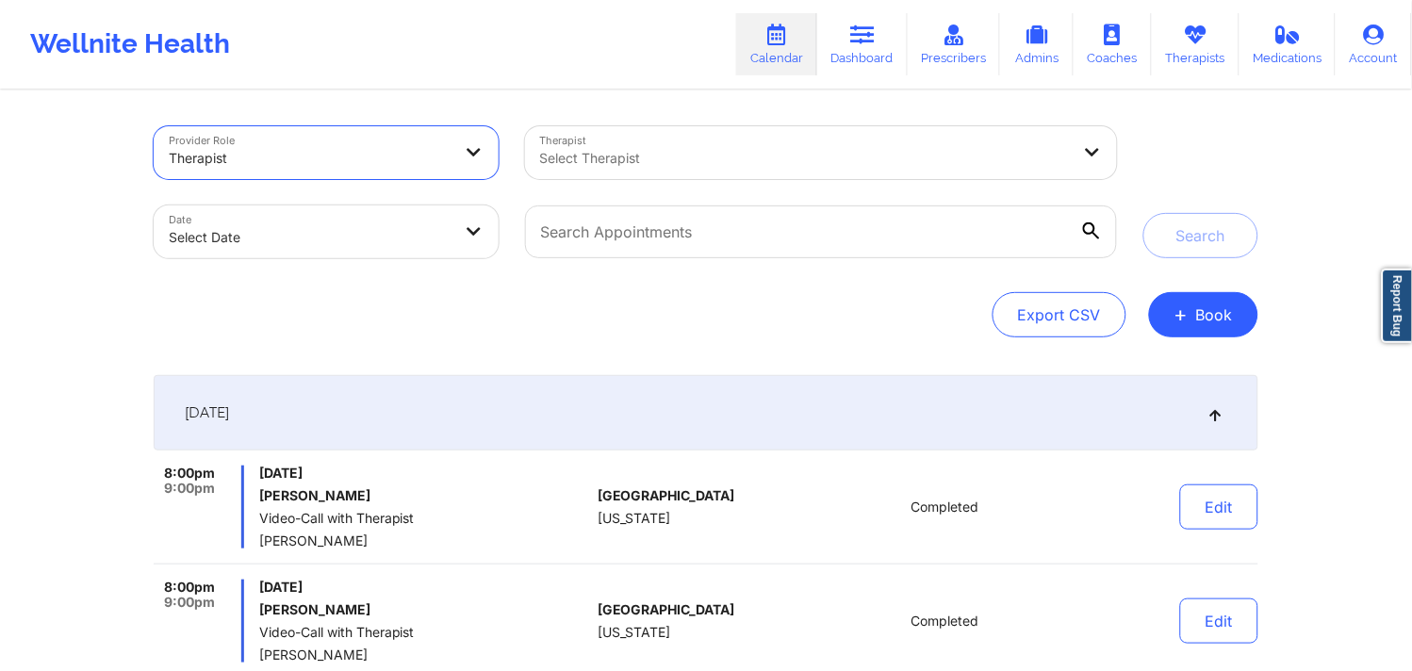
select select "2025-8"
select select "2025-9"
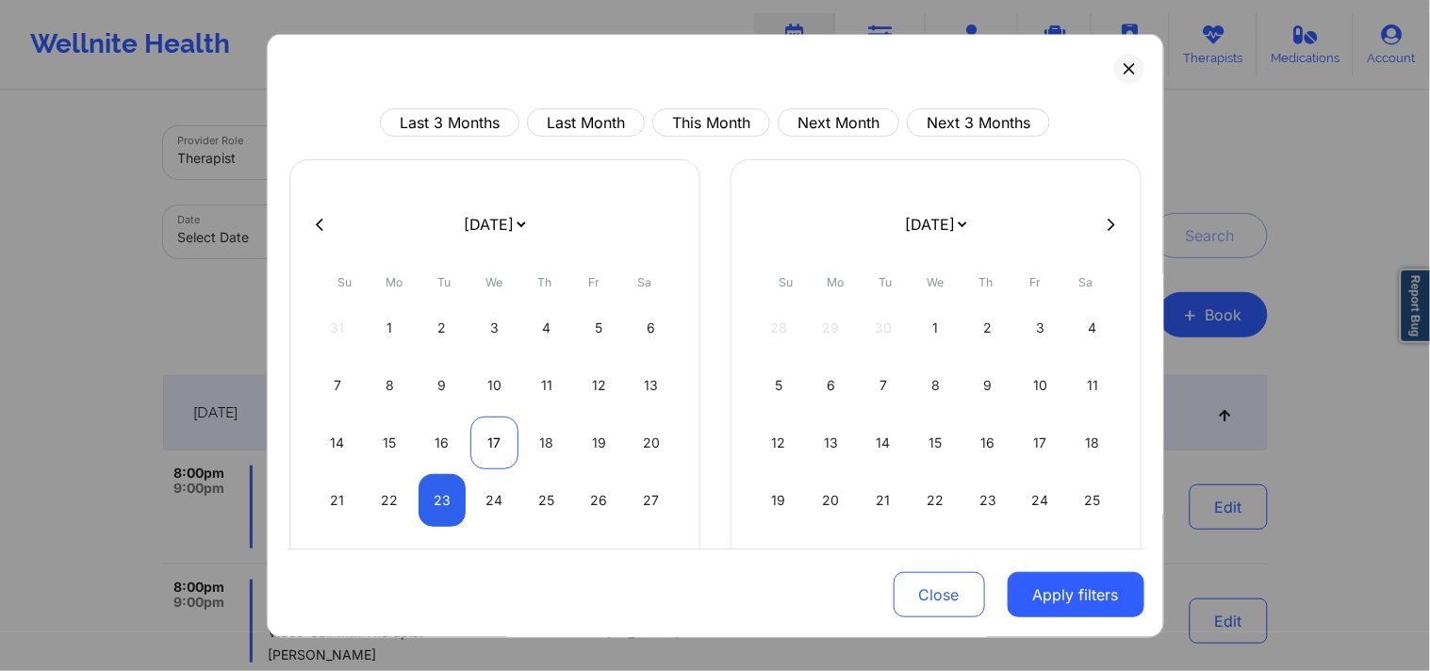
click at [493, 447] on div "17" at bounding box center [494, 443] width 48 height 53
select select "2025-8"
select select "2025-9"
select select "2025-8"
select select "2025-9"
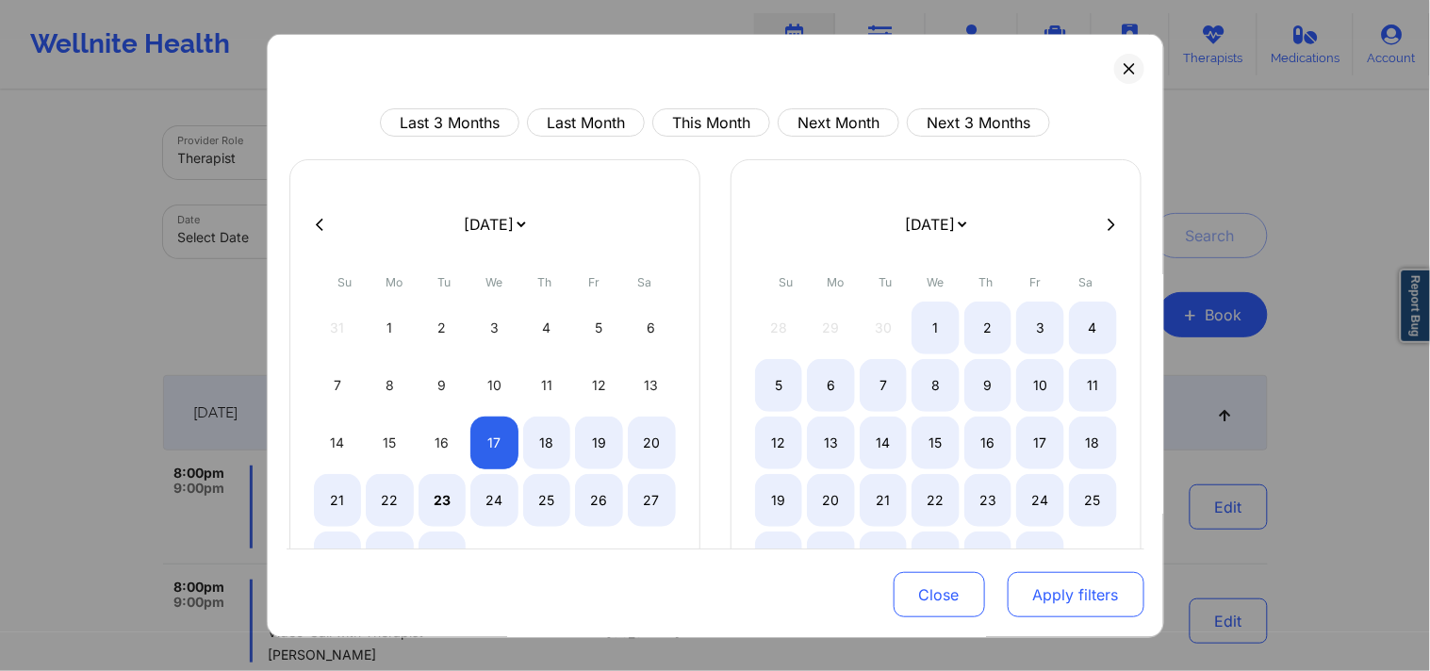
click at [1024, 589] on button "Apply filters" at bounding box center [1076, 594] width 137 height 45
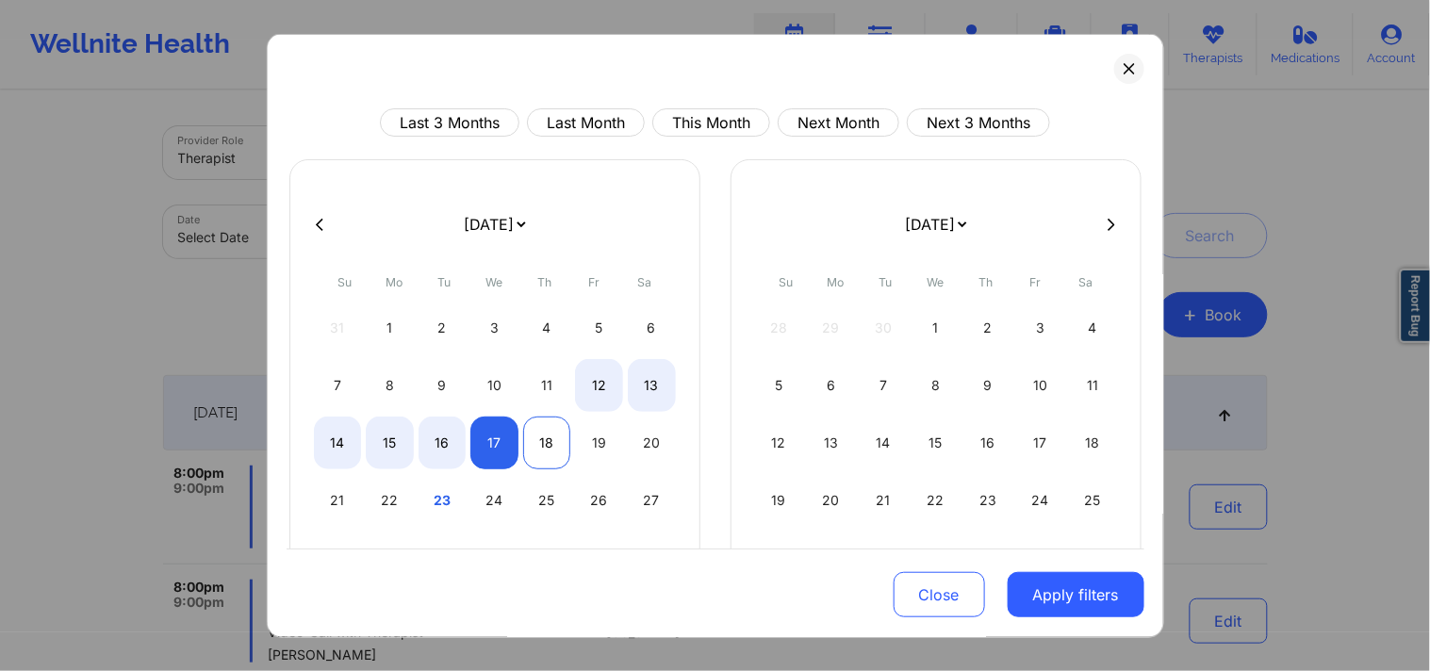
select select "2025-8"
select select "2025-9"
click at [533, 443] on div "18" at bounding box center [547, 443] width 48 height 53
select select "2025-8"
select select "2025-9"
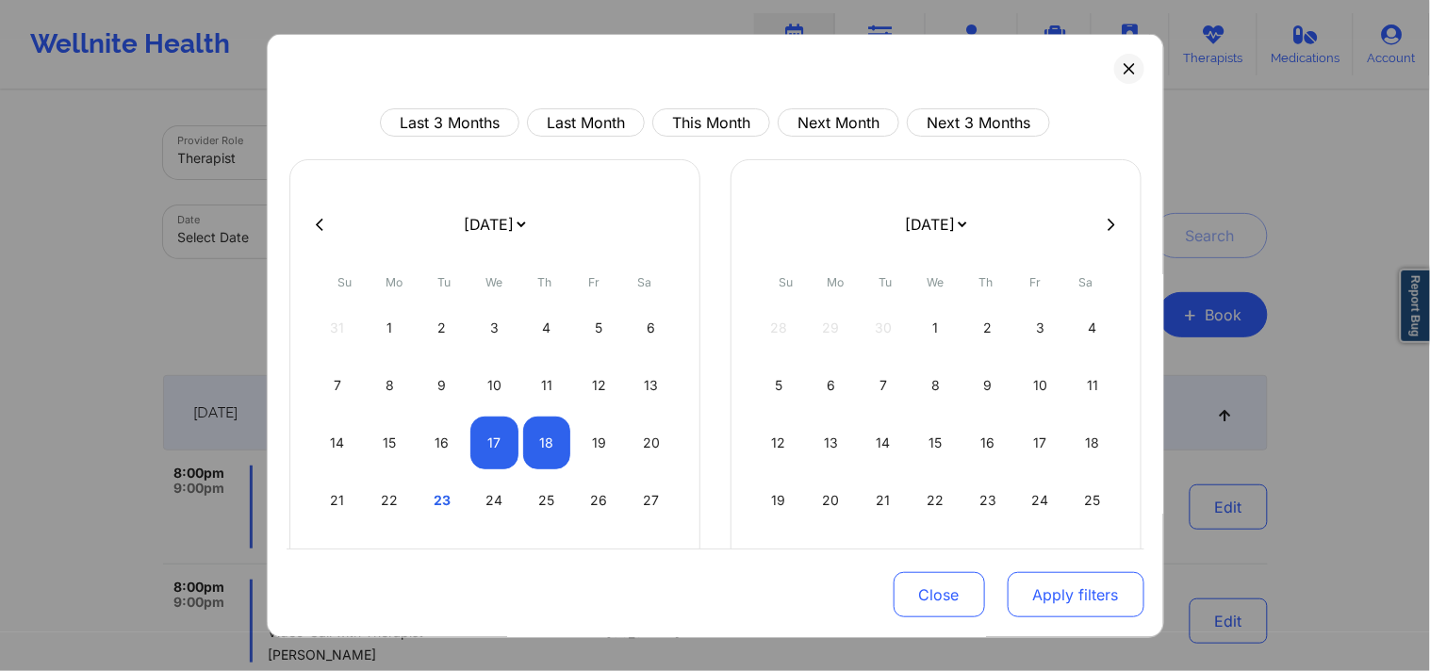
click at [1027, 595] on button "Apply filters" at bounding box center [1076, 594] width 137 height 45
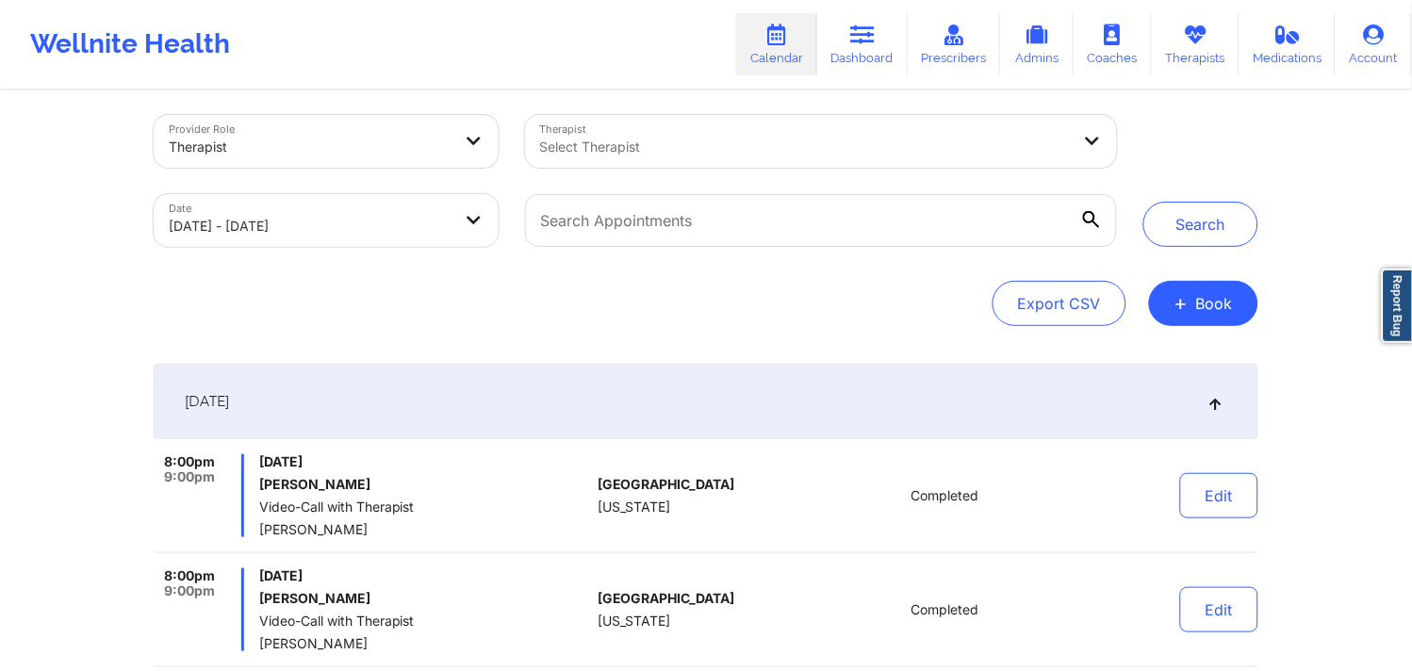
scroll to position [0, 0]
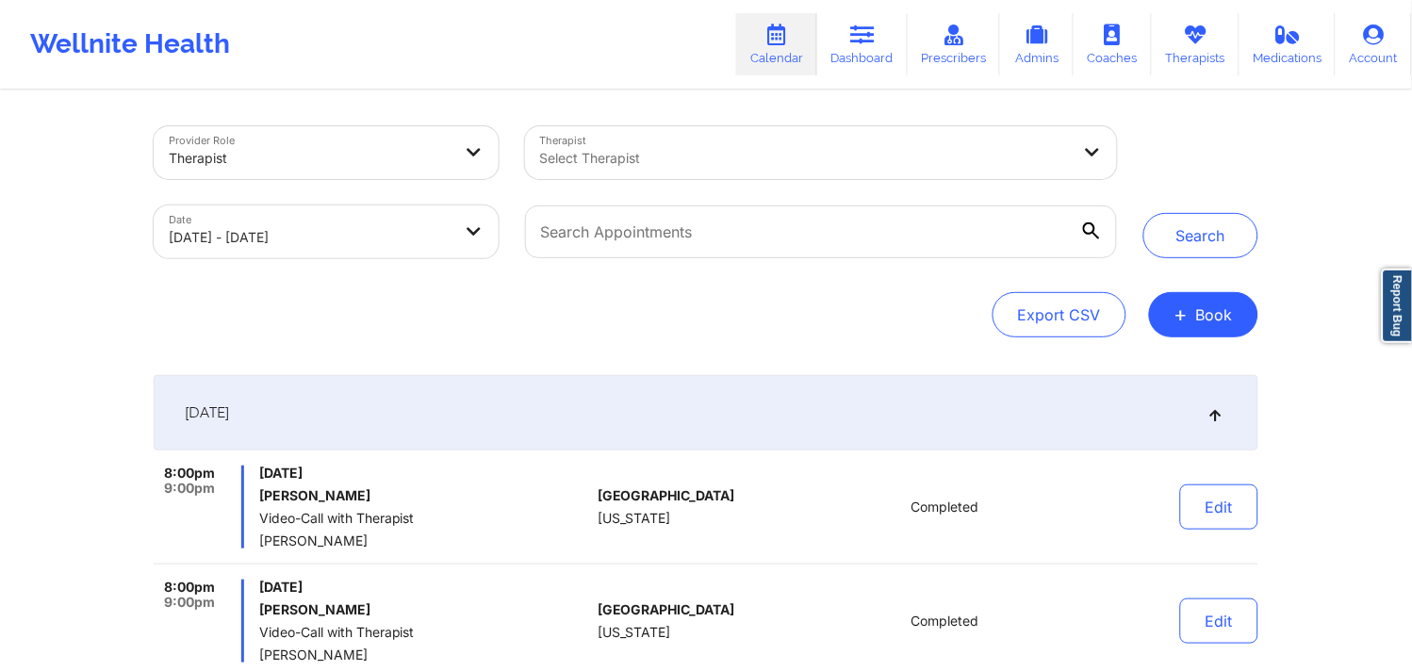
select select "2025-8"
select select "2025-9"
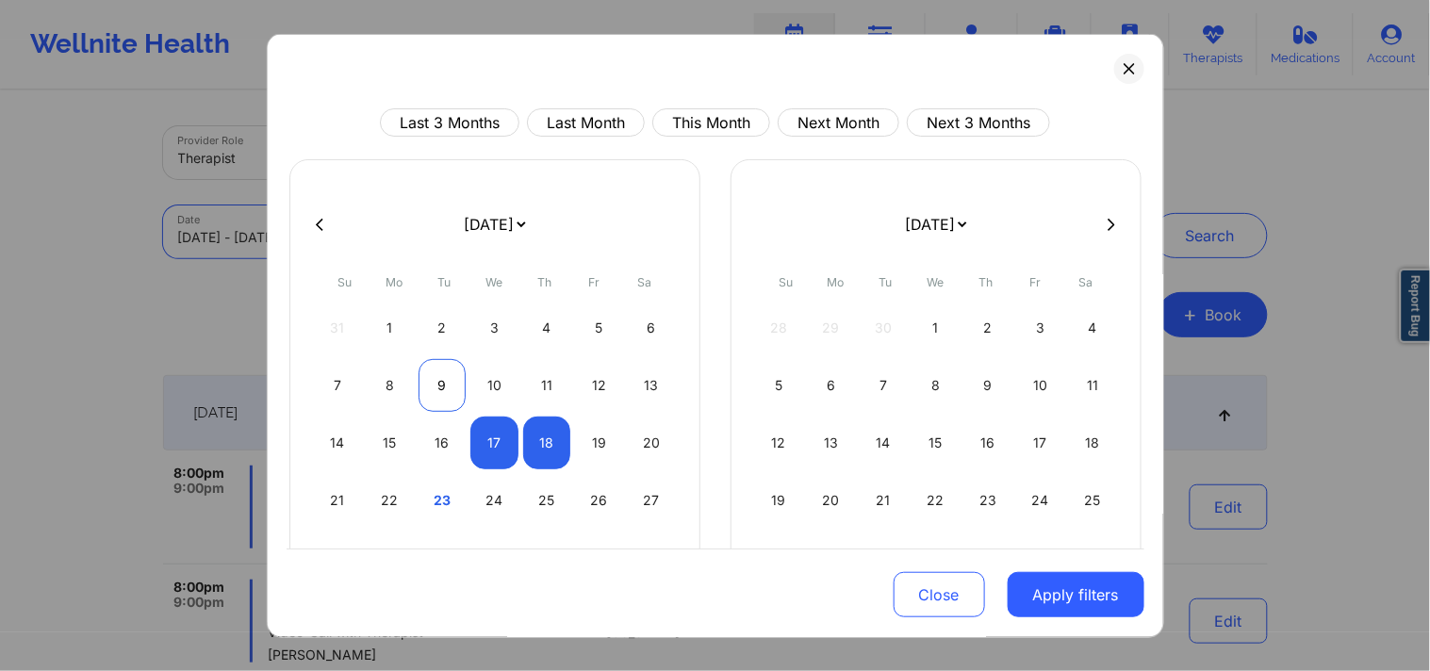
click at [462, 401] on div "9" at bounding box center [442, 385] width 48 height 53
select select "2025-8"
select select "2025-9"
select select "2025-8"
select select "2025-9"
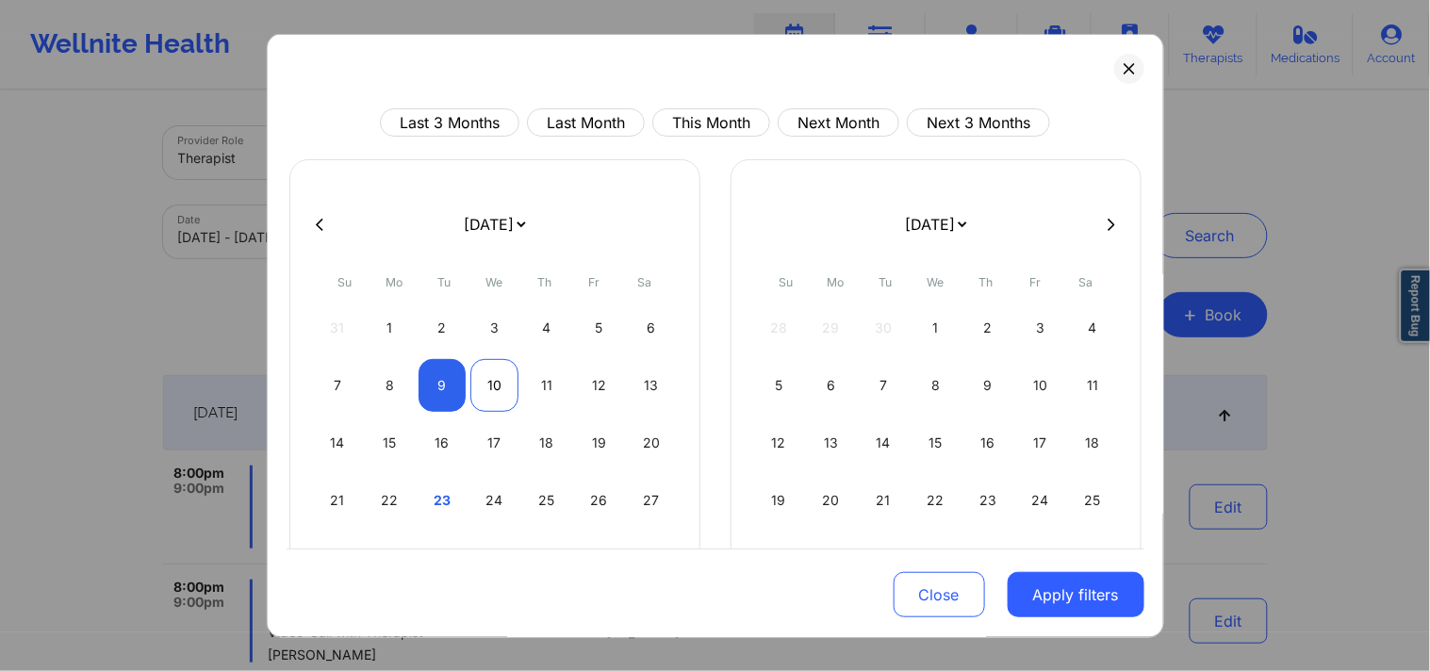
click at [487, 397] on div "10" at bounding box center [494, 385] width 48 height 53
select select "2025-8"
select select "2025-9"
click at [475, 393] on div "10" at bounding box center [494, 385] width 48 height 53
select select "2025-8"
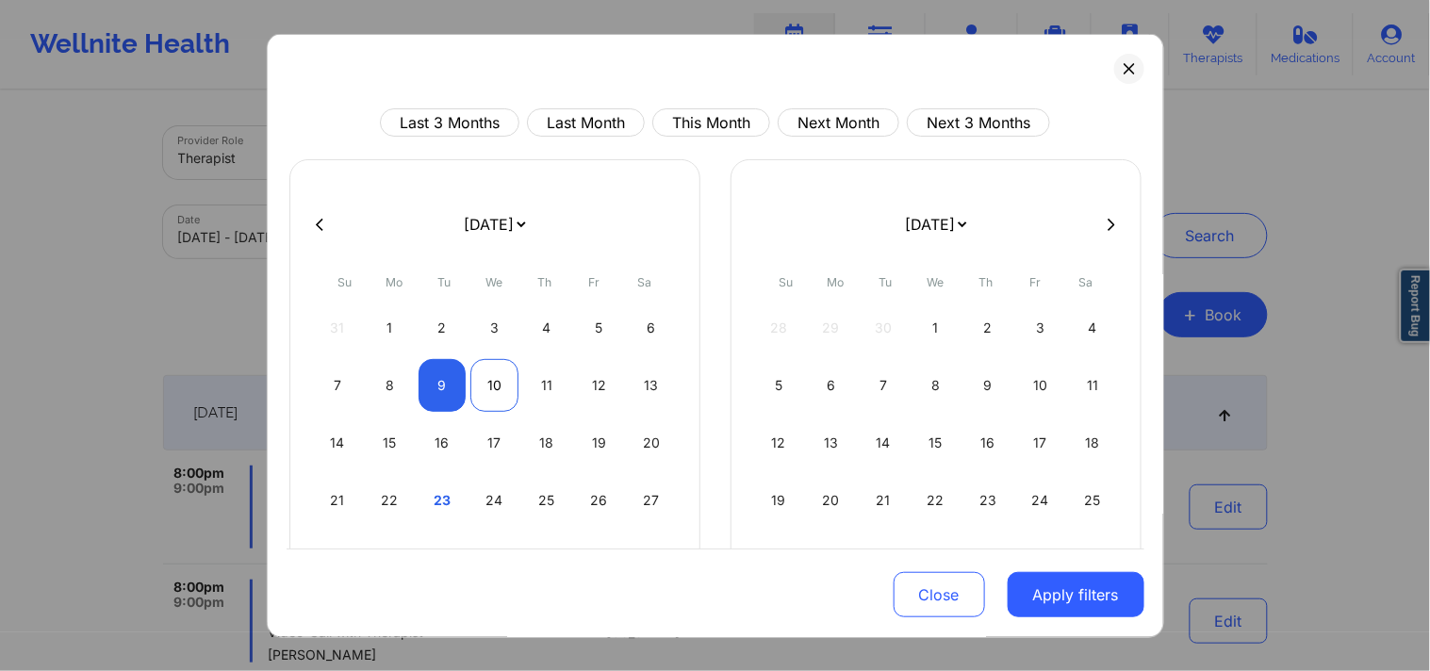
select select "2025-9"
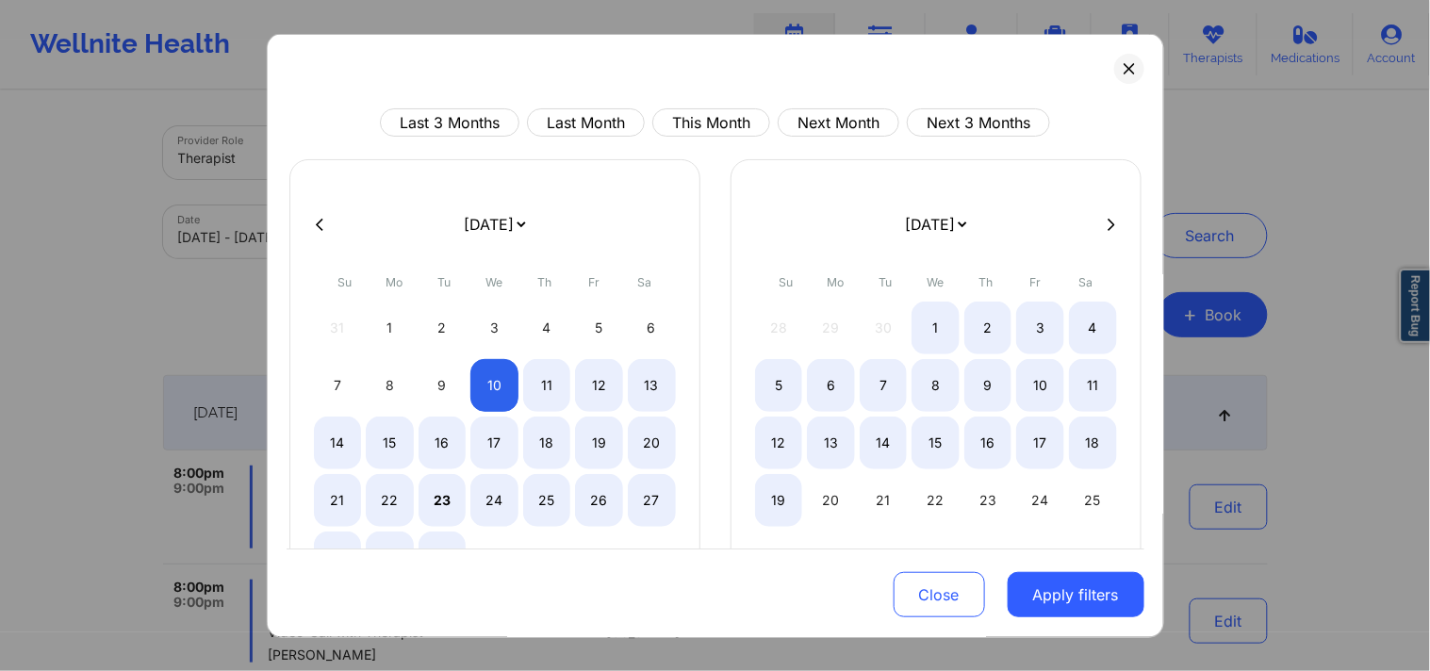
select select "2025-8"
select select "2025-9"
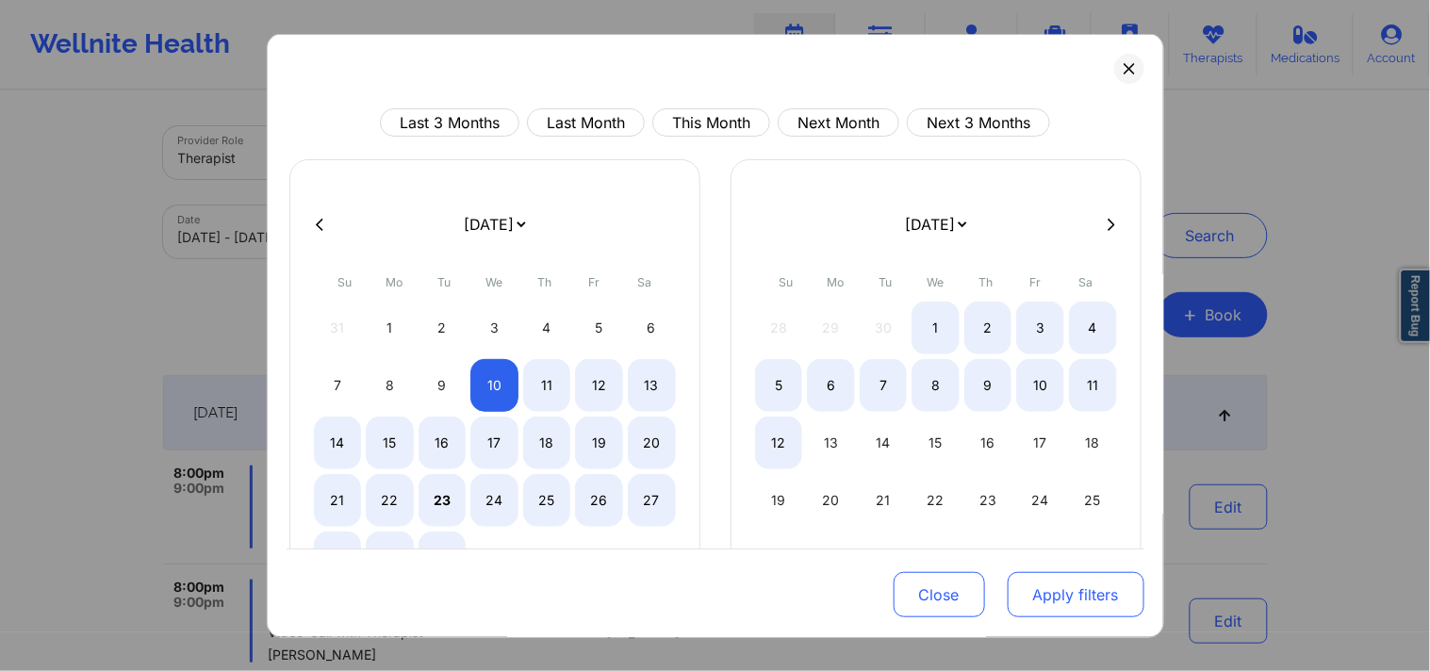
select select "2025-8"
select select "2025-9"
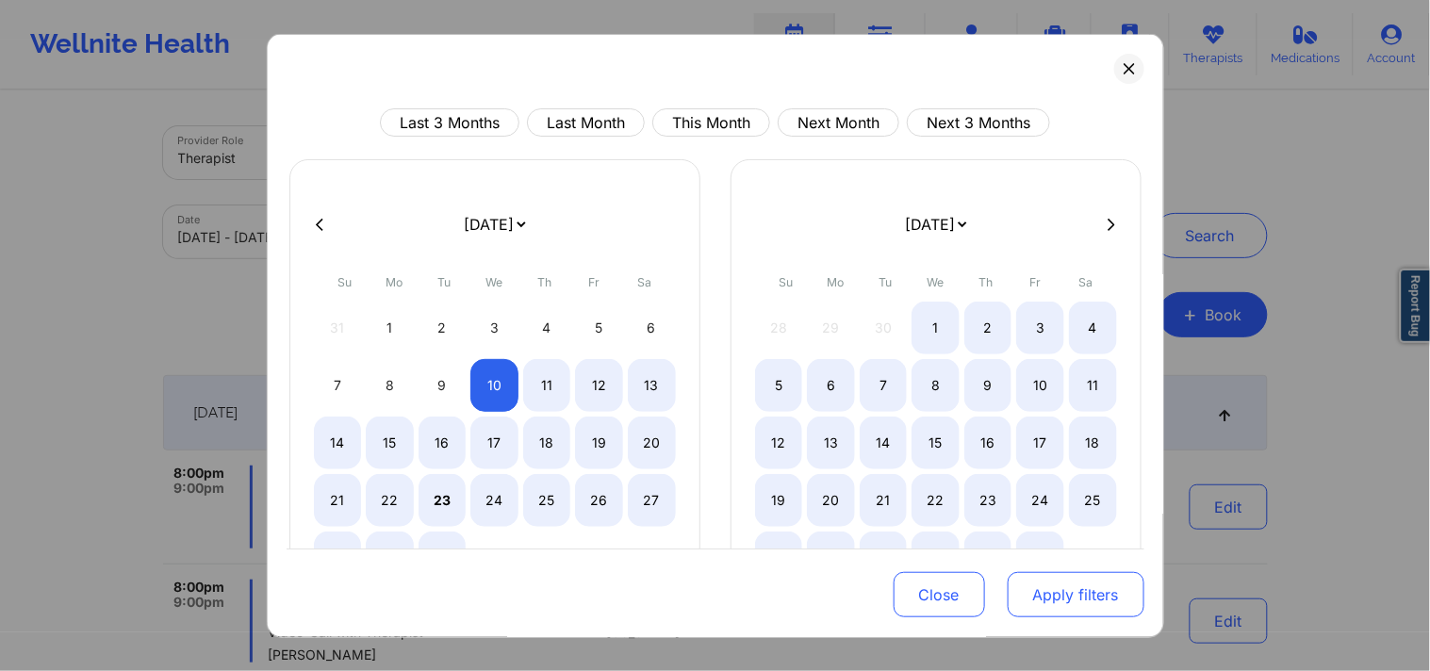
click at [1037, 582] on button "Apply filters" at bounding box center [1076, 594] width 137 height 45
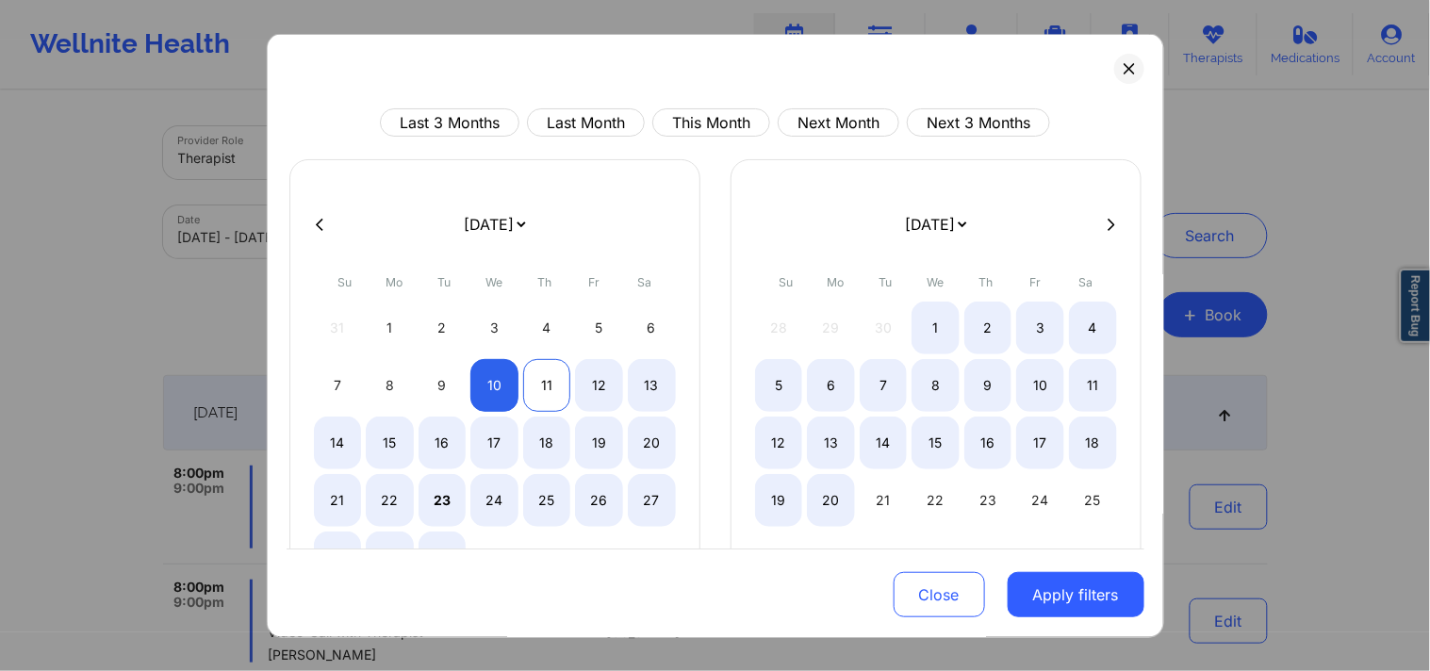
select select "2025-8"
select select "2025-9"
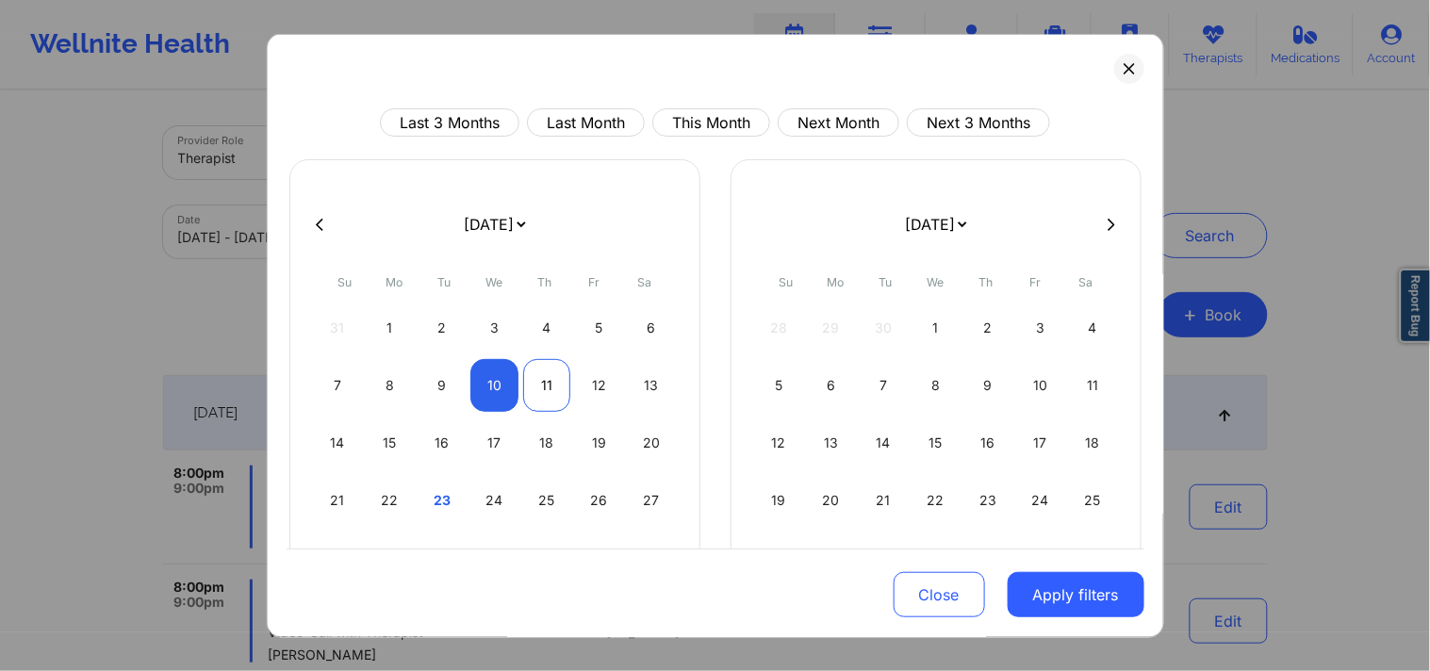
click at [523, 397] on div "11" at bounding box center [547, 385] width 48 height 53
select select "2025-8"
select select "2025-9"
click at [1037, 599] on button "Apply filters" at bounding box center [1076, 594] width 137 height 45
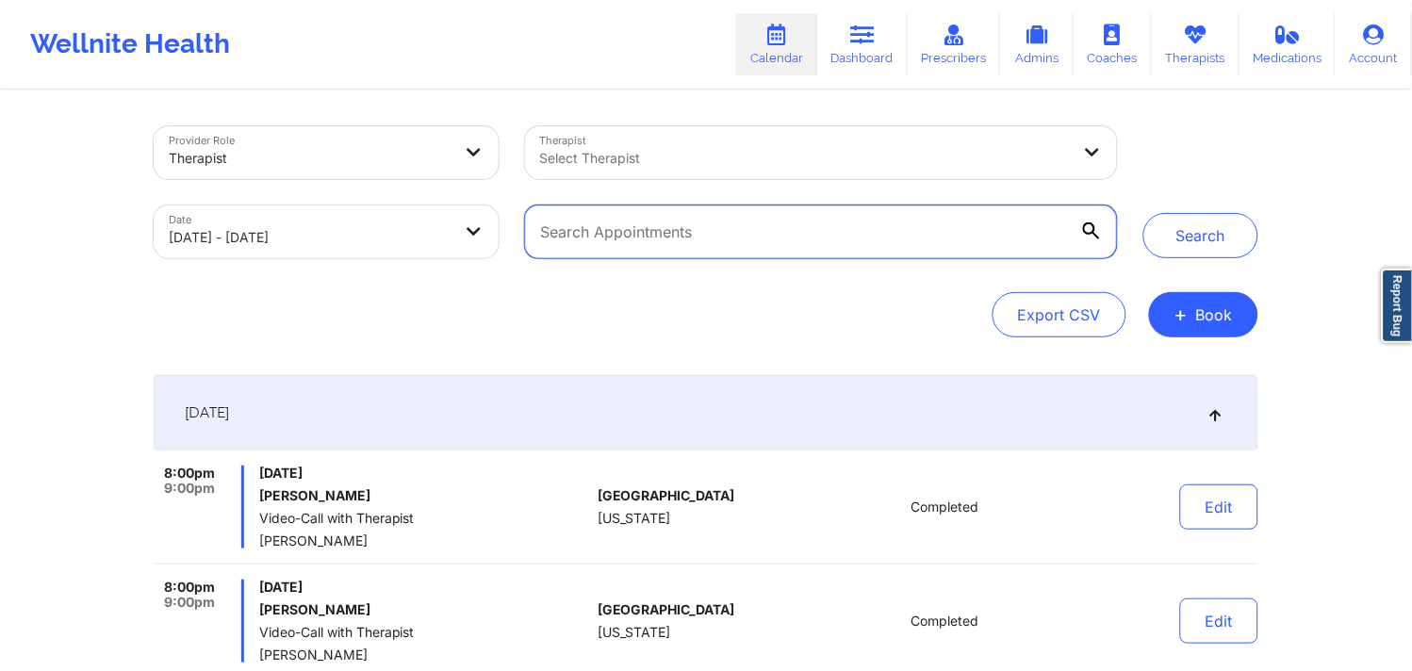
click at [802, 254] on input "text" at bounding box center [821, 231] width 592 height 53
click at [675, 240] on input "text" at bounding box center [821, 231] width 592 height 53
click at [607, 230] on input "text" at bounding box center [821, 231] width 592 height 53
click at [625, 234] on input "text" at bounding box center [821, 231] width 592 height 53
paste input "bebeth10033@yahoo.com"
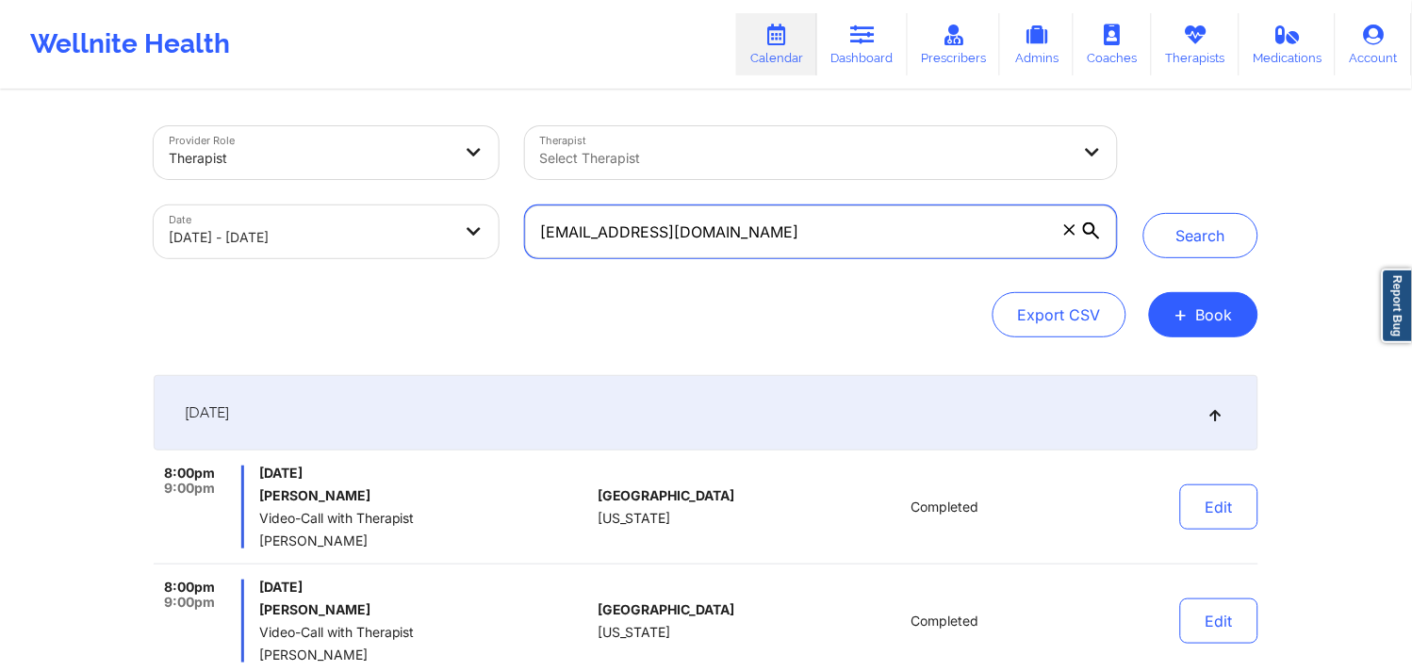
type input "bebeth10033@yahoo.com"
click at [1037, 236] on icon at bounding box center [1091, 230] width 17 height 17
click at [1037, 236] on input "bebeth10033@yahoo.com" at bounding box center [821, 231] width 592 height 53
click at [1037, 233] on icon at bounding box center [1091, 230] width 17 height 17
click at [1037, 233] on input "bebeth10033@yahoo.com" at bounding box center [821, 231] width 592 height 53
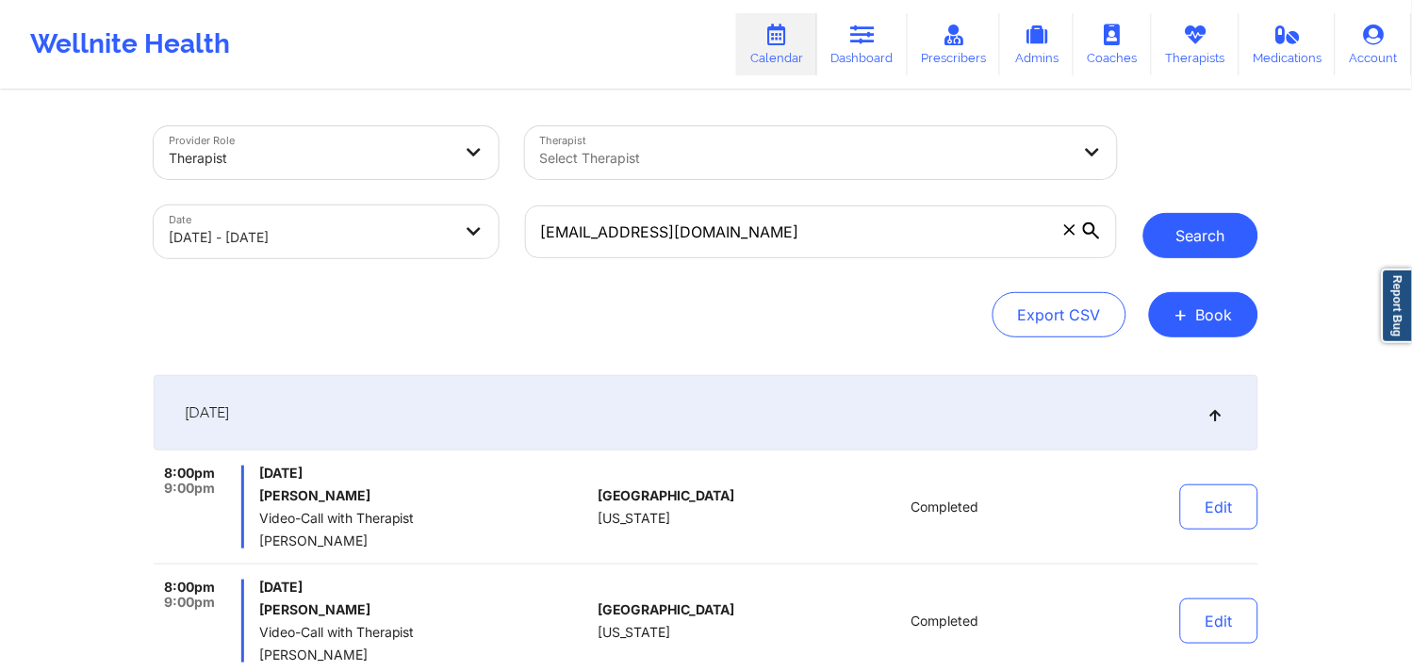
click at [1037, 224] on button "Search" at bounding box center [1200, 235] width 115 height 45
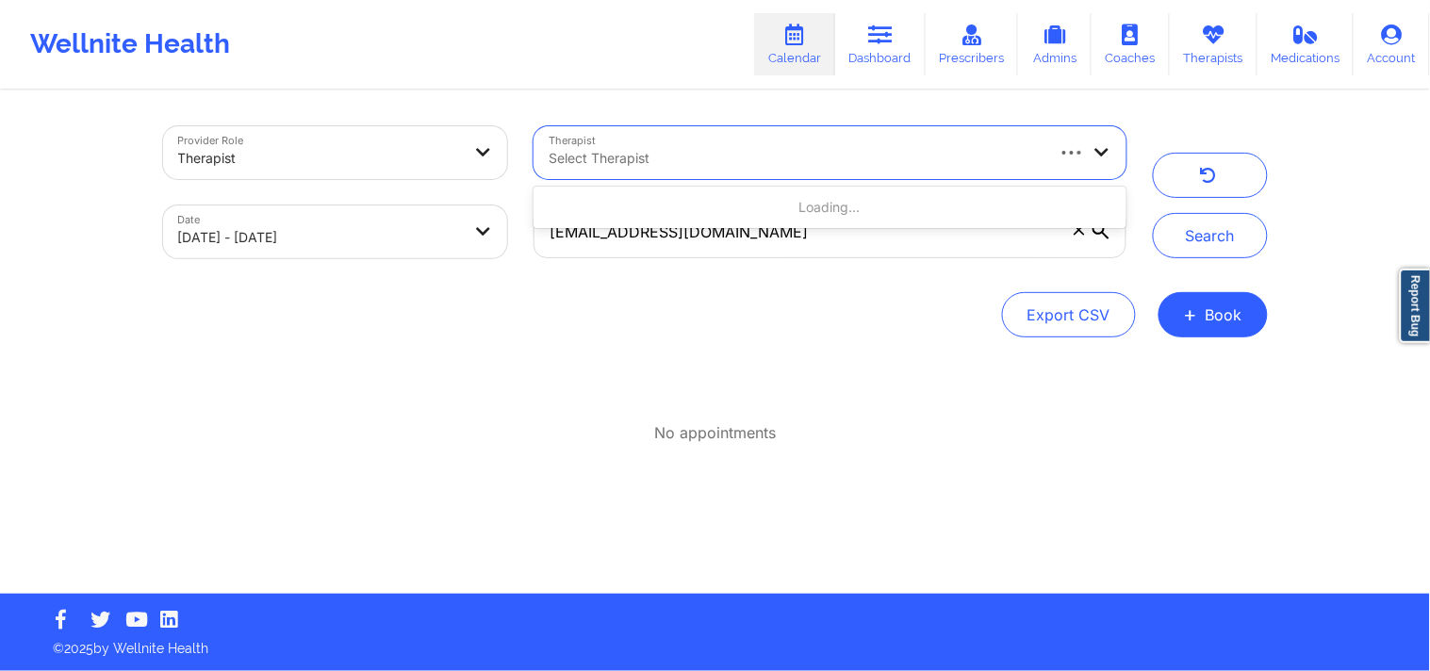
click at [746, 158] on div at bounding box center [795, 158] width 493 height 23
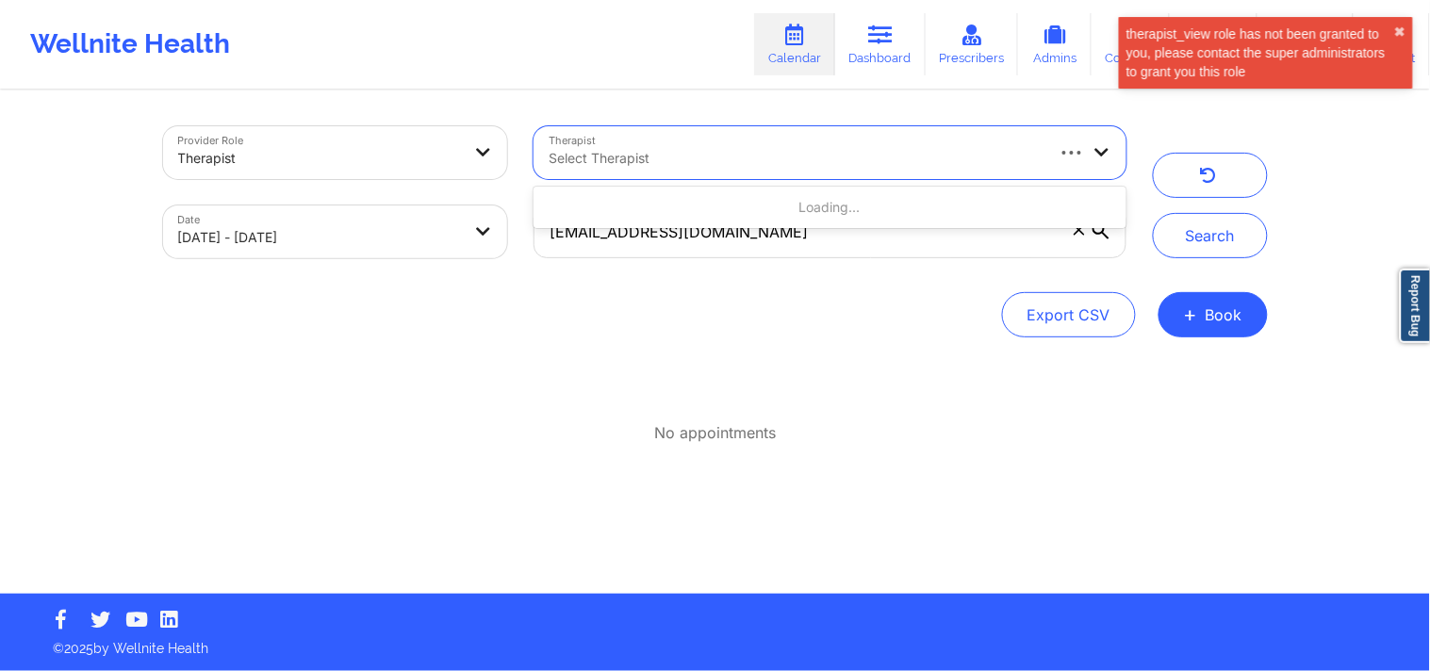
click at [1037, 238] on span at bounding box center [1079, 230] width 19 height 19
click at [1037, 238] on input "bebeth10033@yahoo.com" at bounding box center [829, 231] width 592 height 53
click at [726, 142] on div "Select Therapist" at bounding box center [788, 152] width 510 height 53
type input "elizabeth chery"
drag, startPoint x: 667, startPoint y: 143, endPoint x: 479, endPoint y: 144, distance: 188.5
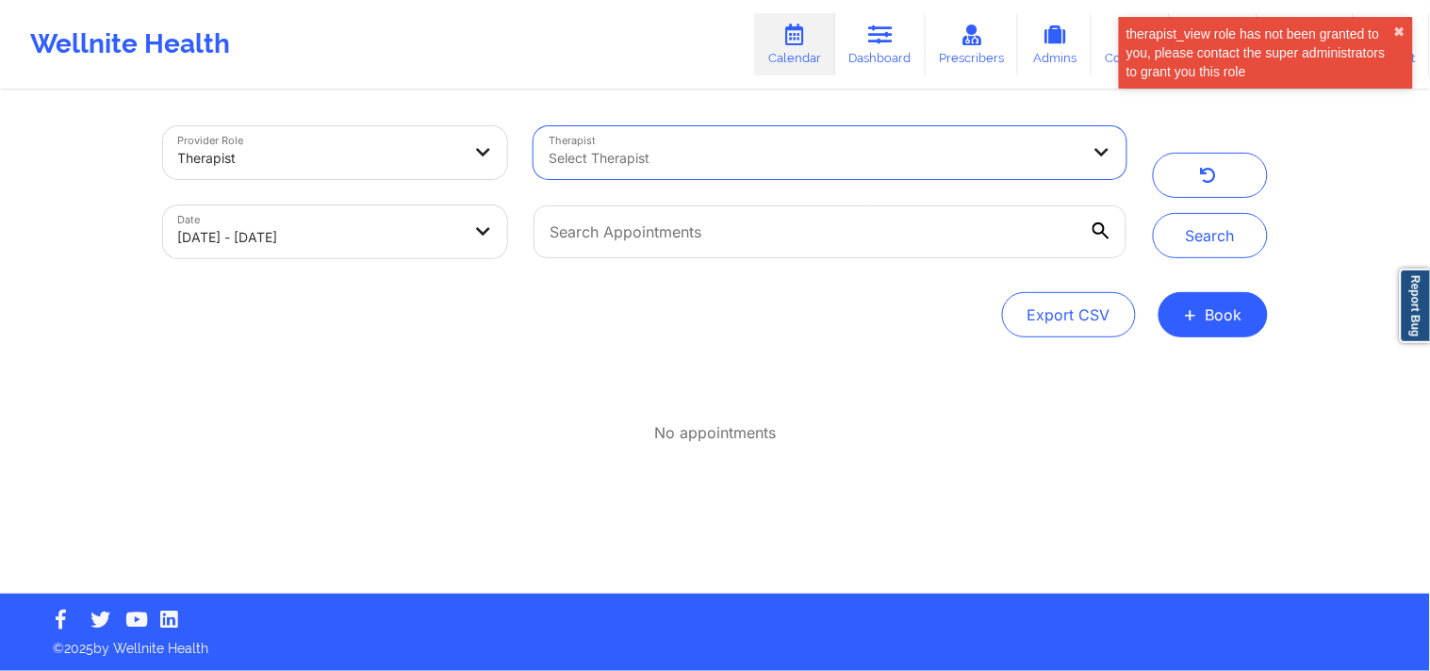
click at [479, 144] on div "Provider Role Therapist Therapist Select Therapist Date 09/10/2025 - 09/11/2025" at bounding box center [645, 192] width 990 height 158
drag, startPoint x: 682, startPoint y: 160, endPoint x: 493, endPoint y: 182, distance: 190.7
click at [493, 182] on div "Provider Role Therapist Therapist Use Up and Down to choose options, press Ente…" at bounding box center [645, 192] width 990 height 158
click at [903, 16] on link "Dashboard" at bounding box center [880, 44] width 90 height 62
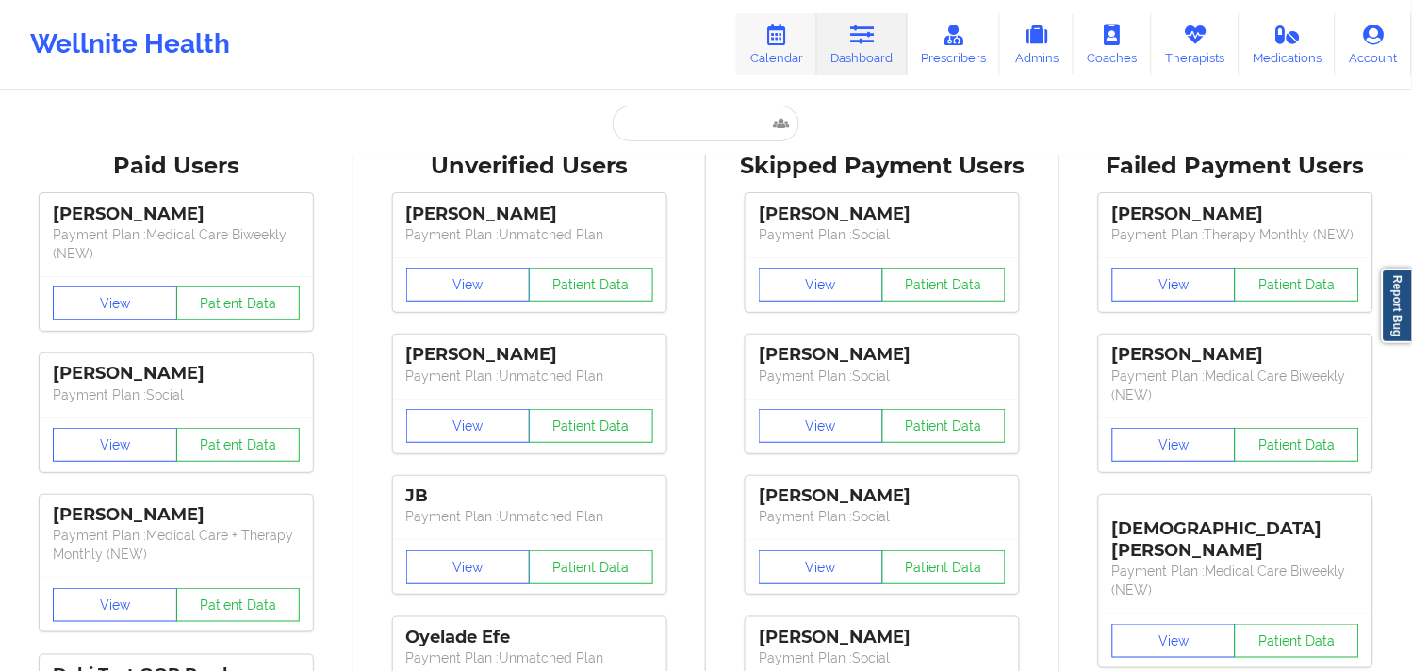
click at [787, 47] on link "Calendar" at bounding box center [776, 44] width 81 height 62
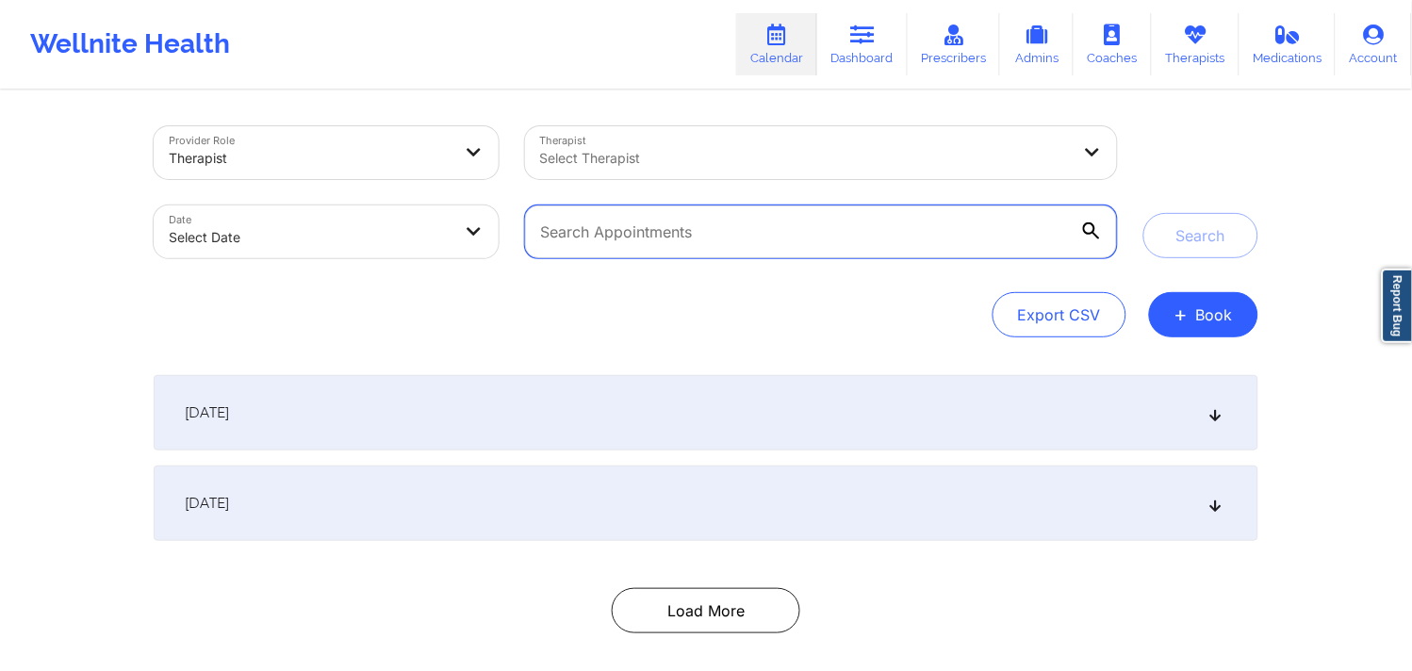
click at [624, 227] on input "text" at bounding box center [821, 231] width 592 height 53
type input "bebeth10033@yahoo.com"
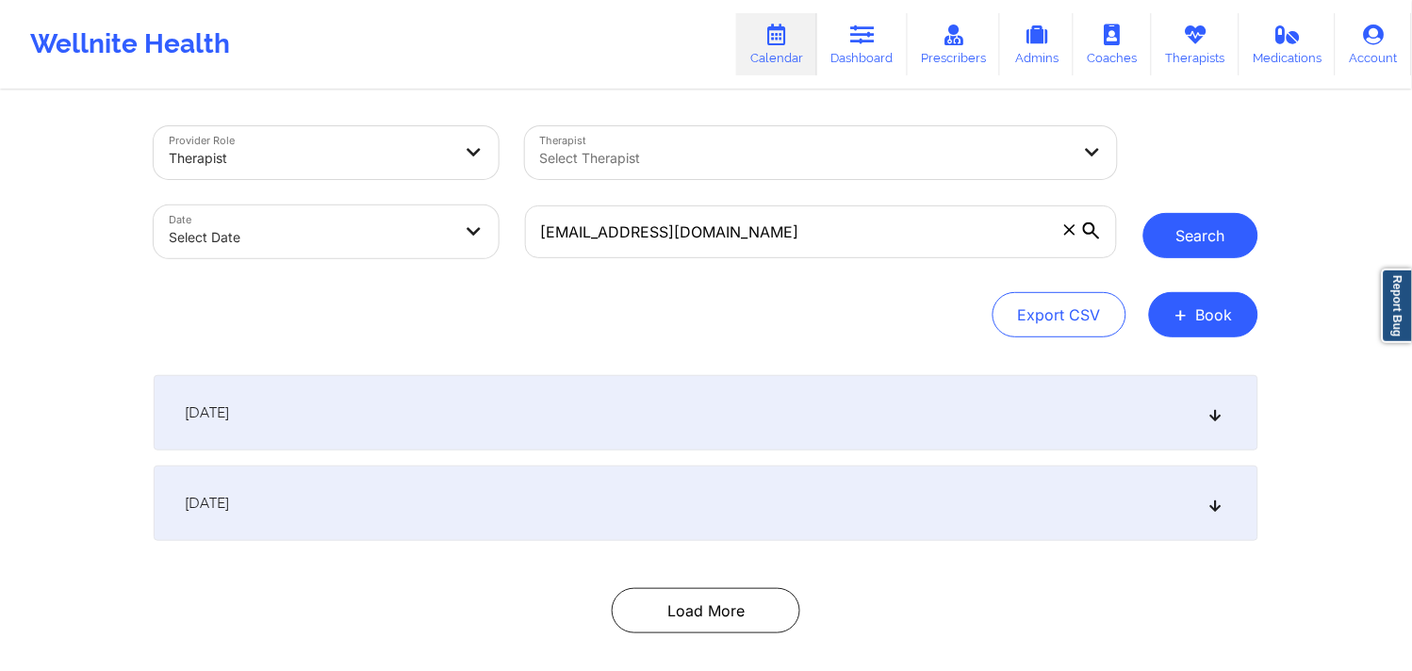
click at [1037, 232] on button "Search" at bounding box center [1200, 235] width 115 height 45
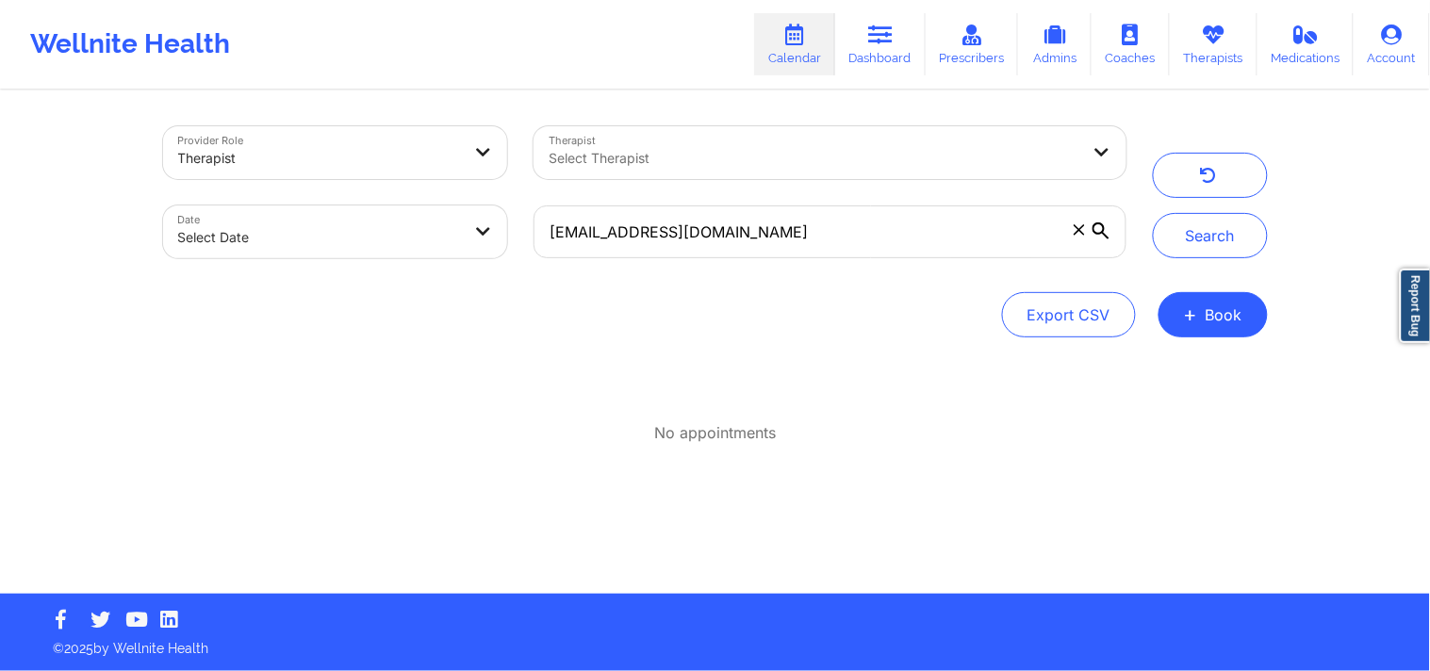
click at [1037, 228] on icon at bounding box center [1079, 229] width 11 height 11
click at [1037, 228] on input "bebeth10033@yahoo.com" at bounding box center [829, 231] width 592 height 53
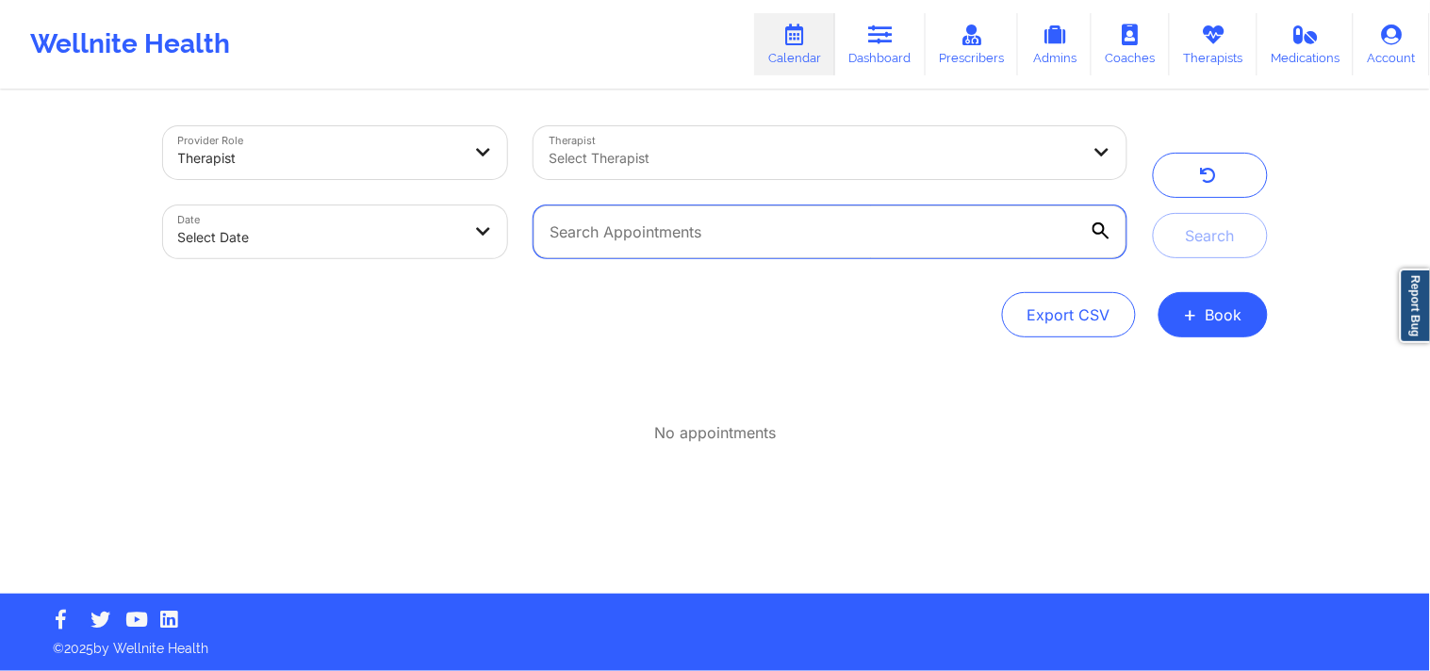
click at [750, 226] on input "text" at bounding box center [829, 231] width 592 height 53
type input "bebeth10033@yahoo.com"
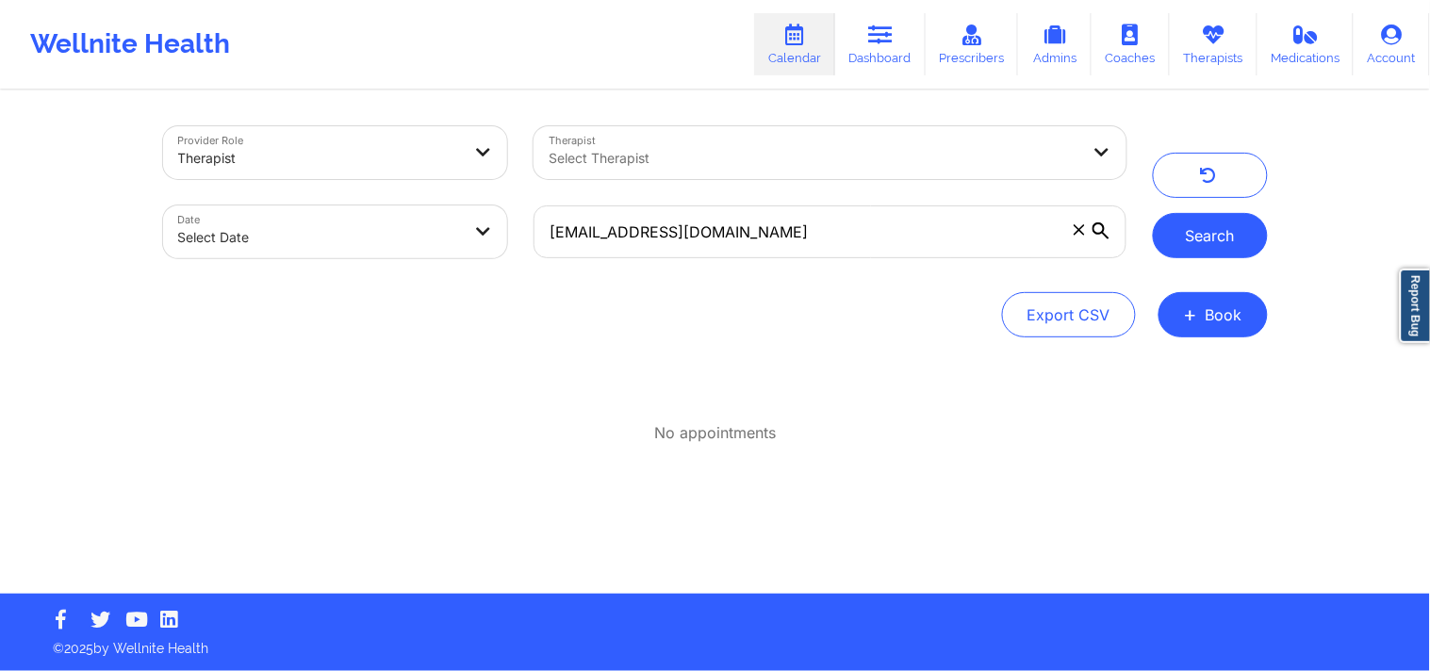
click at [1037, 243] on button "Search" at bounding box center [1210, 235] width 115 height 45
click at [883, 158] on div at bounding box center [814, 158] width 531 height 23
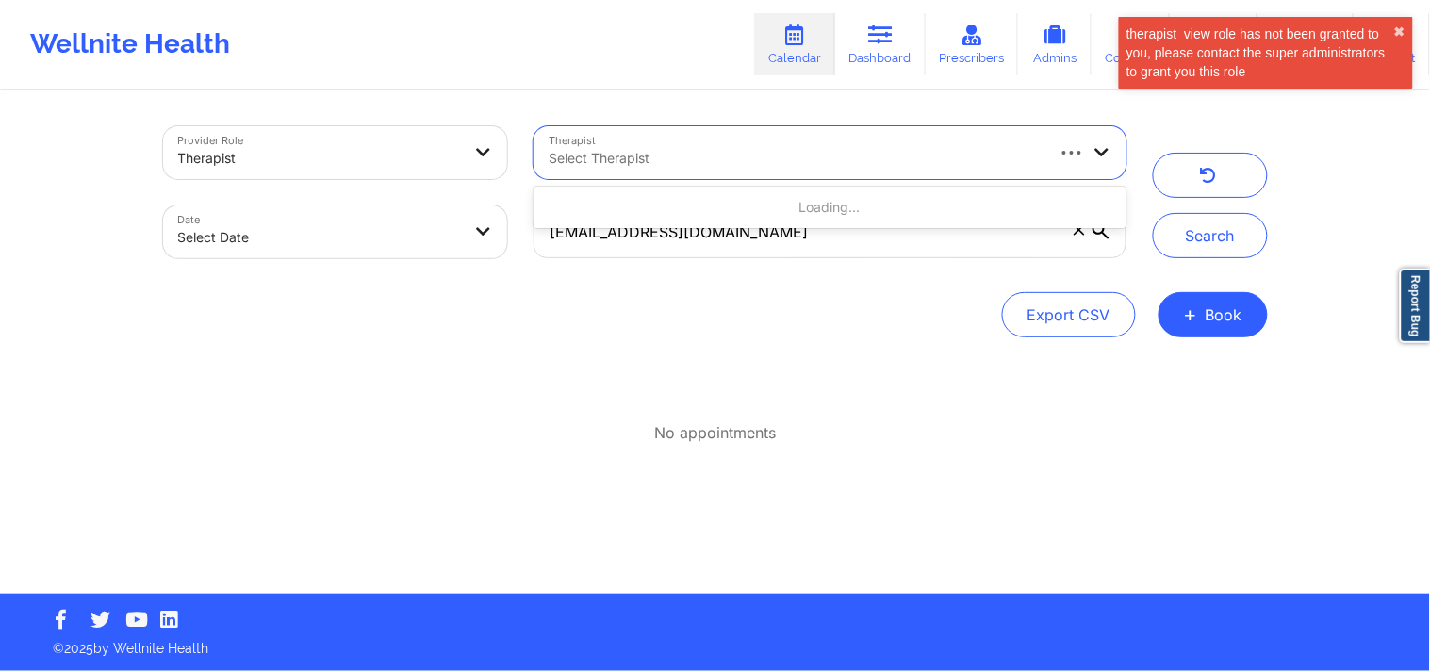
click at [743, 384] on div "No appointments" at bounding box center [715, 409] width 1105 height 69
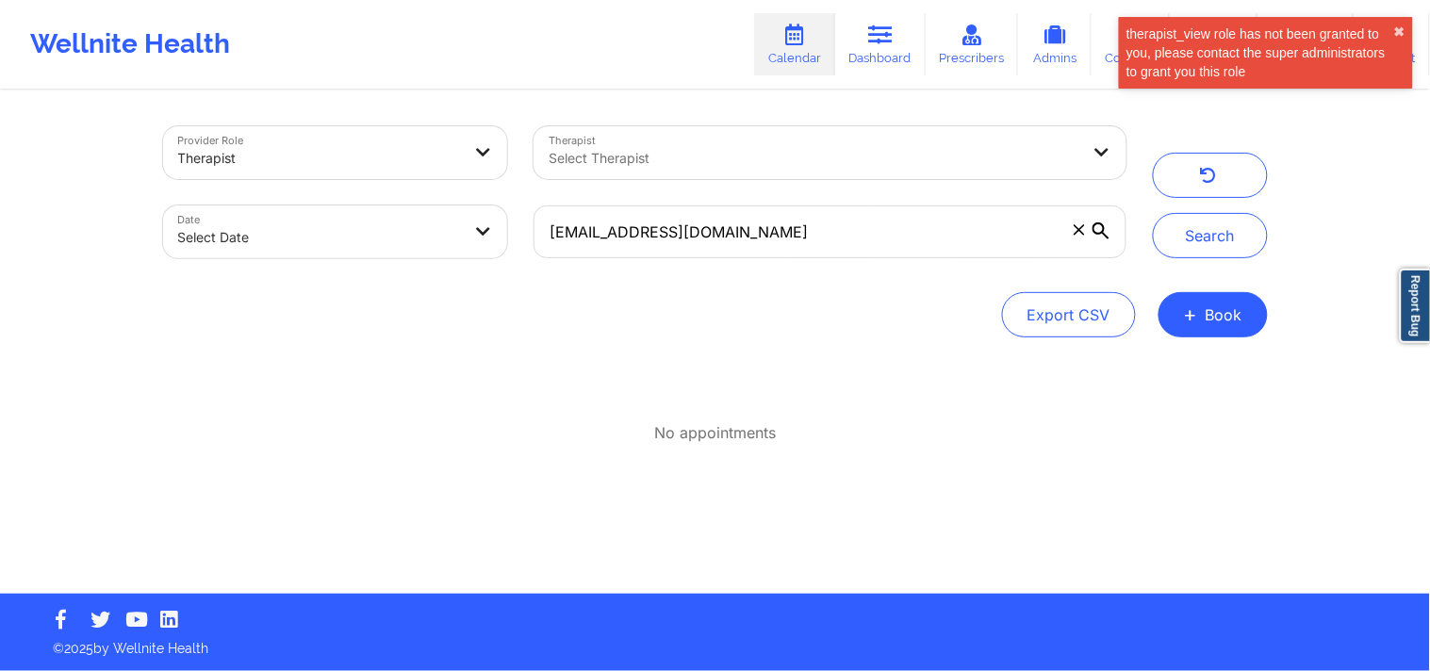
select select "2025-8"
select select "2025-9"
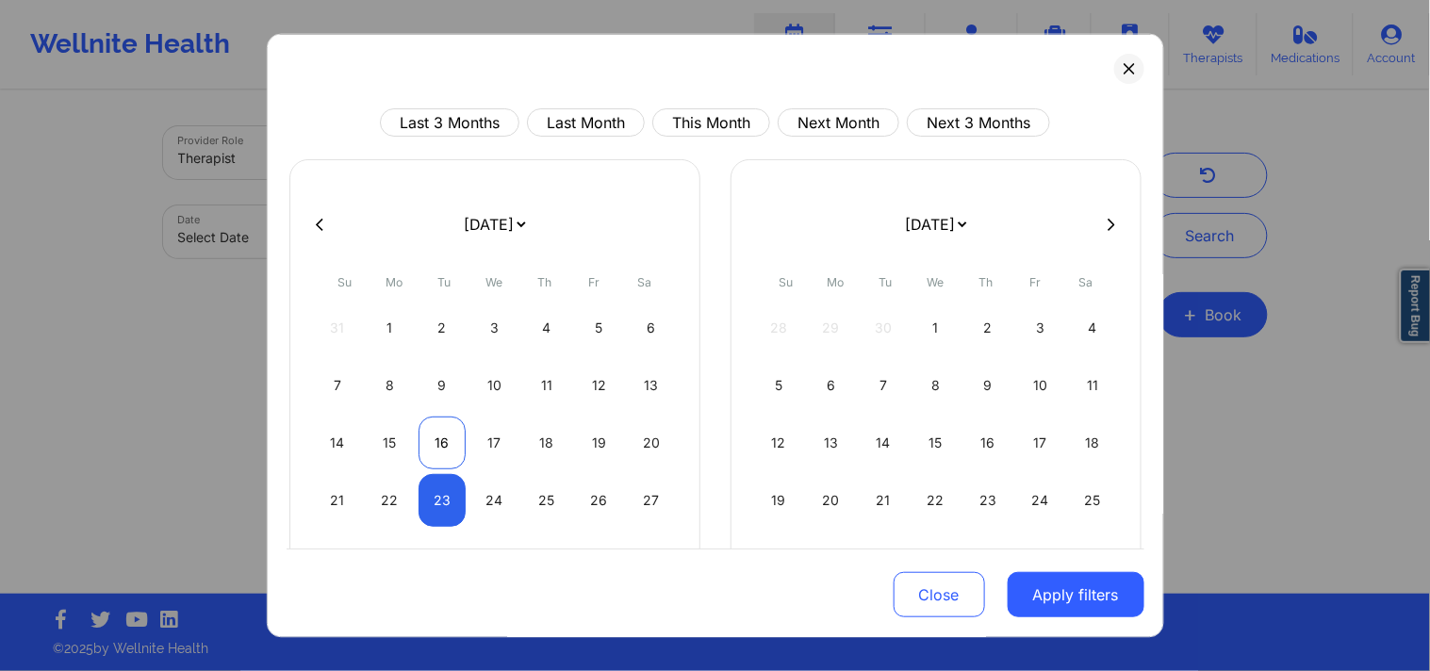
click at [453, 447] on div "16" at bounding box center [442, 443] width 48 height 53
select select "2025-8"
select select "2025-9"
select select "2025-8"
select select "2025-9"
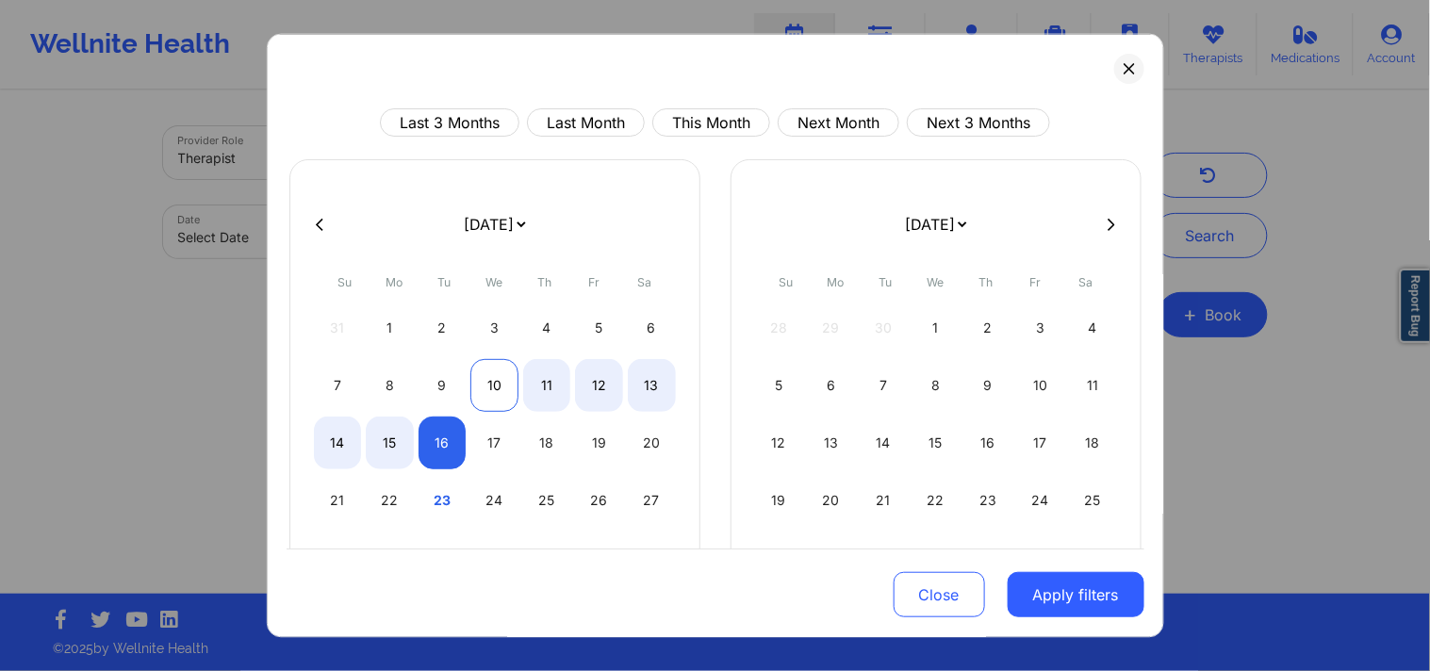
click at [479, 374] on div "10" at bounding box center [494, 385] width 48 height 53
select select "2025-8"
select select "2025-9"
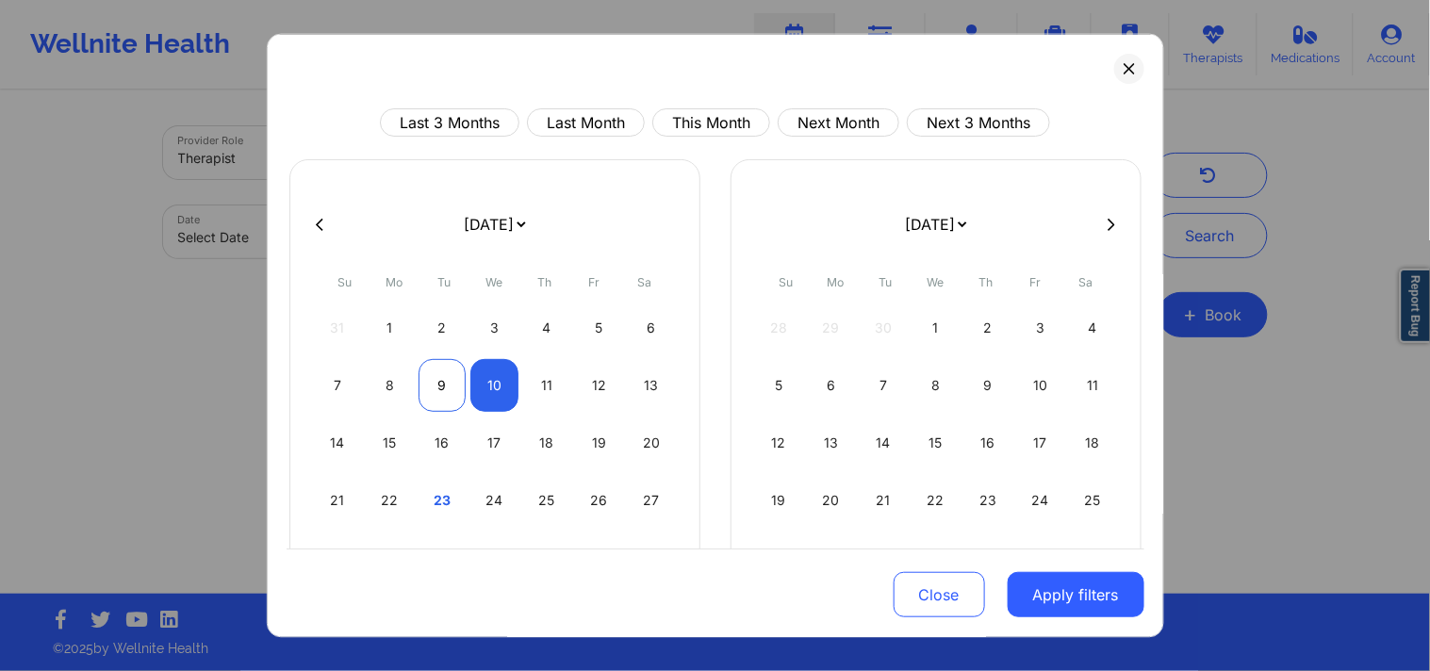
select select "2025-8"
select select "2025-9"
select select "2025-8"
select select "2025-9"
select select "2025-8"
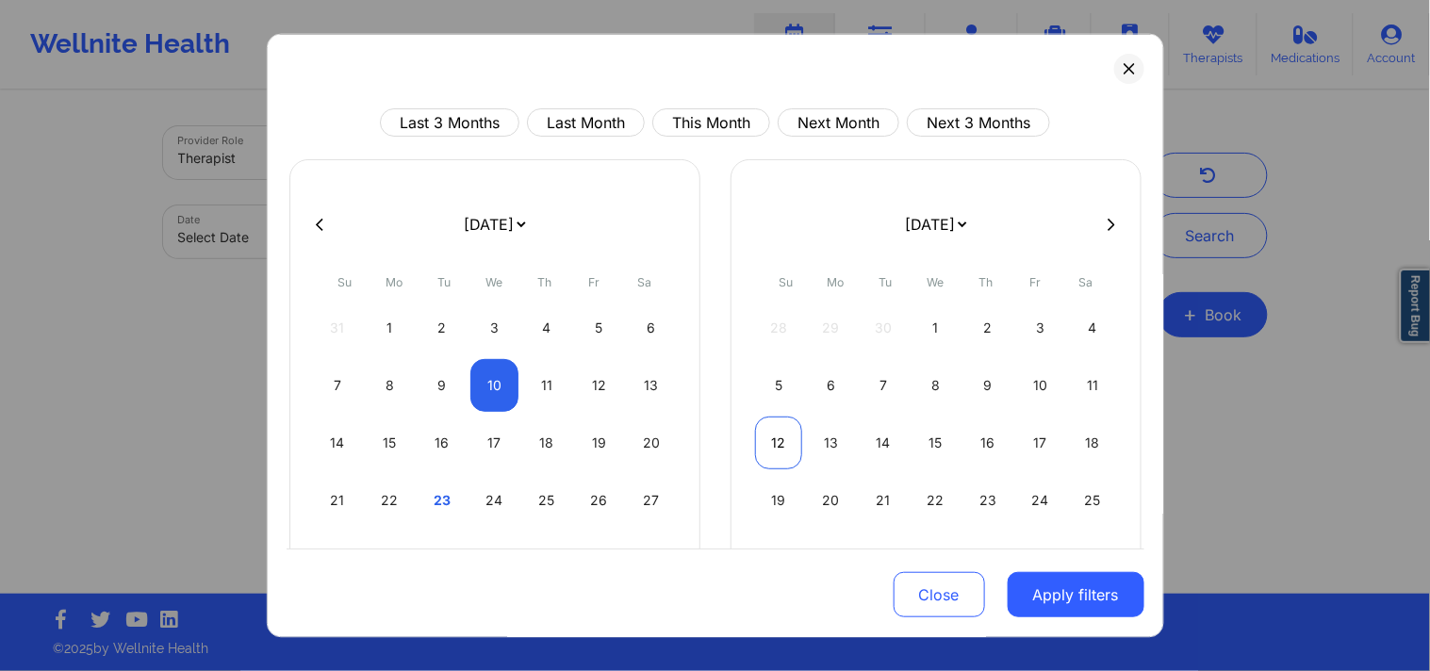
select select "2025-9"
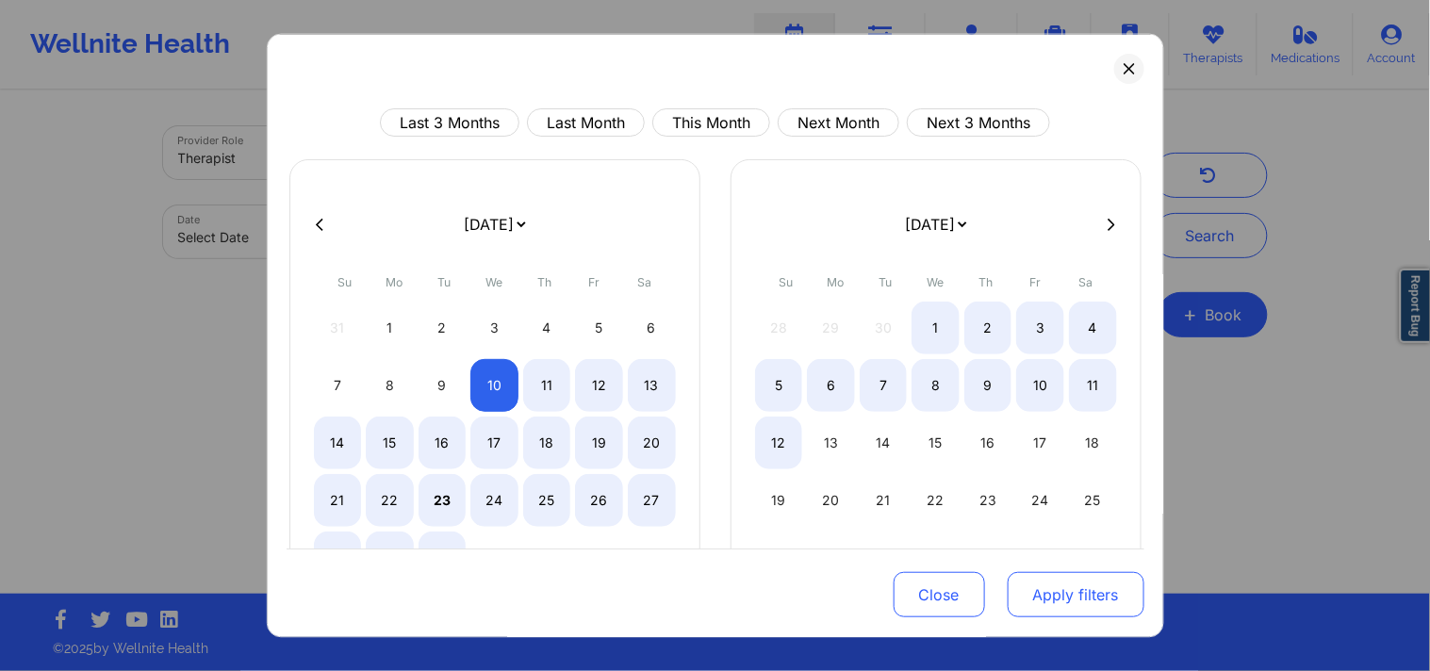
click at [1037, 592] on button "Apply filters" at bounding box center [1076, 594] width 137 height 45
select select "2025-8"
select select "2025-9"
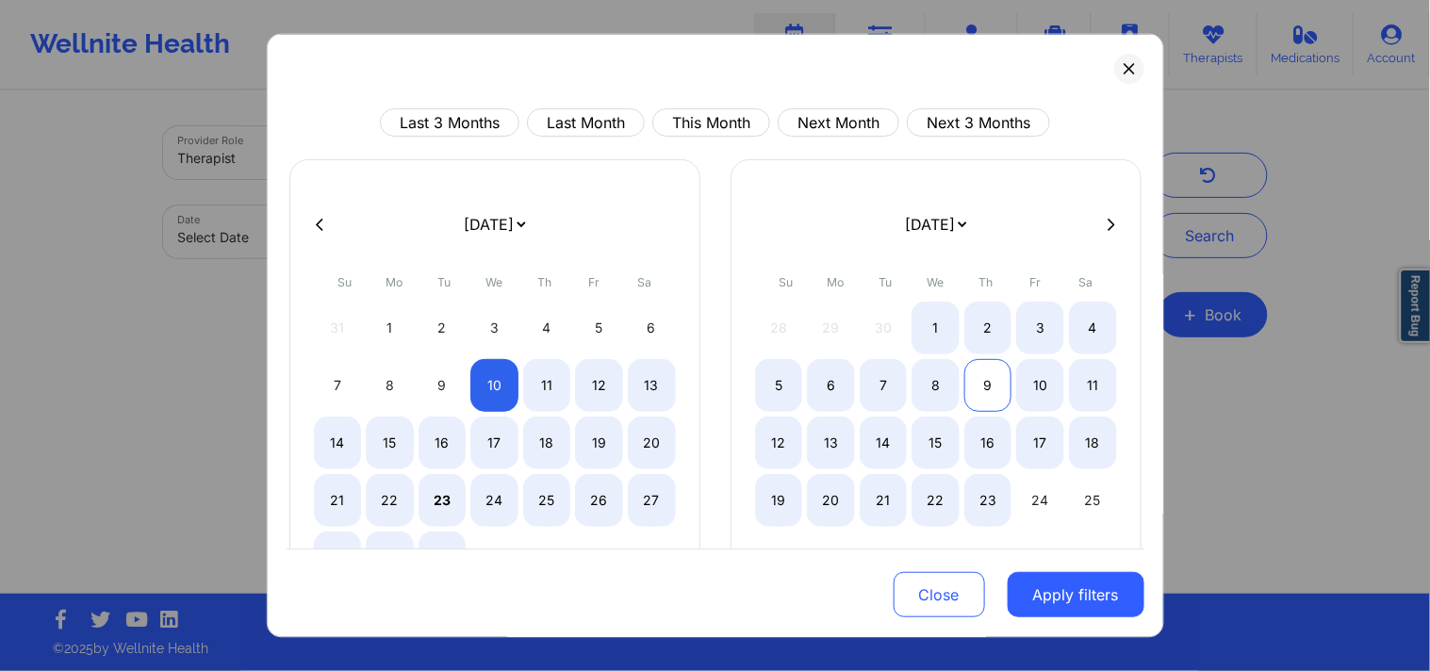
select select "2025-8"
select select "2025-9"
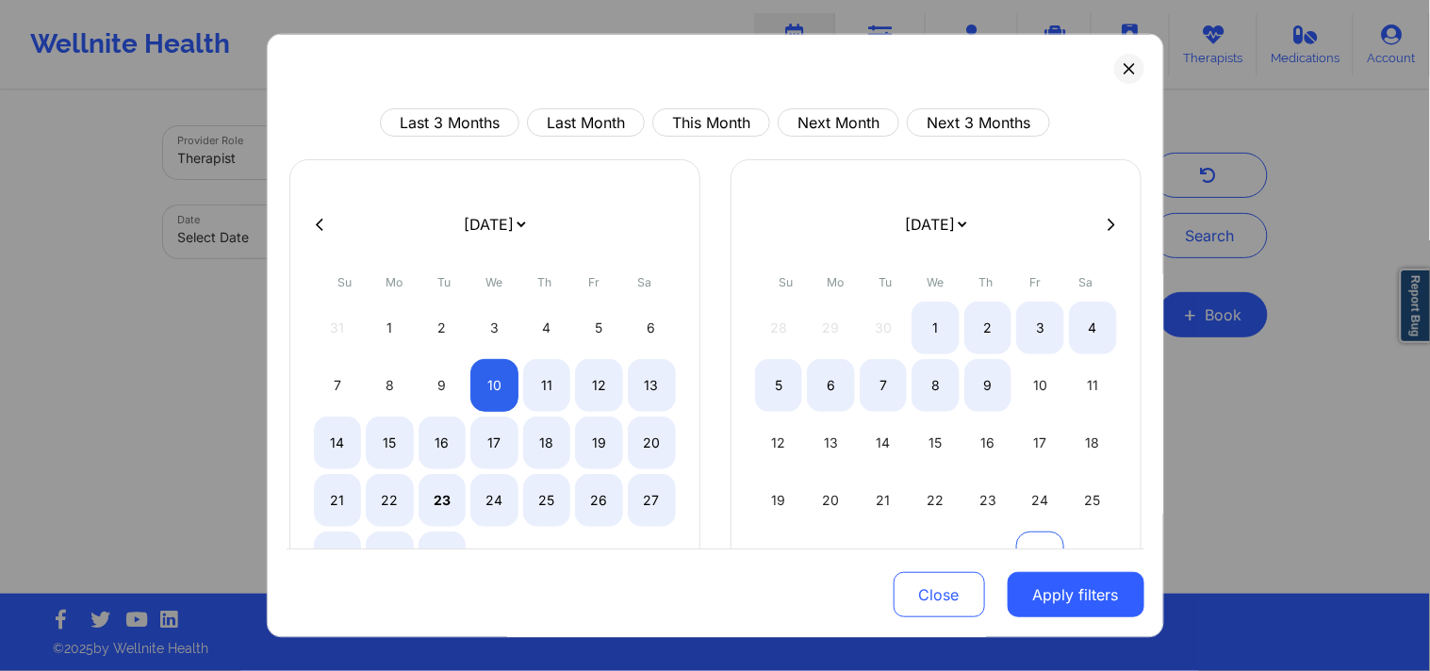
select select "2025-8"
select select "2025-9"
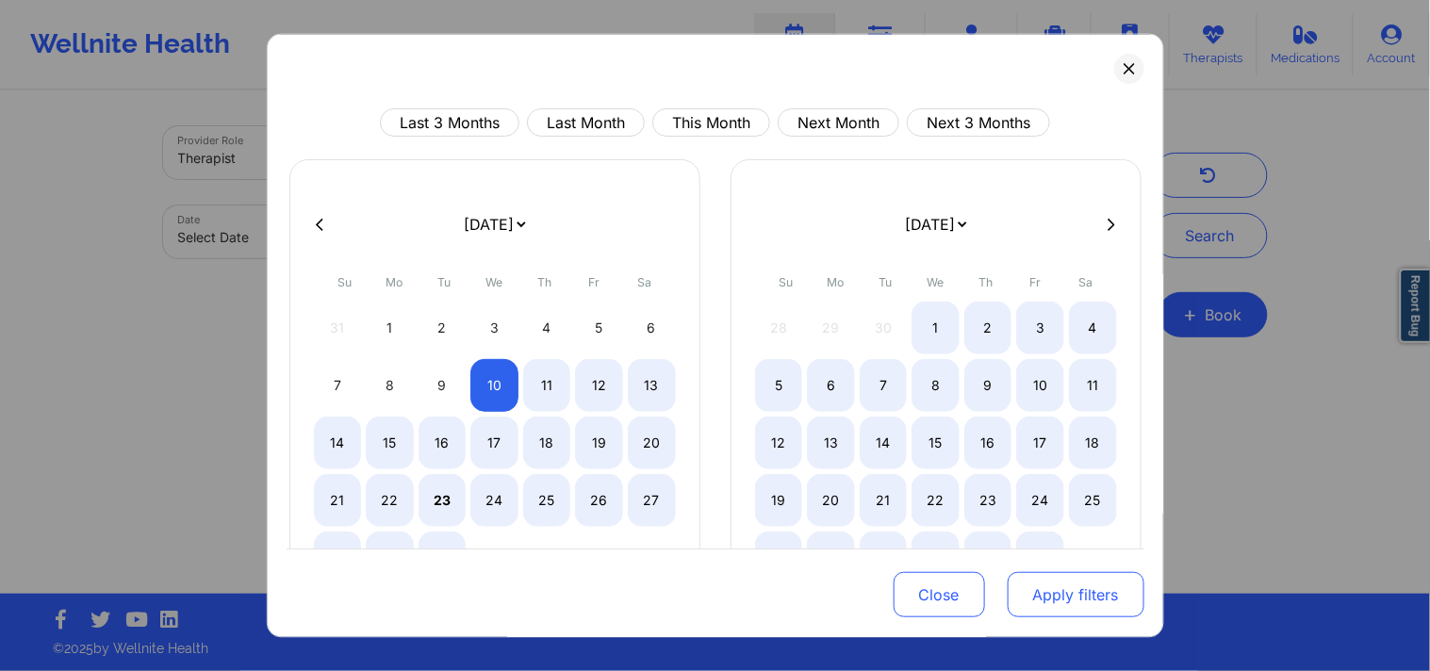
click at [1037, 617] on div "Close Apply filters" at bounding box center [716, 593] width 858 height 88
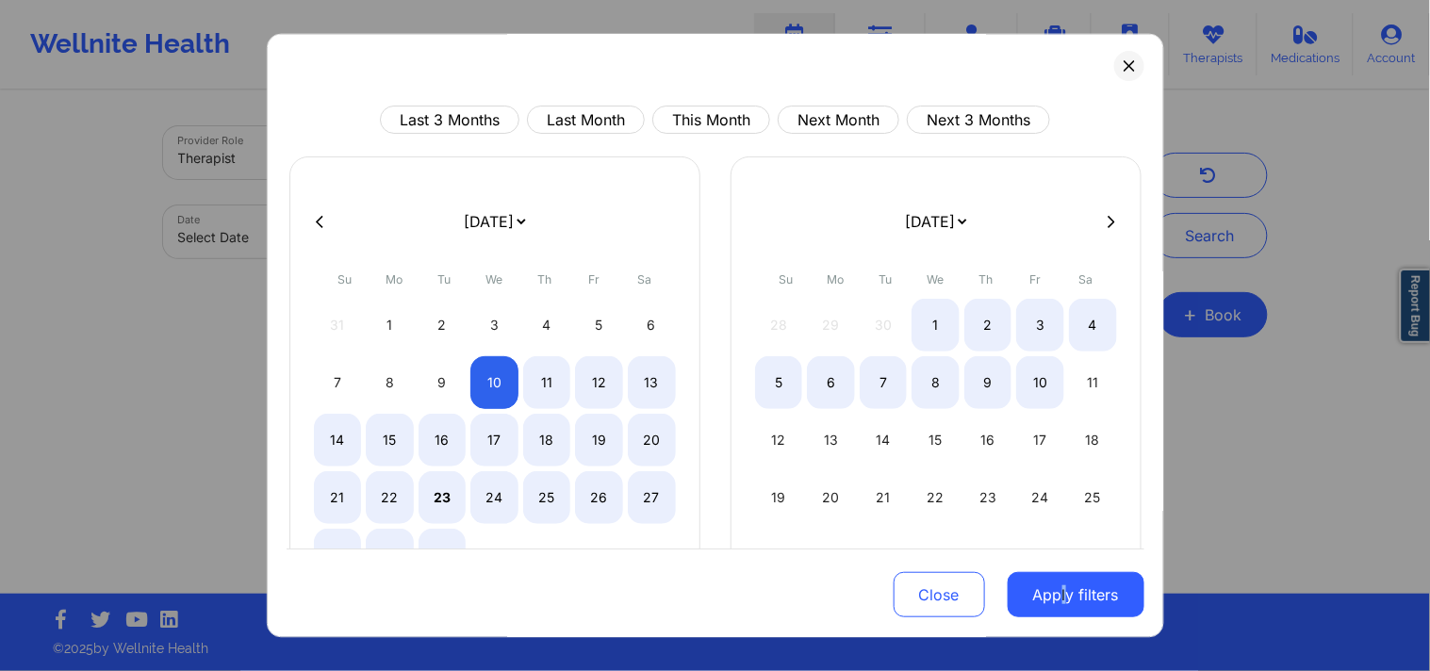
select select "2025-8"
select select "2025-9"
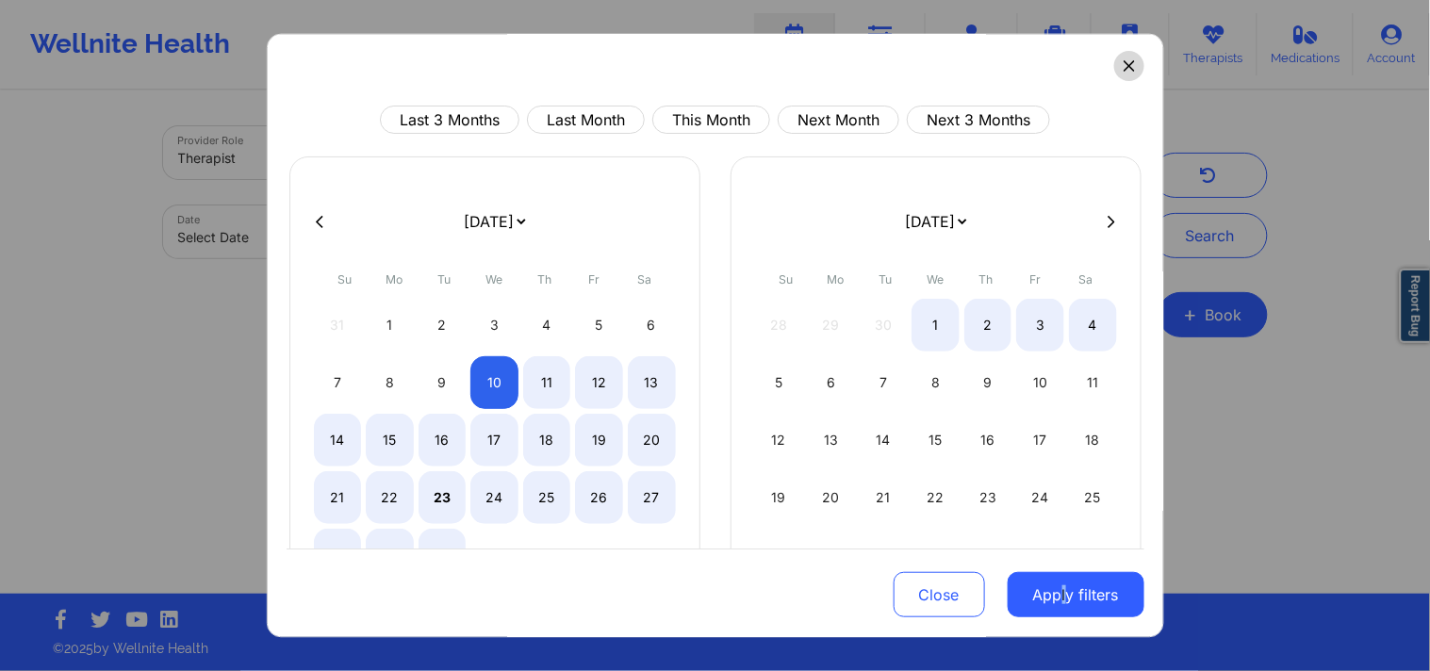
click at [1037, 69] on icon at bounding box center [1128, 65] width 10 height 10
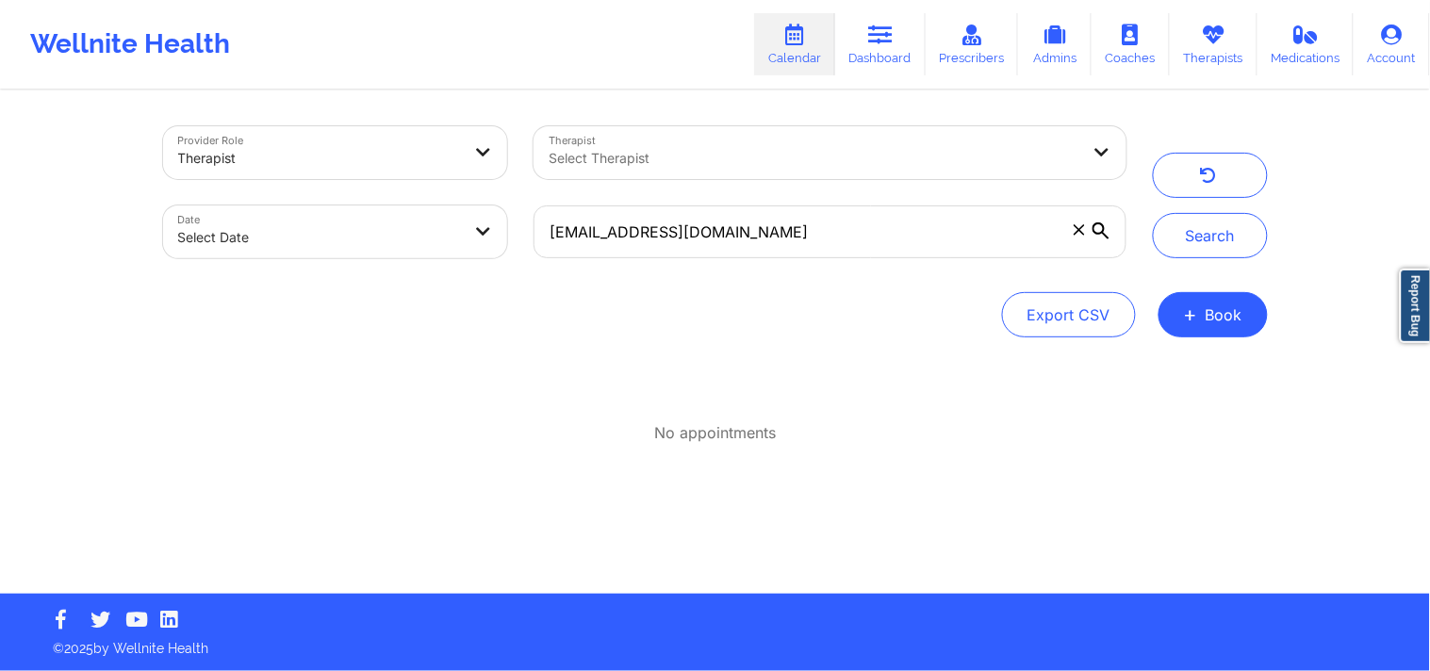
select select "2025-8"
select select "2025-9"
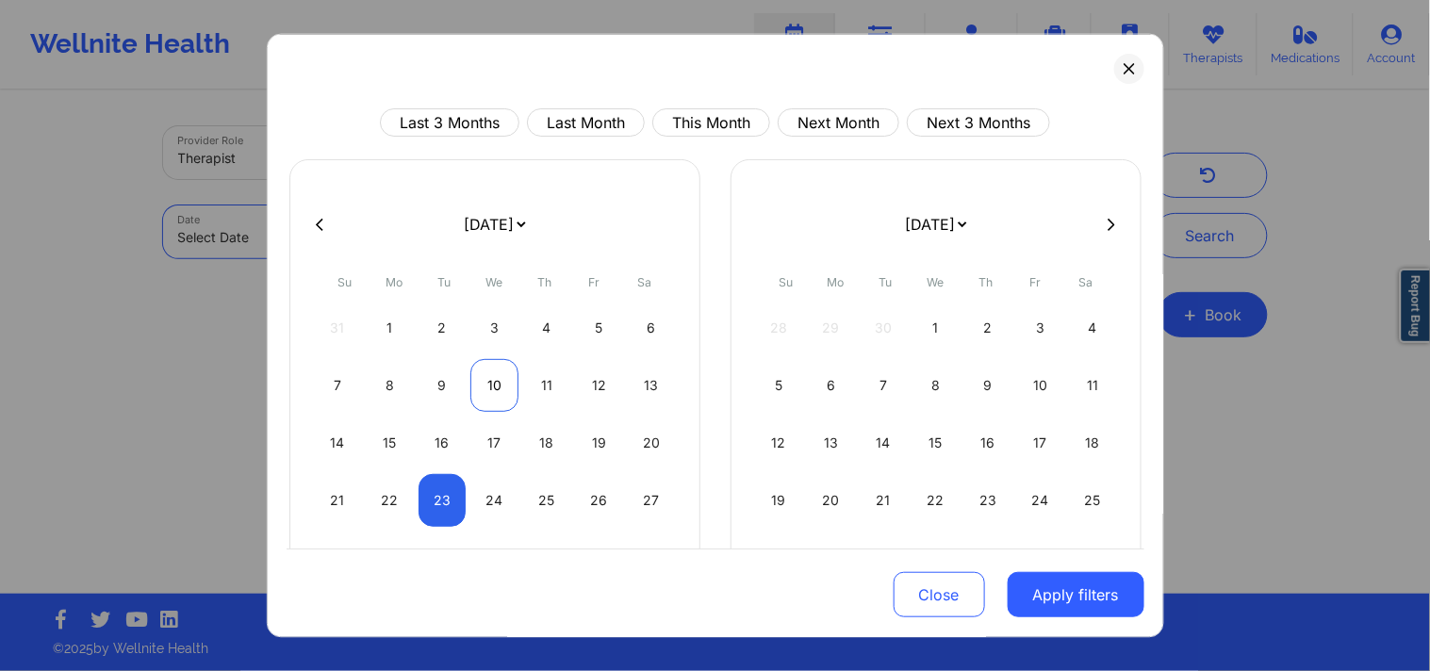
click at [490, 390] on div "10" at bounding box center [494, 385] width 48 height 53
select select "2025-8"
select select "2025-9"
click at [490, 390] on div "10" at bounding box center [494, 385] width 48 height 53
select select "2025-8"
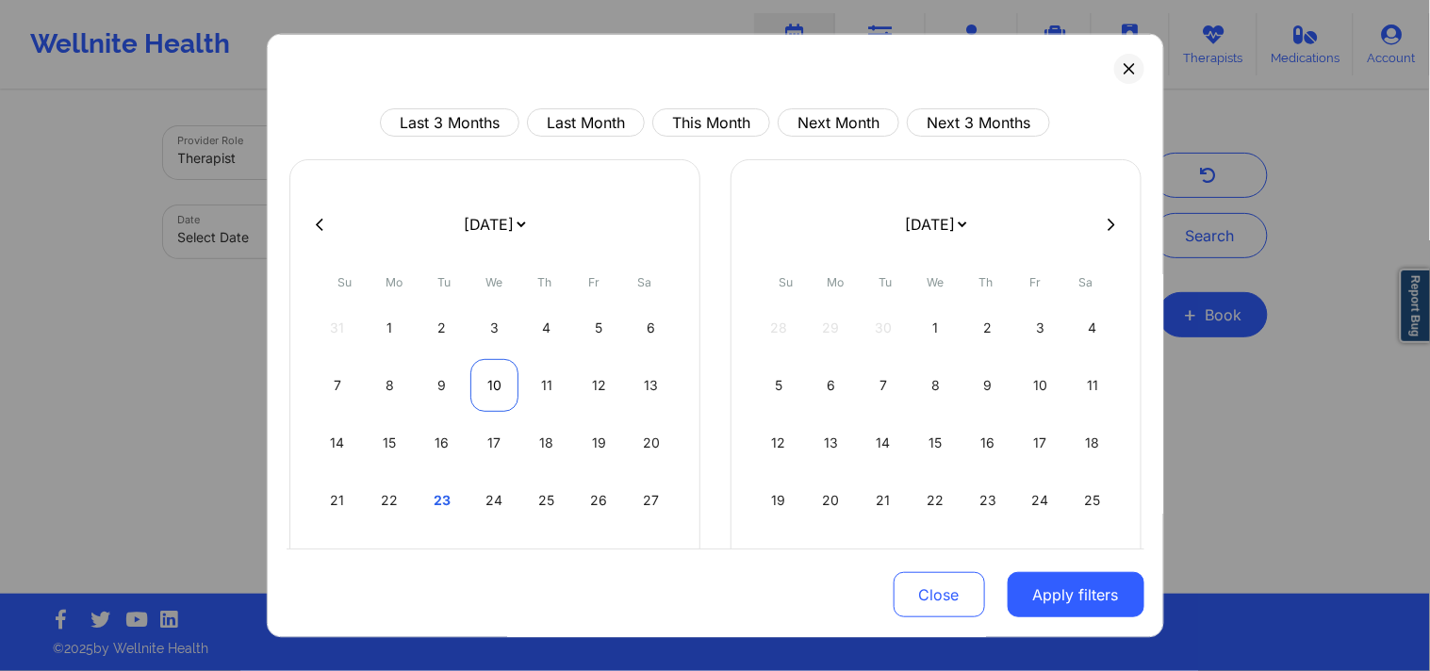
select select "2025-9"
click at [1023, 591] on button "Apply filters" at bounding box center [1076, 594] width 137 height 45
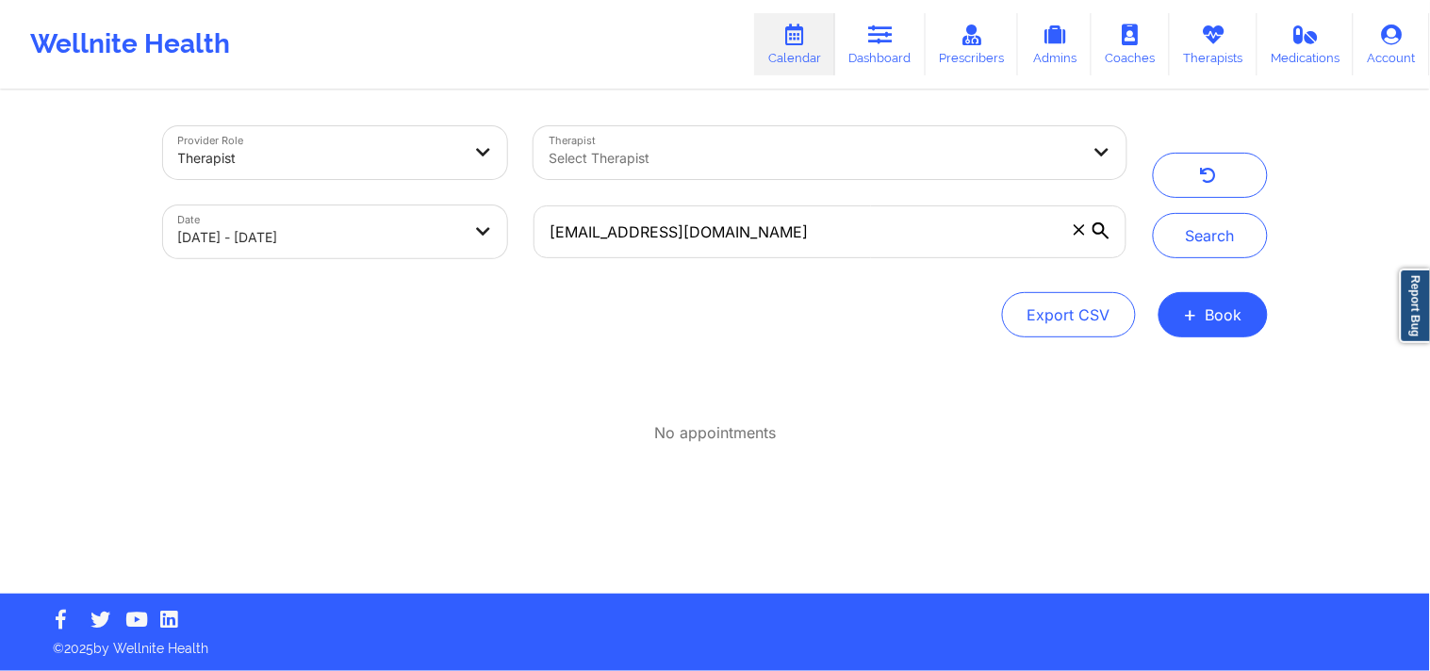
click at [1024, 591] on div "Provider Role Therapist Therapist Select Therapist Date 09/10/2025 - 09/10/2025…" at bounding box center [715, 342] width 1131 height 501
click at [1037, 255] on button "Search" at bounding box center [1210, 235] width 115 height 45
click at [835, 369] on div "Provider Role Therapist Therapist Select Therapist Date 09/10/2025 - 09/10/2025…" at bounding box center [715, 342] width 1131 height 501
click at [1037, 237] on span at bounding box center [1079, 230] width 19 height 19
click at [1037, 237] on input "bebeth10033@yahoo.com" at bounding box center [829, 231] width 592 height 53
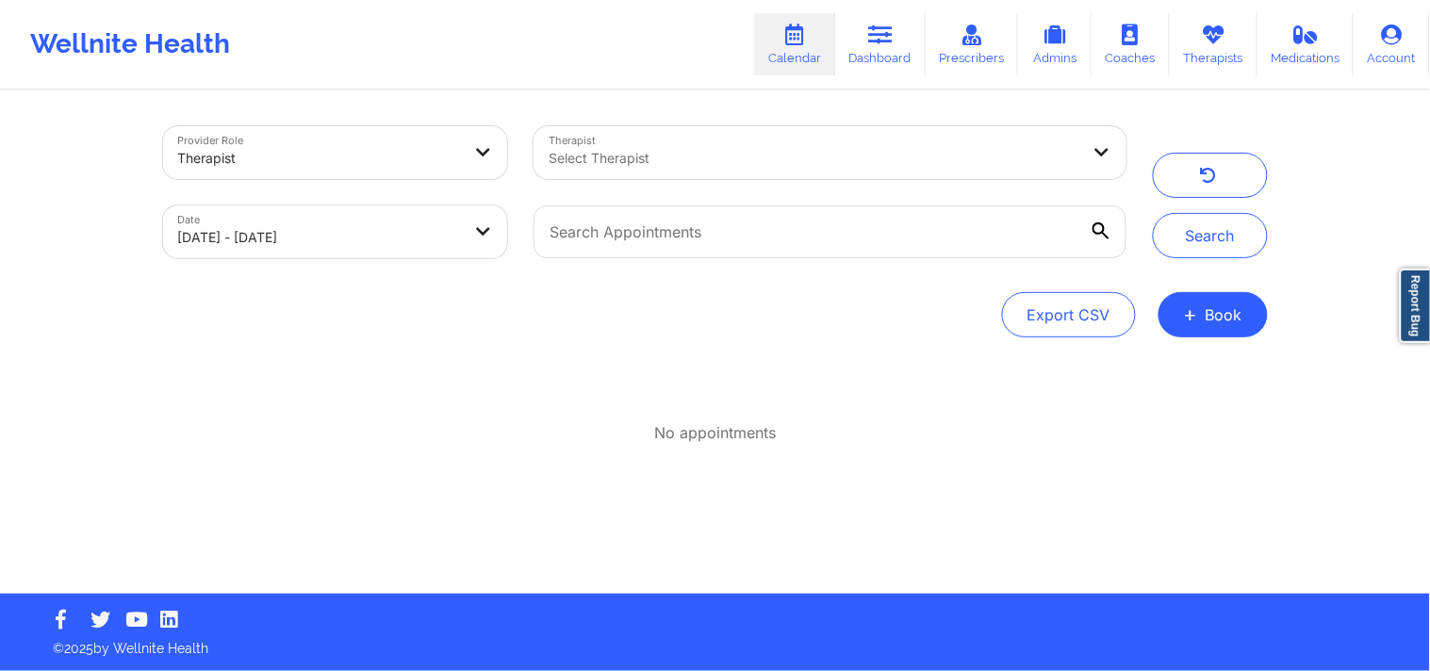
click at [871, 355] on div "Provider Role Therapist Therapist Select Therapist Date 09/10/2025 - 09/10/2025…" at bounding box center [715, 342] width 1131 height 501
